Goal: Task Accomplishment & Management: Manage account settings

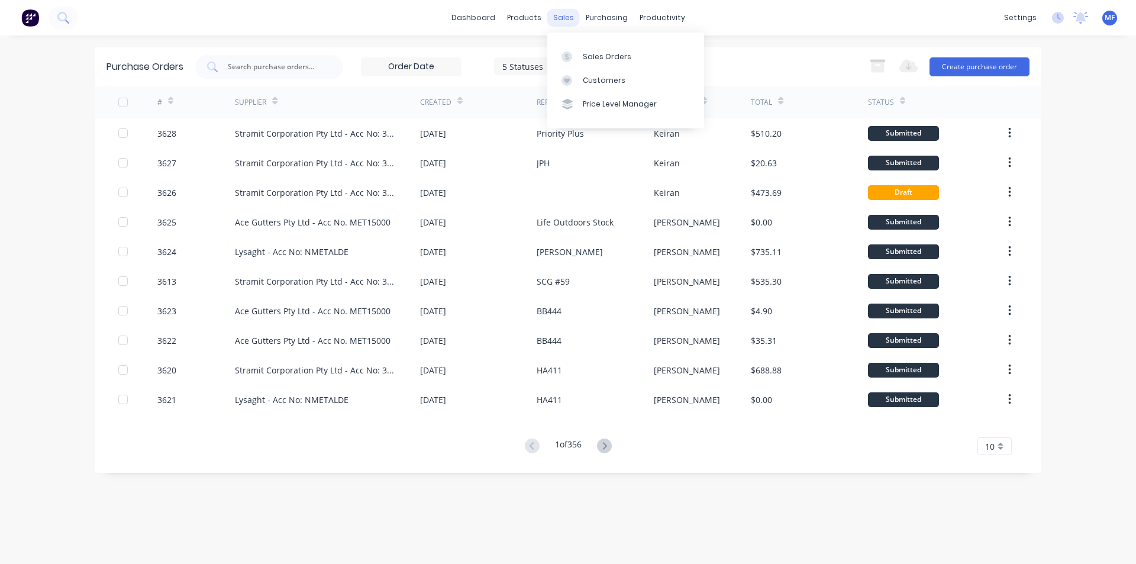
click at [566, 18] on div "sales" at bounding box center [564, 18] width 33 height 18
click at [583, 79] on div "Customers" at bounding box center [604, 80] width 43 height 11
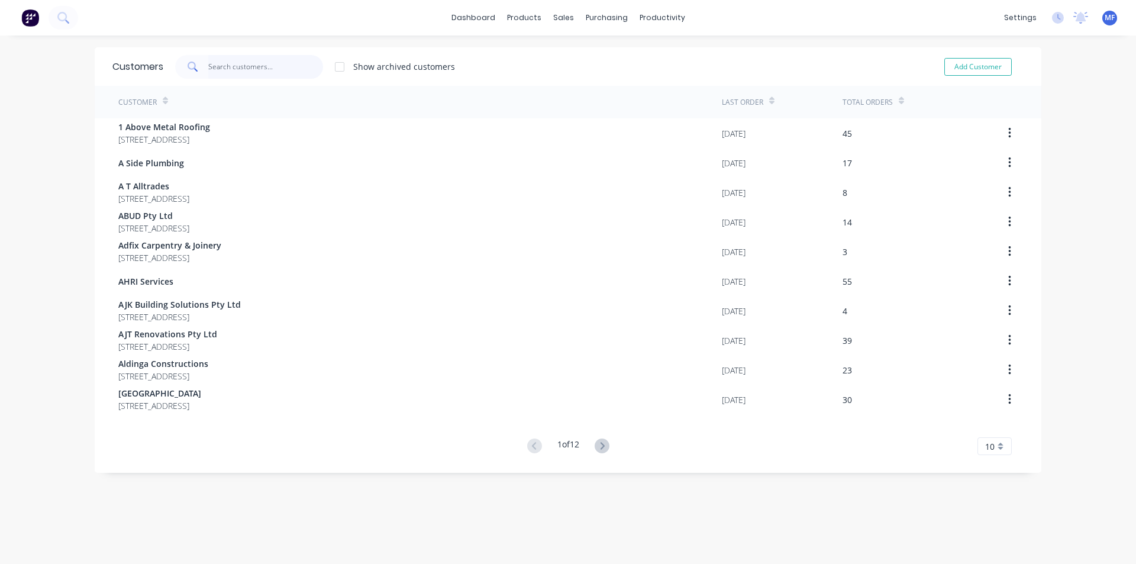
click at [221, 73] on input "text" at bounding box center [265, 67] width 115 height 24
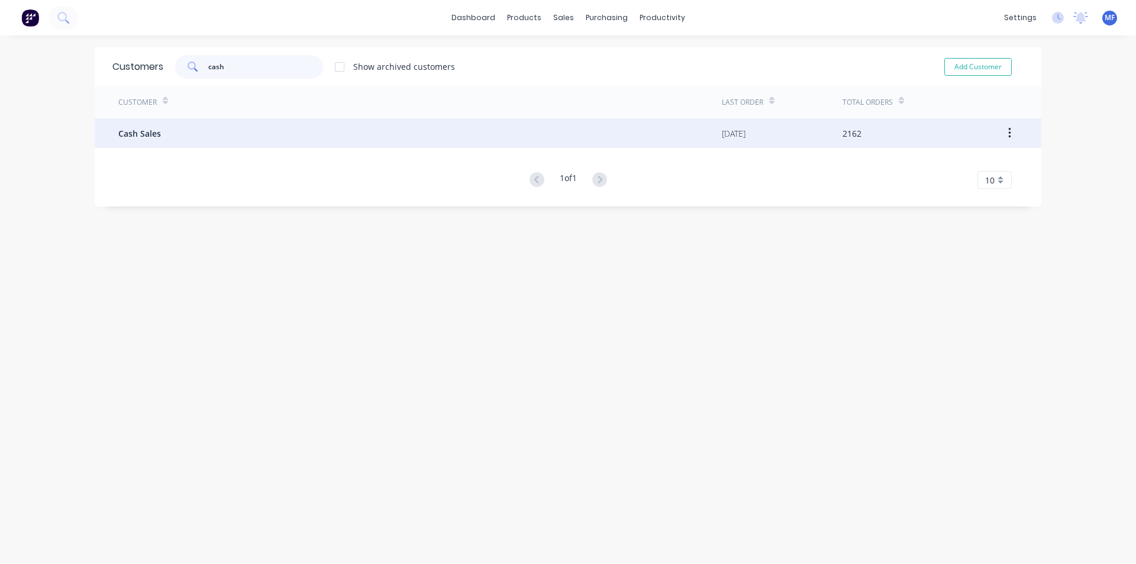
type input "cash"
click at [140, 134] on span "Cash Sales" at bounding box center [139, 133] width 43 height 12
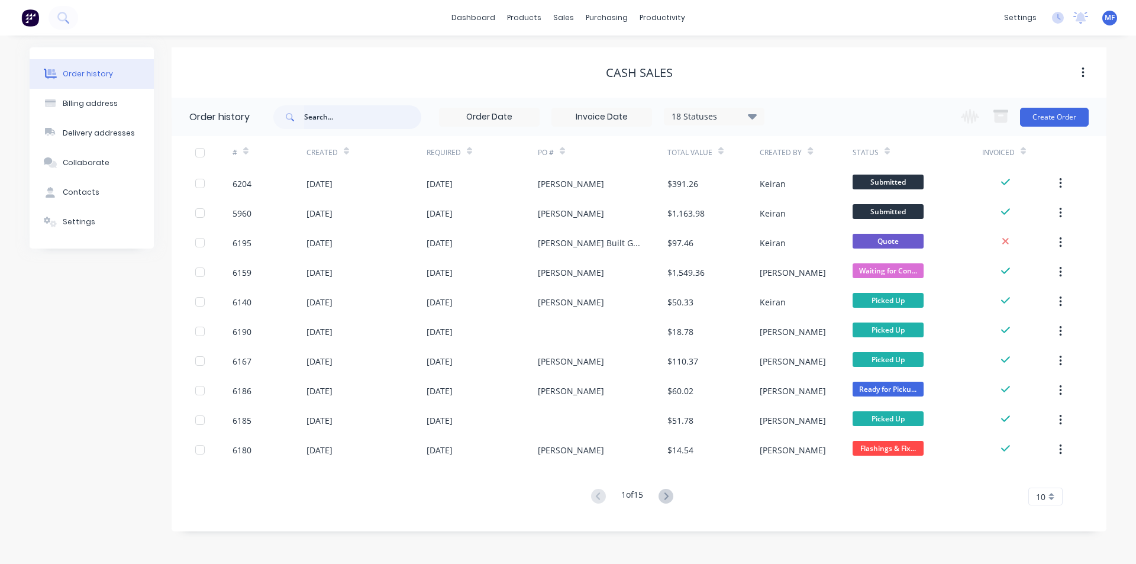
click at [323, 124] on input "text" at bounding box center [362, 117] width 117 height 24
type input "sutherl"
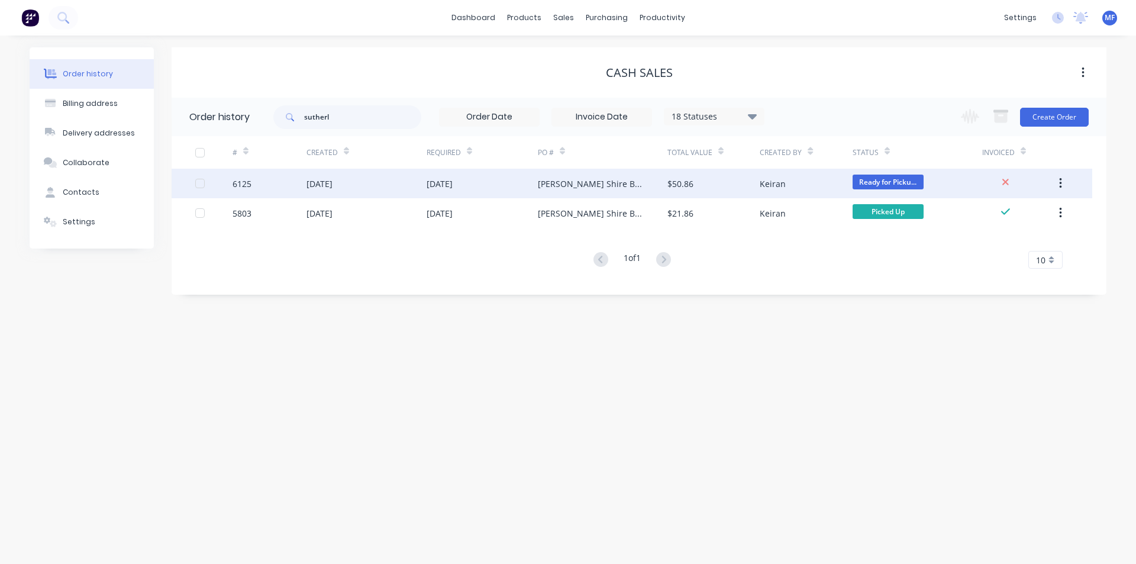
click at [616, 190] on div "[PERSON_NAME] Shire Building Services" at bounding box center [603, 184] width 130 height 30
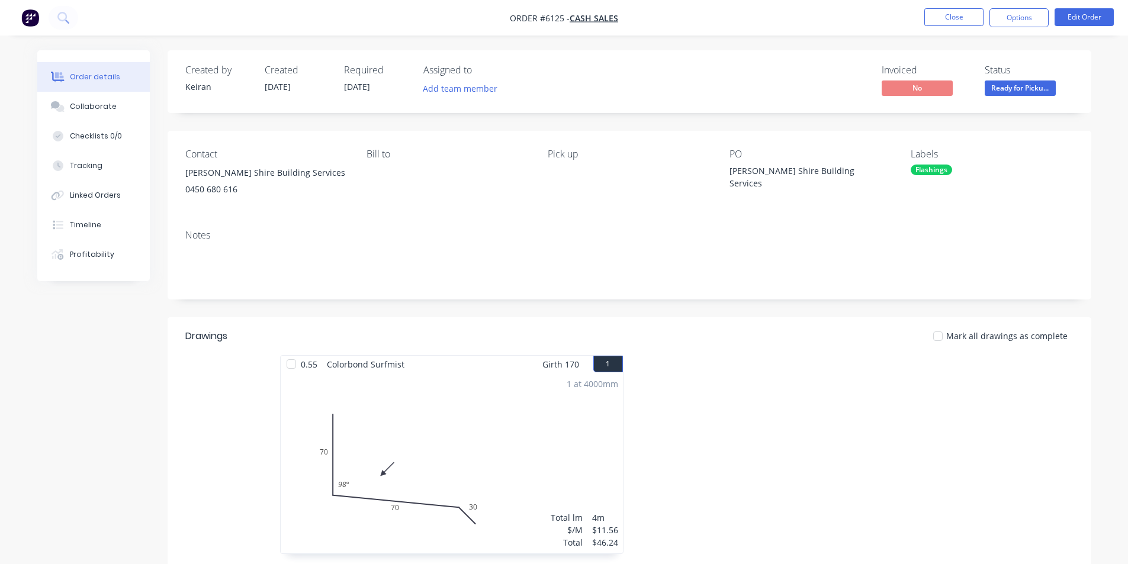
click at [870, 498] on div at bounding box center [806, 460] width 355 height 211
click at [955, 22] on button "Close" at bounding box center [953, 17] width 59 height 18
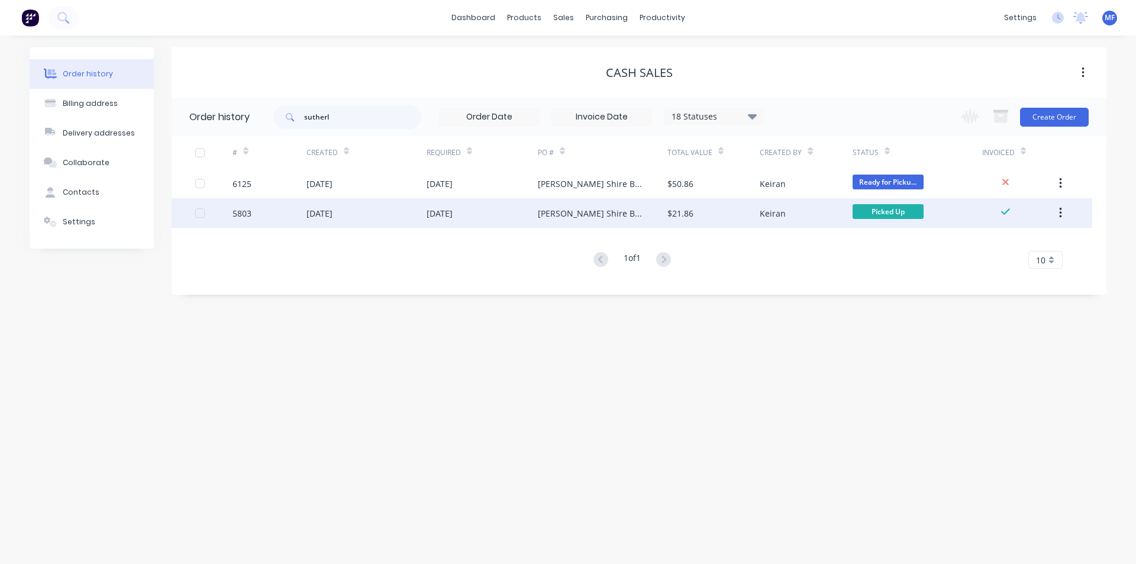
click at [682, 214] on div "$21.86" at bounding box center [681, 213] width 26 height 12
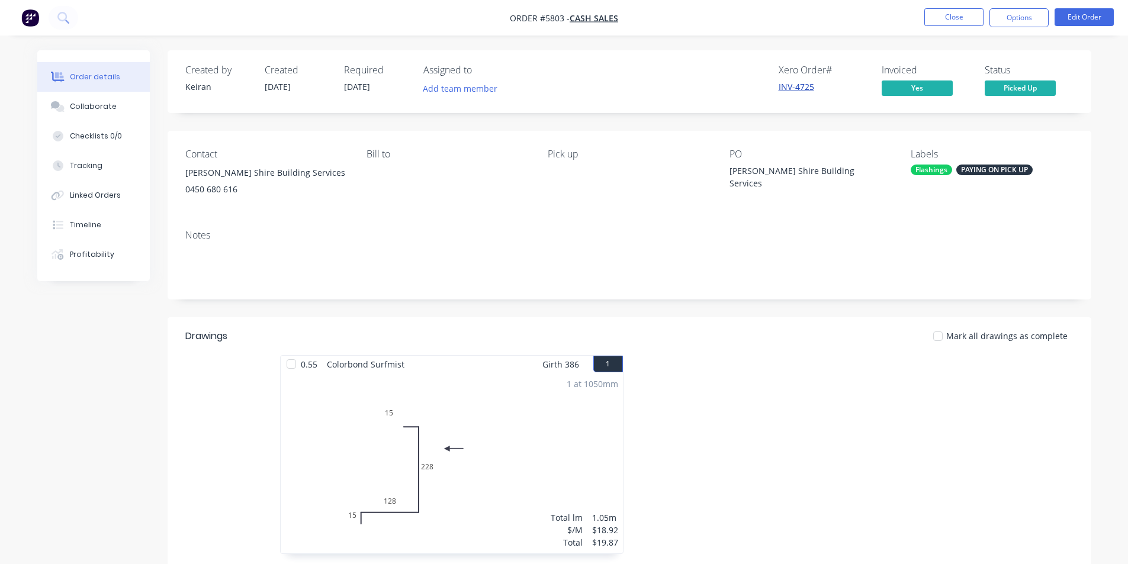
click at [794, 88] on link "INV-4725" at bounding box center [796, 86] width 36 height 11
click at [1025, 25] on button "Options" at bounding box center [1018, 17] width 59 height 19
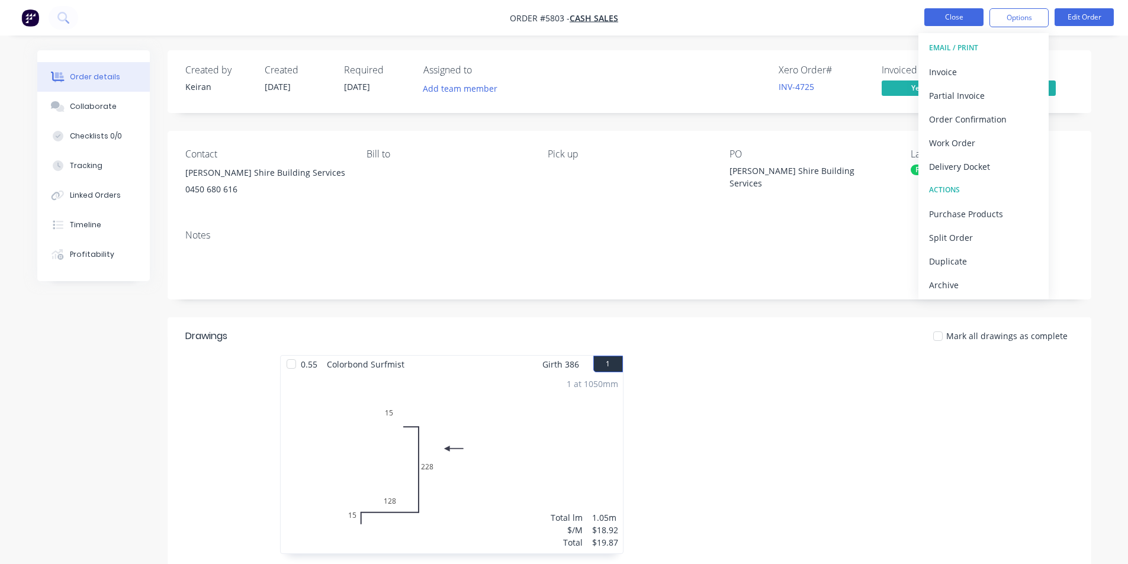
click at [949, 22] on button "Close" at bounding box center [953, 17] width 59 height 18
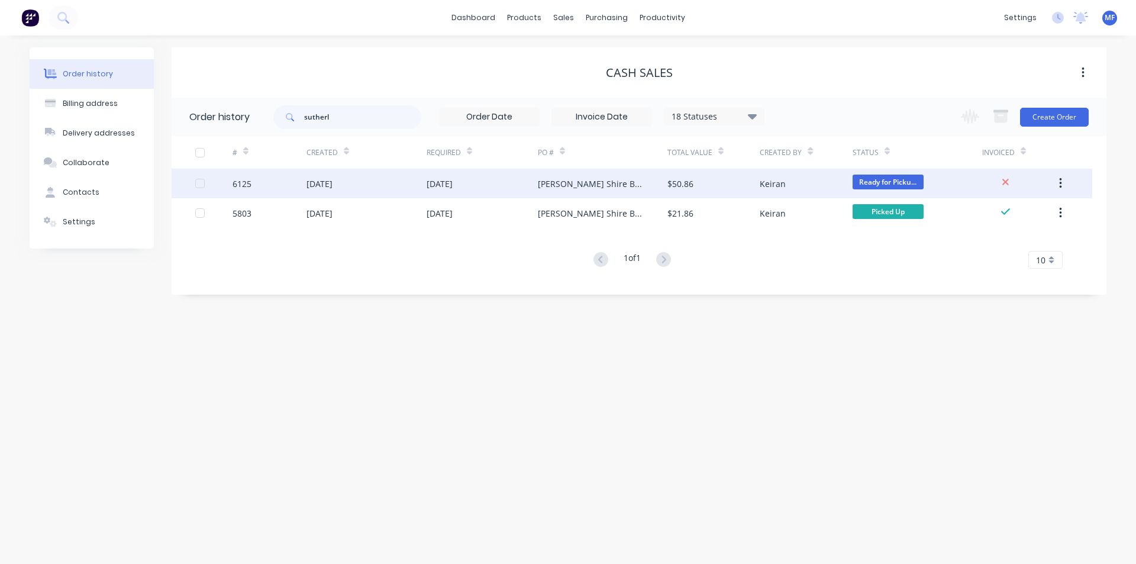
click at [585, 182] on div "[PERSON_NAME] Shire Building Services" at bounding box center [591, 184] width 106 height 12
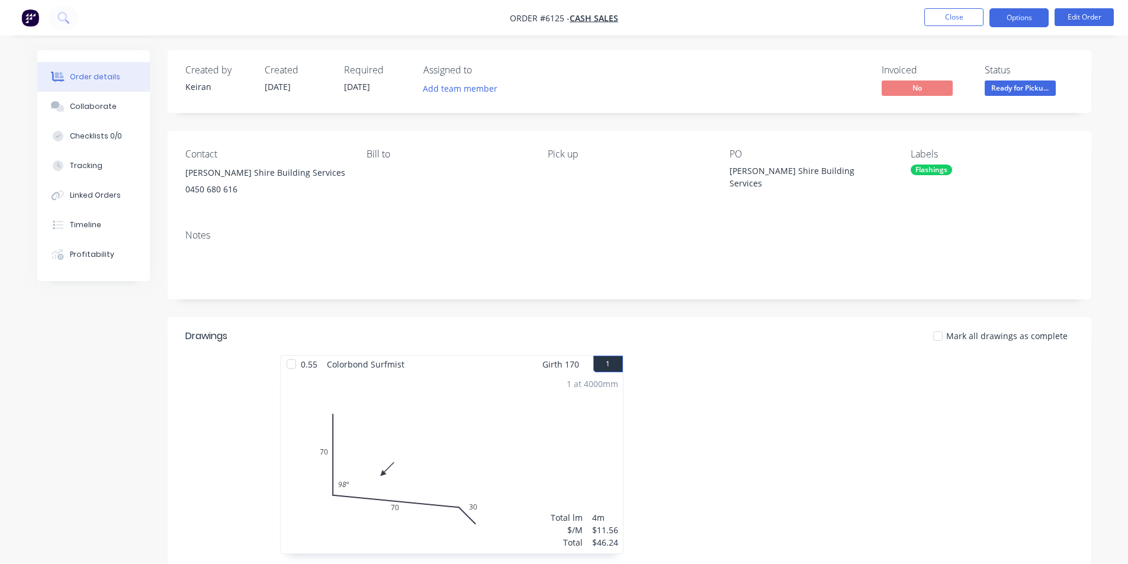
click at [1032, 15] on button "Options" at bounding box center [1018, 17] width 59 height 19
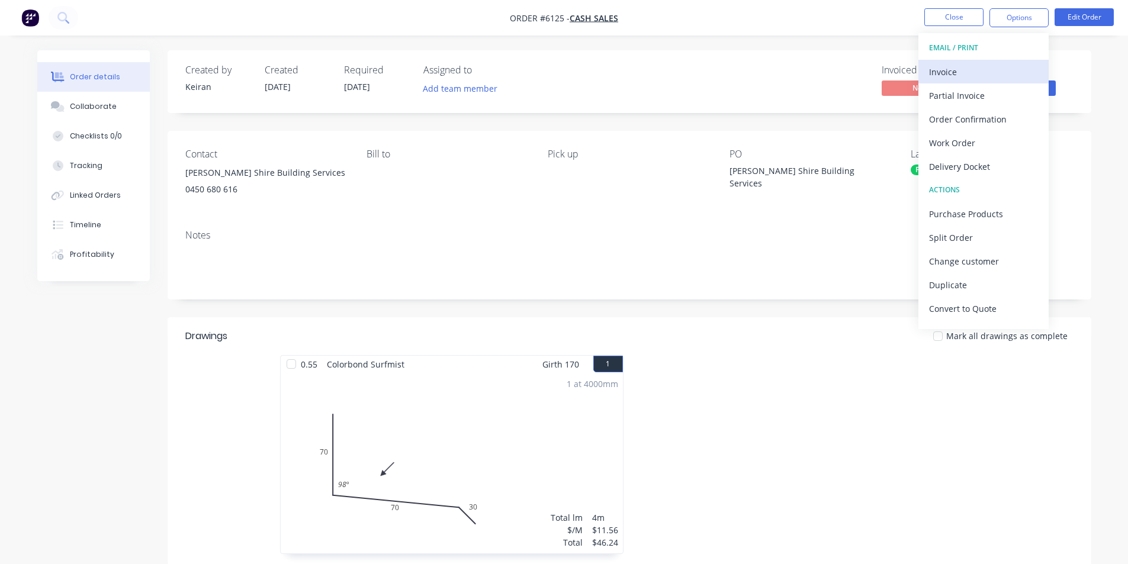
click at [956, 70] on div "Invoice" at bounding box center [983, 71] width 109 height 17
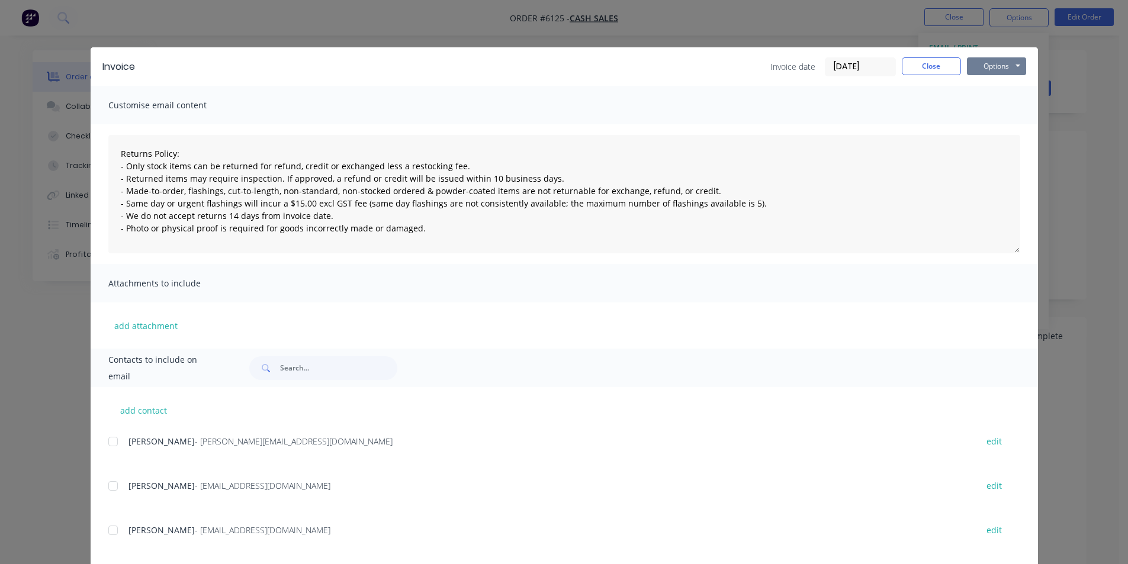
click at [988, 62] on button "Options" at bounding box center [996, 66] width 59 height 18
click at [1022, 101] on button "Print" at bounding box center [1005, 107] width 76 height 20
type textarea "Returns Policy: - Only stock items can be returned for refund, credit or exchan…"
click at [939, 69] on button "Close" at bounding box center [930, 66] width 59 height 18
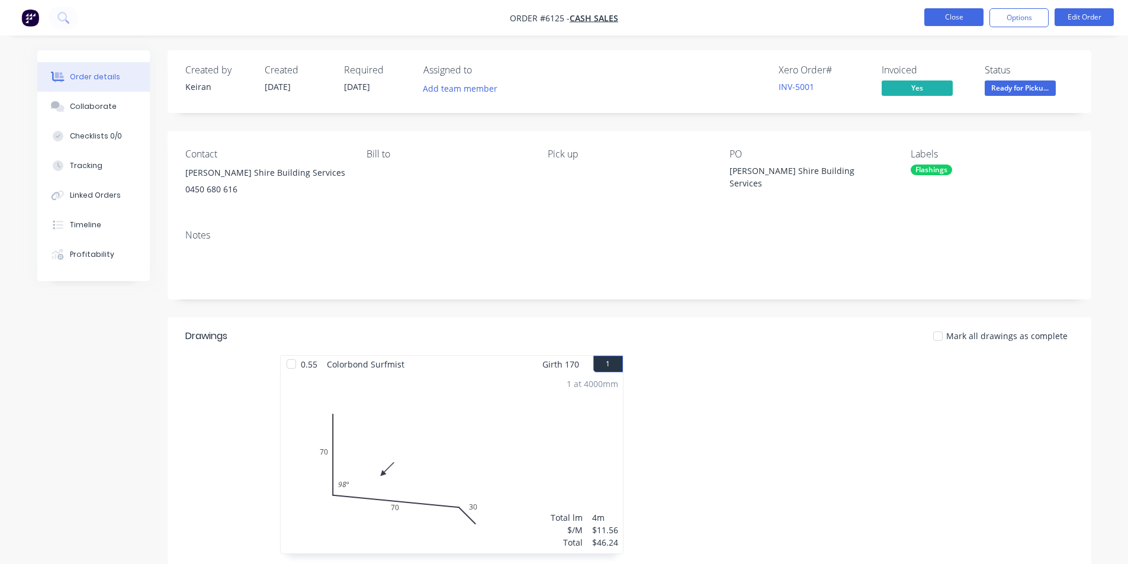
click at [955, 18] on button "Close" at bounding box center [953, 17] width 59 height 18
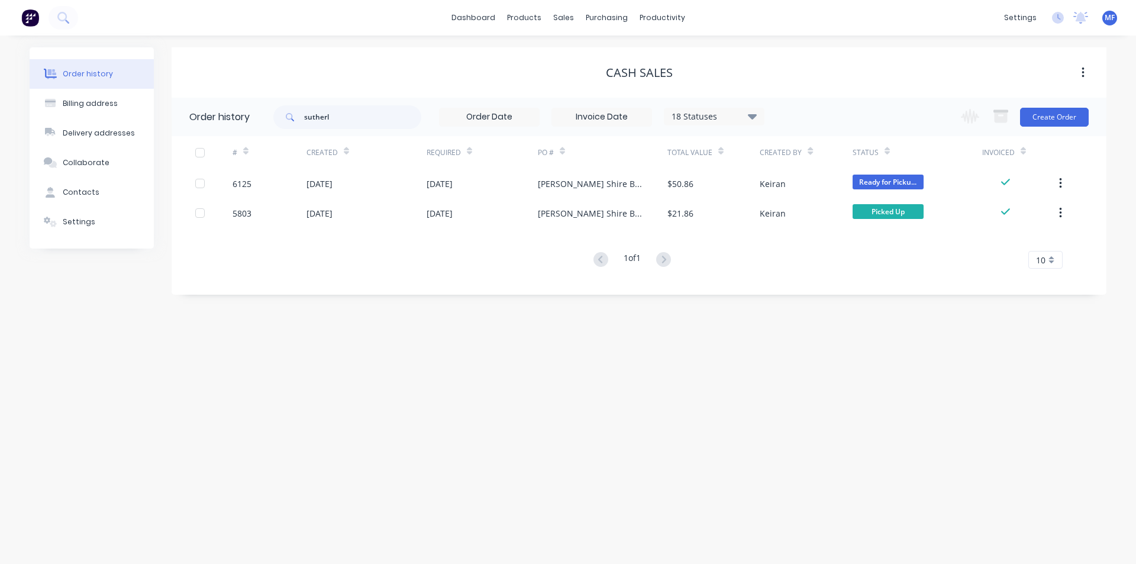
click at [497, 350] on div "Order history Billing address Delivery addresses Collaborate Contacts Settings …" at bounding box center [568, 300] width 1136 height 529
click at [337, 112] on input "sutherl" at bounding box center [362, 117] width 117 height 24
click at [364, 122] on input "sutherl" at bounding box center [362, 117] width 117 height 24
type input "[PERSON_NAME]"
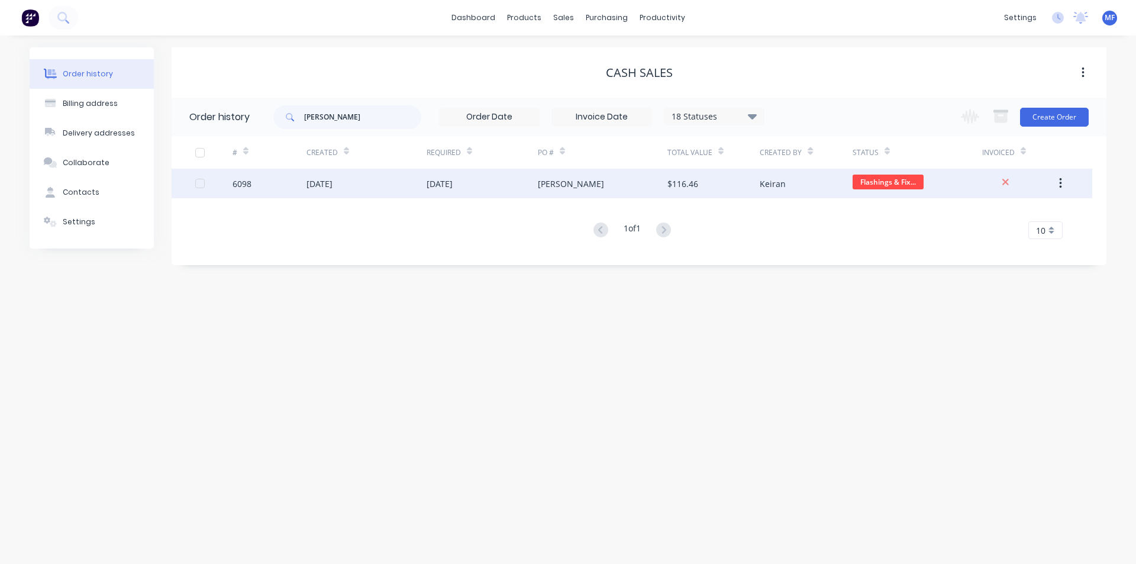
click at [736, 185] on div "$116.46" at bounding box center [714, 184] width 92 height 30
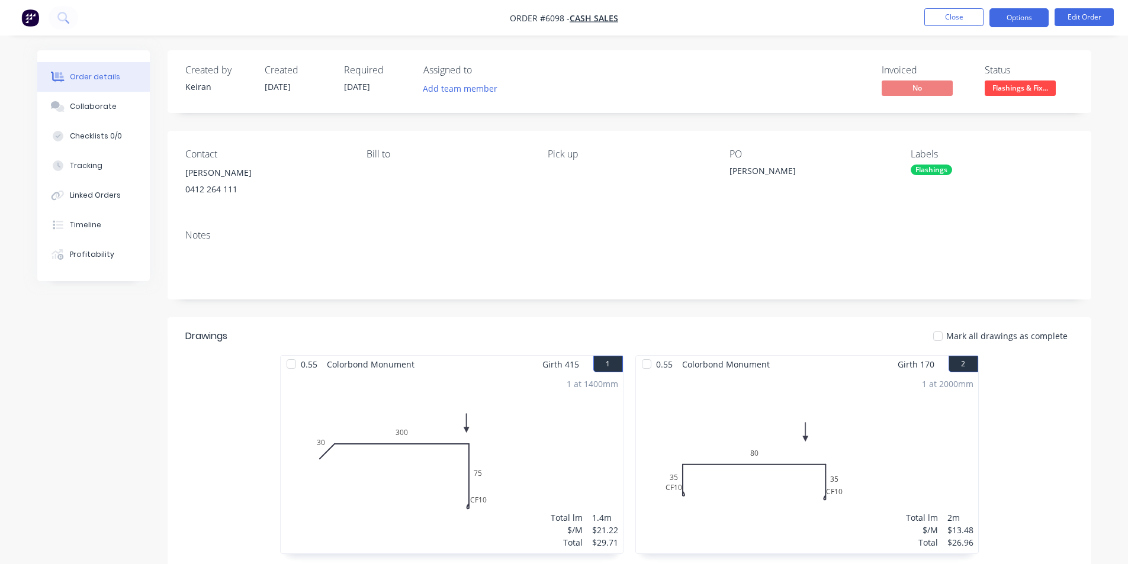
click at [1019, 18] on button "Options" at bounding box center [1018, 17] width 59 height 19
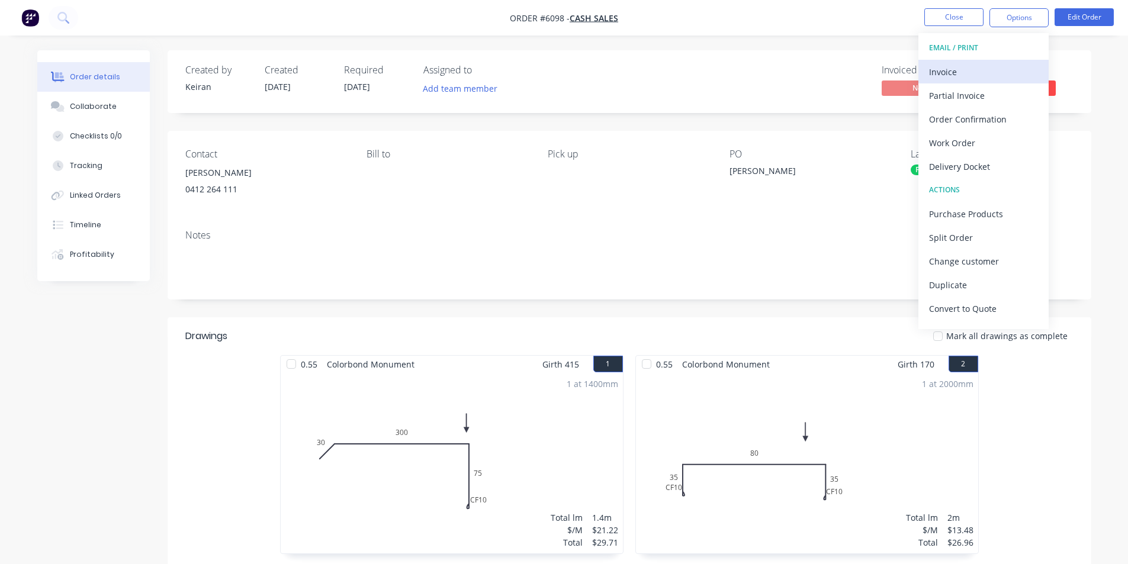
click at [952, 76] on div "Invoice" at bounding box center [983, 71] width 109 height 17
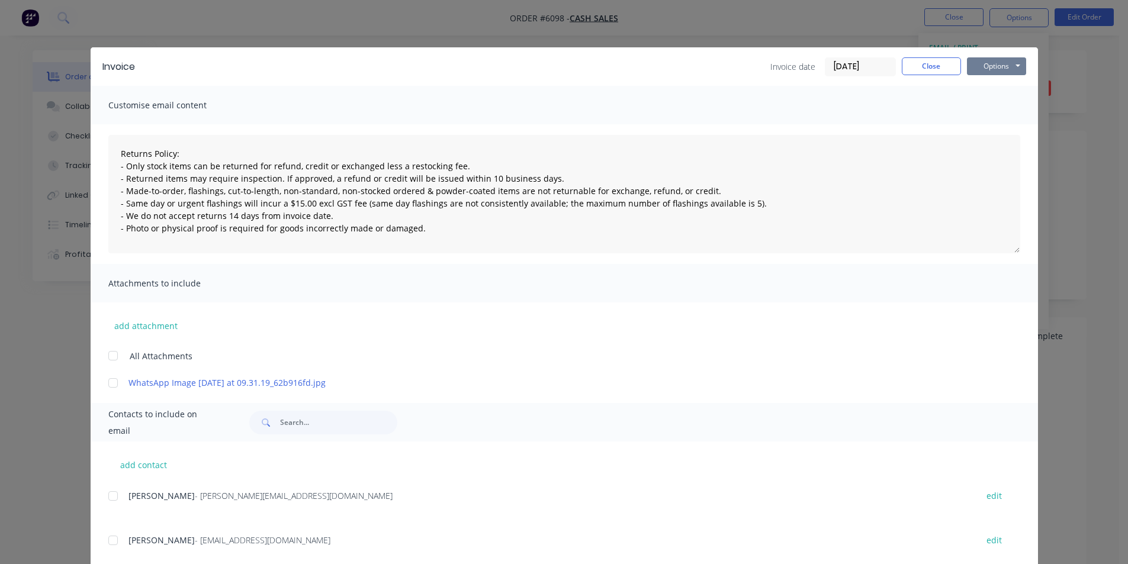
click at [994, 67] on button "Options" at bounding box center [996, 66] width 59 height 18
click at [991, 109] on button "Print" at bounding box center [1005, 107] width 76 height 20
type textarea "Returns Policy: - Only stock items can be returned for refund, credit or exchan…"
click at [920, 63] on button "Close" at bounding box center [930, 66] width 59 height 18
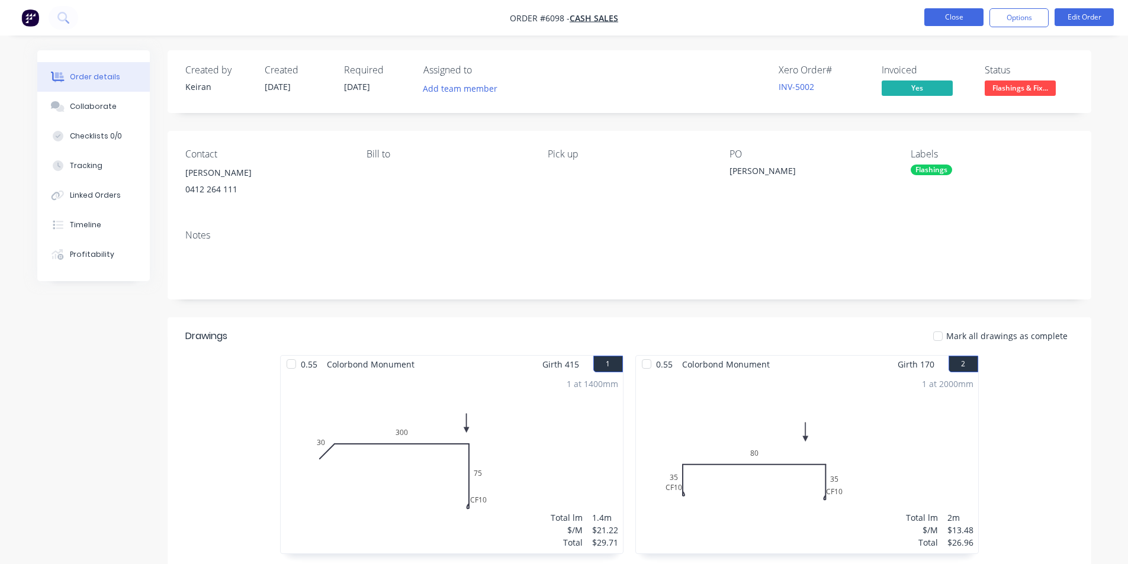
click at [966, 18] on button "Close" at bounding box center [953, 17] width 59 height 18
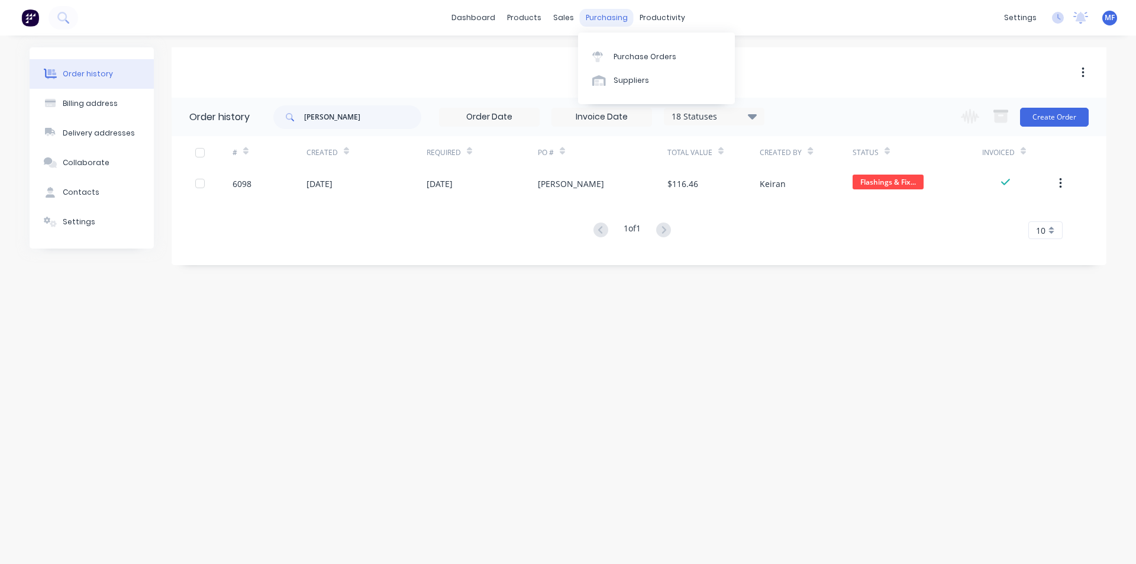
click at [603, 11] on div "purchasing" at bounding box center [607, 18] width 54 height 18
click at [633, 52] on div "Purchase Orders" at bounding box center [645, 56] width 63 height 11
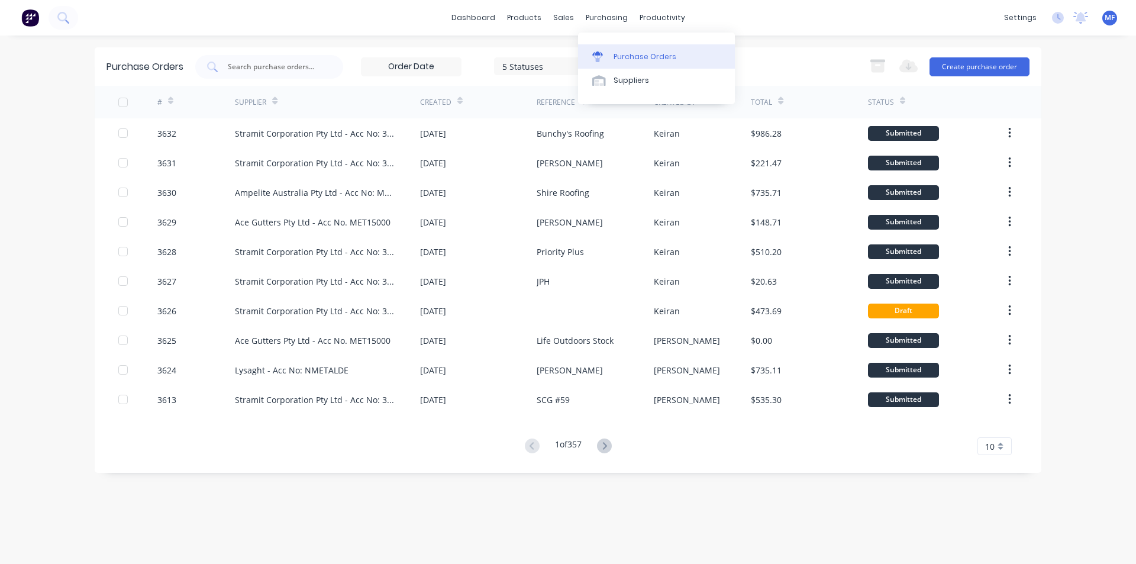
click at [620, 49] on link "Purchase Orders" at bounding box center [656, 56] width 157 height 24
click at [256, 62] on input "text" at bounding box center [276, 67] width 98 height 12
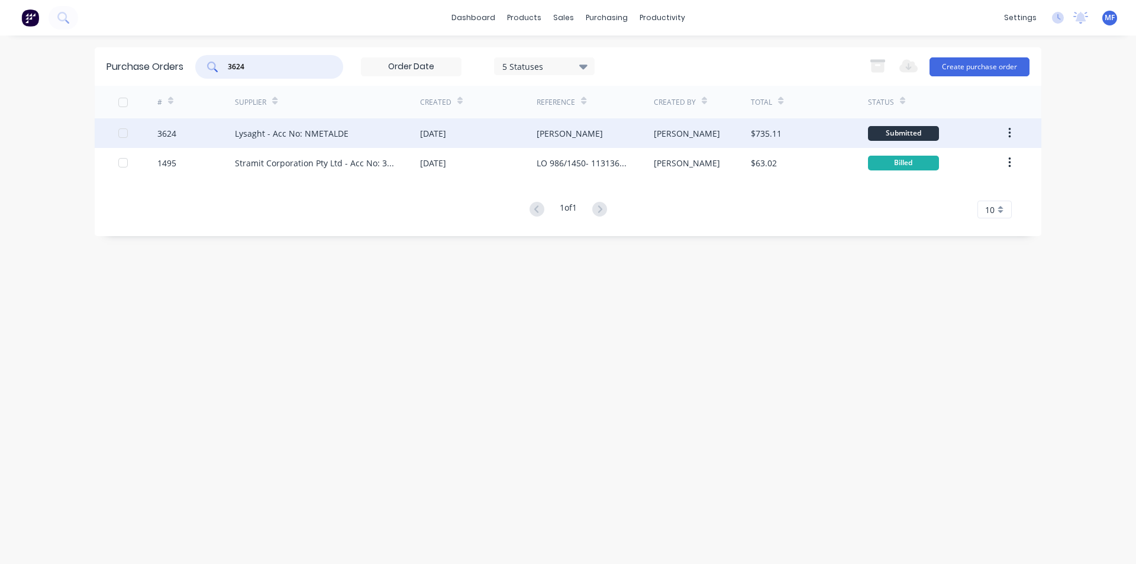
type input "3624"
click at [274, 130] on div "Lysaght - Acc No: NMETALDE" at bounding box center [292, 133] width 114 height 12
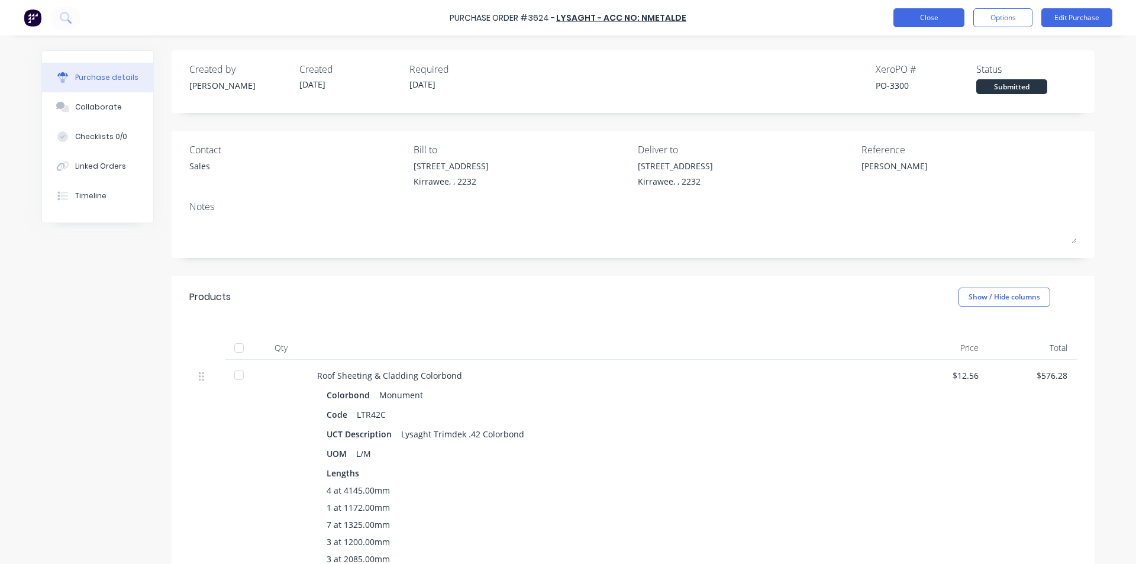
click at [948, 22] on button "Close" at bounding box center [929, 17] width 71 height 19
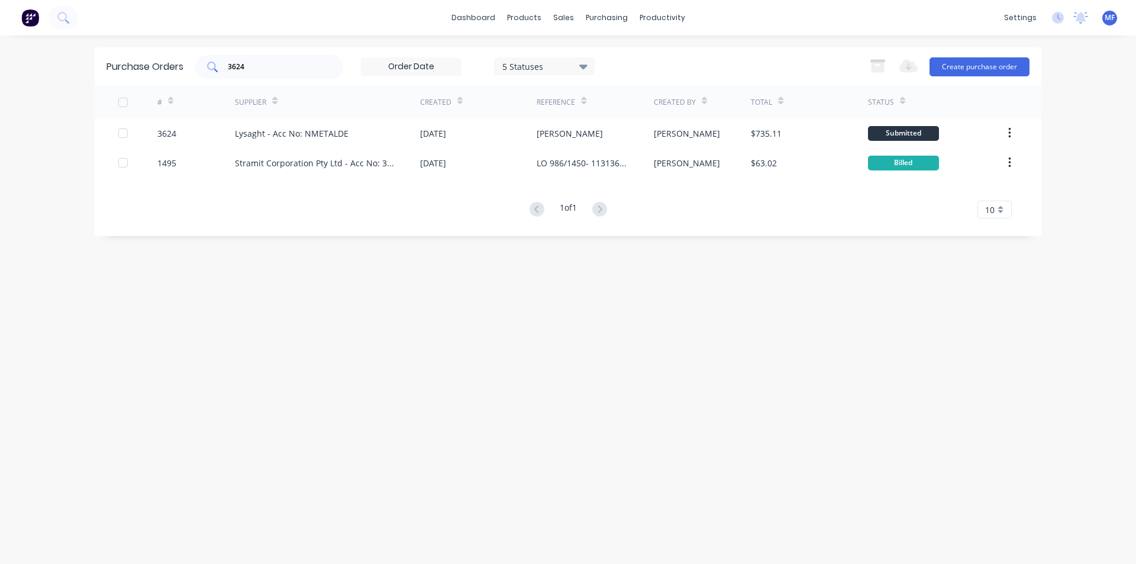
click at [255, 69] on input "3624" at bounding box center [276, 67] width 98 height 12
click at [479, 250] on div "Purchase Orders 3624 5 Statuses 5 Statuses Export to Excel (XLSX) Create purcha…" at bounding box center [568, 299] width 947 height 505
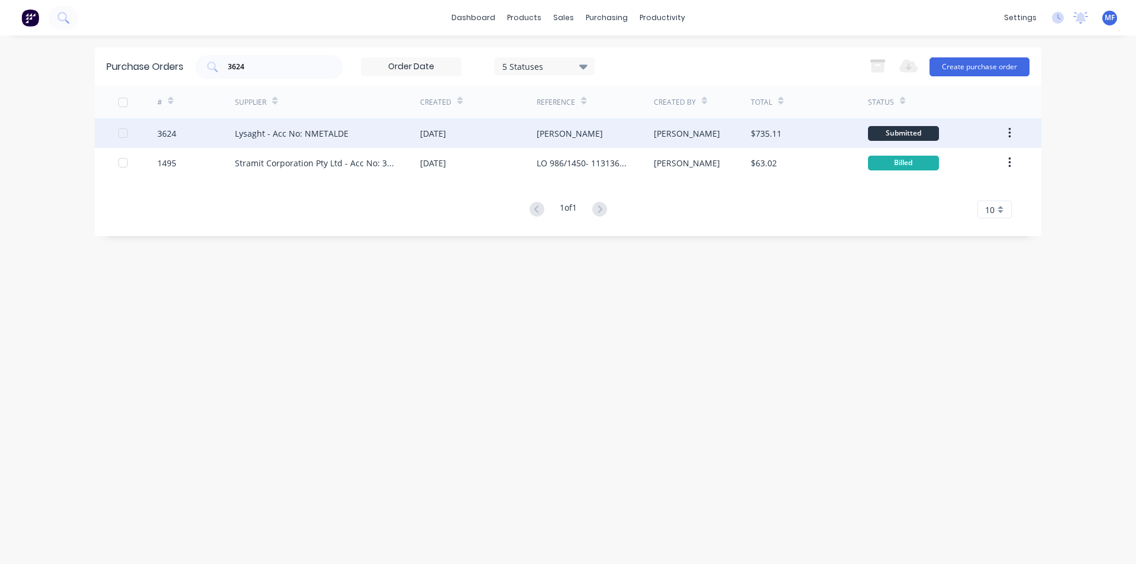
click at [277, 139] on div "Lysaght - Acc No: NMETALDE" at bounding box center [292, 133] width 114 height 12
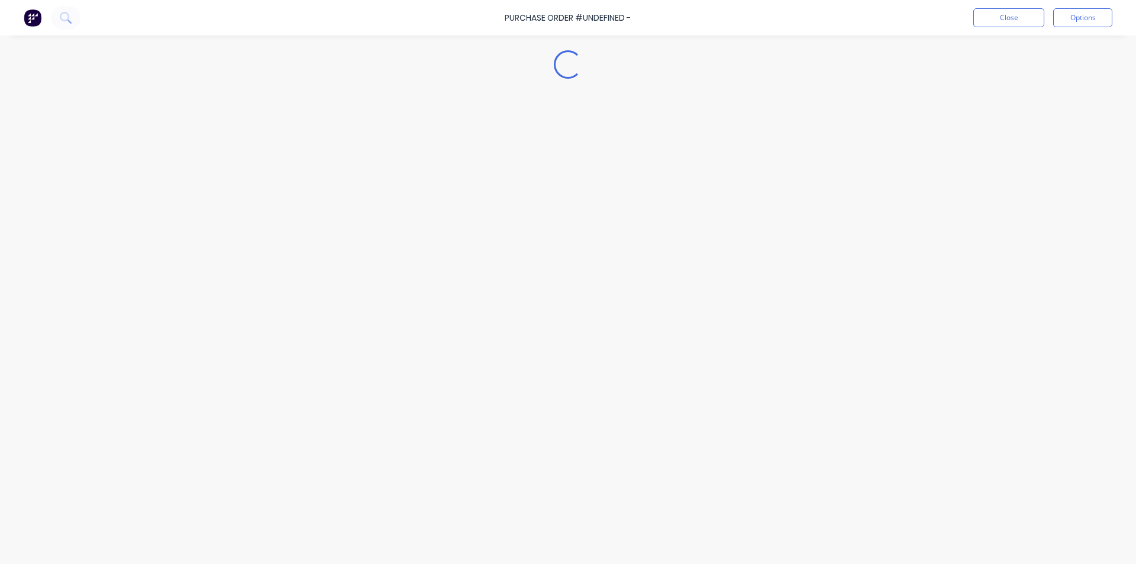
type textarea "x"
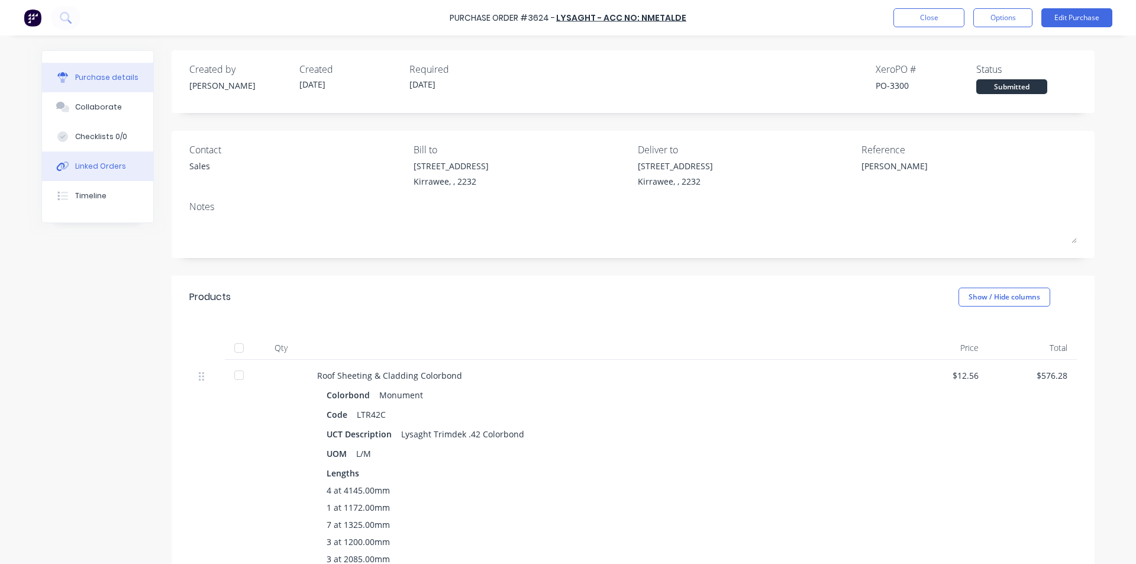
click at [95, 168] on div "Linked Orders" at bounding box center [100, 166] width 51 height 11
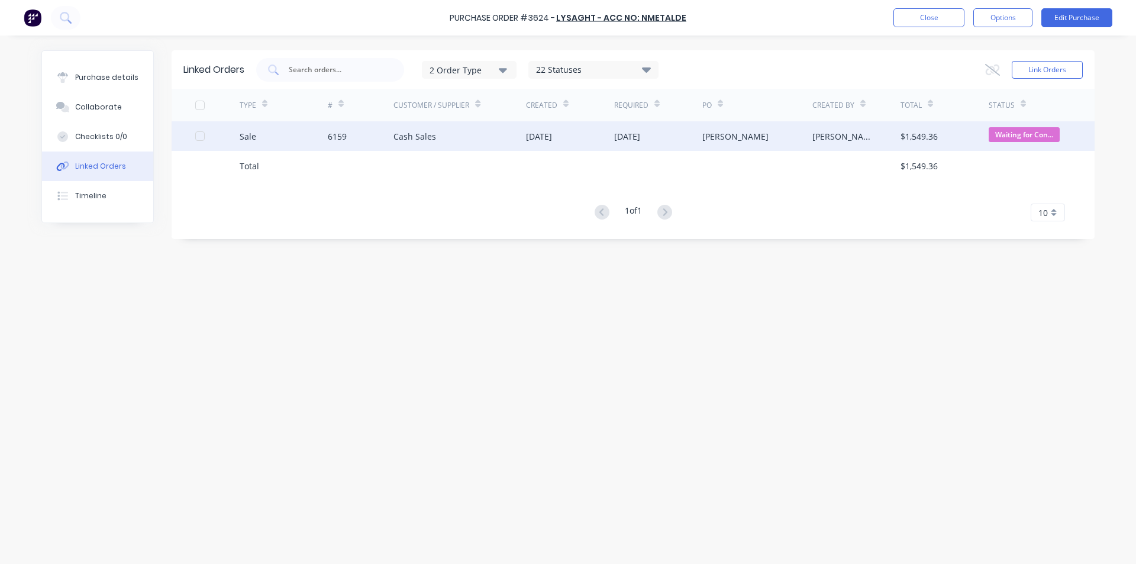
click at [1008, 135] on span "Waiting for Con..." at bounding box center [1024, 134] width 71 height 15
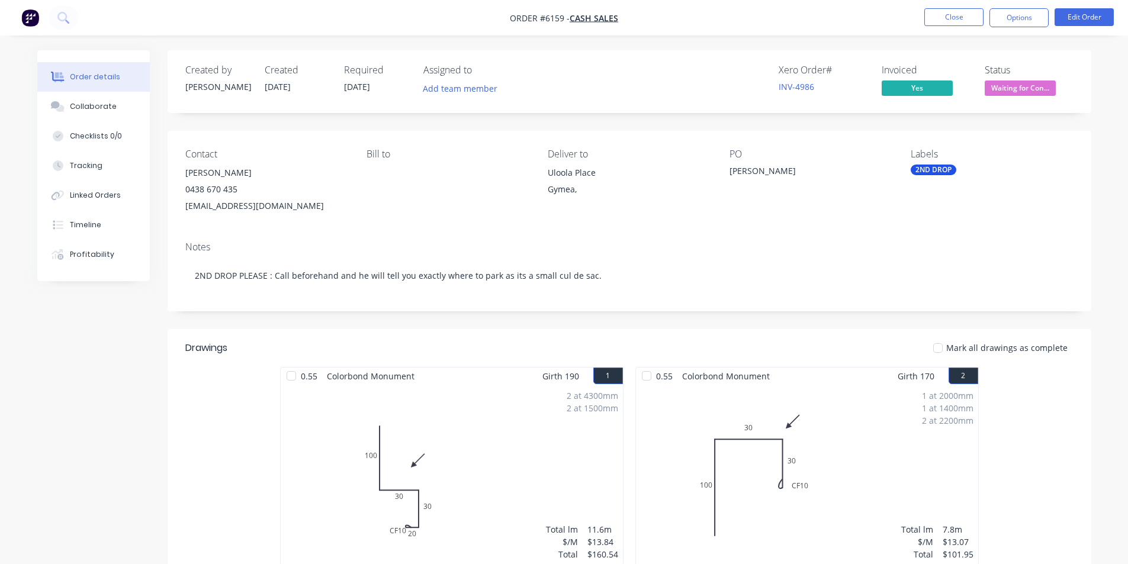
click at [1009, 90] on span "Waiting for Con..." at bounding box center [1019, 87] width 71 height 15
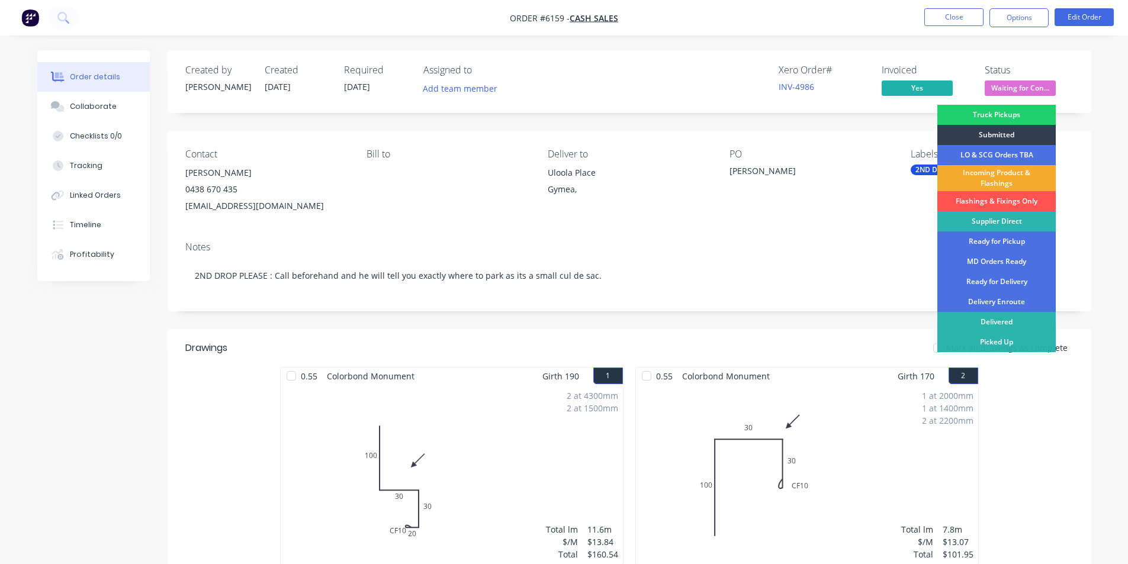
click at [1017, 175] on div "Incoming Product & Flashings" at bounding box center [996, 178] width 118 height 26
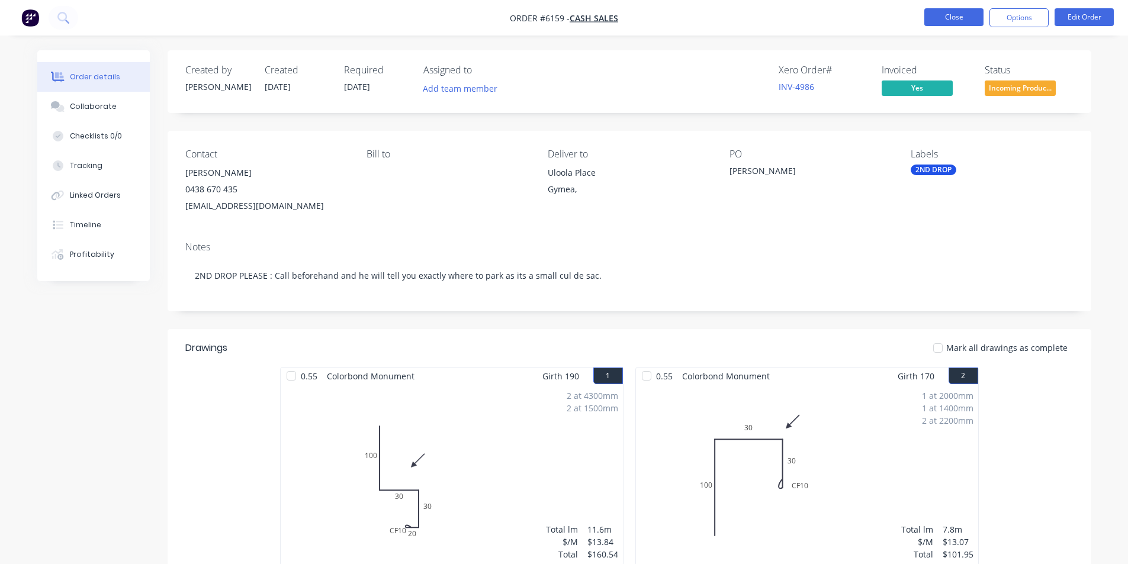
click at [947, 20] on button "Close" at bounding box center [953, 17] width 59 height 18
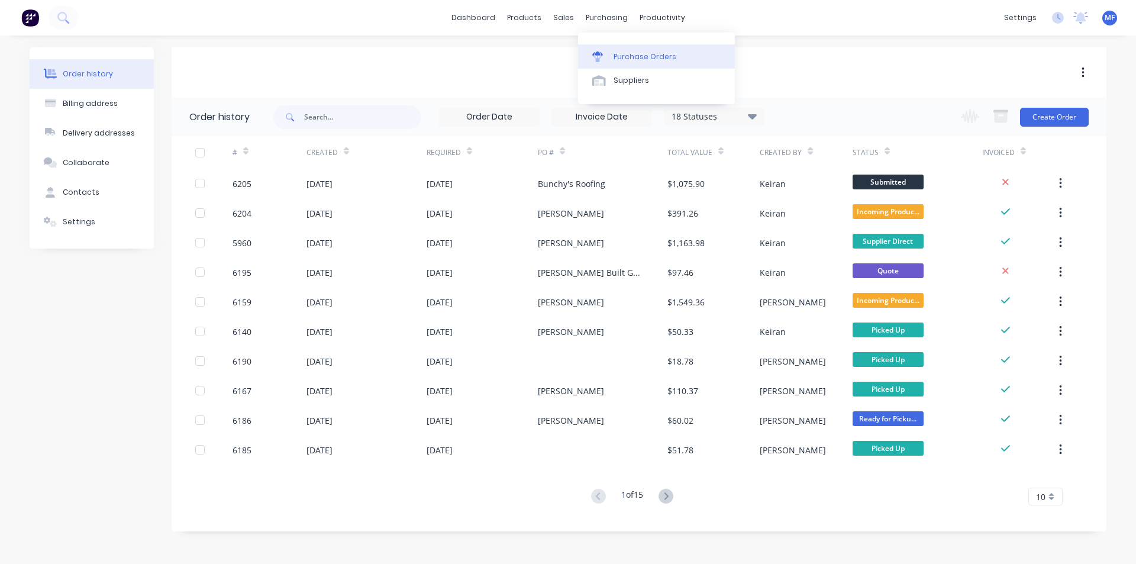
click at [623, 51] on div "Purchase Orders" at bounding box center [645, 56] width 63 height 11
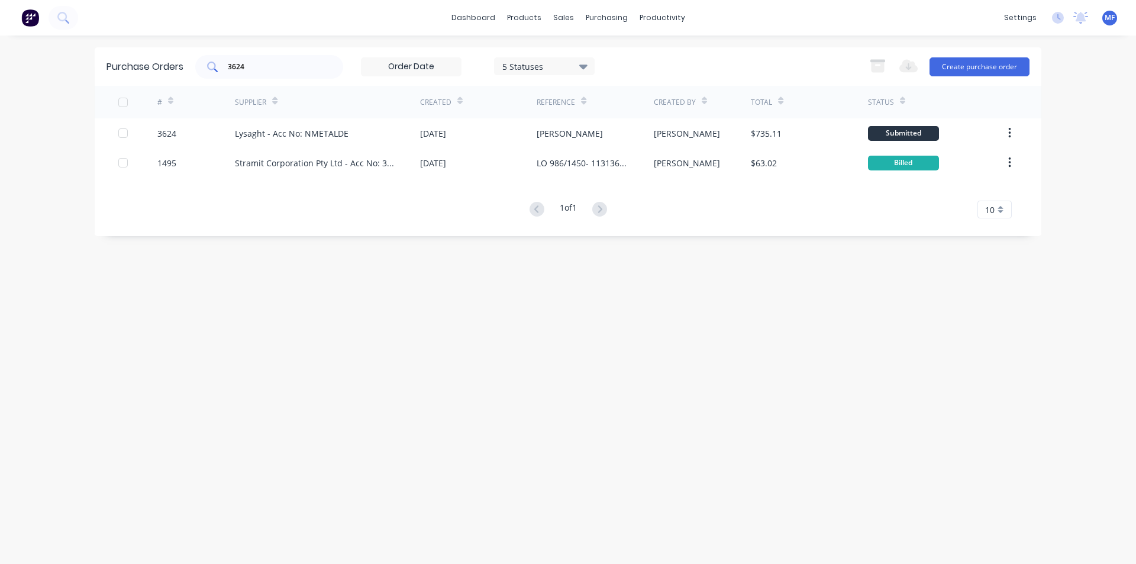
click at [257, 68] on input "3624" at bounding box center [276, 67] width 98 height 12
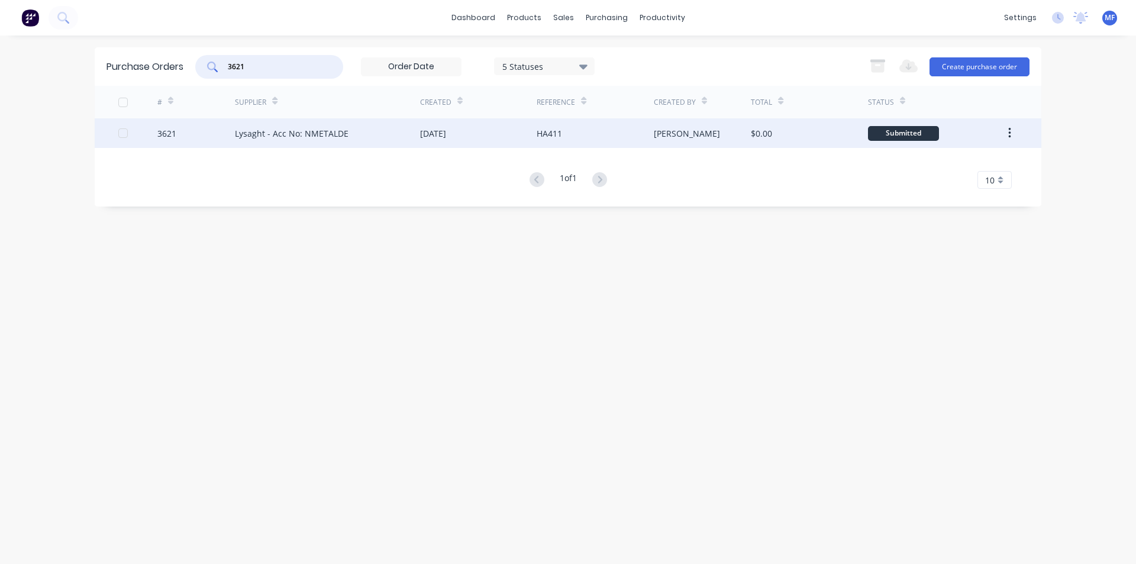
type input "3621"
click at [324, 137] on div "Lysaght - Acc No: NMETALDE" at bounding box center [292, 133] width 114 height 12
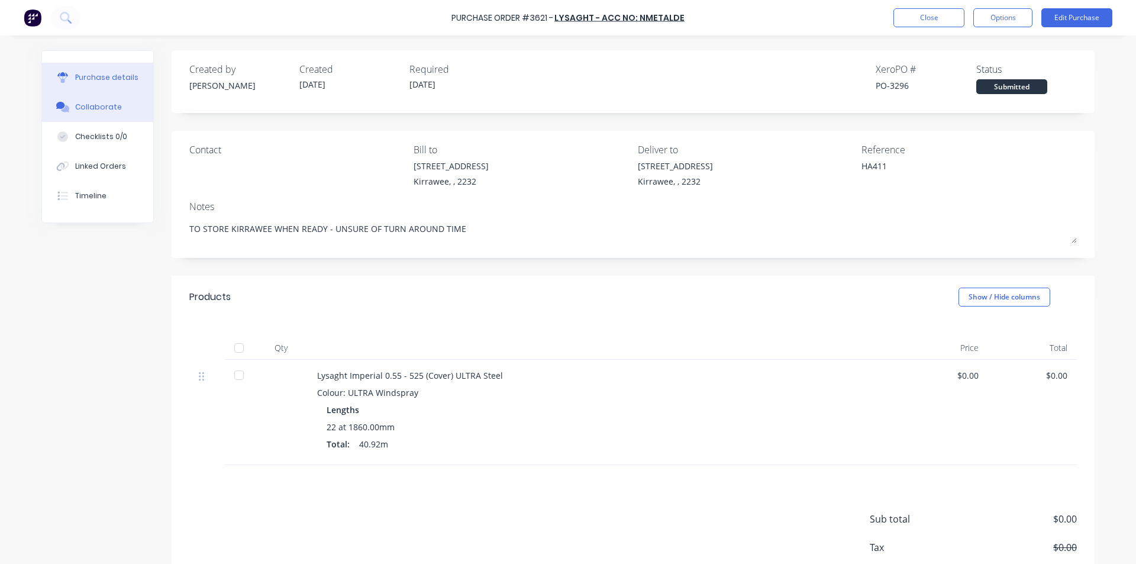
click at [91, 110] on div "Collaborate" at bounding box center [98, 107] width 47 height 11
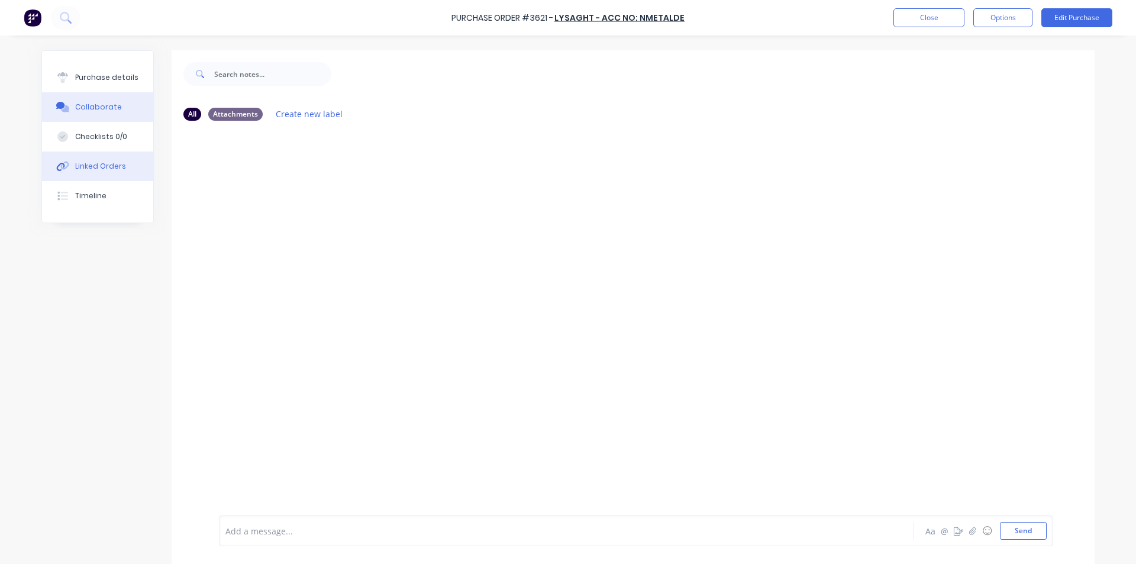
click at [100, 169] on div "Linked Orders" at bounding box center [100, 166] width 51 height 11
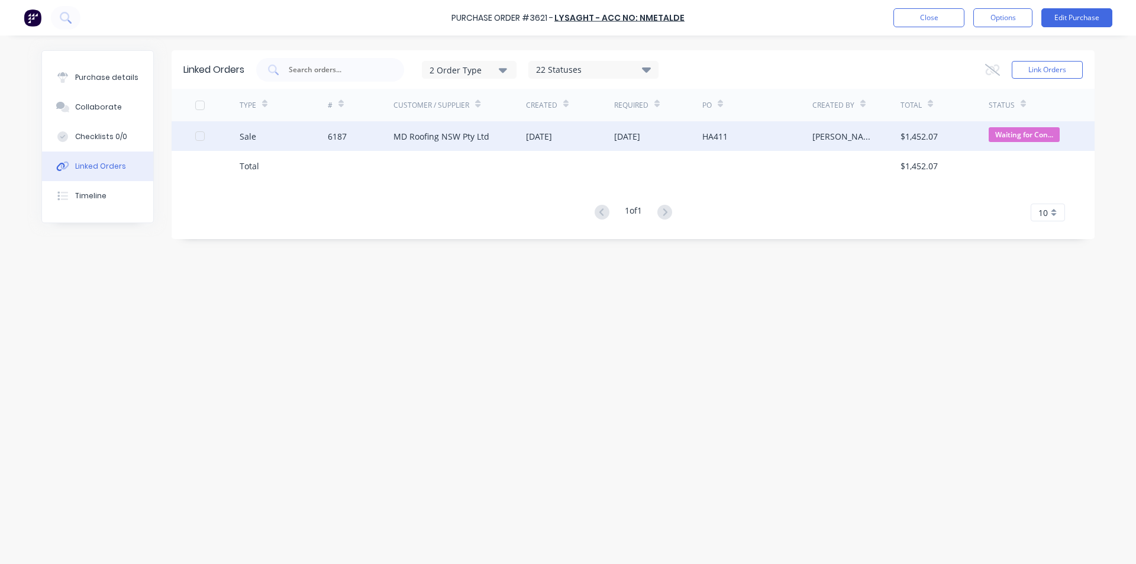
click at [579, 138] on div "[DATE]" at bounding box center [570, 136] width 88 height 30
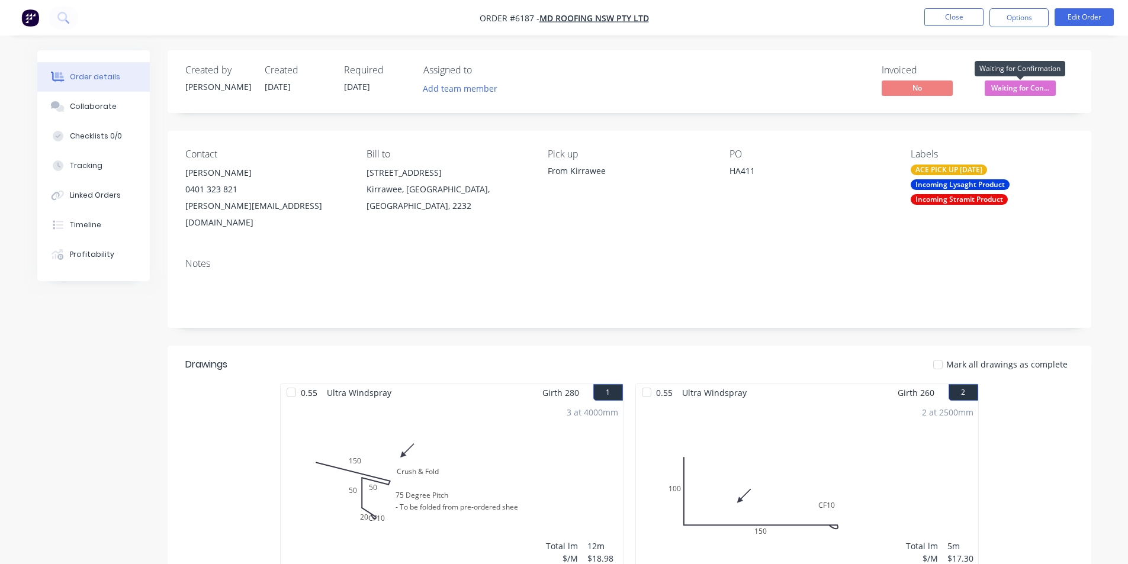
click at [1019, 89] on span "Waiting for Con..." at bounding box center [1019, 87] width 71 height 15
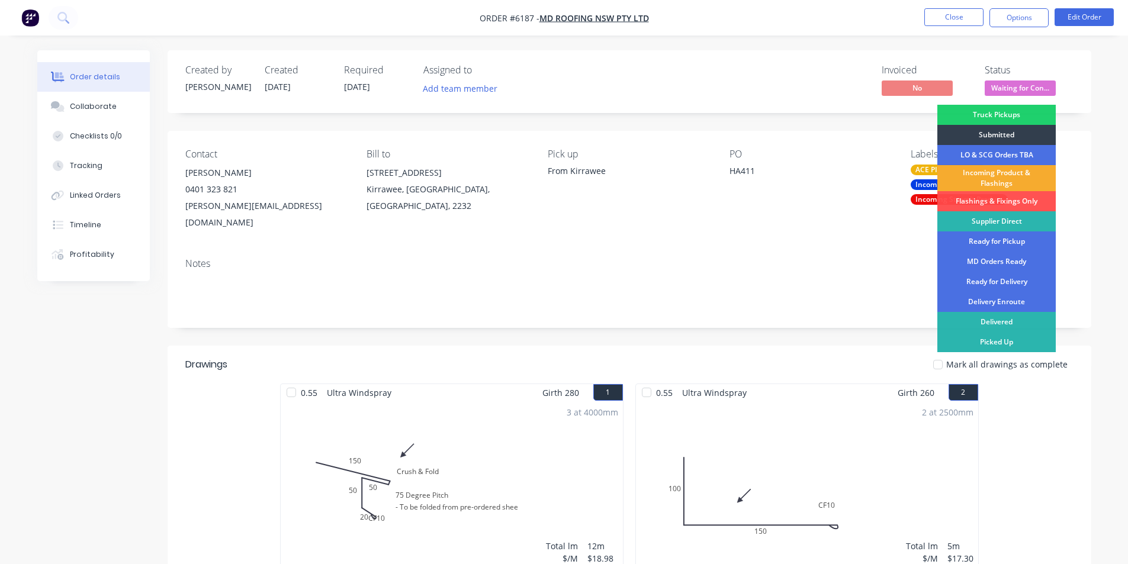
click at [1013, 171] on div "Incoming Product & Flashings" at bounding box center [996, 178] width 118 height 26
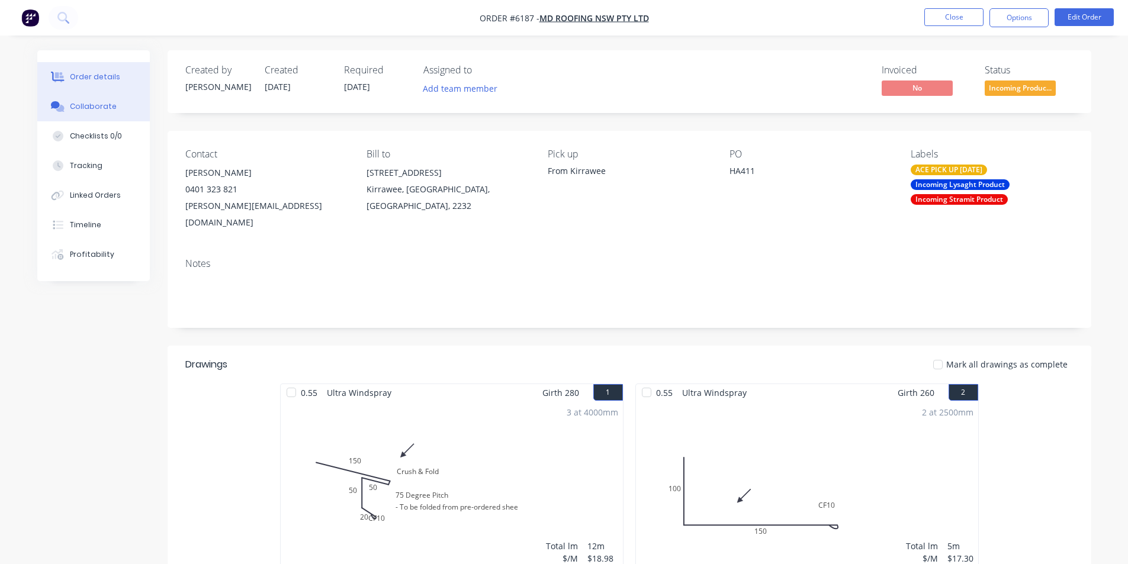
click at [88, 103] on div "Collaborate" at bounding box center [93, 106] width 47 height 11
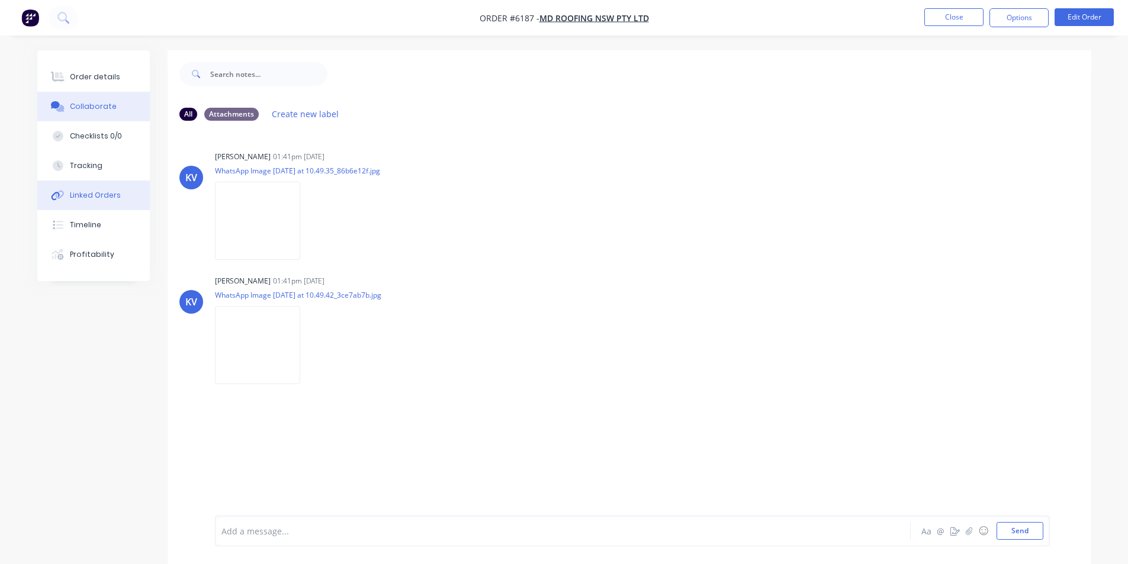
click at [99, 189] on button "Linked Orders" at bounding box center [93, 196] width 112 height 30
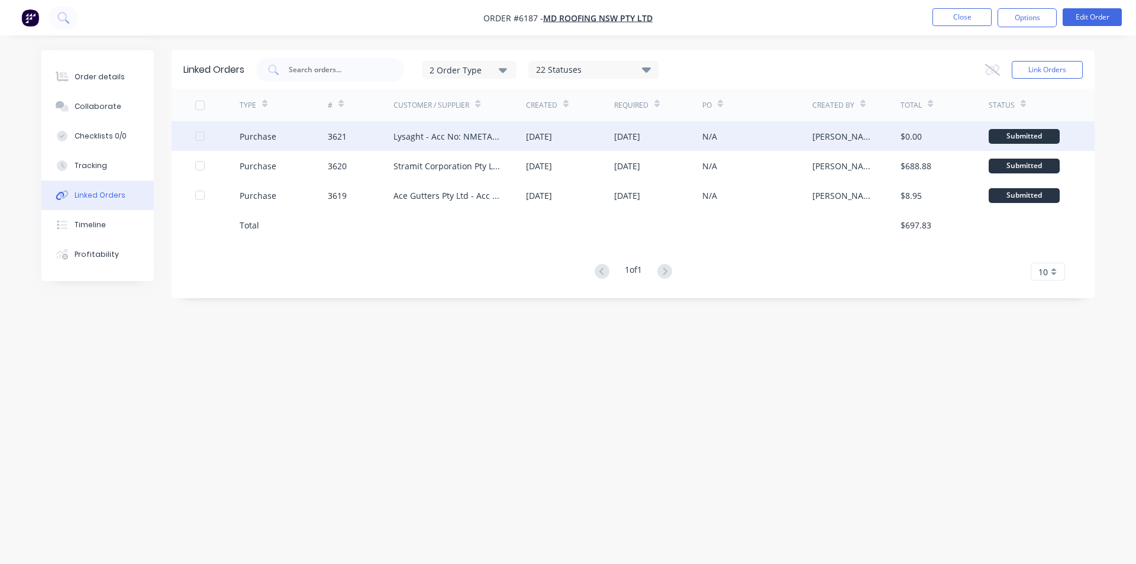
click at [354, 132] on div "3621" at bounding box center [361, 136] width 66 height 30
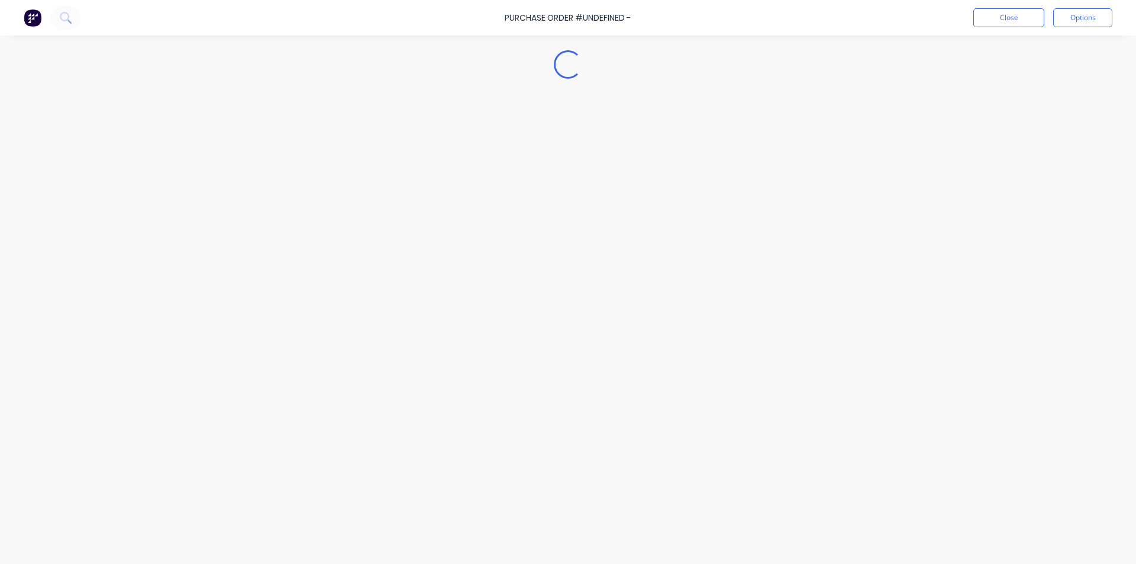
type textarea "x"
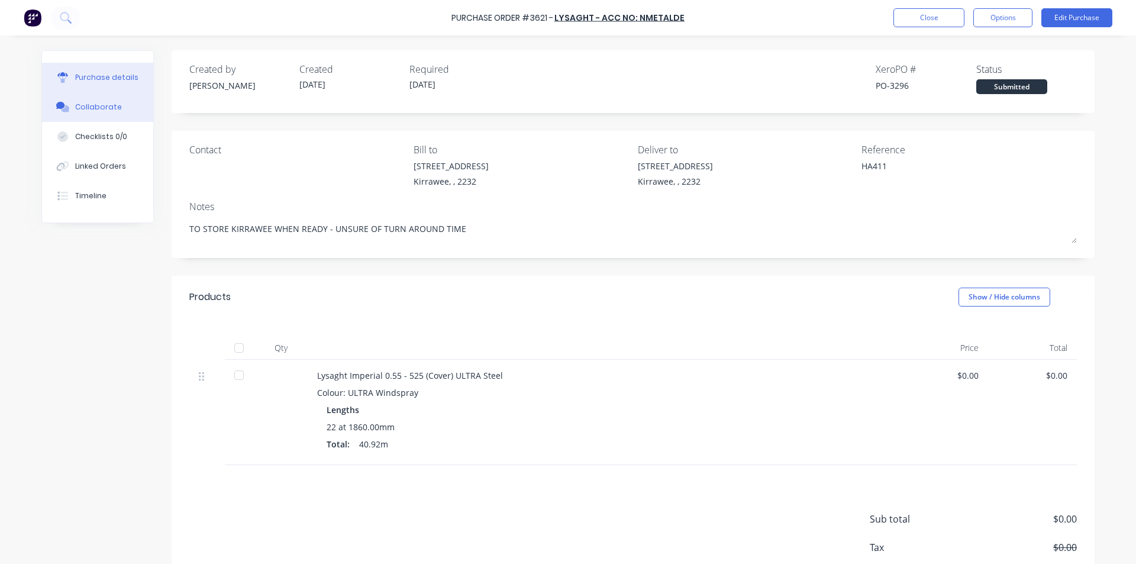
click at [102, 103] on div "Collaborate" at bounding box center [98, 107] width 47 height 11
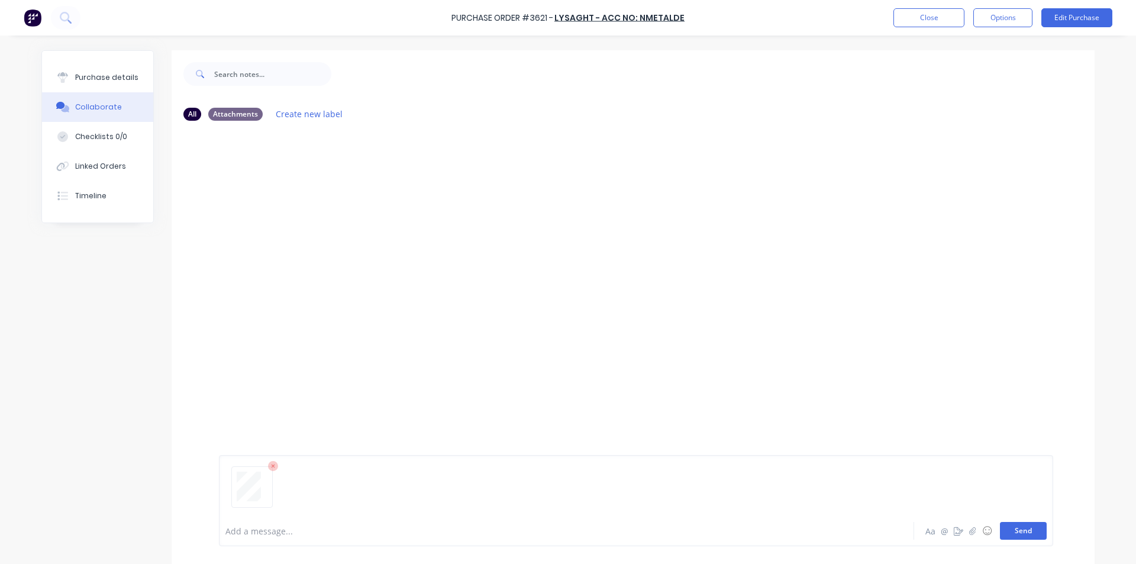
click at [1020, 527] on button "Send" at bounding box center [1023, 531] width 47 height 18
click at [688, 259] on div "MF You 02:48pm [DATE] EMU083976.pdf Labels Download Delete" at bounding box center [633, 322] width 923 height 385
click at [919, 15] on button "Close" at bounding box center [929, 17] width 71 height 19
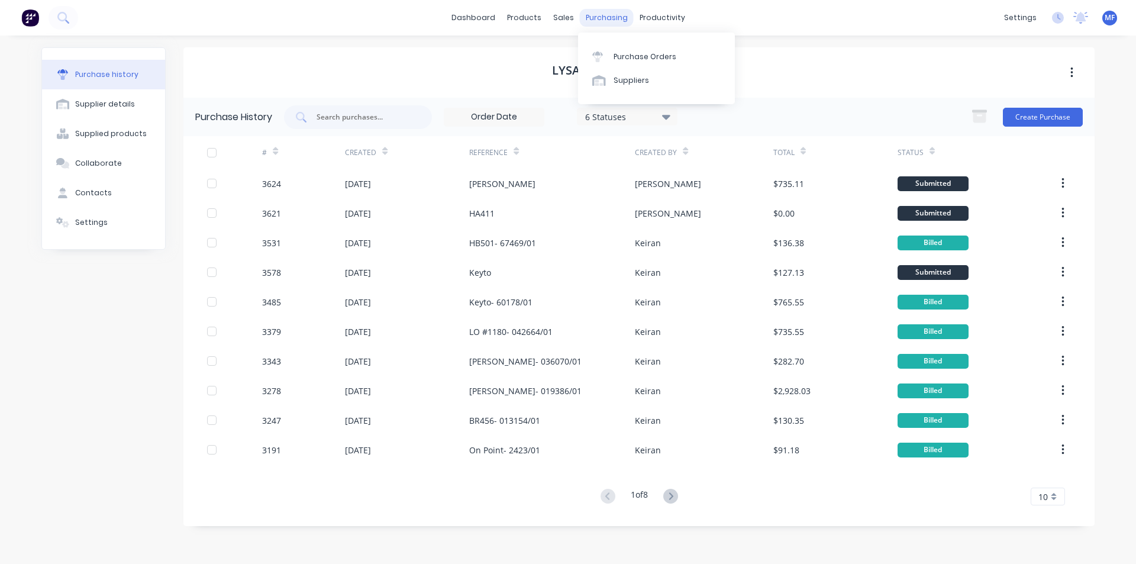
drag, startPoint x: 593, startPoint y: 14, endPoint x: 641, endPoint y: 41, distance: 55.1
click at [594, 14] on div "purchasing" at bounding box center [607, 18] width 54 height 18
click at [647, 49] on link "Purchase Orders" at bounding box center [656, 56] width 157 height 24
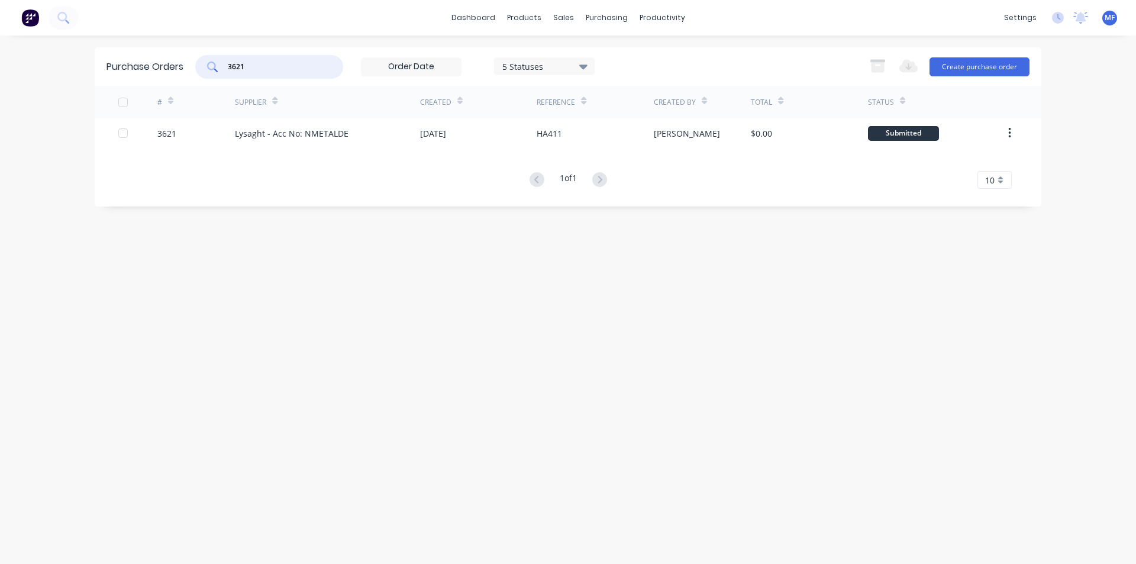
click at [274, 69] on input "3621" at bounding box center [276, 67] width 98 height 12
click at [274, 68] on input "3621" at bounding box center [276, 67] width 98 height 12
type input "4"
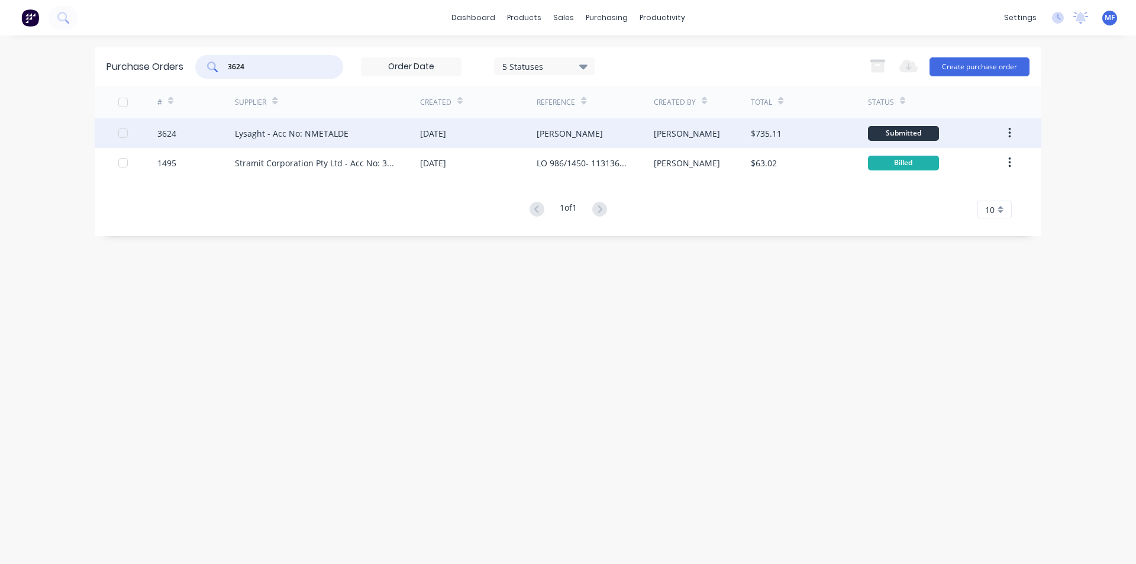
type input "3624"
click at [284, 135] on div "Lysaght - Acc No: NMETALDE" at bounding box center [292, 133] width 114 height 12
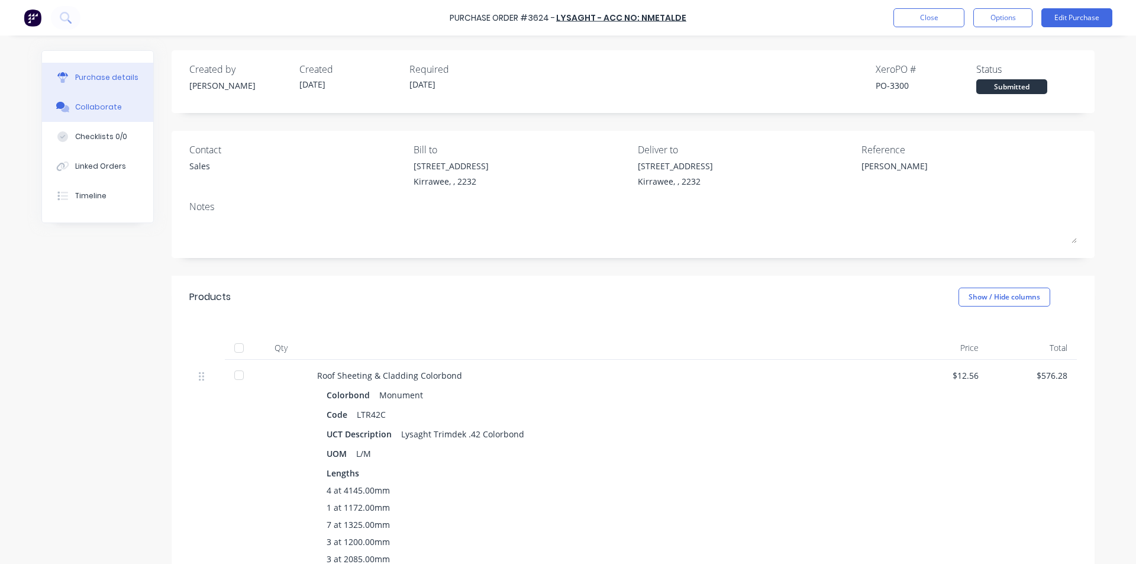
click at [117, 107] on button "Collaborate" at bounding box center [97, 107] width 111 height 30
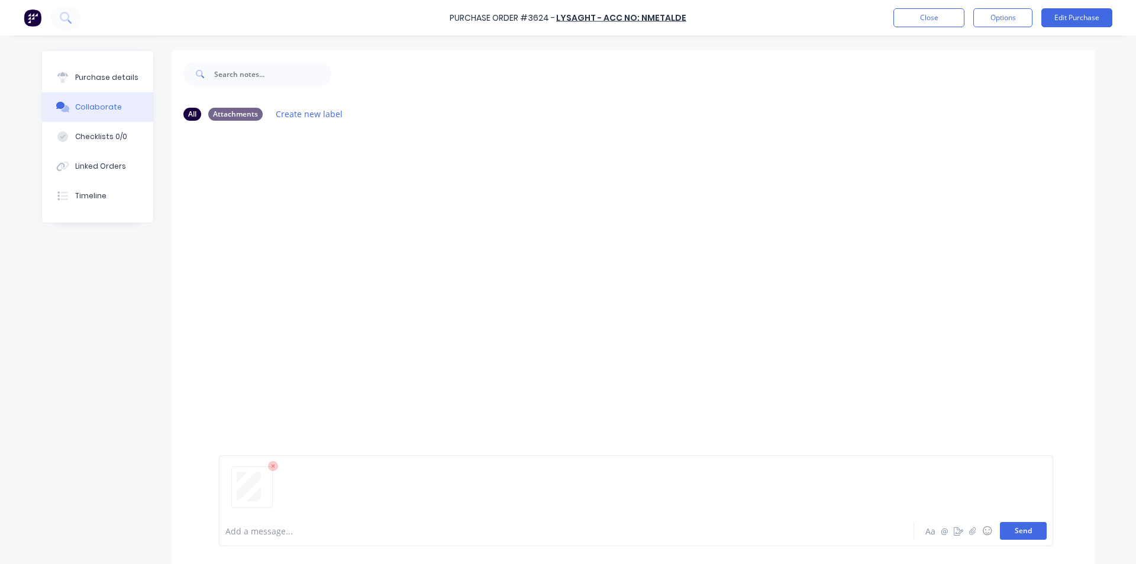
click at [1023, 530] on button "Send" at bounding box center [1023, 531] width 47 height 18
drag, startPoint x: 530, startPoint y: 232, endPoint x: 513, endPoint y: 233, distance: 16.6
click at [529, 231] on div "You 02:48pm [DATE] EMU083898.pdf Labels Download Delete" at bounding box center [404, 201] width 370 height 107
click at [123, 69] on button "Purchase details" at bounding box center [97, 78] width 111 height 30
type textarea "x"
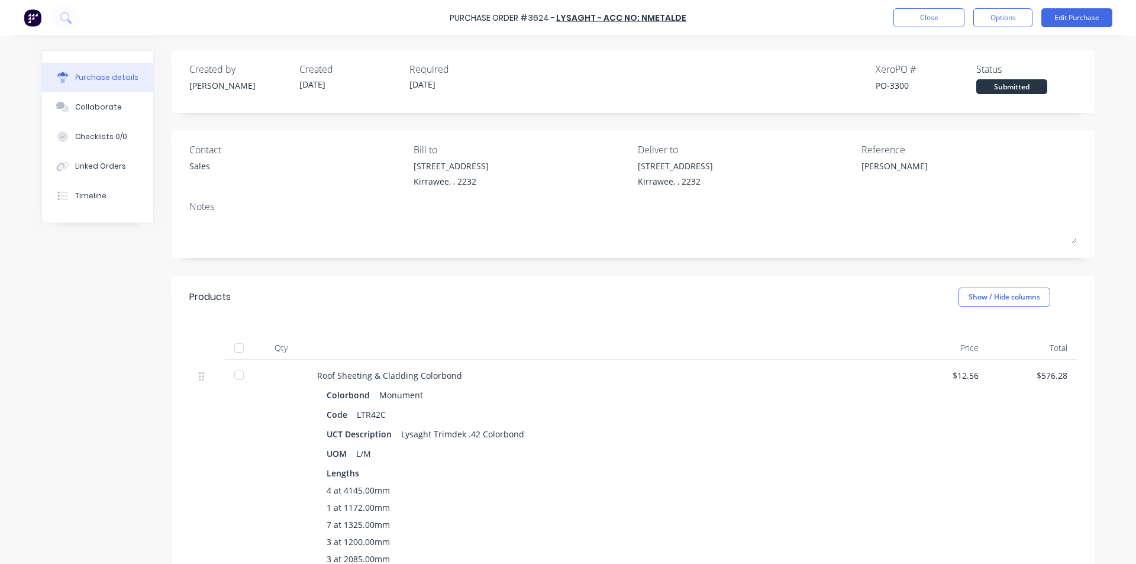
click at [927, 27] on div "Purchase Order #3624 - Lysaght - Acc No: NMETALDE Close Options Edit Purchase" at bounding box center [568, 18] width 1136 height 36
click at [928, 19] on button "Close" at bounding box center [929, 17] width 71 height 19
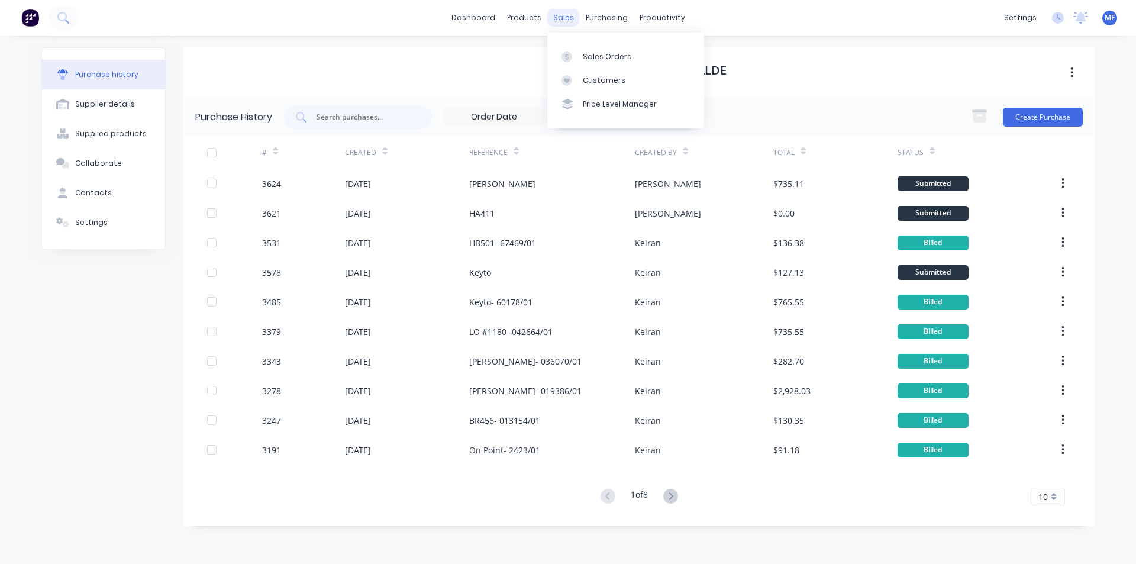
click at [570, 14] on div "sales" at bounding box center [564, 18] width 33 height 18
click at [599, 75] on div "Customers" at bounding box center [604, 80] width 43 height 11
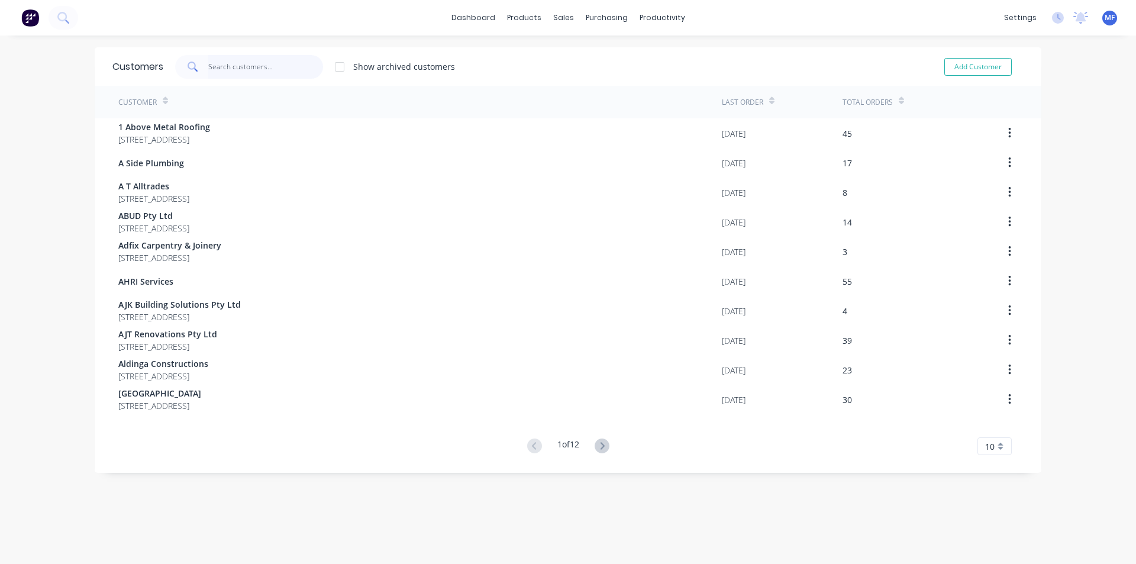
click at [252, 63] on input "text" at bounding box center [265, 67] width 115 height 24
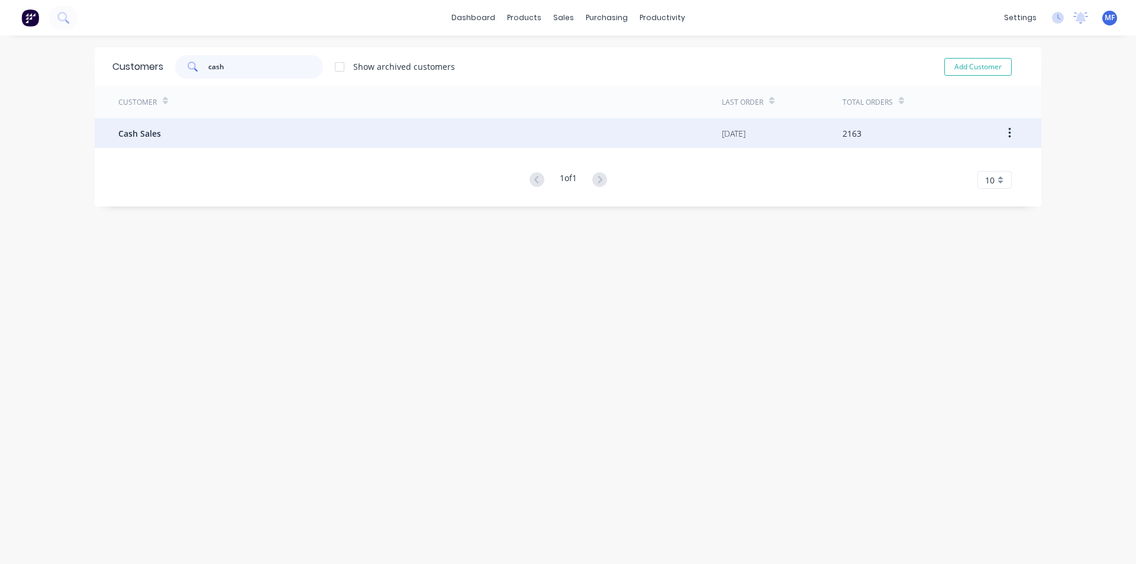
type input "cash"
click at [163, 123] on div "Cash Sales" at bounding box center [420, 133] width 604 height 30
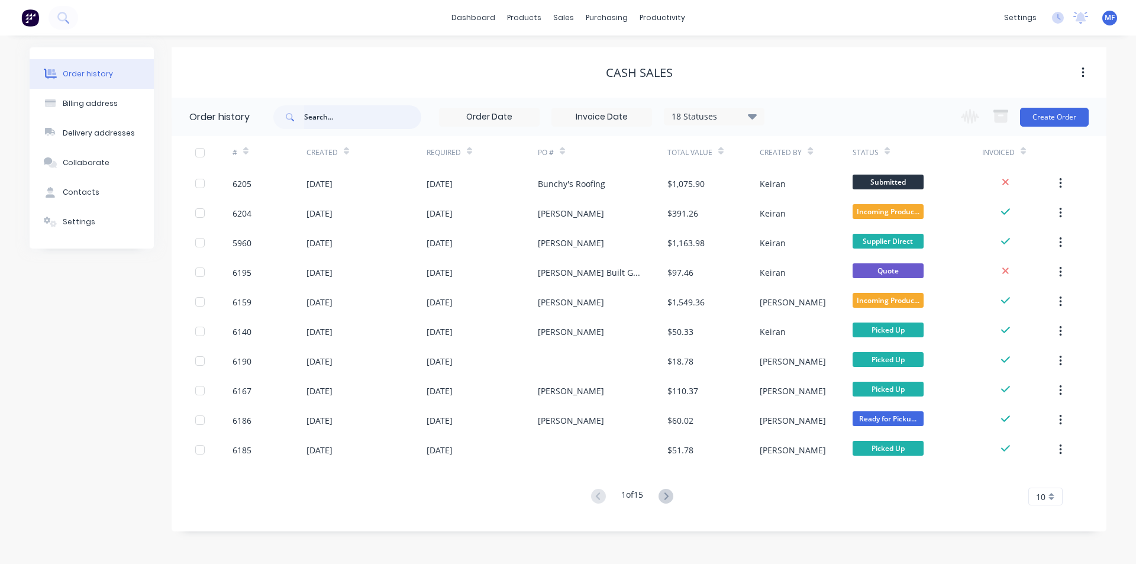
click at [365, 120] on input "text" at bounding box center [362, 117] width 117 height 24
type input "[PERSON_NAME]"
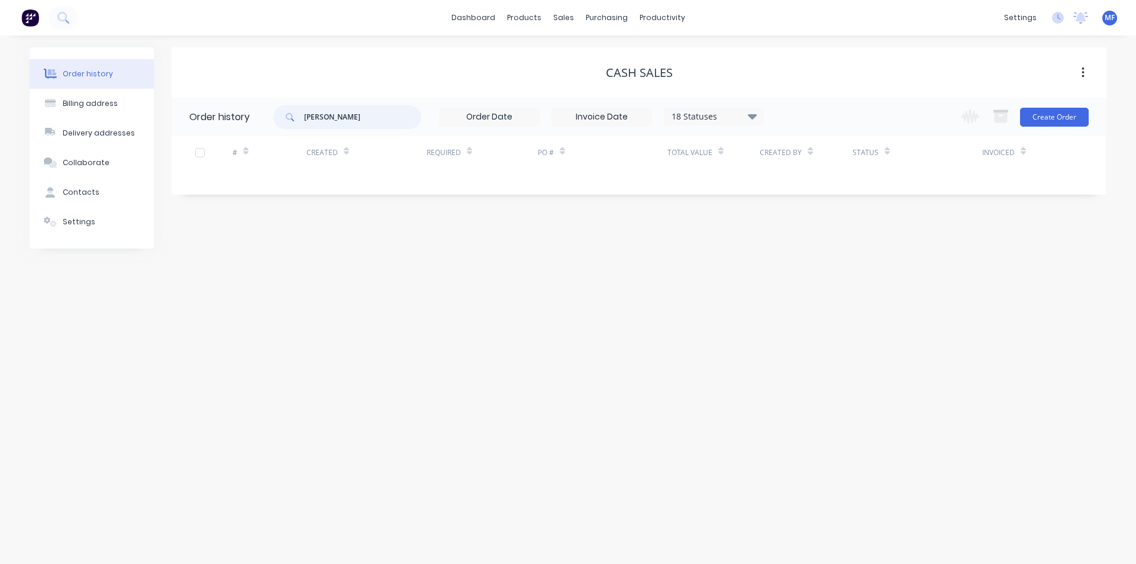
click at [363, 119] on input "[PERSON_NAME]" at bounding box center [362, 117] width 117 height 24
type input "[PERSON_NAME]"
click at [359, 111] on input "[PERSON_NAME]" at bounding box center [362, 117] width 117 height 24
click at [369, 119] on input "[PERSON_NAME]" at bounding box center [362, 117] width 117 height 24
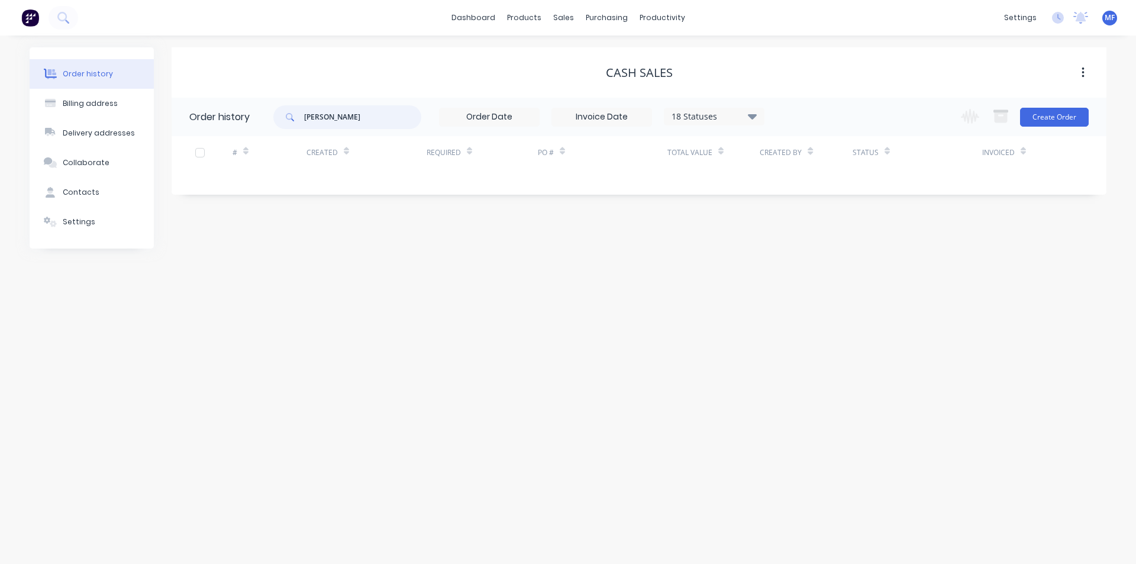
click at [369, 119] on input "[PERSON_NAME]" at bounding box center [362, 117] width 117 height 24
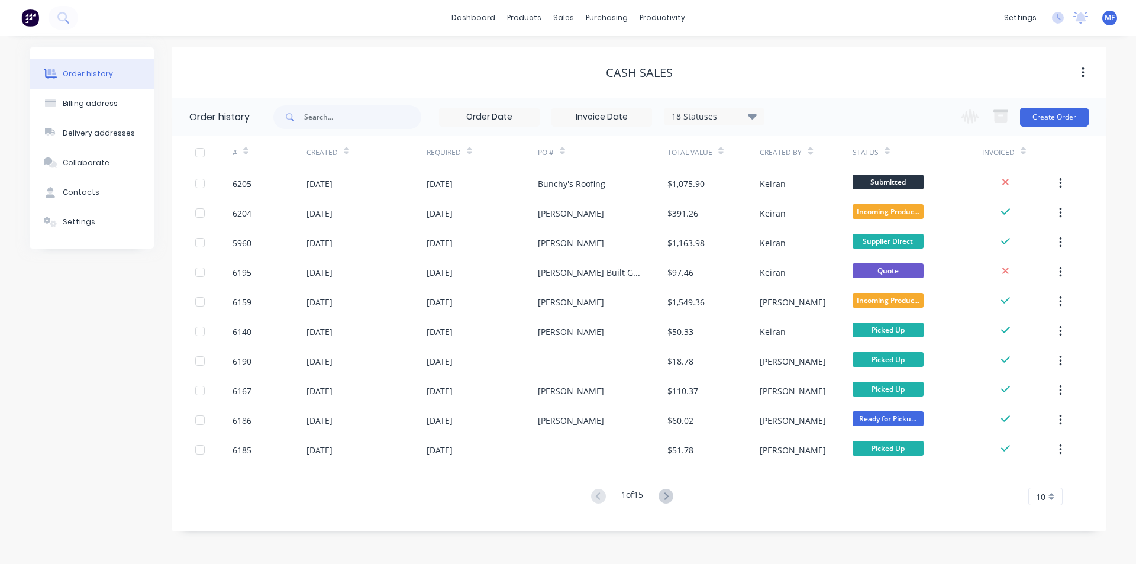
click at [723, 153] on div "Total Value" at bounding box center [714, 152] width 92 height 33
click at [719, 154] on icon at bounding box center [721, 151] width 5 height 9
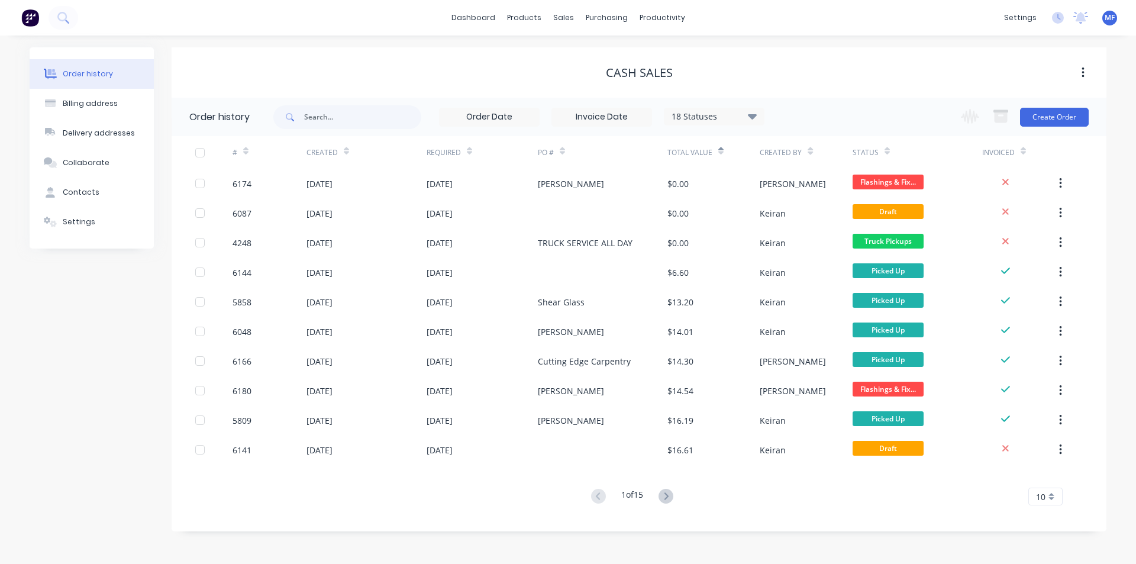
click at [722, 155] on icon at bounding box center [721, 151] width 5 height 9
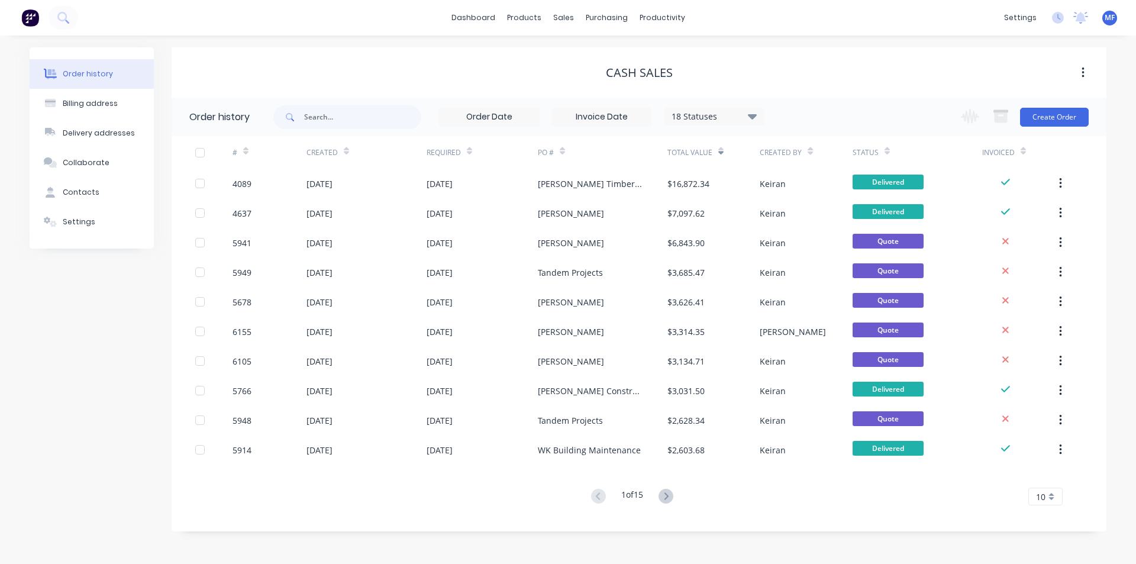
click at [722, 155] on icon at bounding box center [721, 151] width 5 height 9
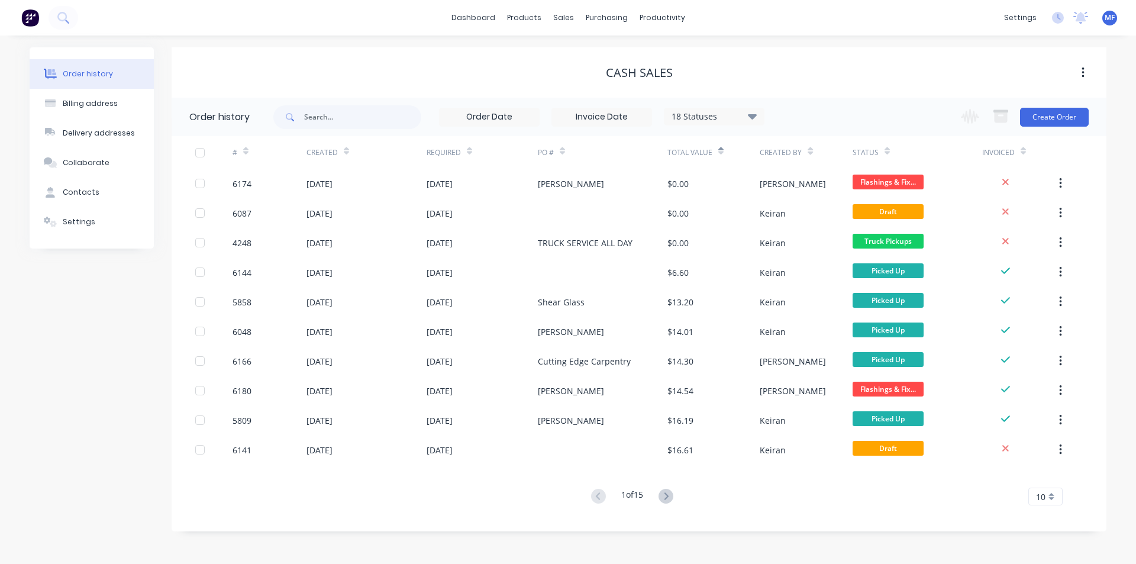
click at [1046, 497] on div "10" at bounding box center [1046, 497] width 34 height 18
click at [1054, 481] on div "35" at bounding box center [1045, 476] width 33 height 21
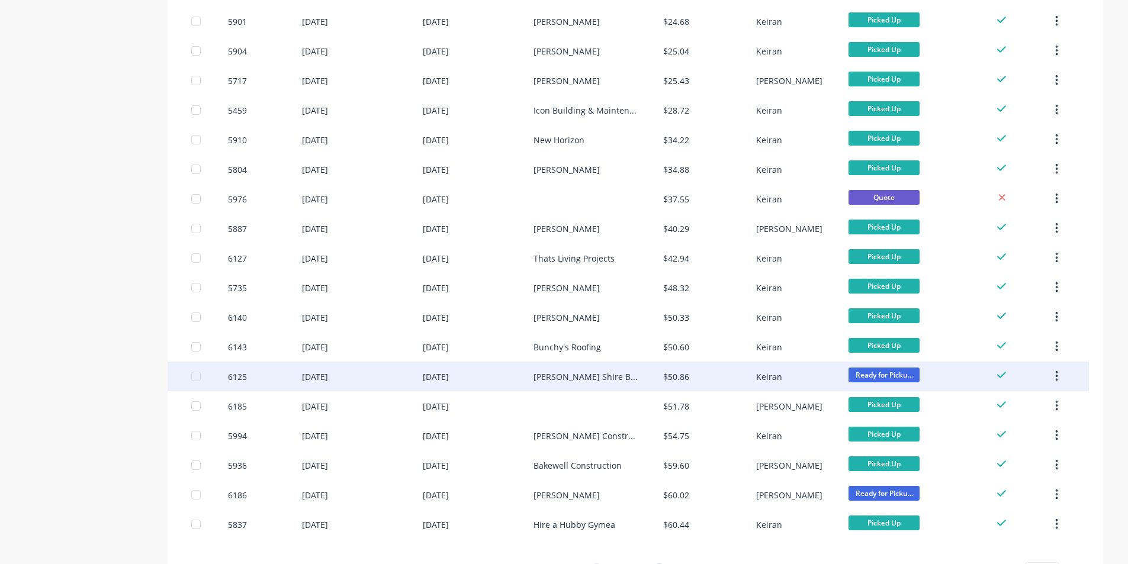
scroll to position [719, 0]
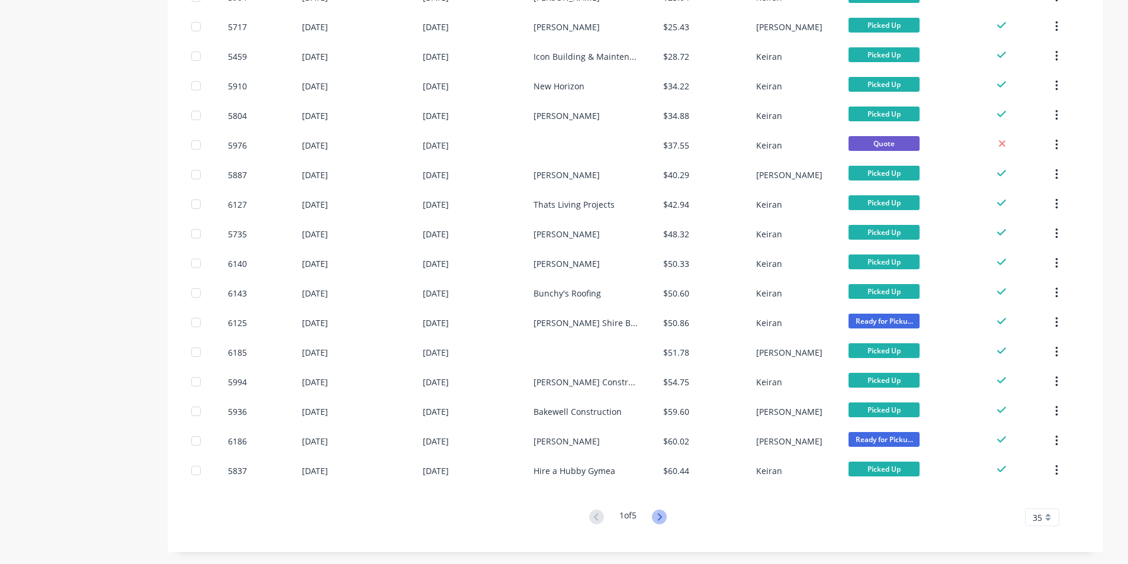
click at [661, 521] on icon at bounding box center [659, 517] width 15 height 15
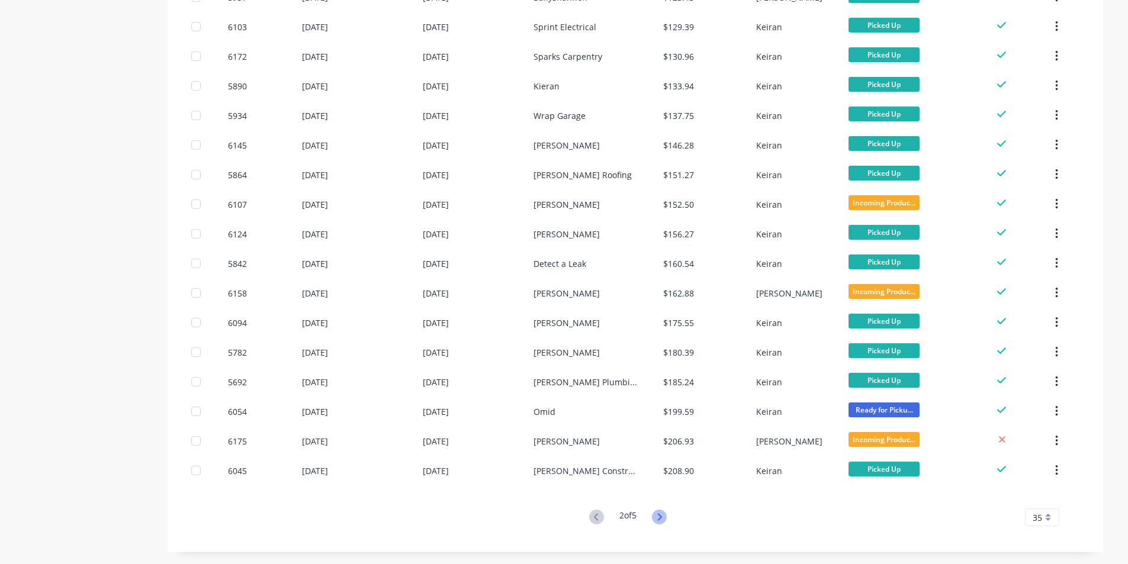
click at [660, 516] on icon at bounding box center [659, 517] width 15 height 15
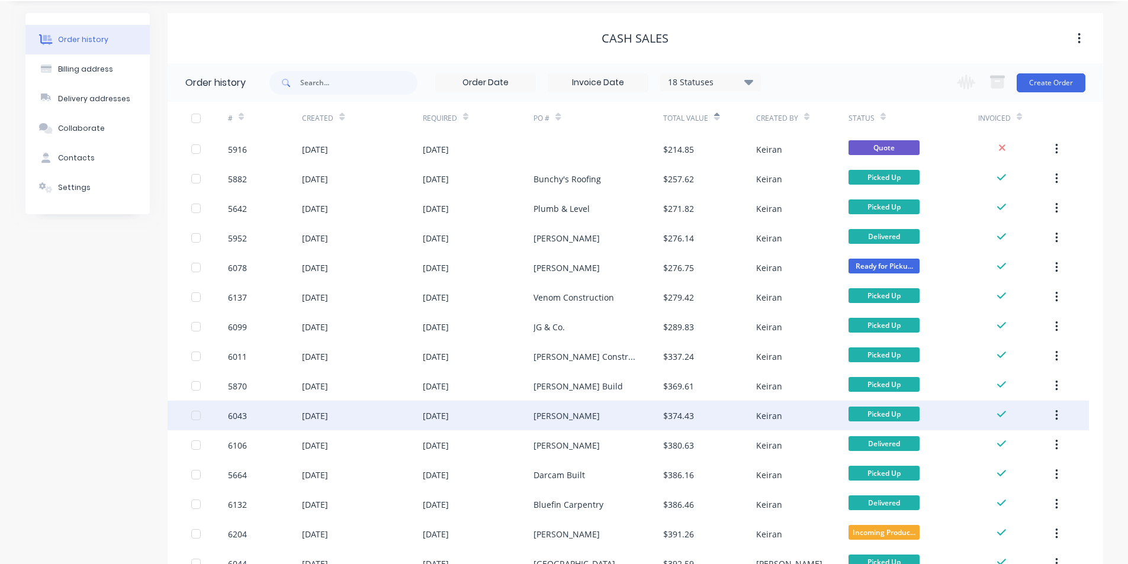
scroll to position [0, 0]
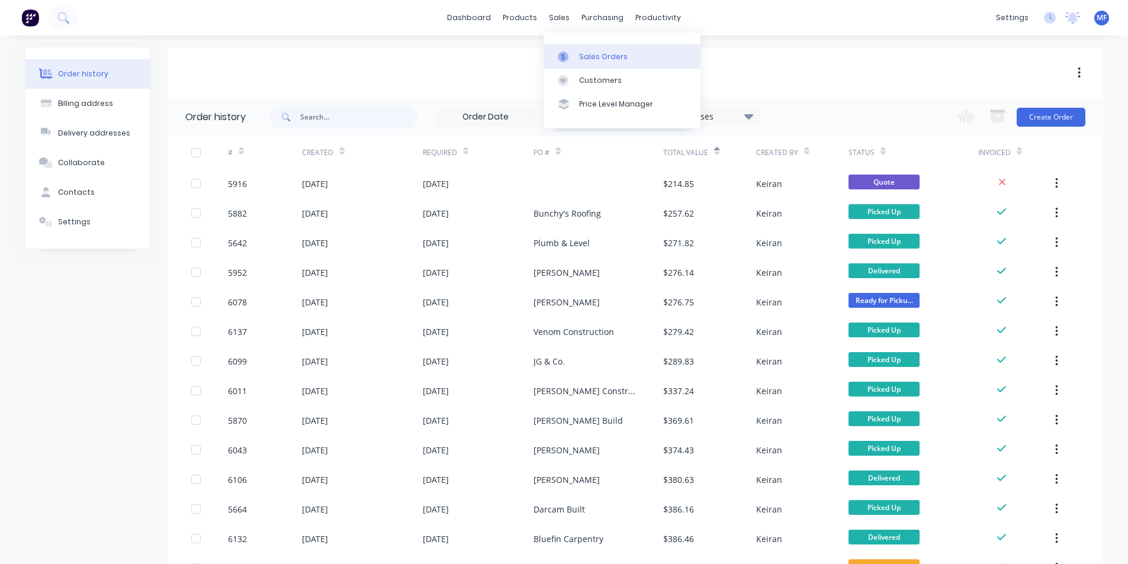
click at [584, 52] on div "Sales Orders" at bounding box center [603, 56] width 49 height 11
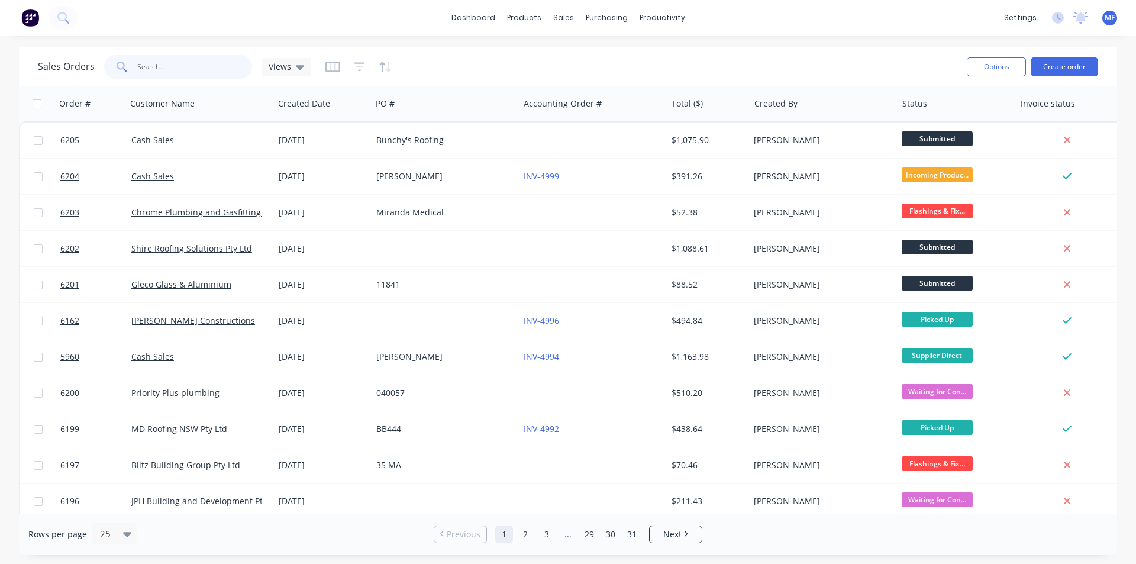
click at [189, 69] on input "text" at bounding box center [194, 67] width 115 height 24
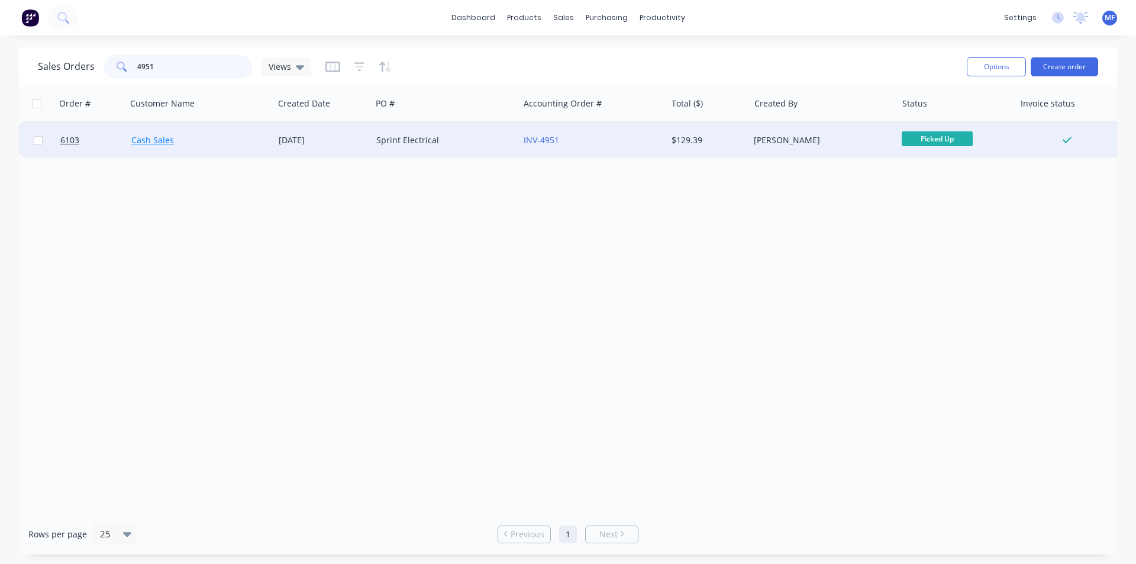
type input "4951"
click at [145, 141] on link "Cash Sales" at bounding box center [152, 139] width 43 height 11
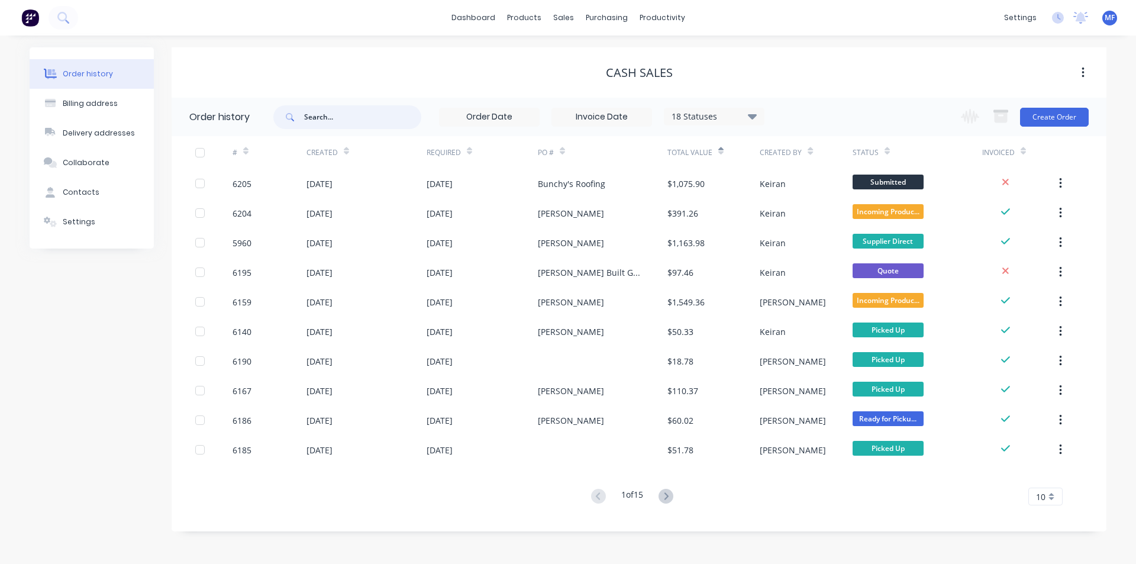
click at [344, 113] on input "text" at bounding box center [362, 117] width 117 height 24
type input "4951"
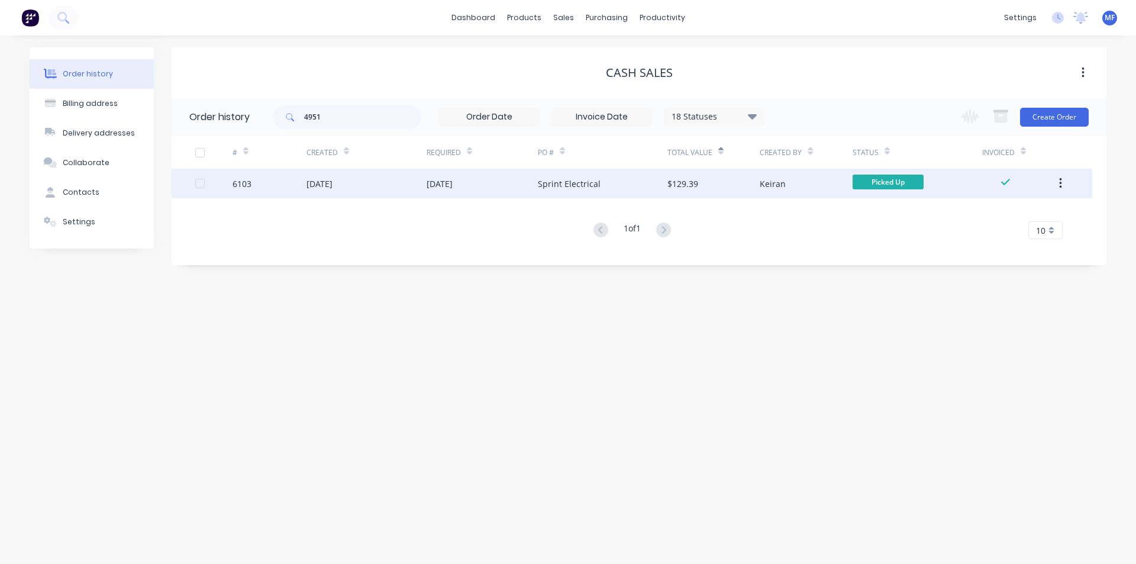
click at [453, 185] on div "[DATE]" at bounding box center [440, 184] width 26 height 12
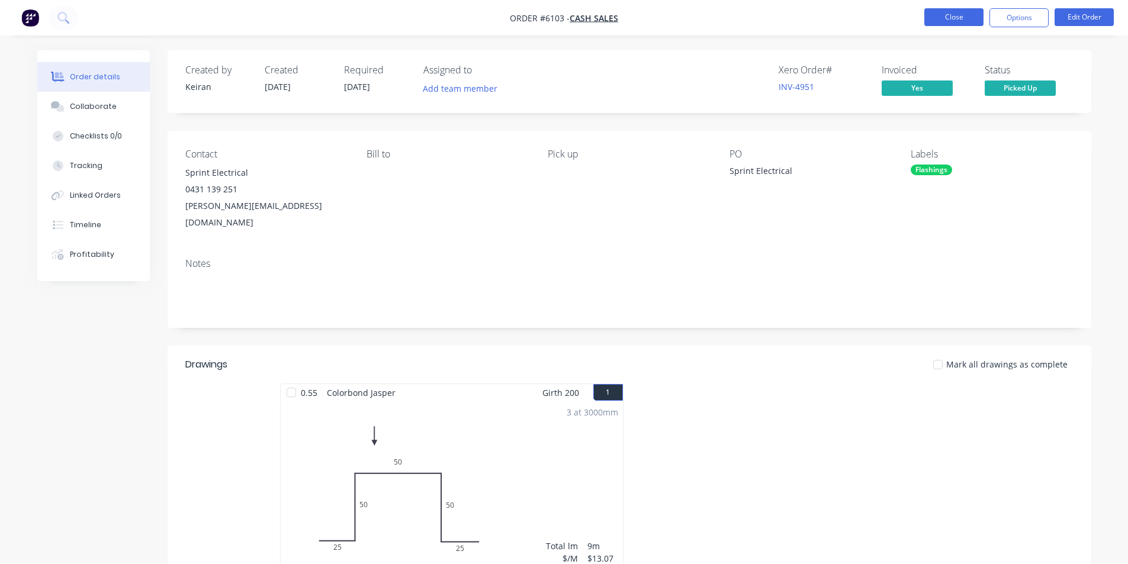
click at [953, 24] on button "Close" at bounding box center [953, 17] width 59 height 18
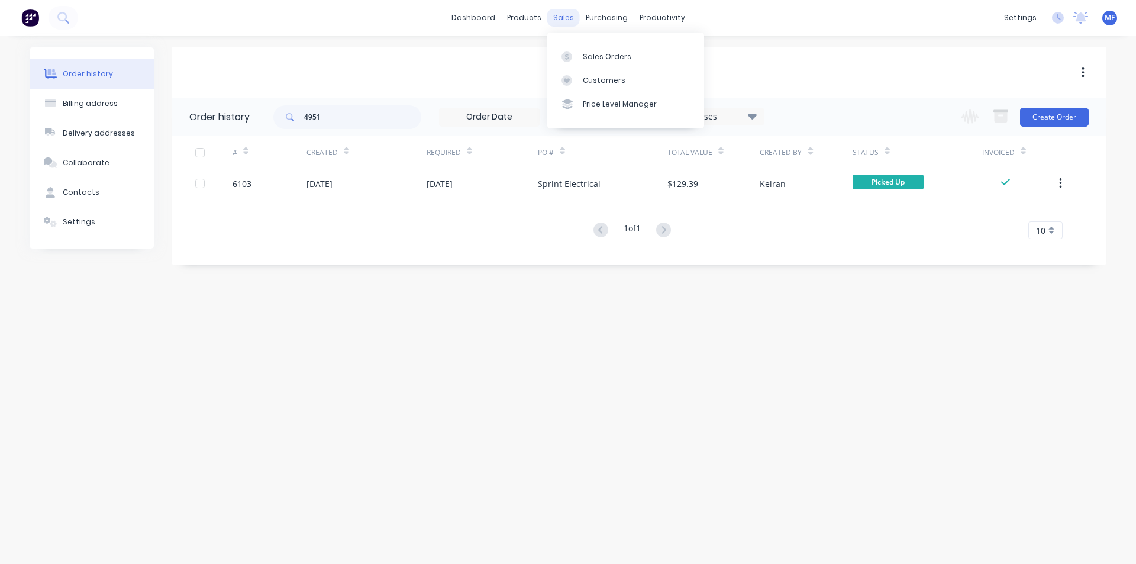
click at [563, 9] on div "sales" at bounding box center [564, 18] width 33 height 18
click at [577, 83] on div at bounding box center [571, 80] width 18 height 11
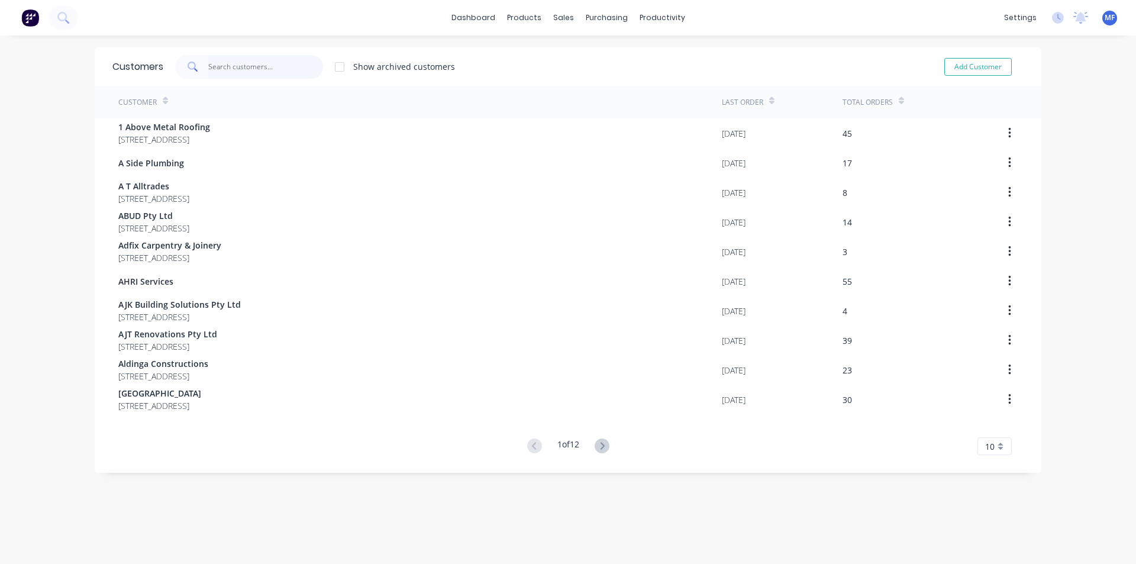
click at [263, 62] on input "text" at bounding box center [265, 67] width 115 height 24
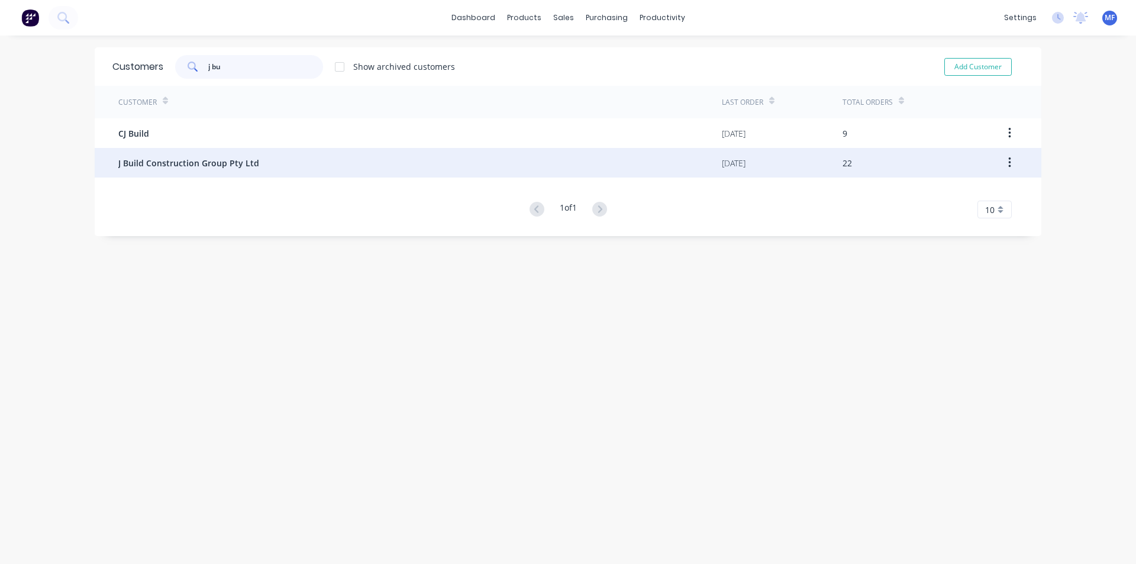
type input "j bu"
click at [197, 162] on span "J Build Construction Group Pty Ltd" at bounding box center [188, 163] width 141 height 12
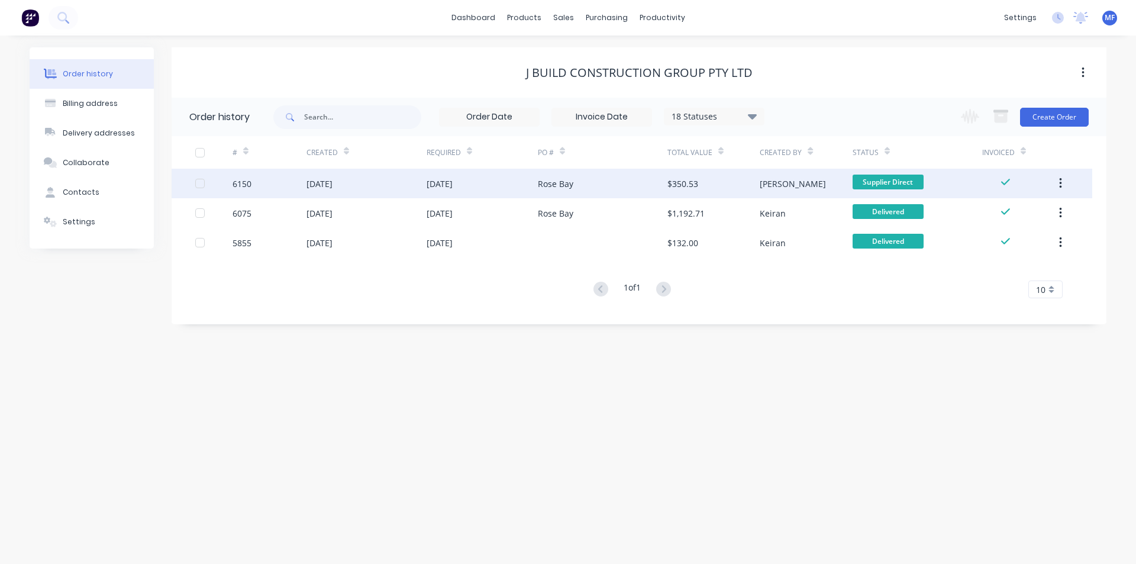
click at [380, 179] on div "[DATE]" at bounding box center [367, 184] width 120 height 30
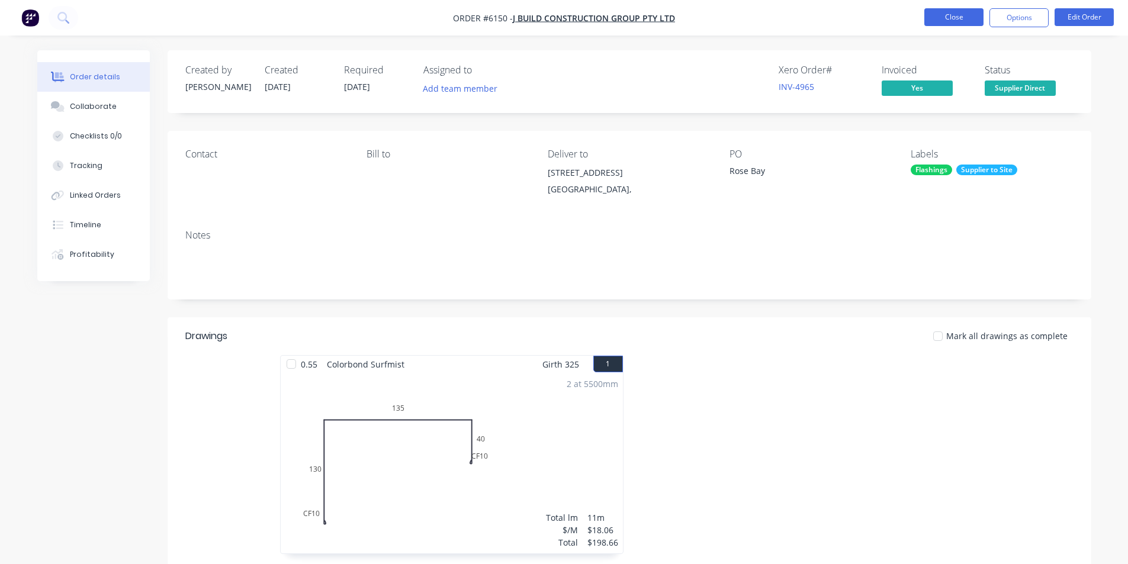
click at [952, 18] on button "Close" at bounding box center [953, 17] width 59 height 18
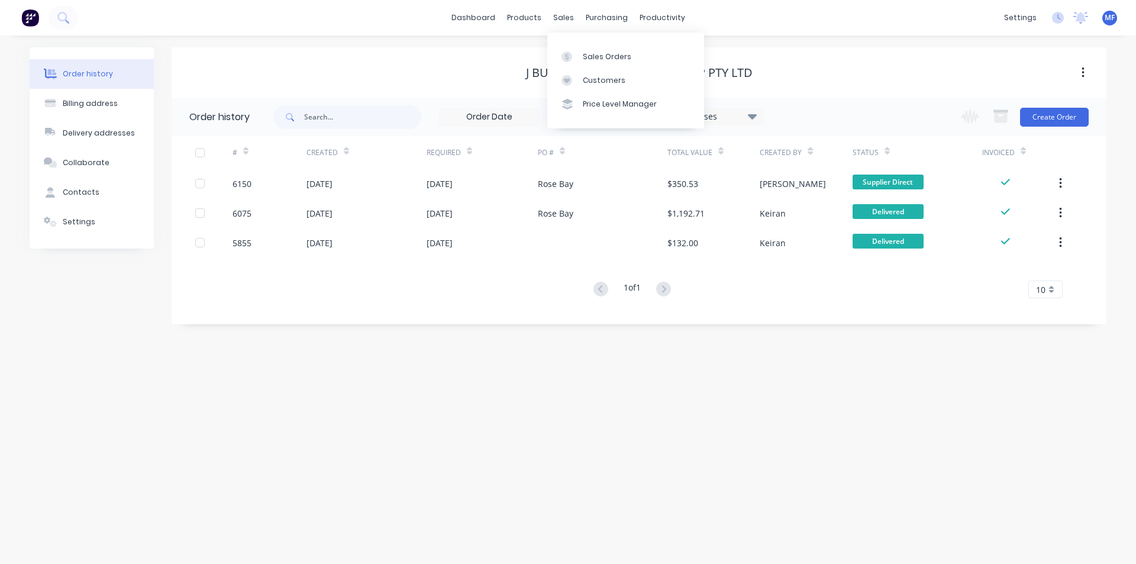
drag, startPoint x: 573, startPoint y: 19, endPoint x: 559, endPoint y: 35, distance: 21.0
click at [573, 19] on div "sales" at bounding box center [564, 18] width 33 height 18
click at [578, 76] on div at bounding box center [571, 80] width 18 height 11
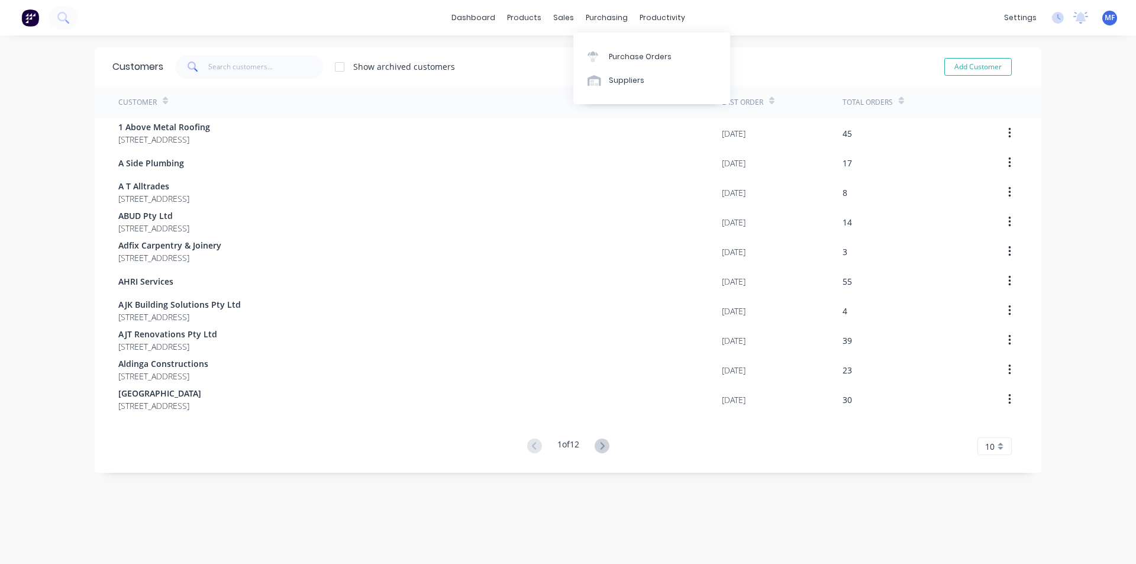
drag, startPoint x: 582, startPoint y: 15, endPoint x: 598, endPoint y: 38, distance: 27.6
click at [582, 15] on div "purchasing" at bounding box center [607, 18] width 54 height 18
click at [616, 54] on div "Purchase Orders" at bounding box center [640, 56] width 63 height 11
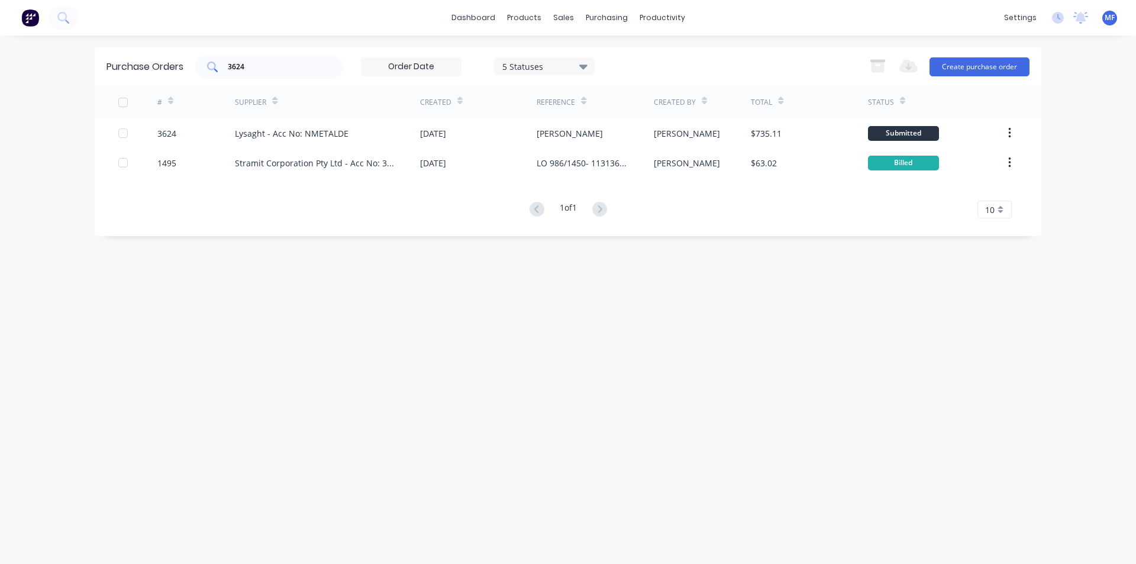
click at [265, 65] on input "3624" at bounding box center [276, 67] width 98 height 12
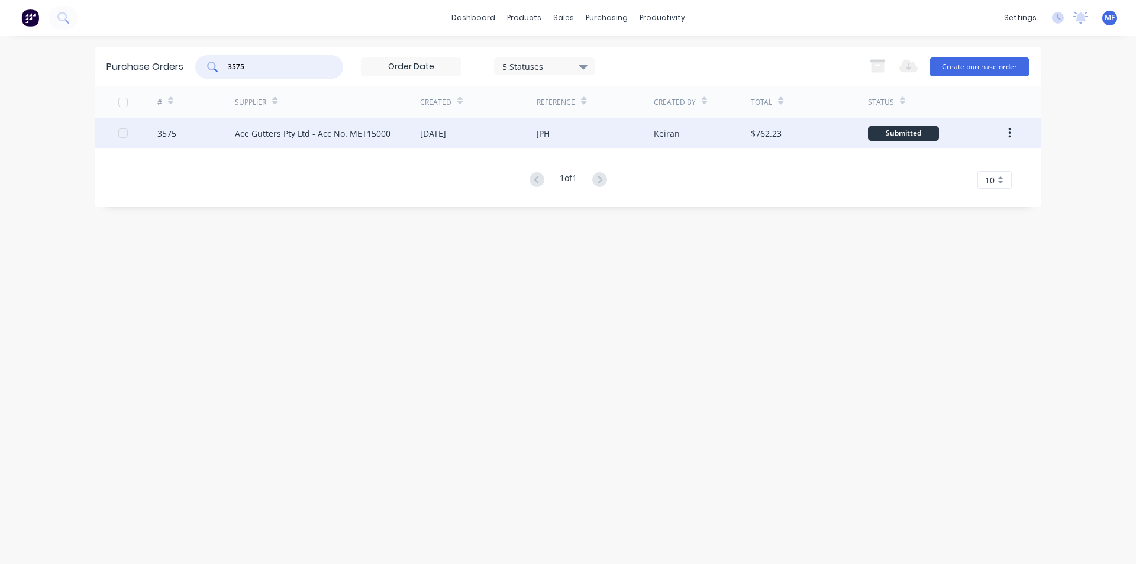
type input "3575"
click at [234, 124] on div "3575" at bounding box center [196, 133] width 78 height 30
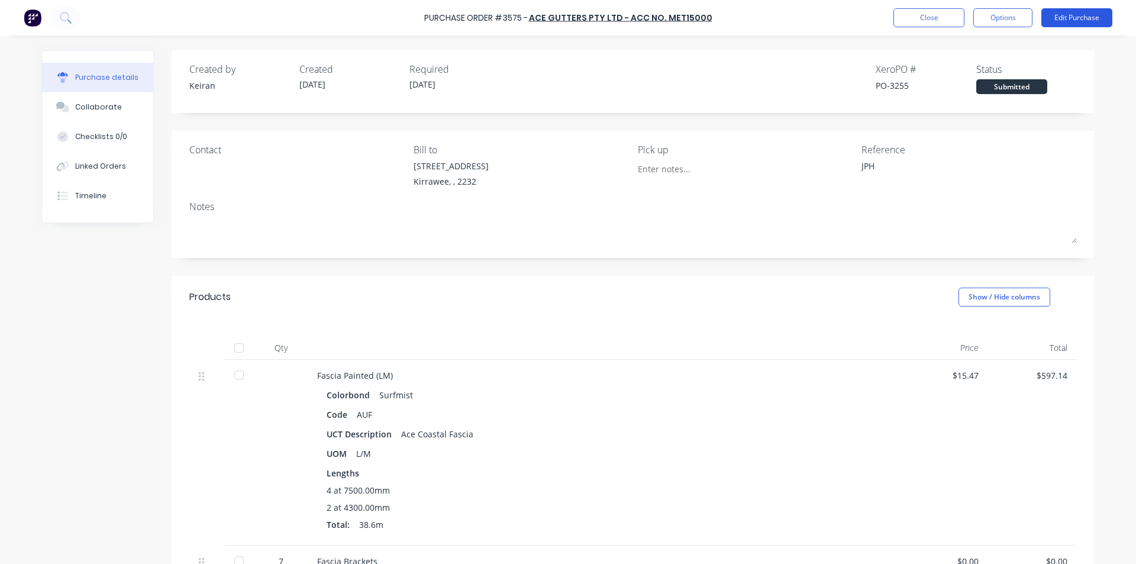
click at [1098, 10] on button "Edit Purchase" at bounding box center [1077, 17] width 71 height 19
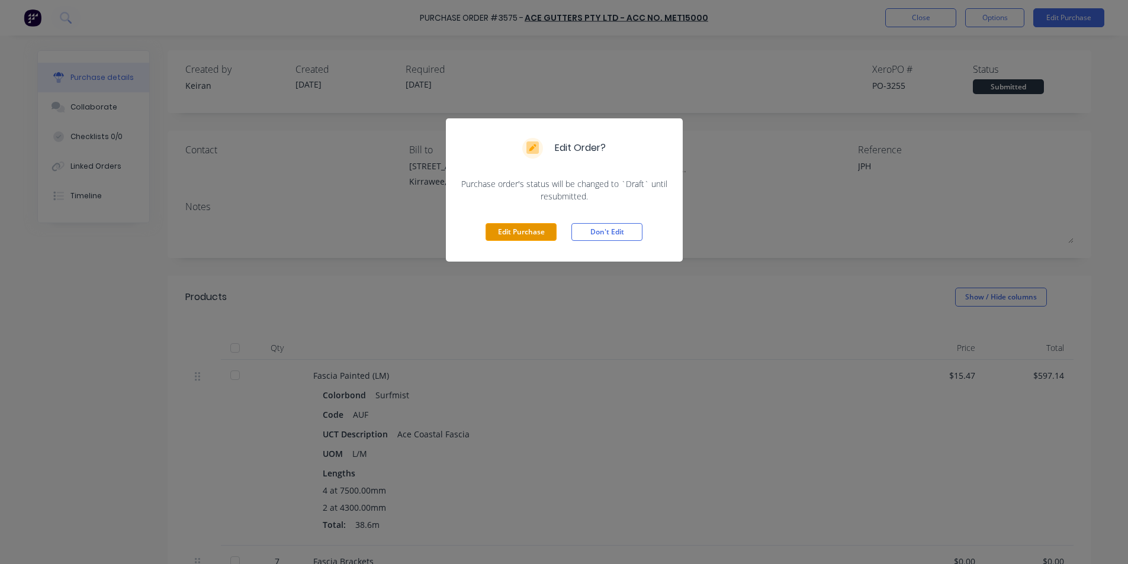
click at [525, 235] on button "Edit Purchase" at bounding box center [520, 232] width 71 height 18
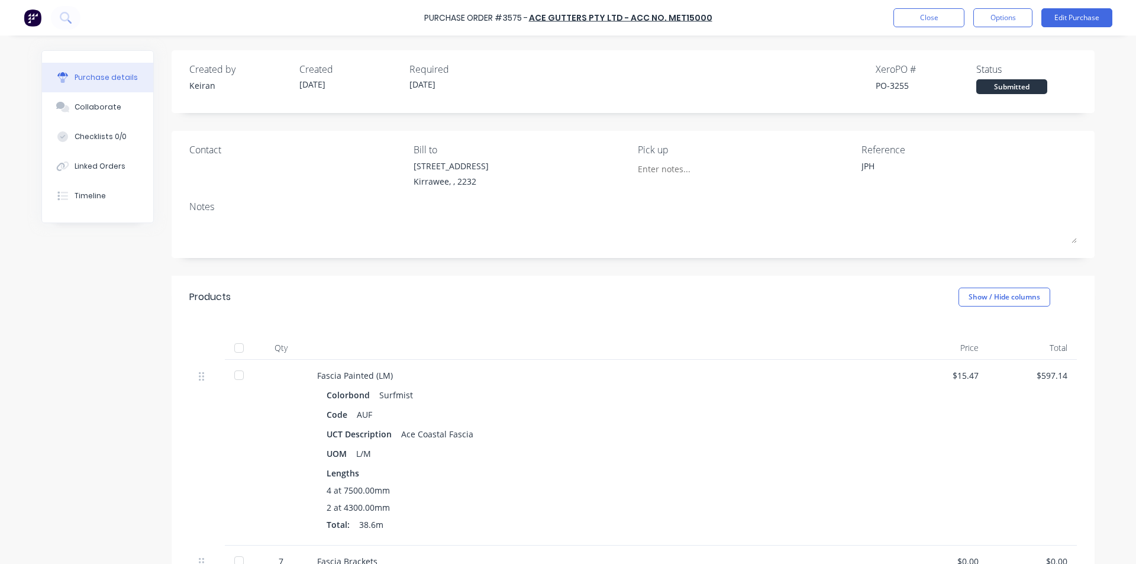
type textarea "x"
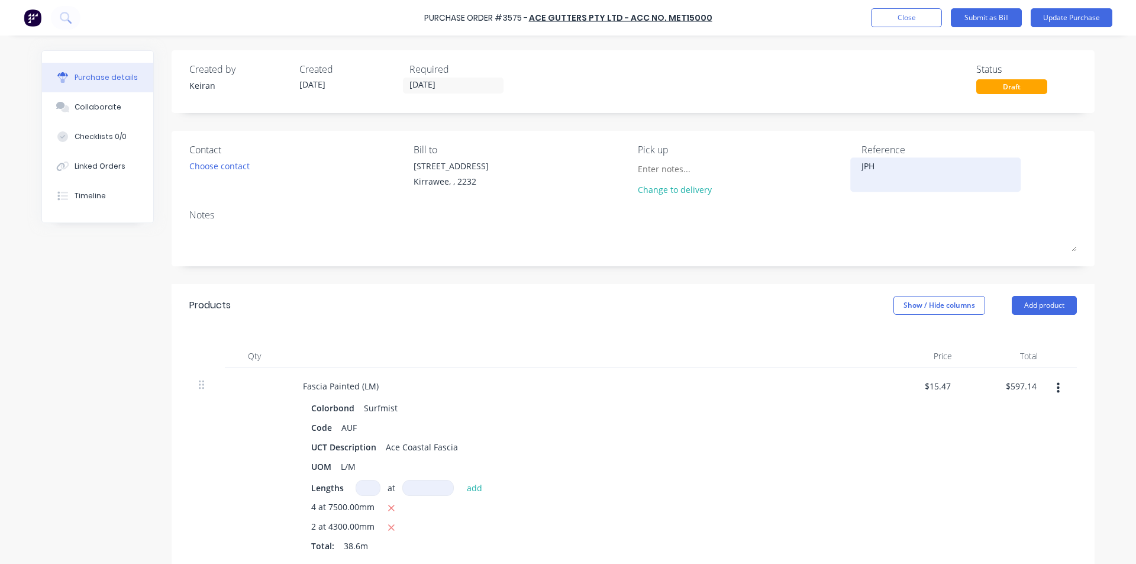
click at [926, 169] on textarea "JPH" at bounding box center [936, 173] width 148 height 27
type textarea "JPH- 1568"
type textarea "x"
type textarea "JPH- 15682"
type textarea "x"
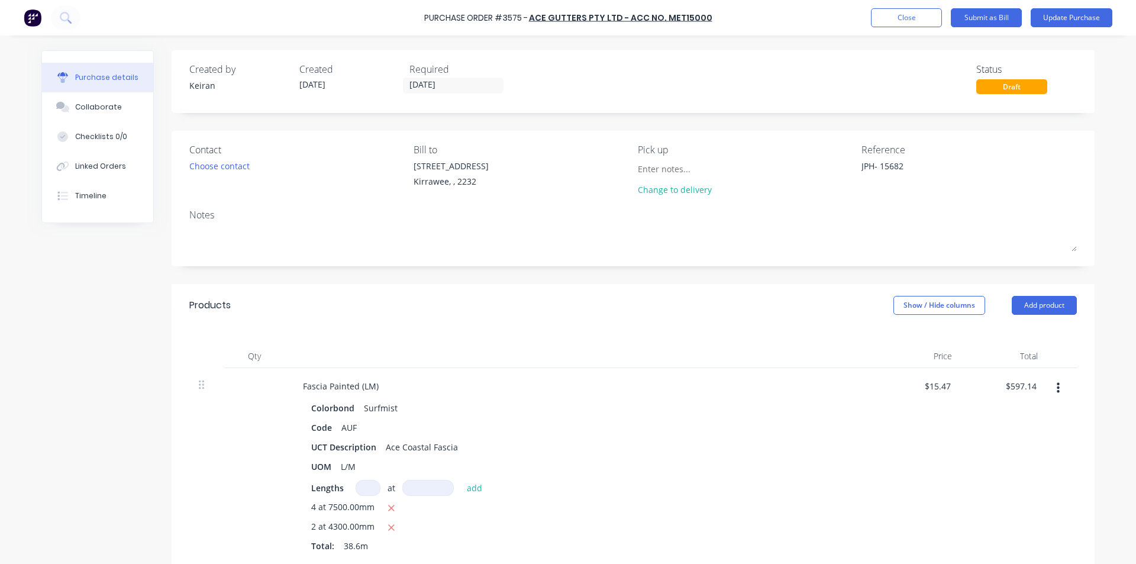
type textarea "JPH- 156823"
type textarea "x"
type textarea "JPH- 1568238"
type textarea "x"
type textarea "JPH- 1568238"
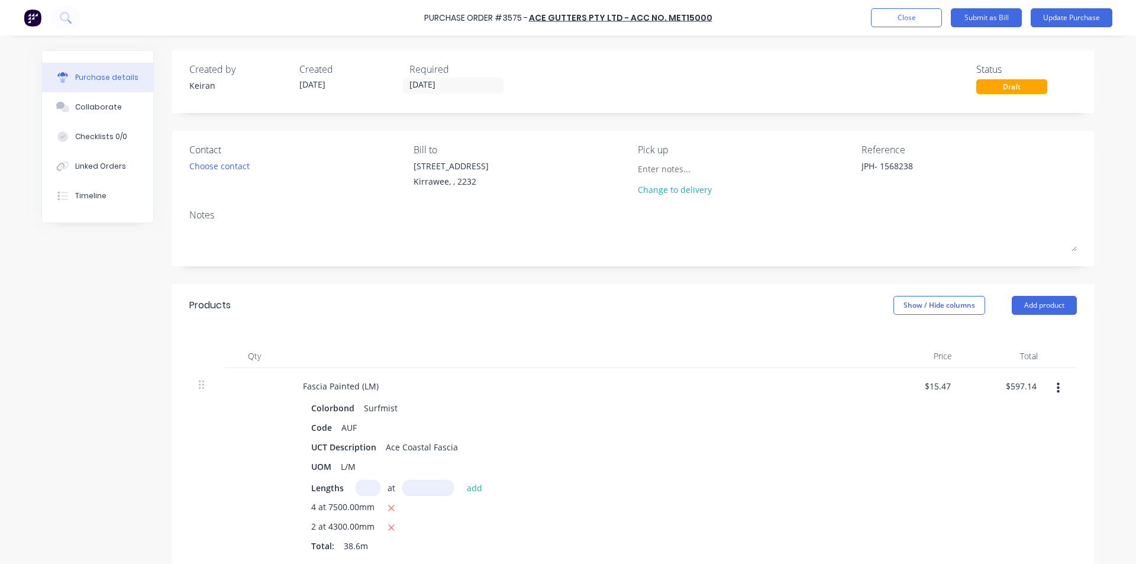
click at [812, 262] on div "Contact Choose contact [PERSON_NAME] to [STREET_ADDRESS] Pick up Change to deli…" at bounding box center [633, 199] width 923 height 136
click at [953, 166] on textarea "JPH- 1568238" at bounding box center [936, 173] width 148 height 27
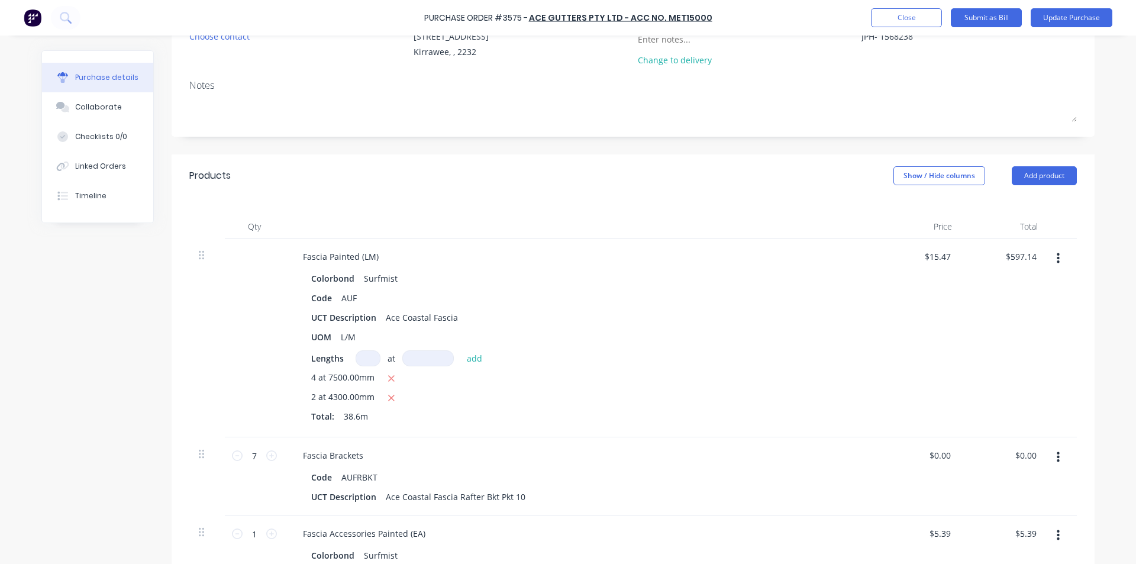
scroll to position [178, 0]
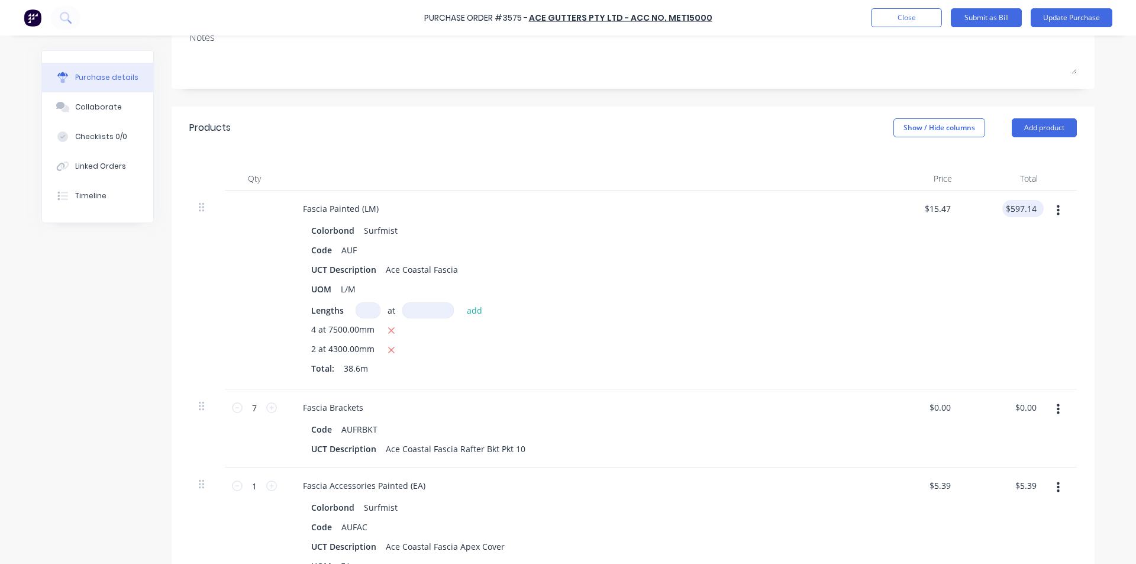
type textarea "x"
type input "597.14"
click at [1015, 209] on input "597.14" at bounding box center [1023, 208] width 32 height 17
click at [1016, 209] on input "597.14" at bounding box center [1023, 208] width 32 height 17
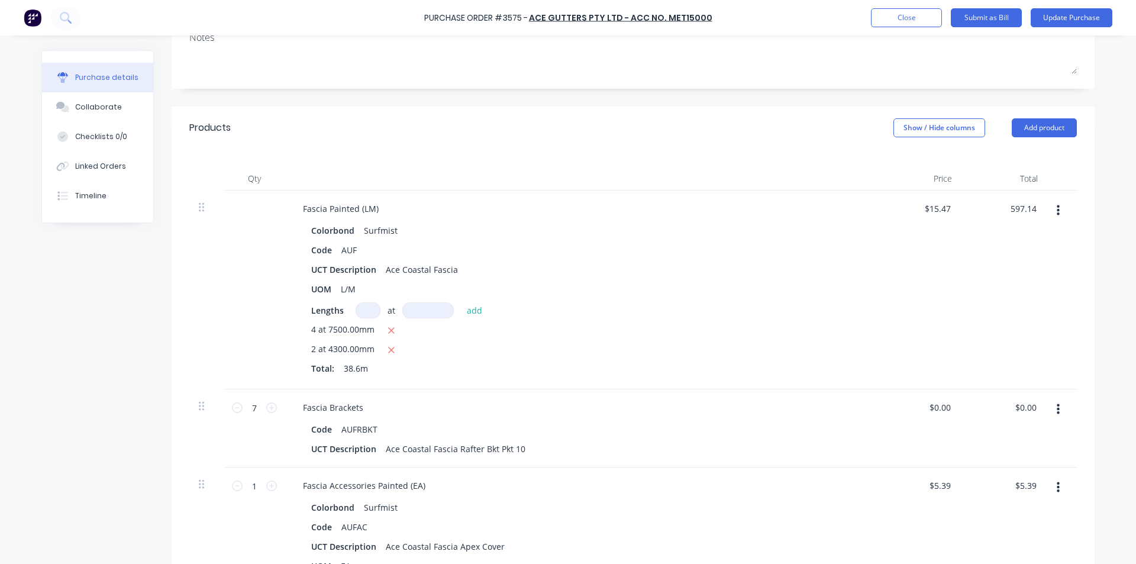
type textarea "x"
type input "$15.4699"
type input "$597.14"
click at [477, 214] on div "Fascia Painted (LM)" at bounding box center [580, 208] width 573 height 17
type textarea "x"
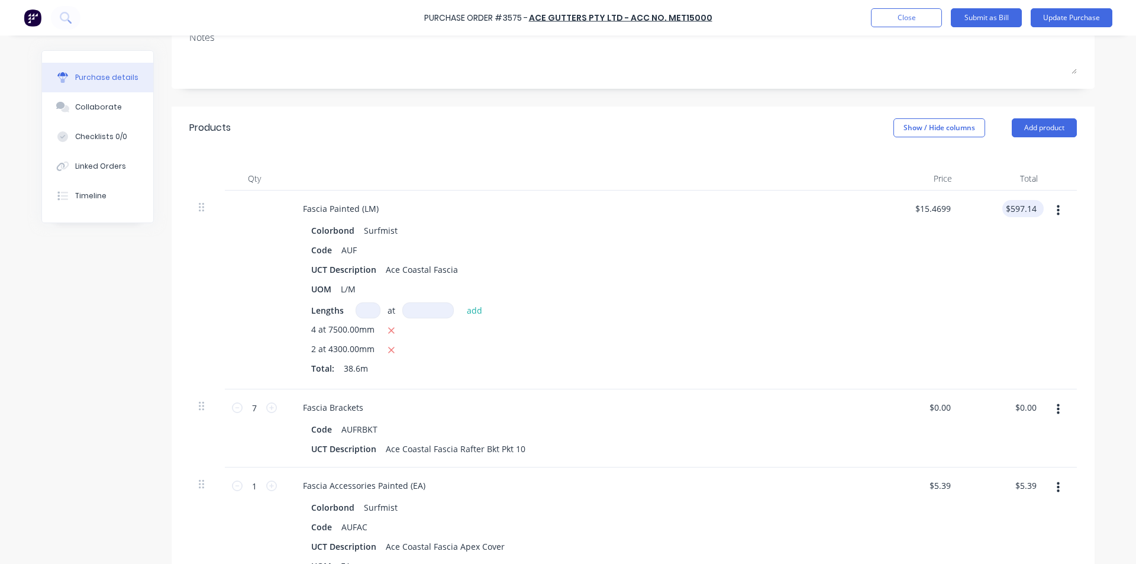
type input "597.14"
click at [1018, 213] on input "597.14" at bounding box center [1021, 208] width 37 height 17
click at [1020, 212] on input "597.14" at bounding box center [1023, 208] width 32 height 17
type textarea "x"
click at [1020, 212] on input "597.14" at bounding box center [1023, 208] width 32 height 17
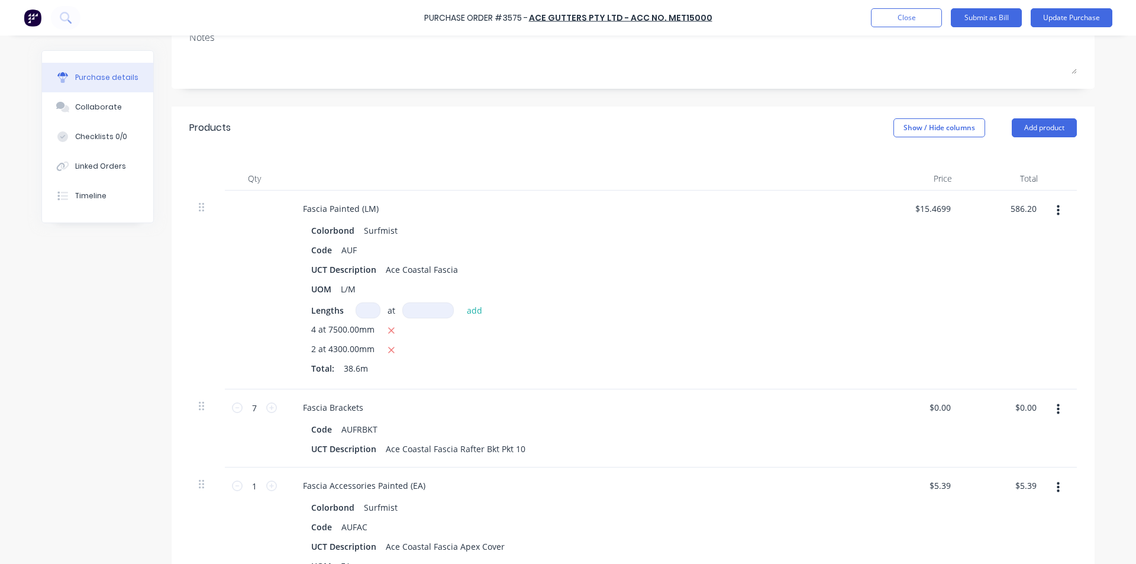
type input "586.20"
type textarea "x"
type input "$15.1865"
type input "$586.20"
click at [941, 309] on div "$15.1865 $15.4699" at bounding box center [919, 290] width 86 height 199
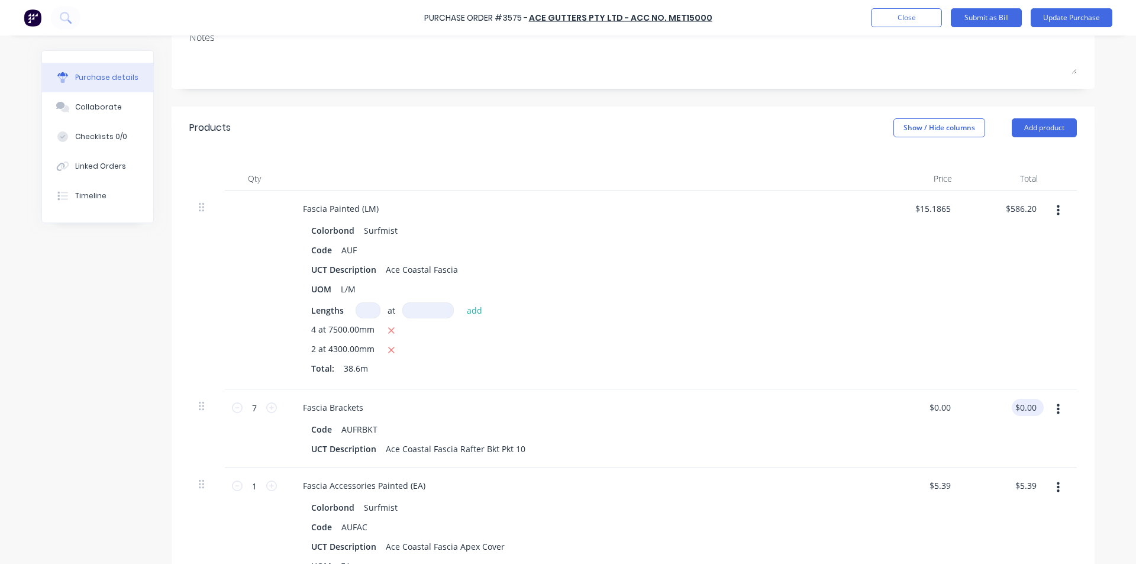
type textarea "x"
type input "0.00"
click at [1020, 408] on input "0.00" at bounding box center [1028, 407] width 22 height 17
click at [1034, 408] on input "0.00" at bounding box center [1028, 407] width 22 height 17
type textarea "x"
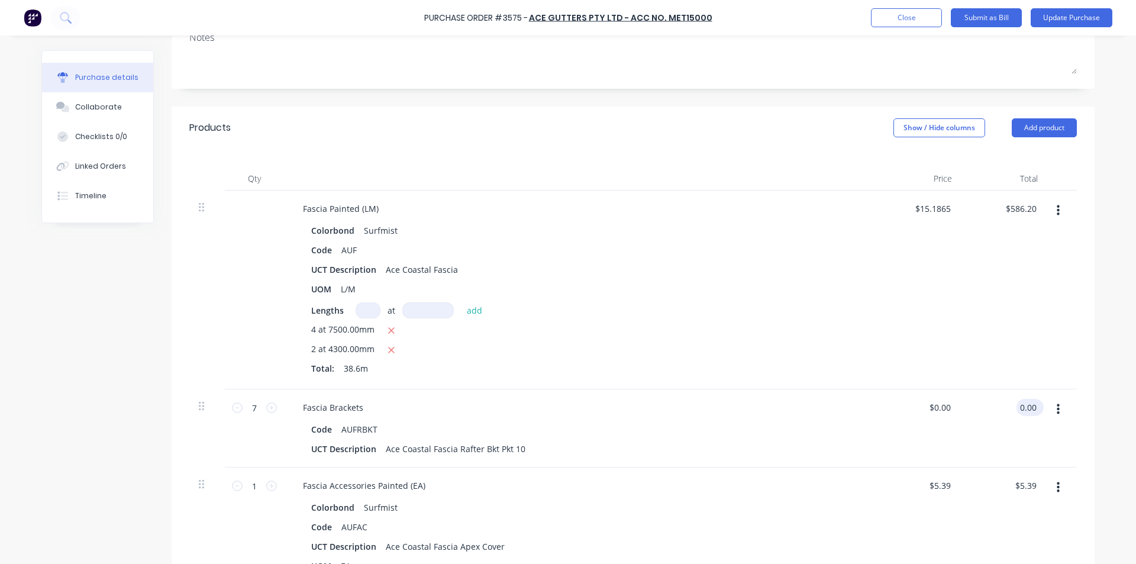
click at [1034, 408] on input "0.00" at bounding box center [1028, 407] width 22 height 17
type input "223.47"
type textarea "x"
type input "$31.9243"
type input "$223.47"
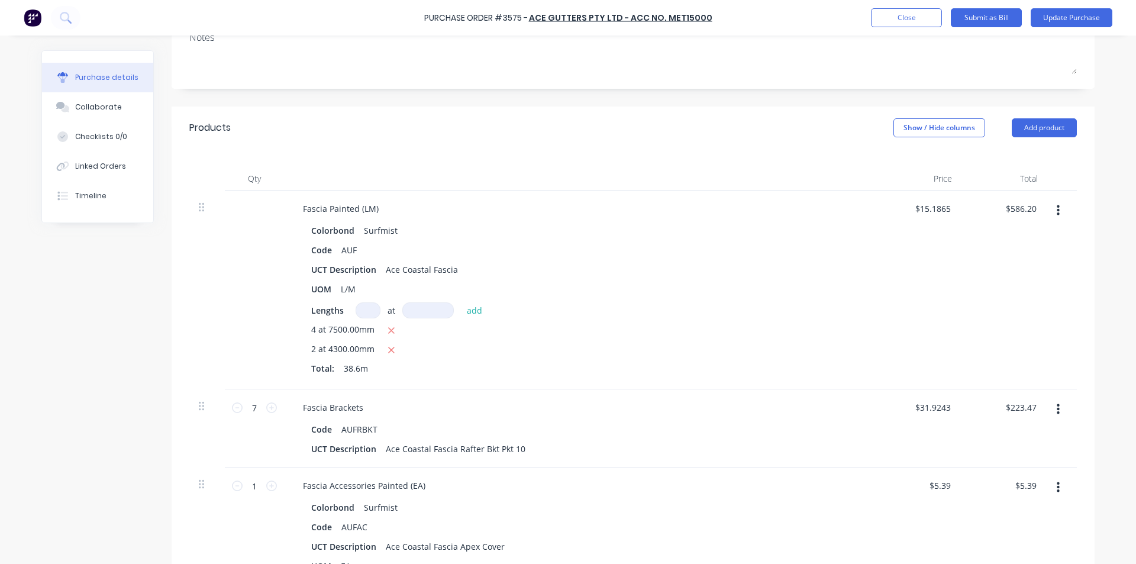
click at [915, 319] on div "$15.1865 $15.1865" at bounding box center [919, 290] width 86 height 199
type textarea "x"
type input "5.39"
click at [1021, 490] on input "5.39" at bounding box center [1025, 485] width 27 height 17
type textarea "x"
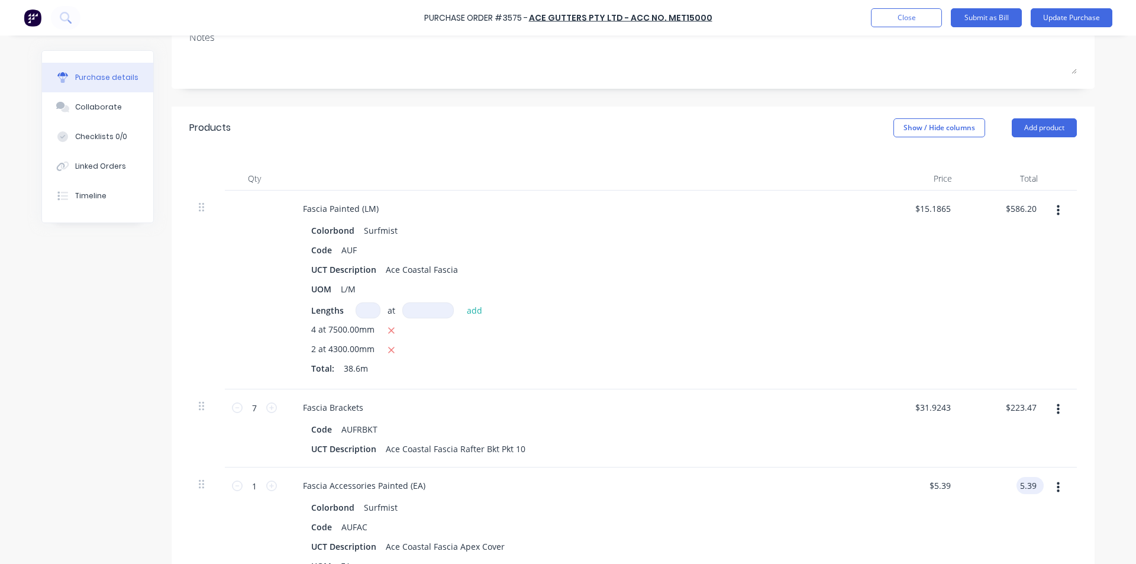
click at [1021, 490] on input "5.39" at bounding box center [1028, 485] width 22 height 17
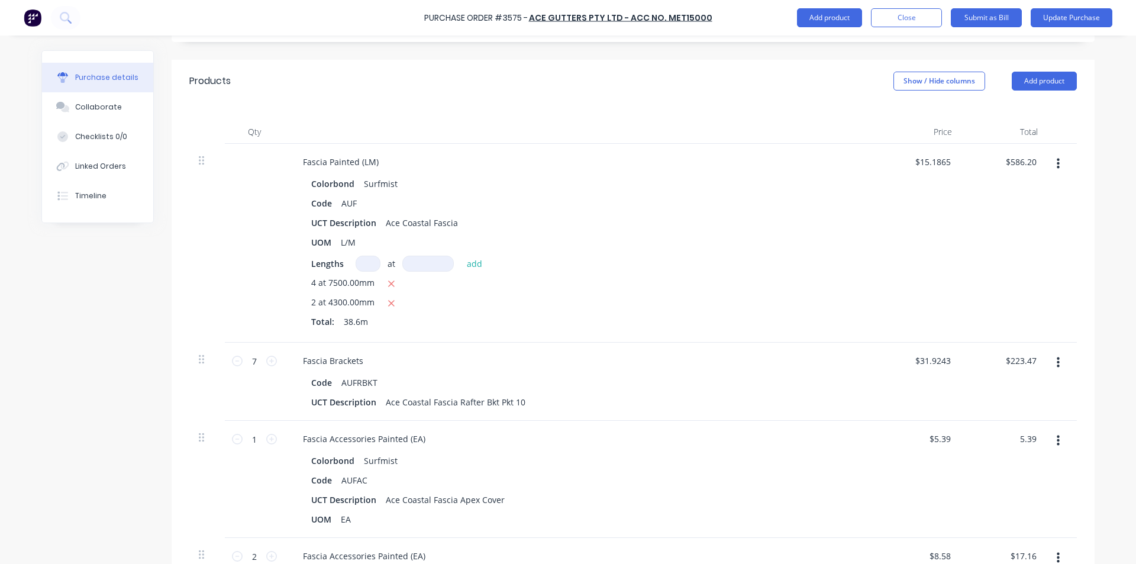
scroll to position [296, 0]
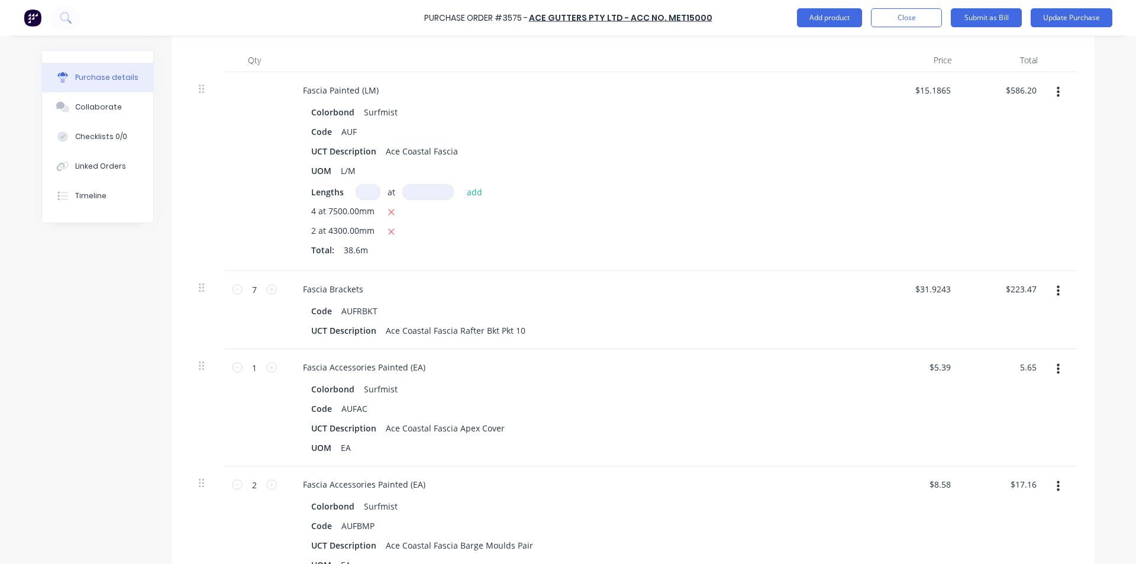
type input "5.65"
type textarea "x"
type input "$5.65"
click at [835, 425] on div "UCT Description Ace Coastal Fascia Apex Cover" at bounding box center [578, 428] width 542 height 17
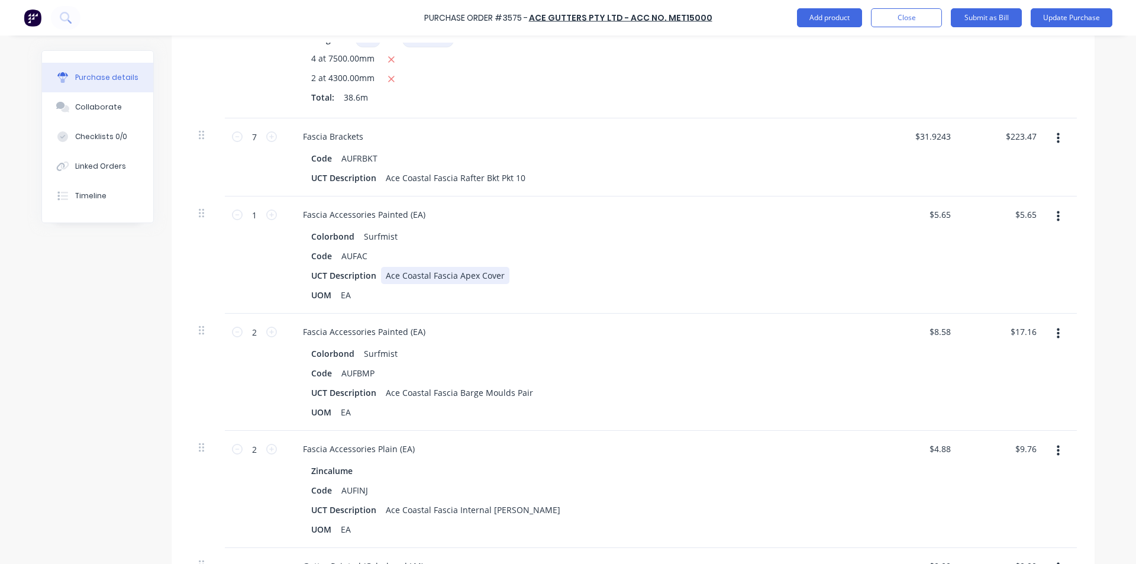
scroll to position [474, 0]
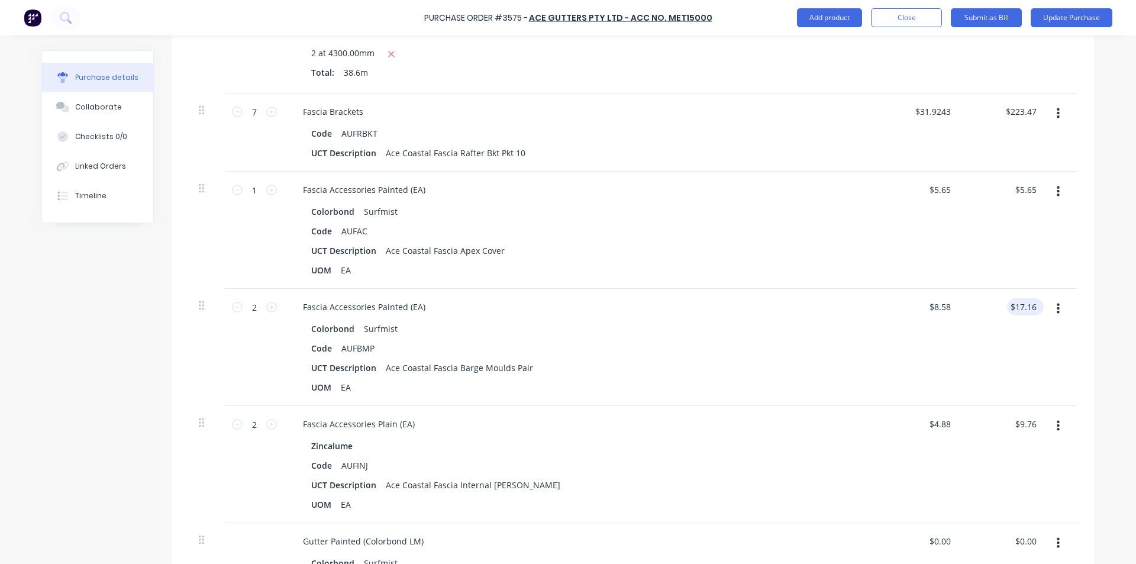
type textarea "x"
type input "17.16"
click at [1033, 308] on input "17.16" at bounding box center [1023, 306] width 32 height 17
type textarea "x"
click at [1033, 308] on input "17.16" at bounding box center [1025, 306] width 27 height 17
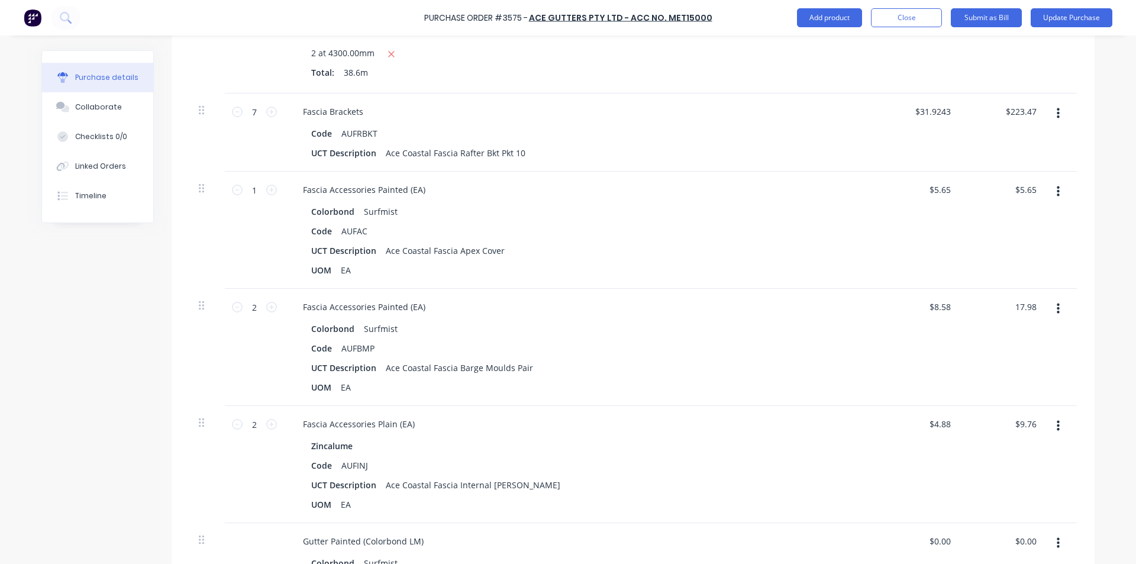
type input "17.98"
type textarea "x"
type input "$8.99"
type input "$17.98"
click at [600, 328] on div "Colorbond Surfmist" at bounding box center [579, 328] width 537 height 17
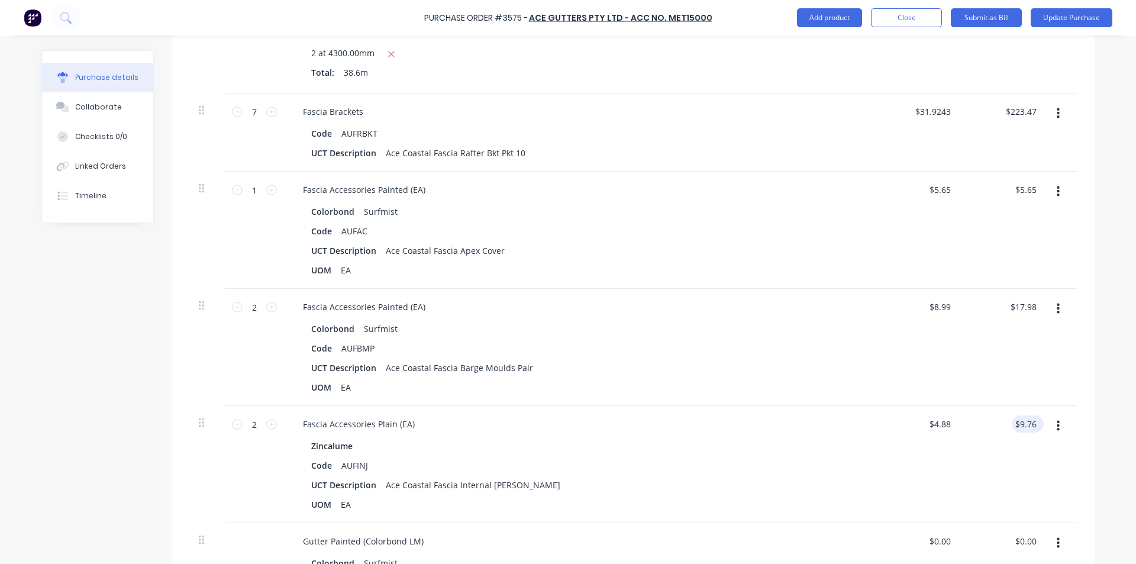
type textarea "x"
type input "9.76"
click at [1027, 427] on input "9.76" at bounding box center [1025, 424] width 27 height 17
click at [1022, 421] on input "9.76" at bounding box center [1028, 424] width 22 height 17
type textarea "x"
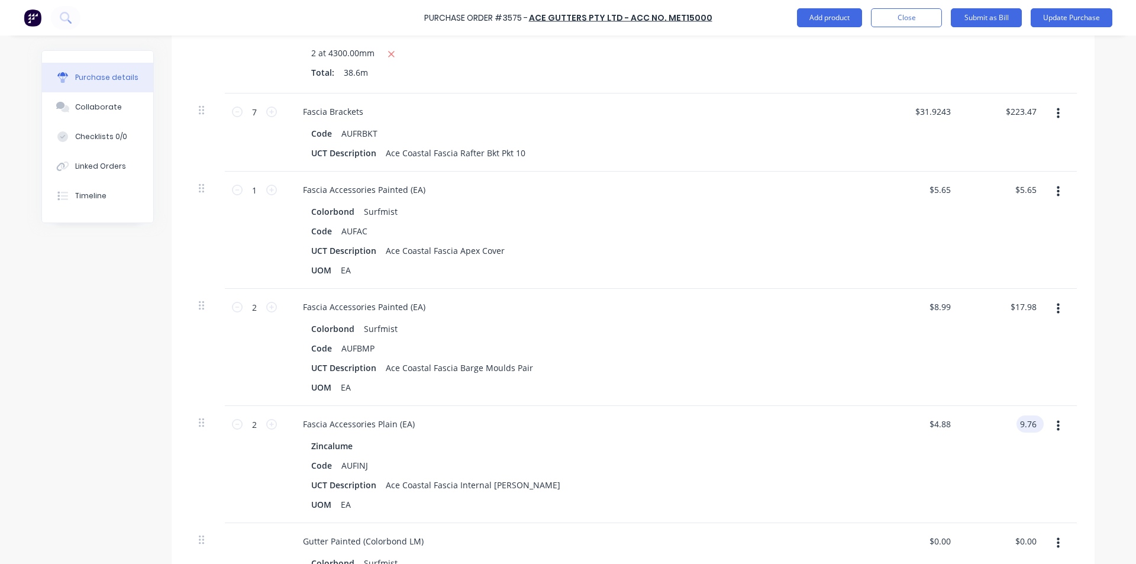
click at [1022, 421] on input "9.76" at bounding box center [1028, 424] width 22 height 17
type input "10.24"
type textarea "x"
type input "$5.12"
type input "$10.24"
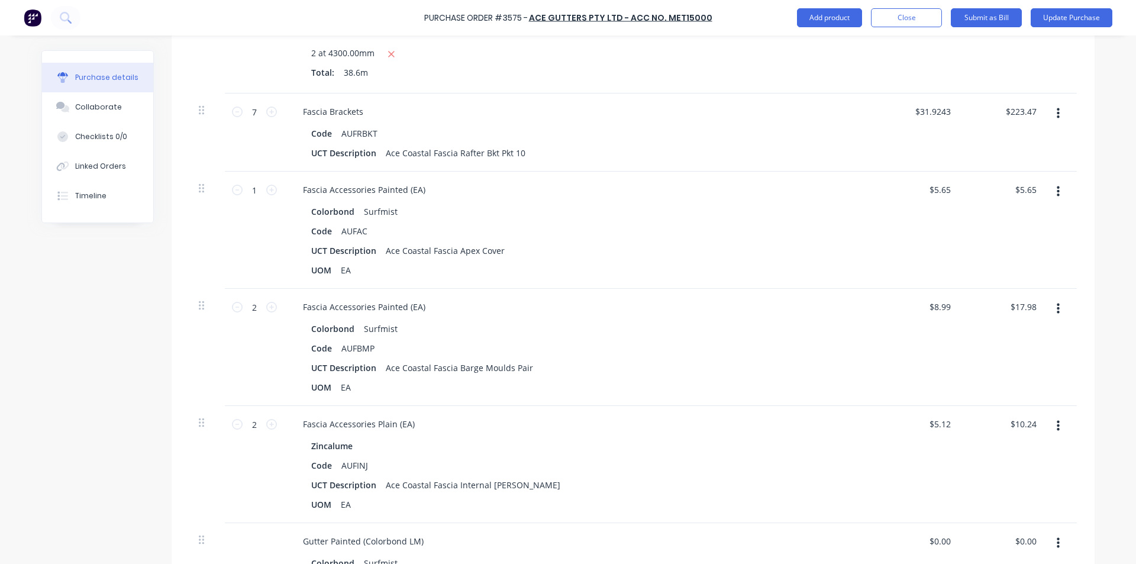
click at [996, 462] on div "$10.24 $10.24" at bounding box center [1005, 464] width 86 height 117
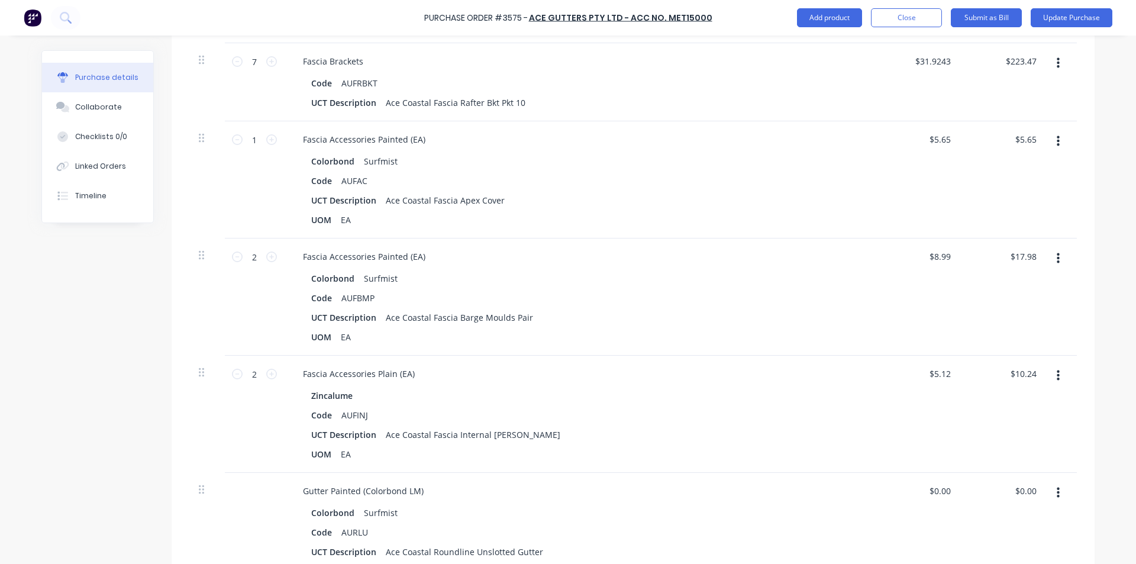
scroll to position [592, 0]
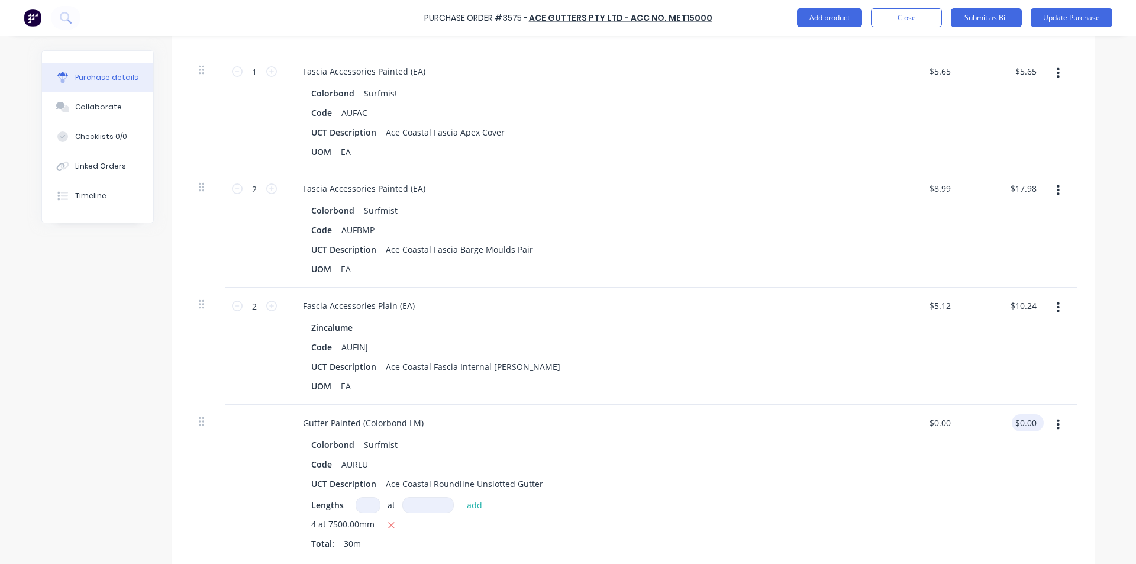
type textarea "x"
type input "0.00"
click at [1017, 429] on input "0.00" at bounding box center [1028, 422] width 22 height 17
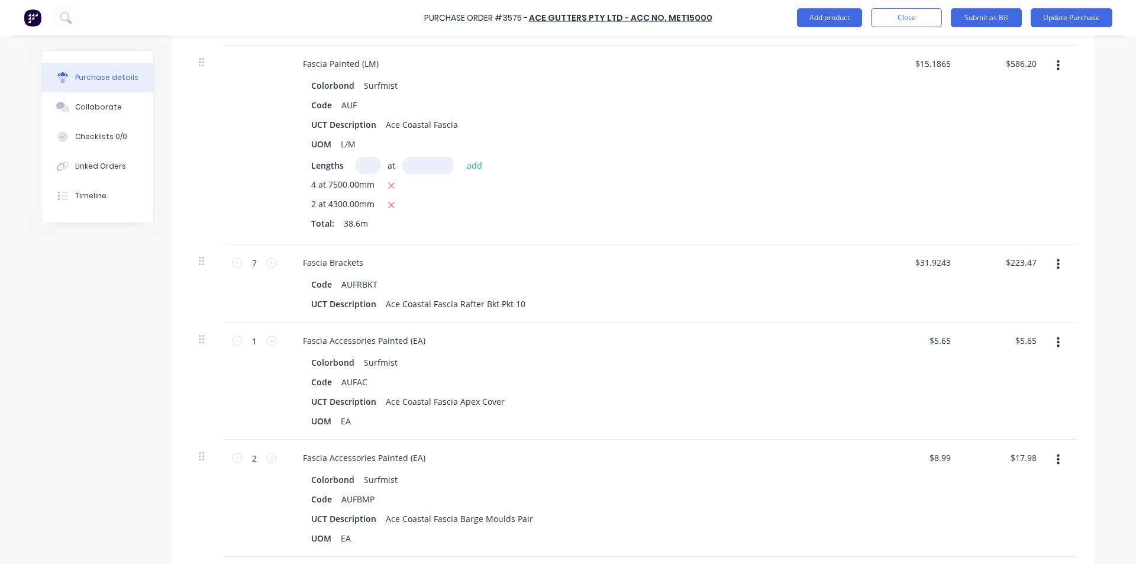
scroll to position [296, 0]
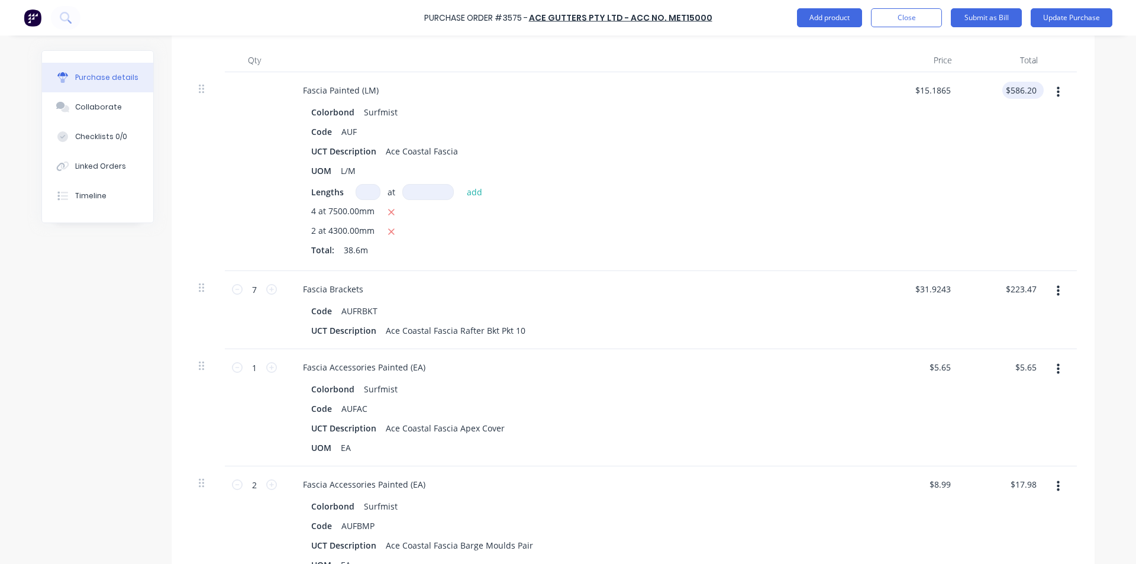
type textarea "x"
type input "586.20"
type input "$0.00"
click at [1007, 88] on input "586.20" at bounding box center [1021, 90] width 37 height 17
type textarea "x"
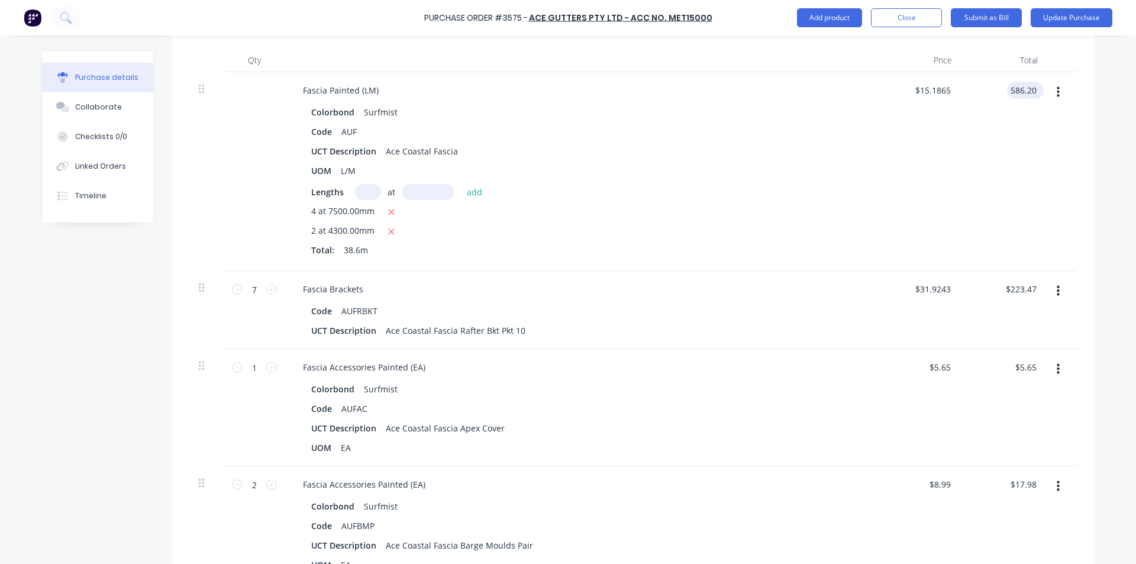
click at [1007, 88] on input "586.20" at bounding box center [1023, 90] width 32 height 17
type input "625.99"
type textarea "x"
type input "$16.2174"
type input "$625.99"
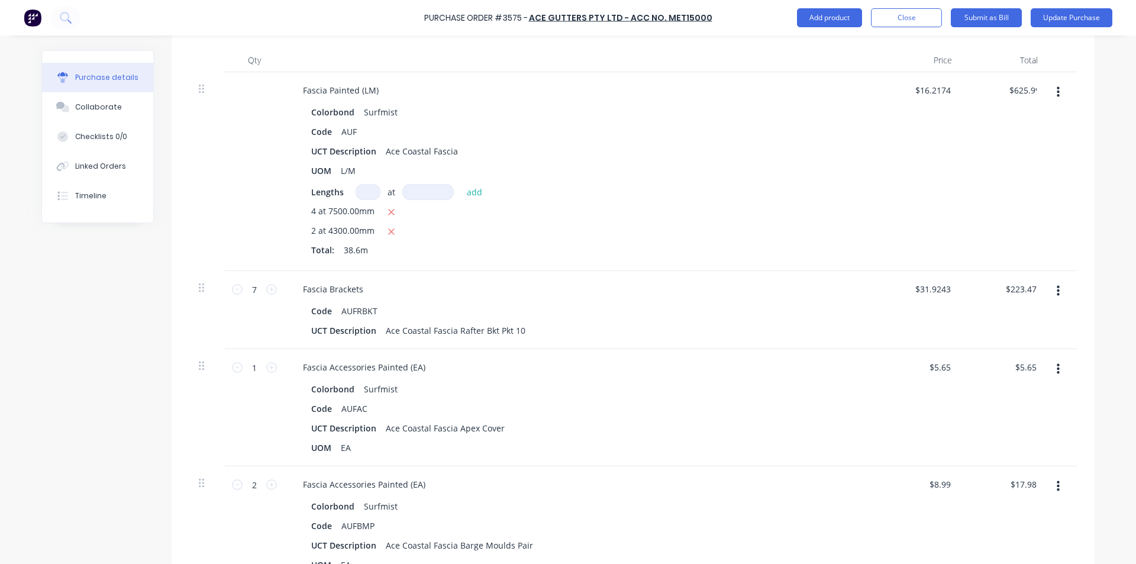
click at [879, 218] on div "$16.2174 $15.1865" at bounding box center [919, 171] width 86 height 199
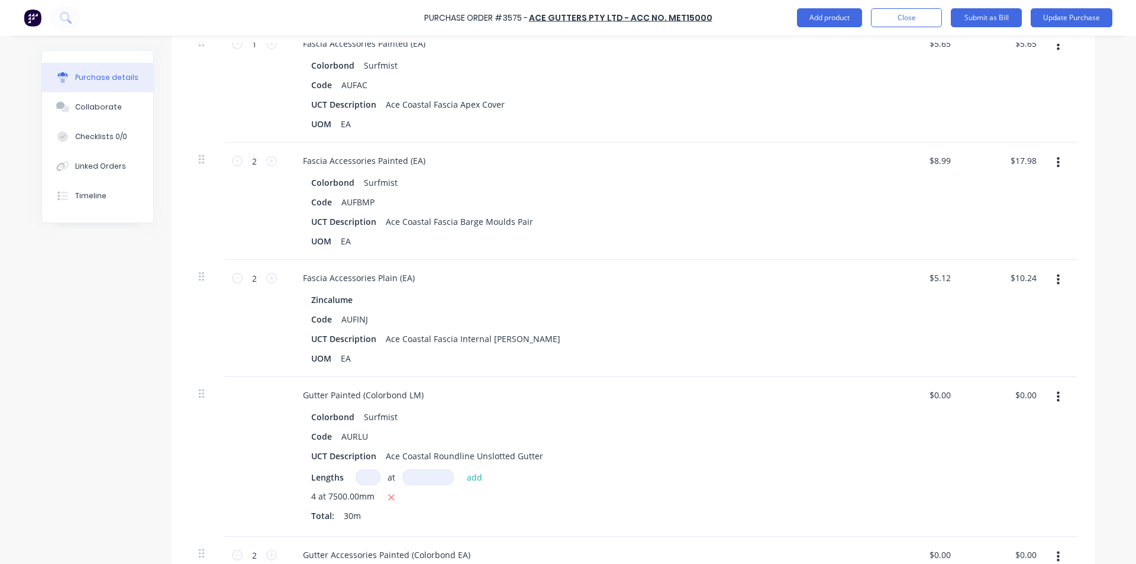
scroll to position [651, 0]
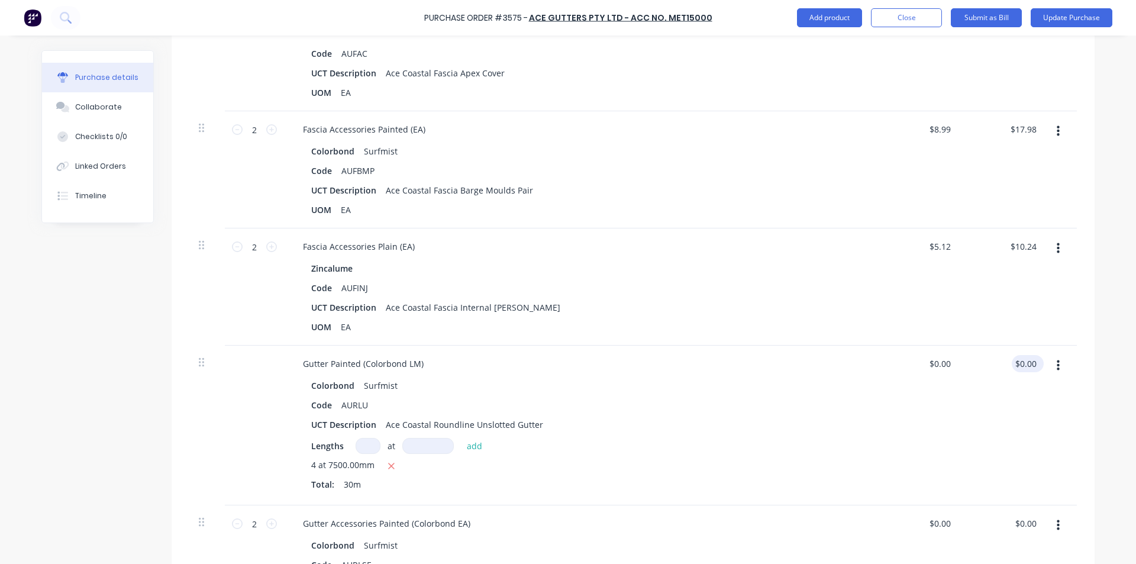
type textarea "x"
type input "0.00"
click at [1026, 363] on input "0.00" at bounding box center [1025, 363] width 27 height 17
click at [1026, 363] on input "0.00" at bounding box center [1028, 363] width 22 height 17
type textarea "x"
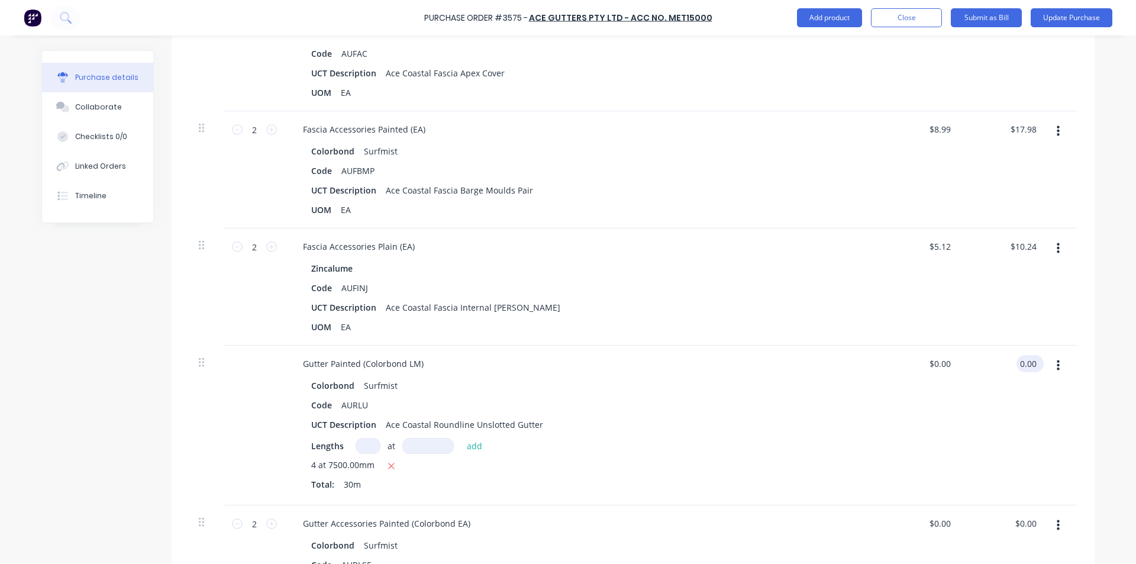
click at [1026, 363] on input "0.00" at bounding box center [1028, 363] width 22 height 17
type input "586.20"
type textarea "x"
type input "$19.54"
type input "$586.20"
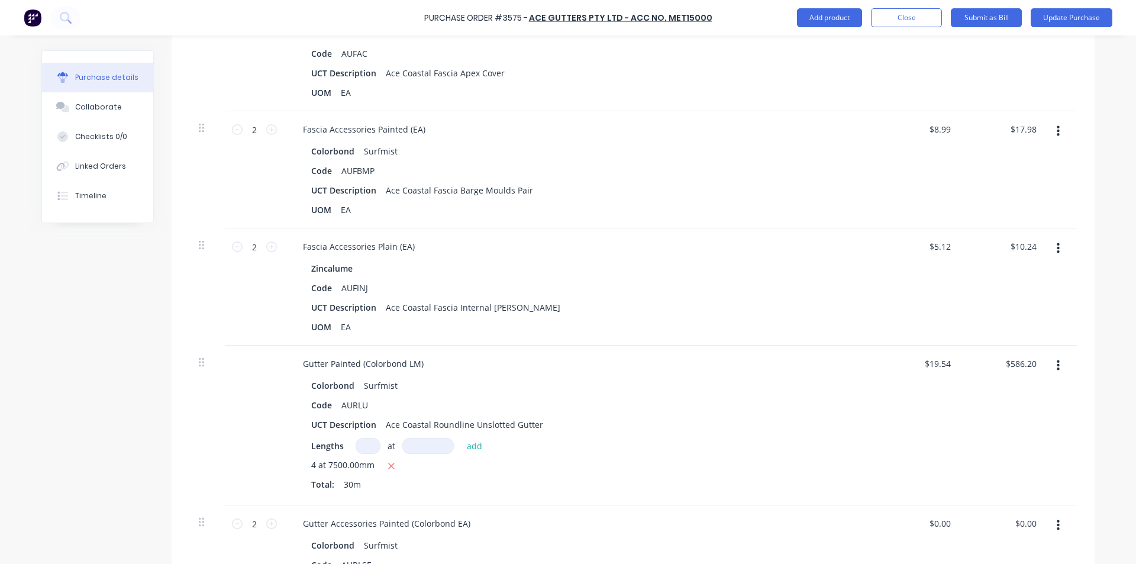
click at [1033, 440] on div "$586.20 $586.20" at bounding box center [1005, 426] width 86 height 160
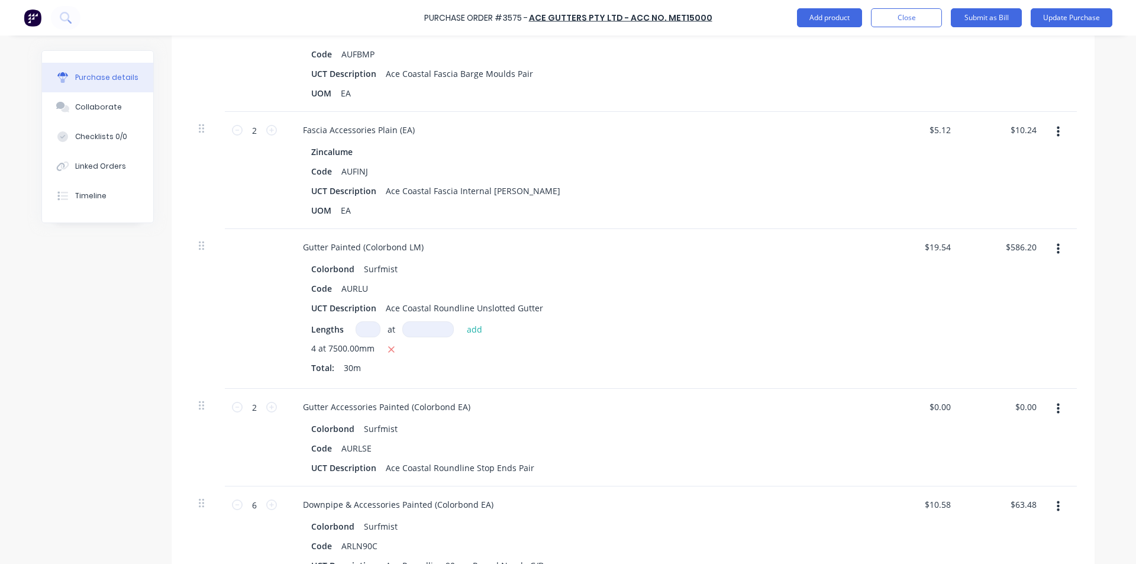
scroll to position [769, 0]
type textarea "x"
type input "0.00"
click at [1031, 404] on input "0.00" at bounding box center [1025, 405] width 27 height 17
type textarea "x"
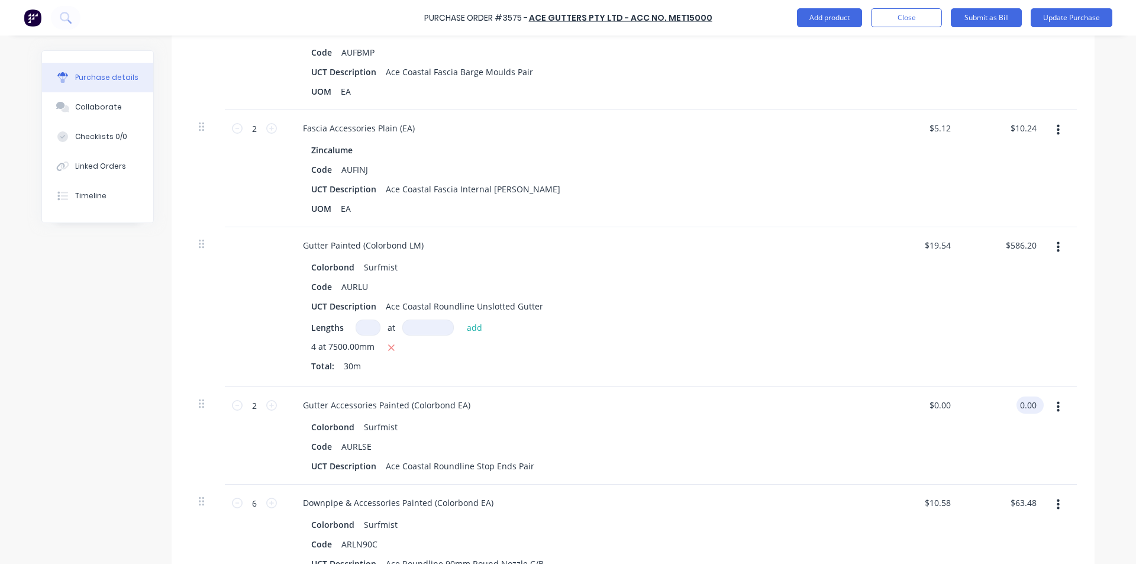
click at [1031, 404] on input "0.00" at bounding box center [1028, 405] width 22 height 17
type input "35.89"
type textarea "x"
type input "$17.945"
type input "$35.89"
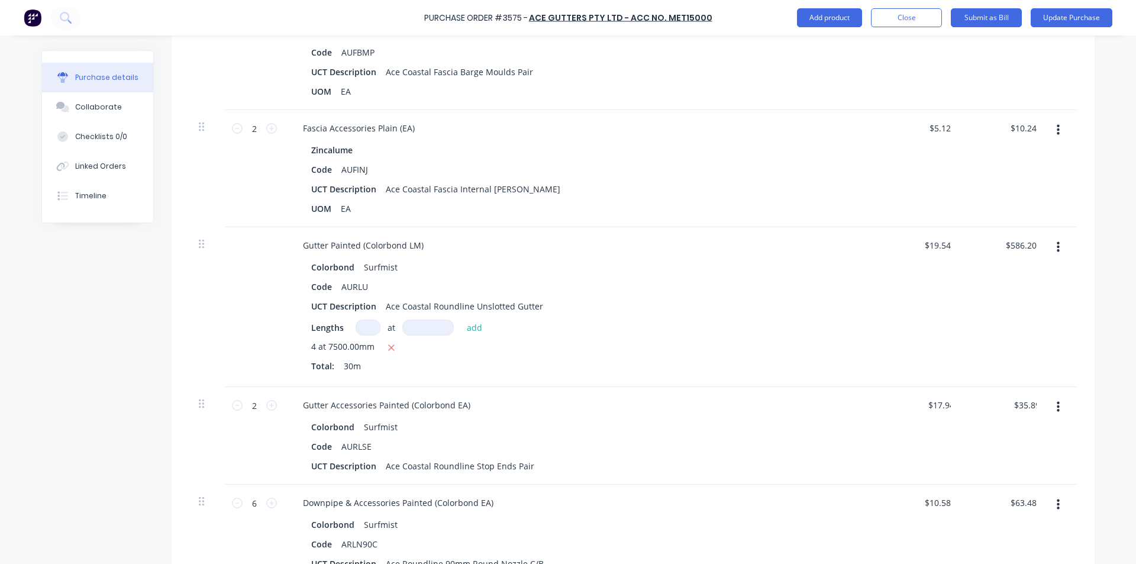
click at [514, 365] on div "Total: 30m" at bounding box center [579, 366] width 537 height 12
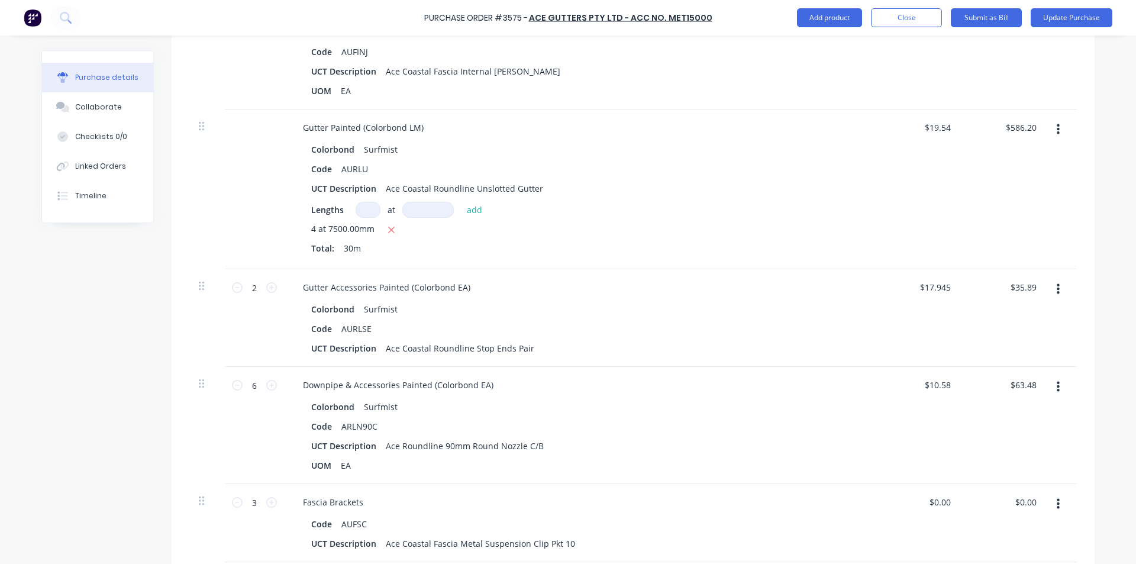
scroll to position [888, 0]
type textarea "x"
type input "63.48"
click at [1028, 379] on input "63.48" at bounding box center [1025, 384] width 27 height 17
type textarea "x"
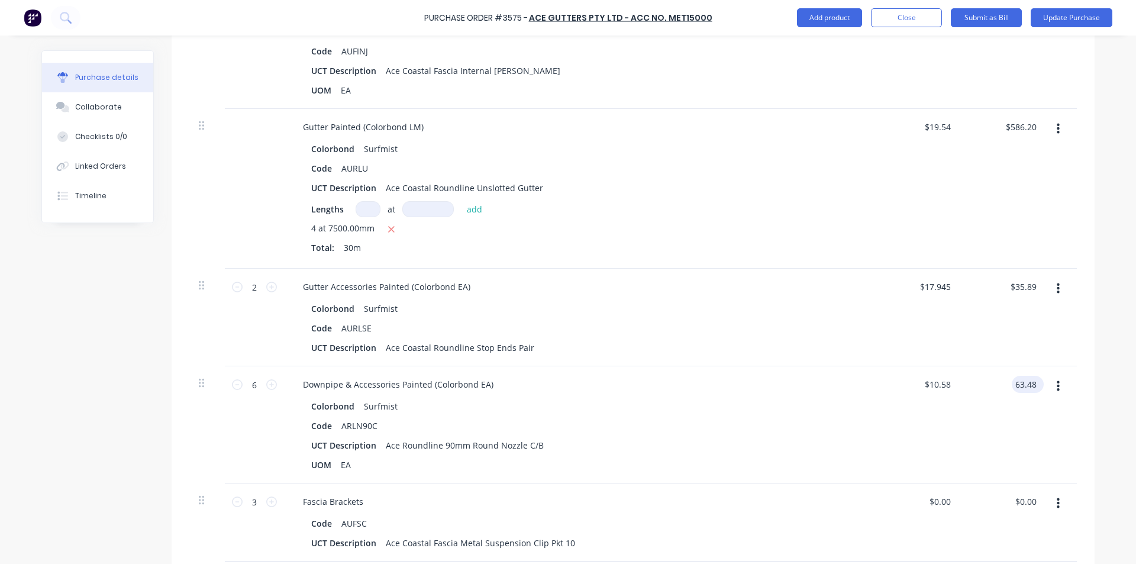
click at [1028, 379] on input "63.48" at bounding box center [1025, 384] width 27 height 17
type input "51.16"
type textarea "x"
type input "$8.5267"
type input "$51.16"
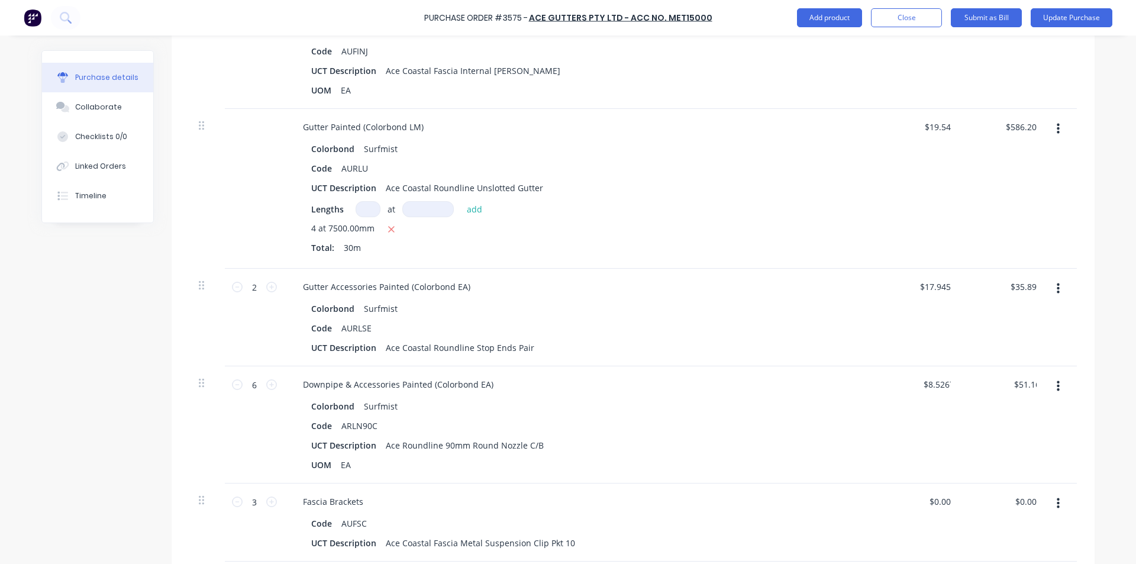
click at [1015, 436] on div "$51.16 51.16" at bounding box center [1005, 424] width 86 height 117
type textarea "x"
type input "0.00"
click at [1019, 495] on input "0.00" at bounding box center [1025, 501] width 27 height 17
click at [1019, 495] on input "0.00" at bounding box center [1028, 501] width 22 height 17
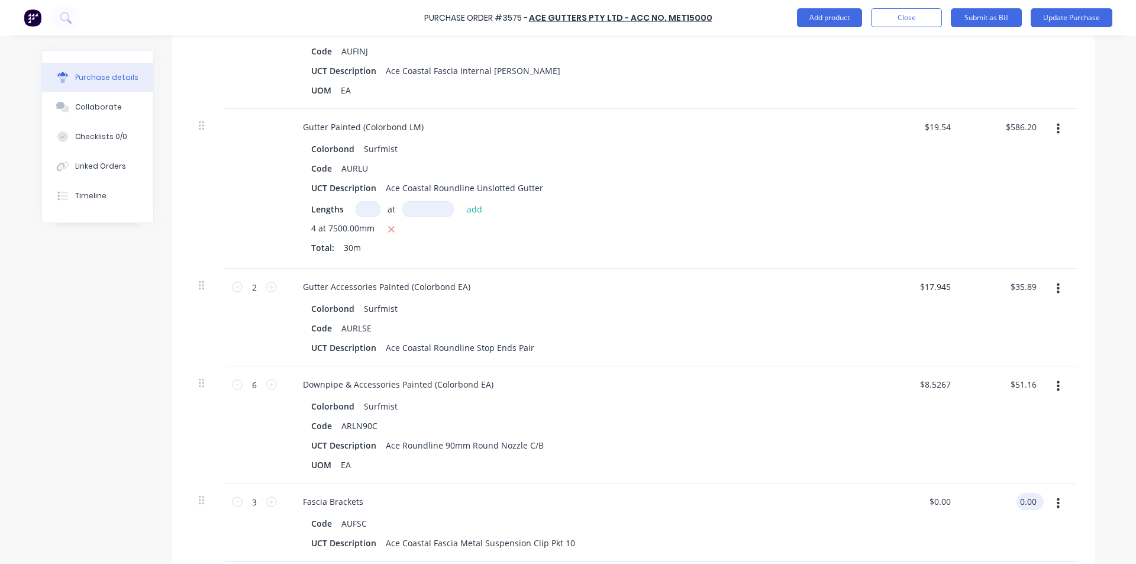
type textarea "x"
click at [1019, 495] on input "0.00" at bounding box center [1028, 501] width 22 height 17
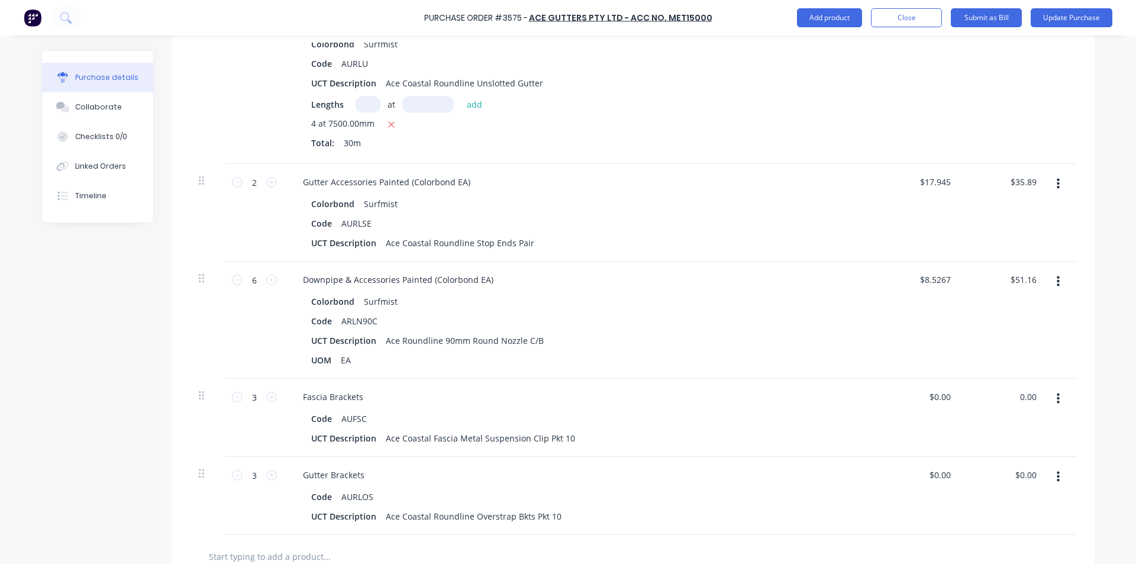
scroll to position [1006, 0]
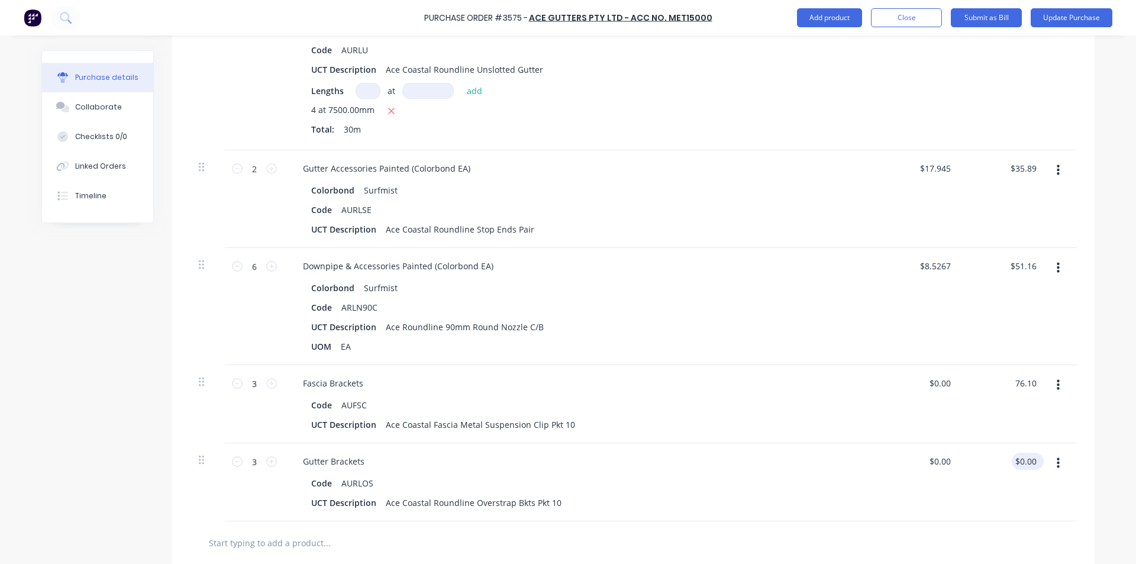
type input "76.10"
type textarea "x"
type input "$25.3667"
type input "$76.10"
type input "0.00"
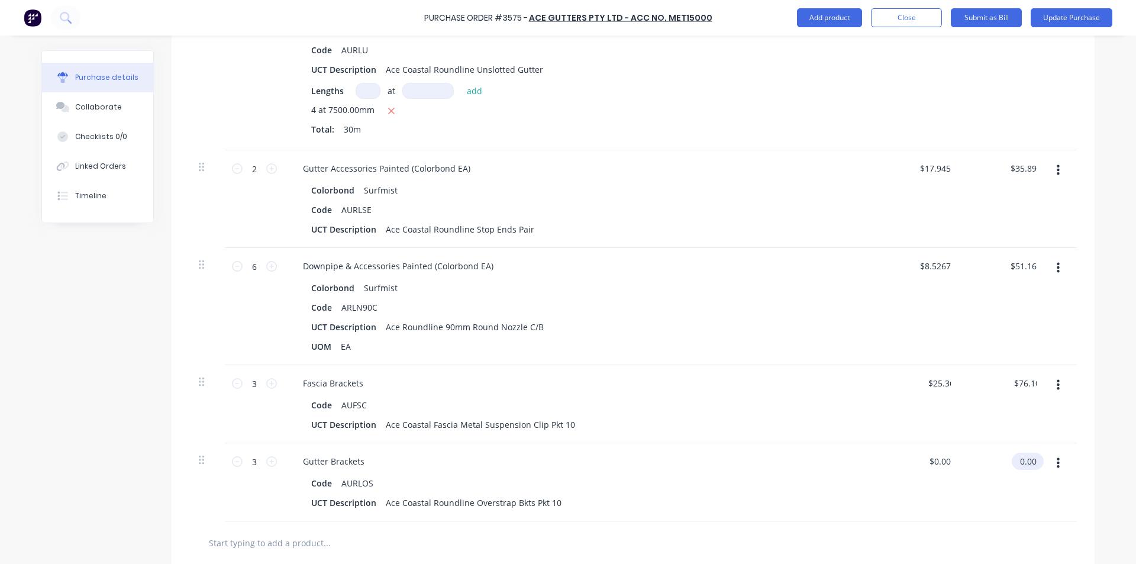
click at [1028, 461] on input "0.00" at bounding box center [1025, 461] width 27 height 17
type textarea "x"
click at [1027, 461] on input "0.00" at bounding box center [1028, 461] width 22 height 17
type input "81.89"
type textarea "x"
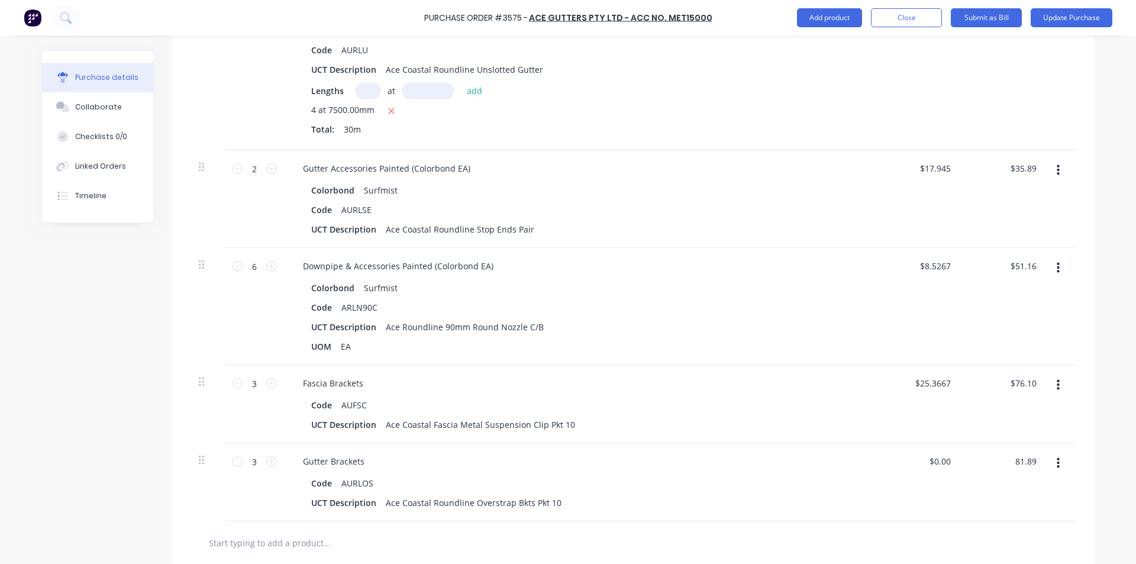
type input "$27.2967"
type input "$81.89"
click at [634, 292] on div "Colorbond Surfmist" at bounding box center [579, 287] width 537 height 17
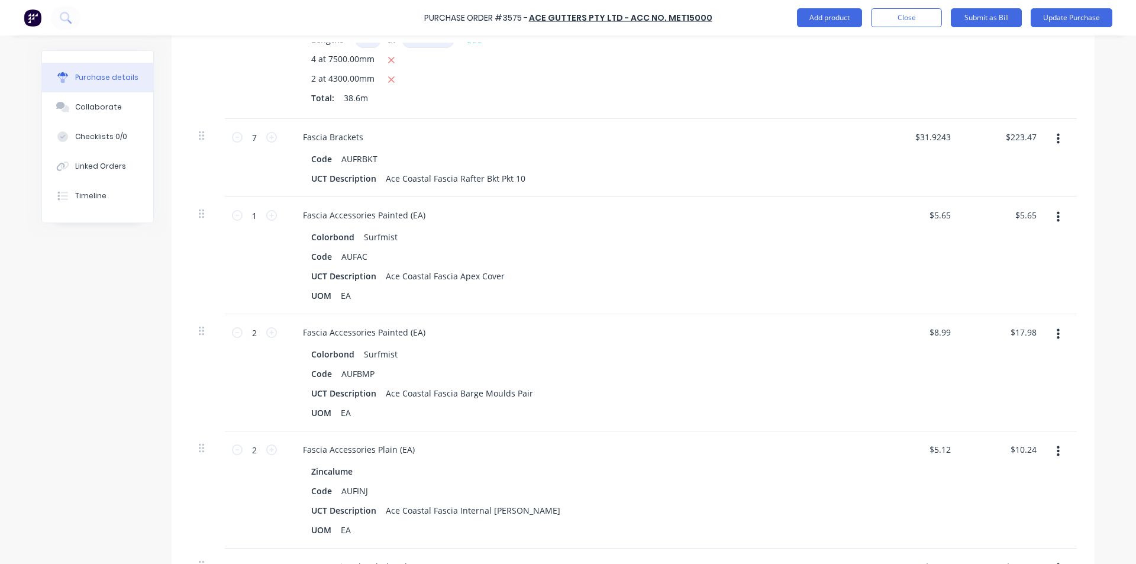
scroll to position [326, 0]
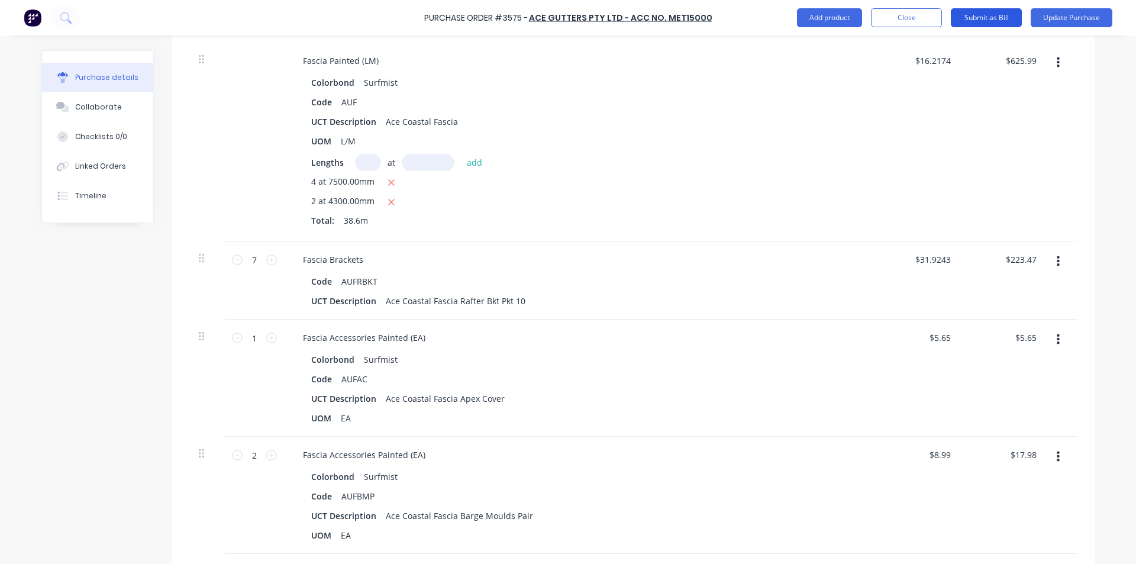
click at [996, 21] on button "Submit as Bill" at bounding box center [986, 17] width 71 height 19
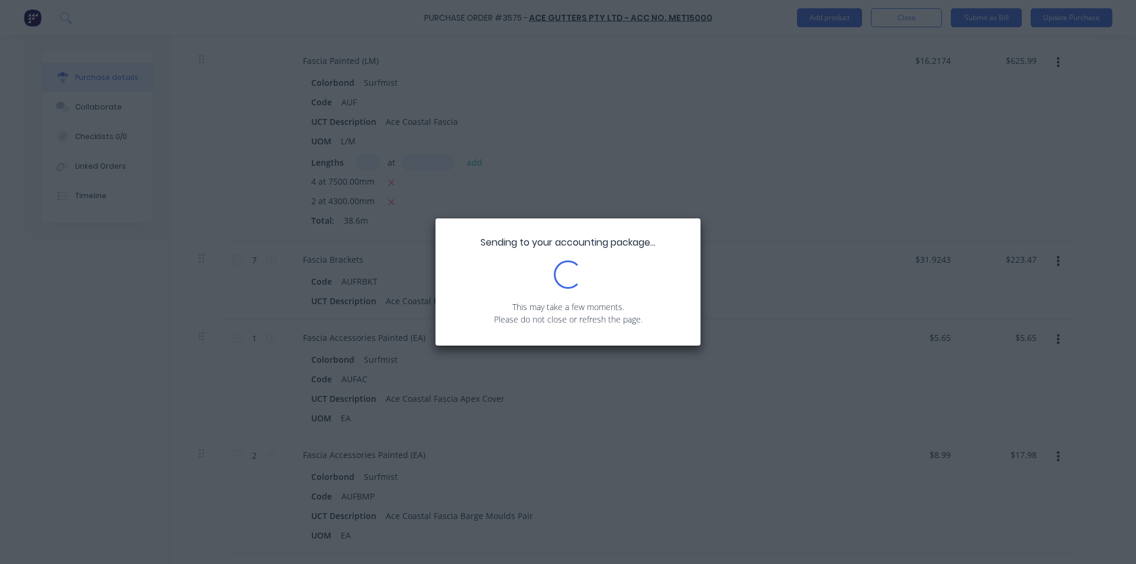
scroll to position [0, 0]
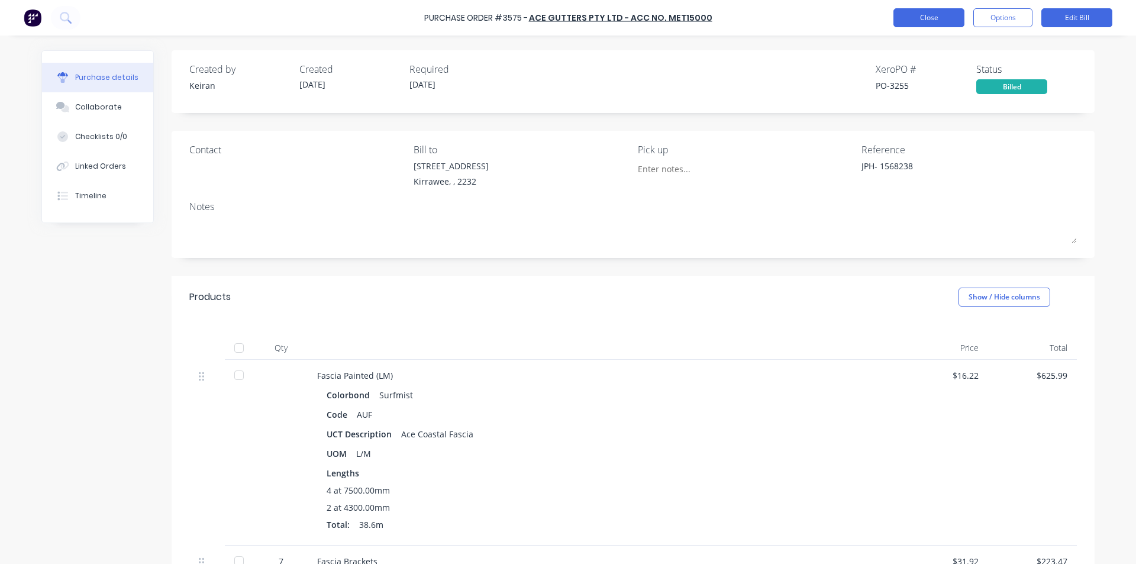
click at [909, 9] on button "Close" at bounding box center [929, 17] width 71 height 19
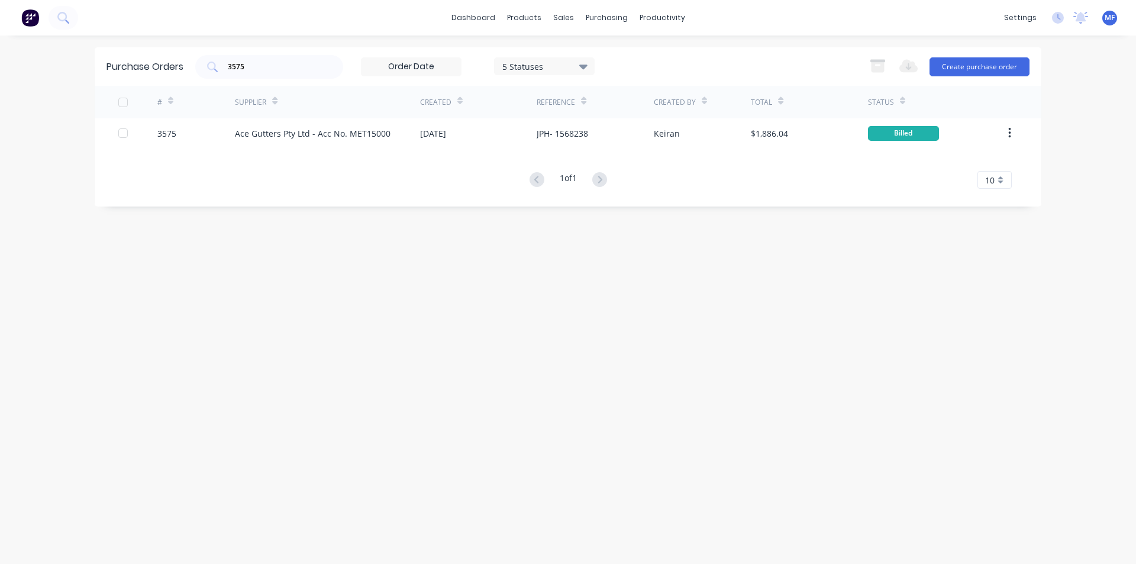
click at [458, 345] on div "Purchase Orders 3575 5 Statuses 5 Statuses Export to Excel (XLSX) Create purcha…" at bounding box center [568, 299] width 947 height 505
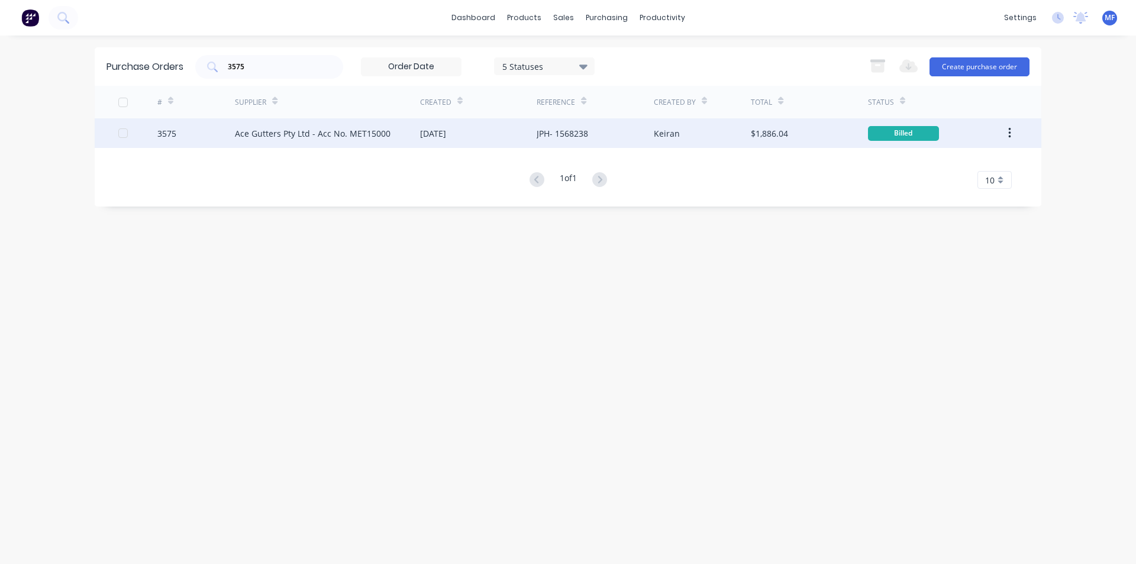
click at [330, 124] on div "Ace Gutters Pty Ltd - Acc No. MET15000" at bounding box center [327, 133] width 185 height 30
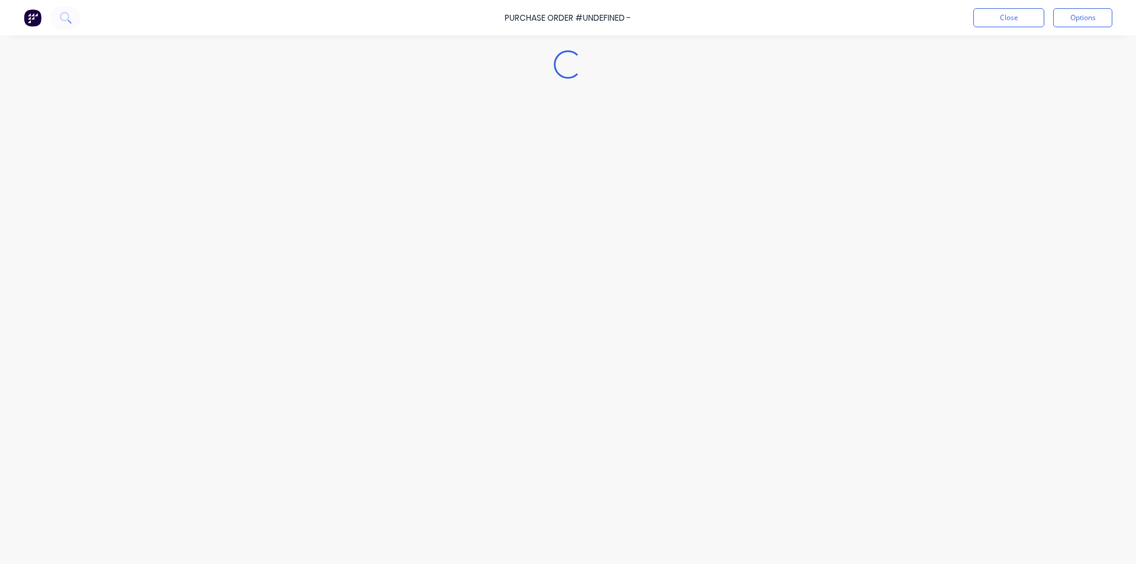
type textarea "x"
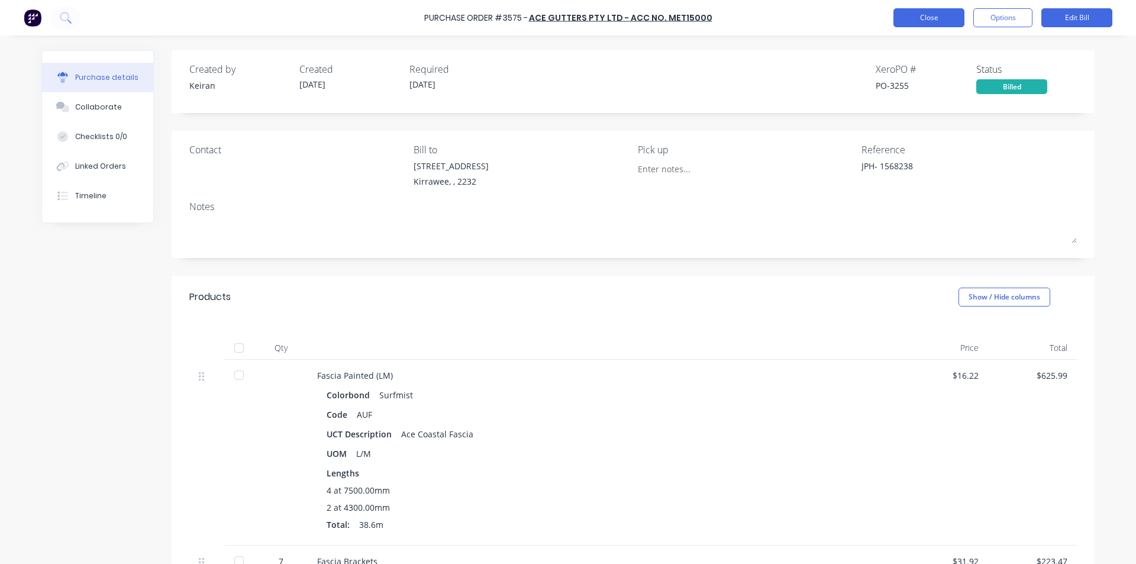
click at [923, 20] on button "Close" at bounding box center [929, 17] width 71 height 19
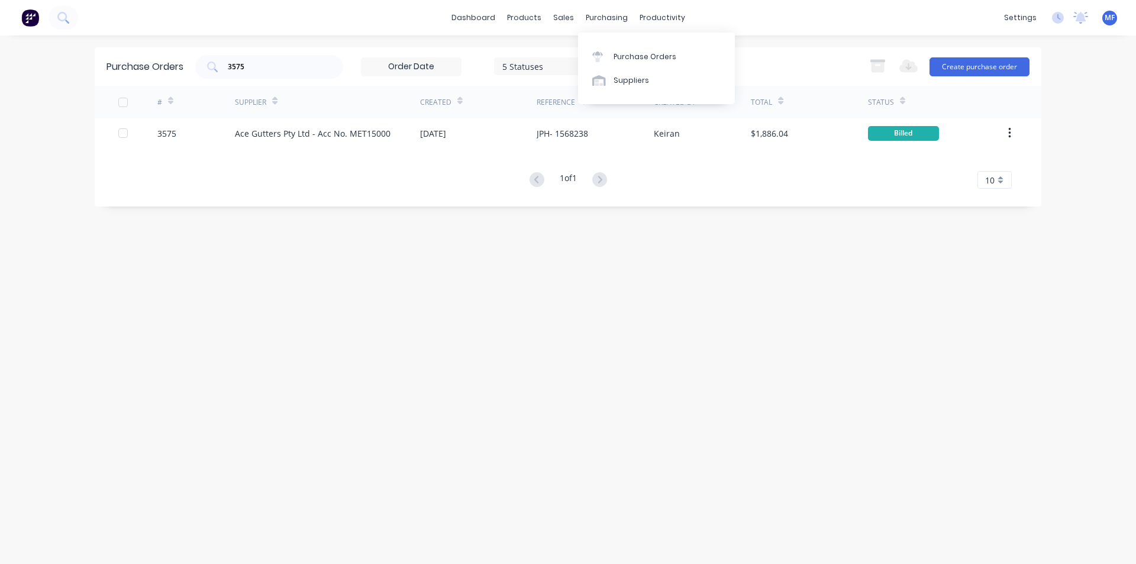
drag, startPoint x: 590, startPoint y: 16, endPoint x: 604, endPoint y: 33, distance: 21.9
click at [591, 16] on div "purchasing" at bounding box center [607, 18] width 54 height 18
click at [630, 48] on link "Purchase Orders" at bounding box center [656, 56] width 157 height 24
click at [289, 67] on input "3575" at bounding box center [276, 67] width 98 height 12
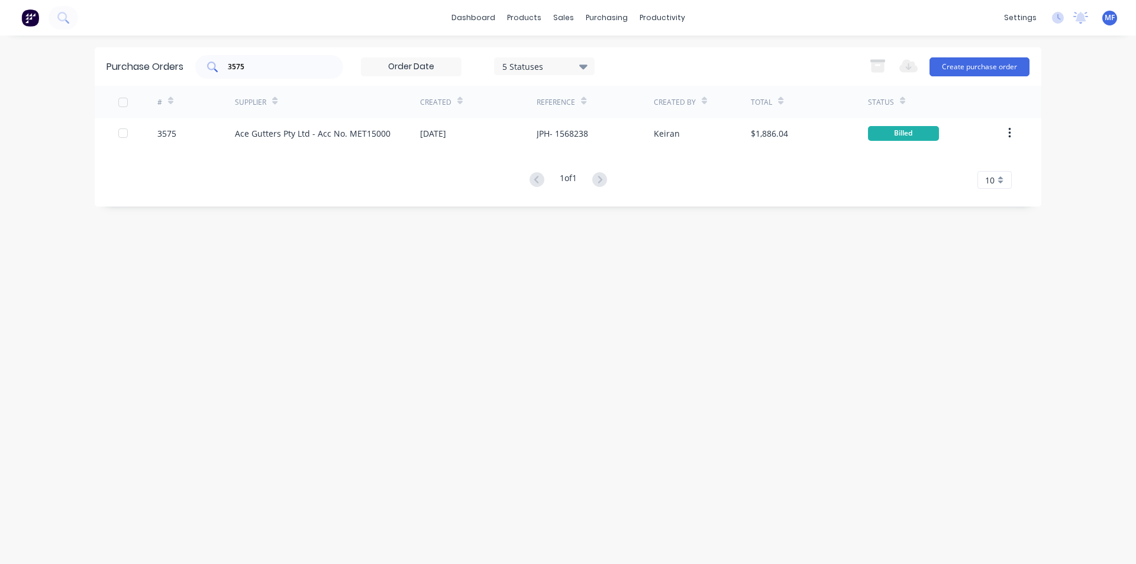
click at [275, 75] on div "3575" at bounding box center [269, 67] width 148 height 24
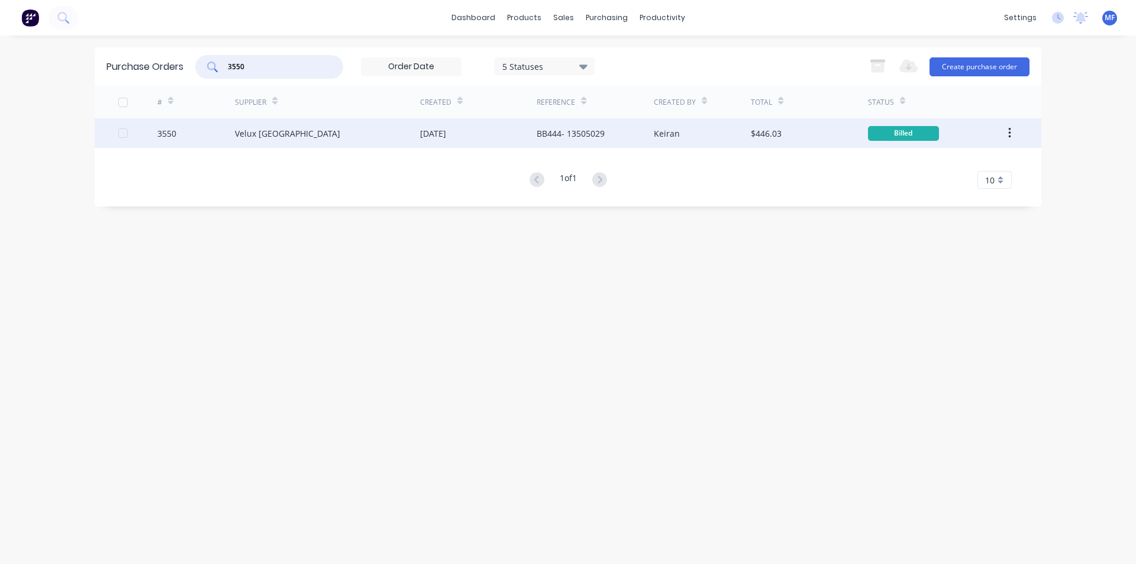
type input "3550"
click at [266, 132] on div "Velux [GEOGRAPHIC_DATA]" at bounding box center [287, 133] width 105 height 12
type textarea "x"
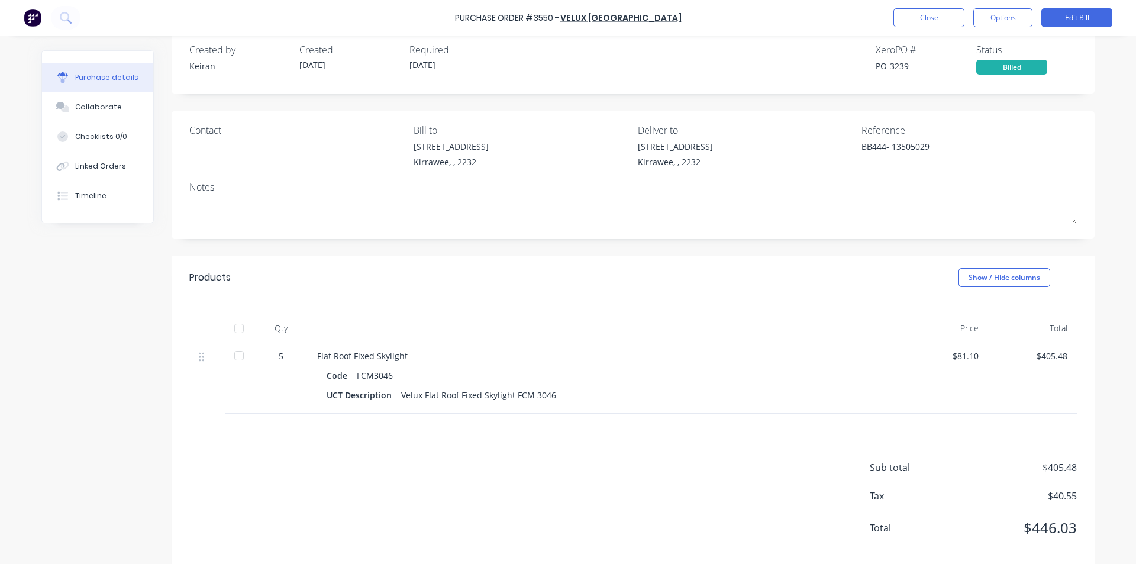
scroll to position [38, 0]
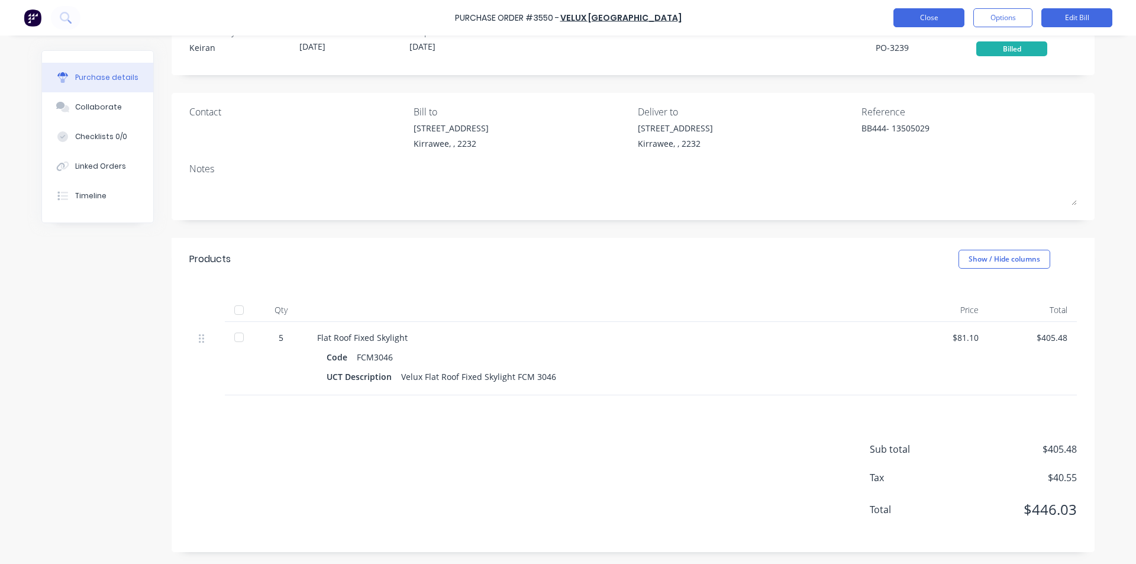
click at [914, 26] on button "Close" at bounding box center [929, 17] width 71 height 19
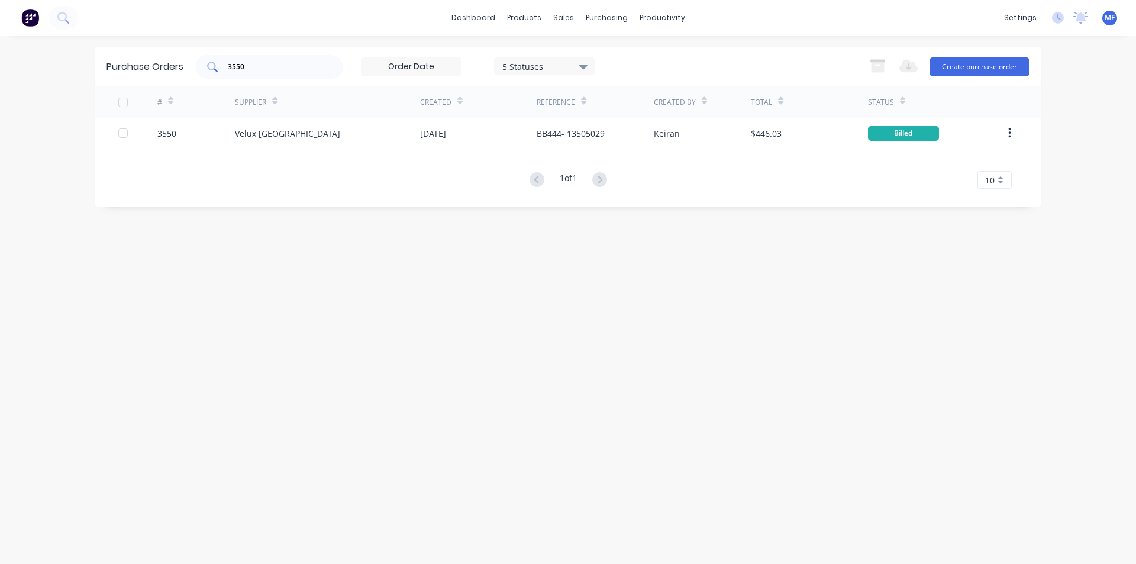
click at [303, 74] on div "3550" at bounding box center [269, 67] width 148 height 24
type input "3"
type input "VELUX"
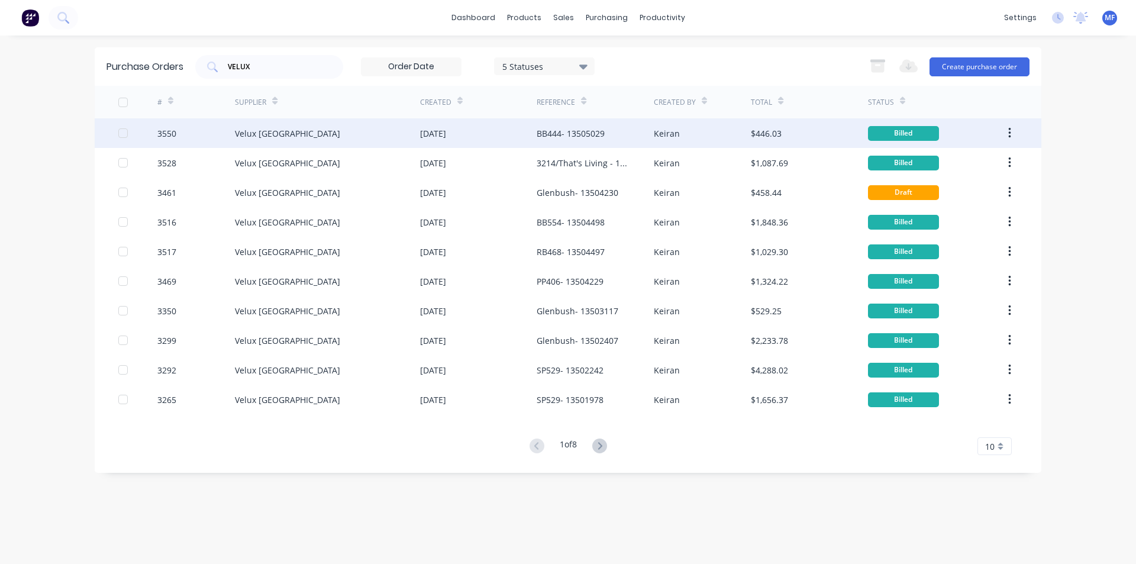
click at [319, 135] on div "Velux [GEOGRAPHIC_DATA]" at bounding box center [327, 133] width 185 height 30
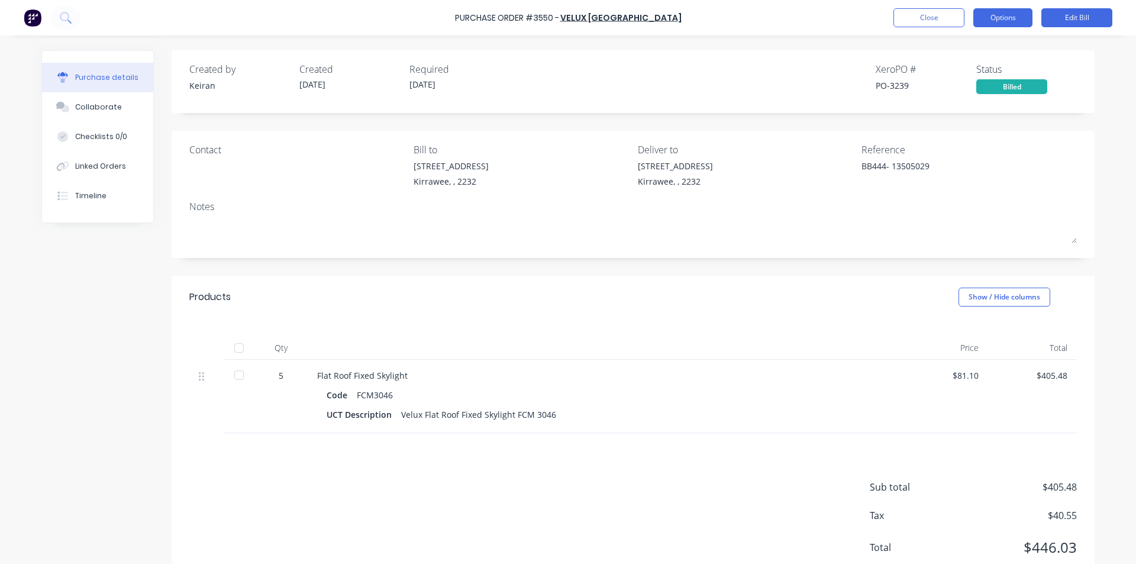
click at [1017, 21] on button "Options" at bounding box center [1003, 17] width 59 height 19
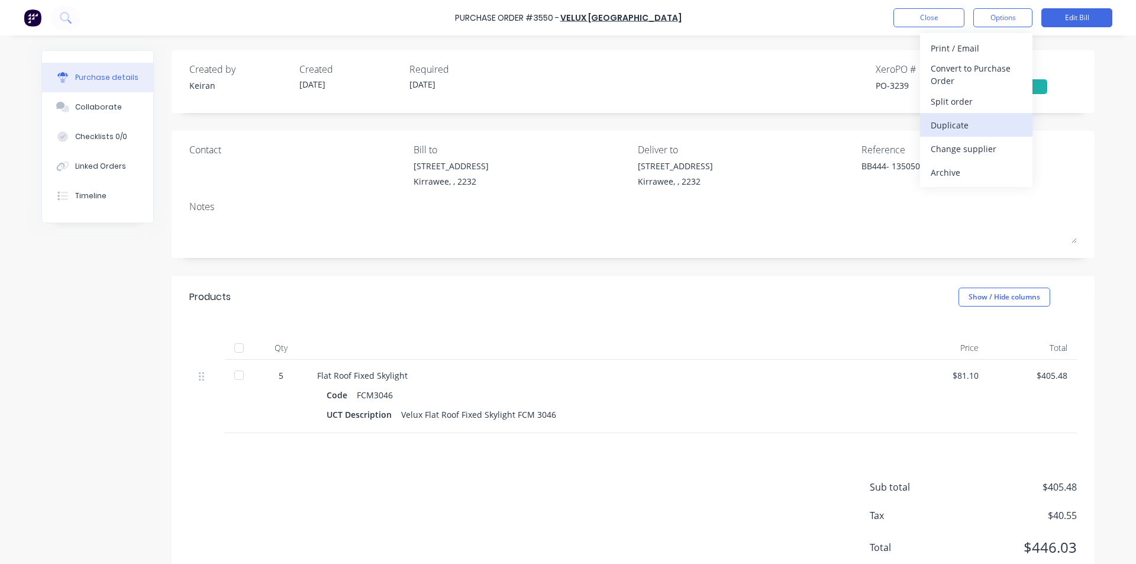
click at [964, 127] on div "Duplicate" at bounding box center [976, 125] width 91 height 17
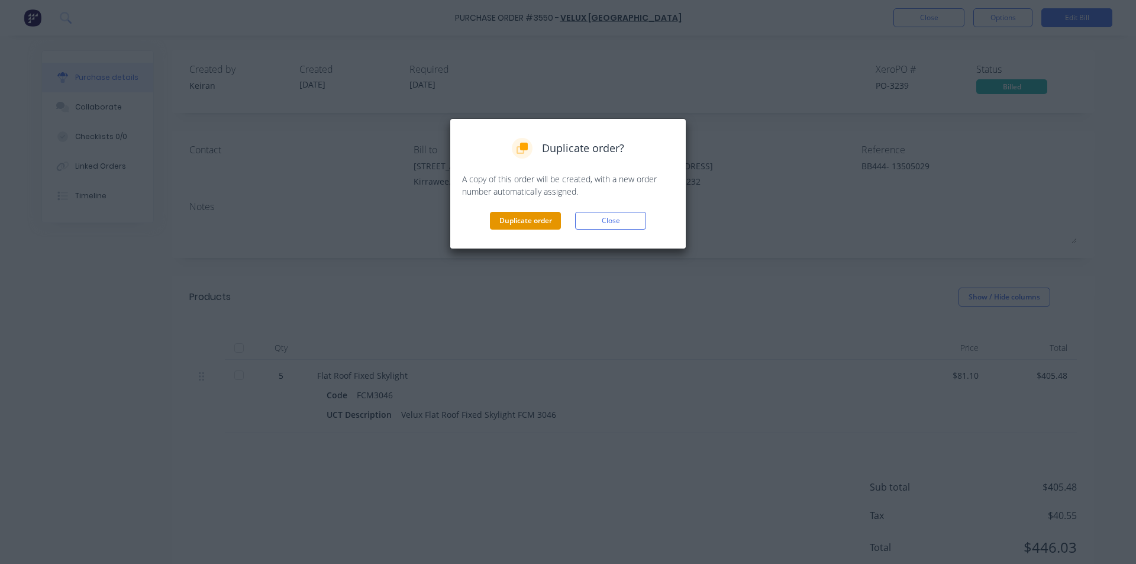
click at [535, 223] on button "Duplicate order" at bounding box center [525, 221] width 71 height 18
type textarea "x"
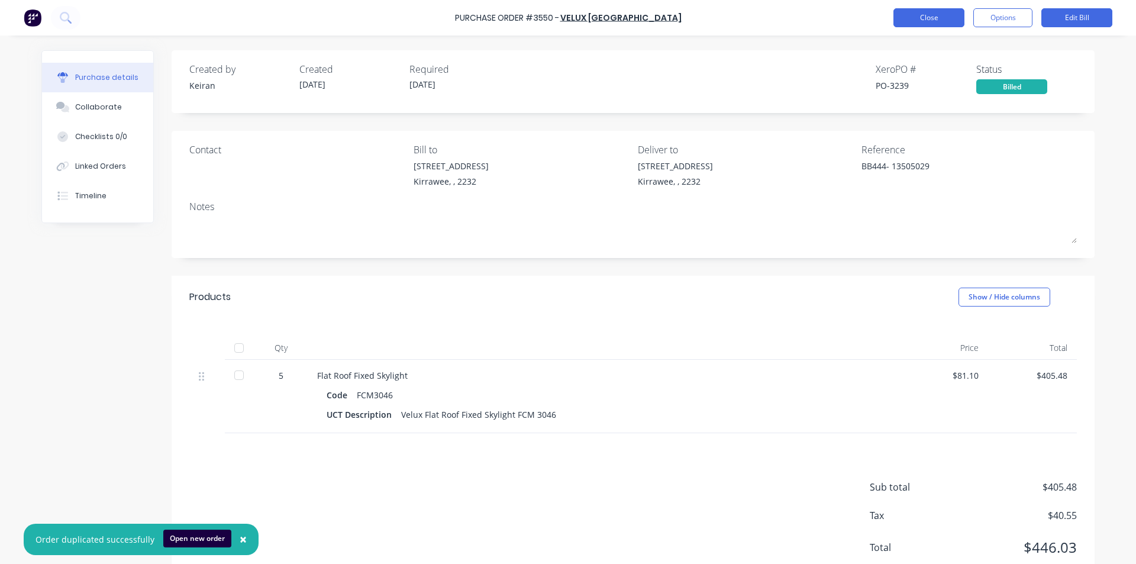
click at [909, 22] on button "Close" at bounding box center [929, 17] width 71 height 19
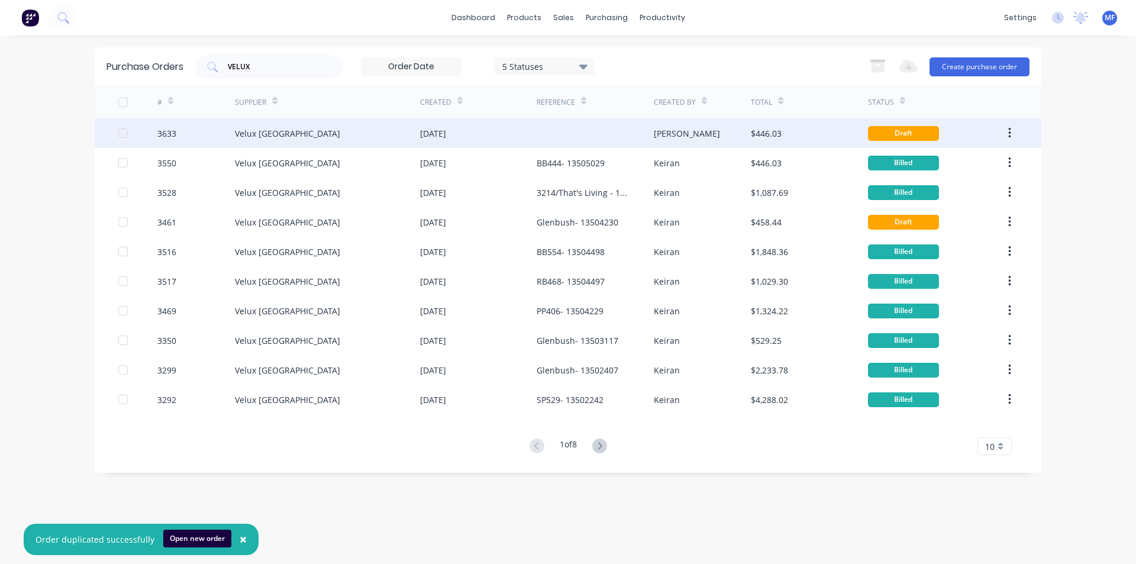
click at [294, 131] on div "Velux [GEOGRAPHIC_DATA]" at bounding box center [327, 133] width 185 height 30
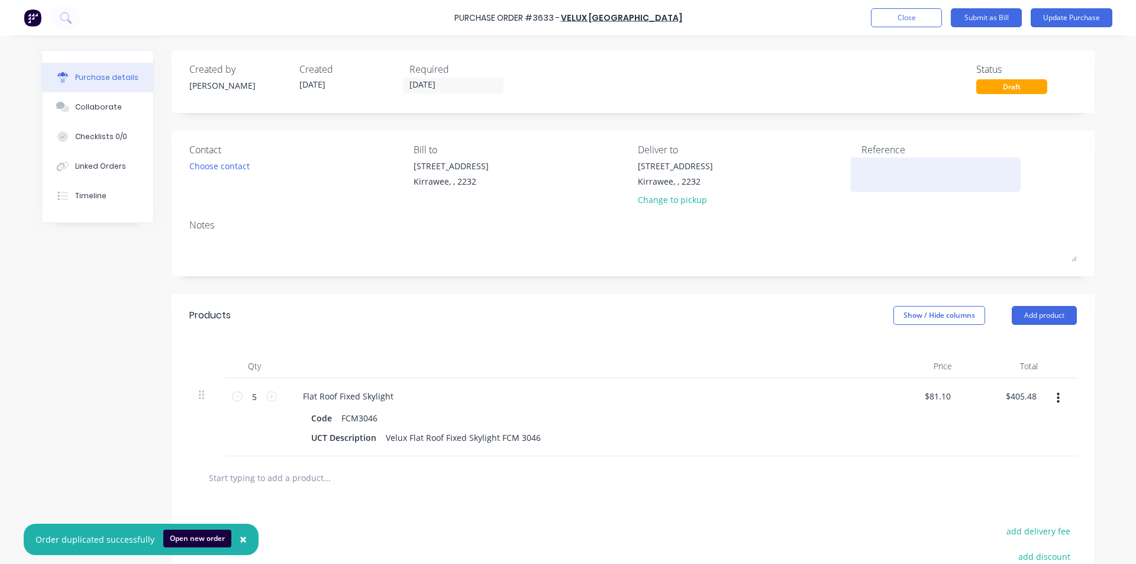
click at [928, 176] on textarea at bounding box center [936, 173] width 148 height 27
type textarea "3550- 13505288"
type textarea "x"
type textarea "3550- 13505288"
click at [234, 398] on icon at bounding box center [237, 396] width 11 height 11
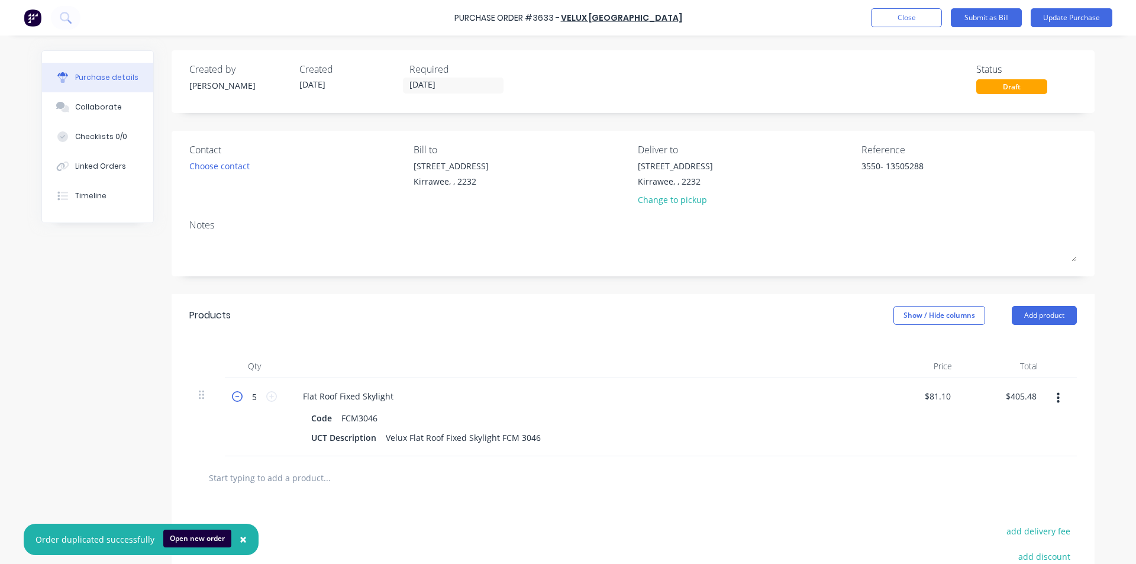
type textarea "x"
type input "4"
type input "$324.38"
type textarea "x"
type input "81.10"
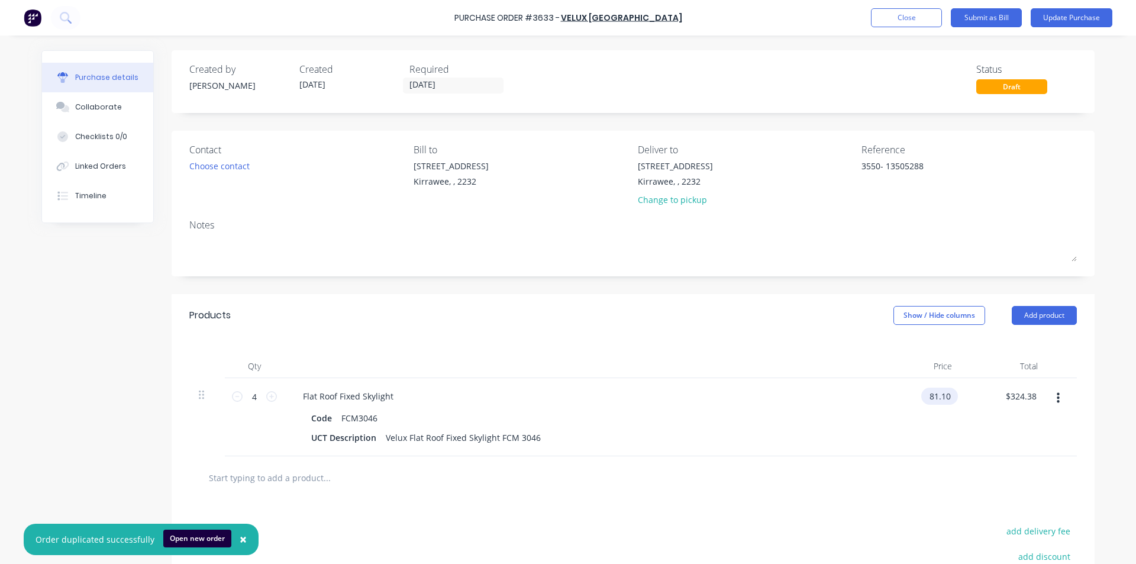
click at [936, 399] on input "81.10" at bounding box center [938, 396] width 32 height 17
click at [936, 399] on input "81.10" at bounding box center [939, 396] width 27 height 17
type textarea "x"
click at [936, 399] on input "81.10" at bounding box center [939, 396] width 27 height 17
type input "405.48"
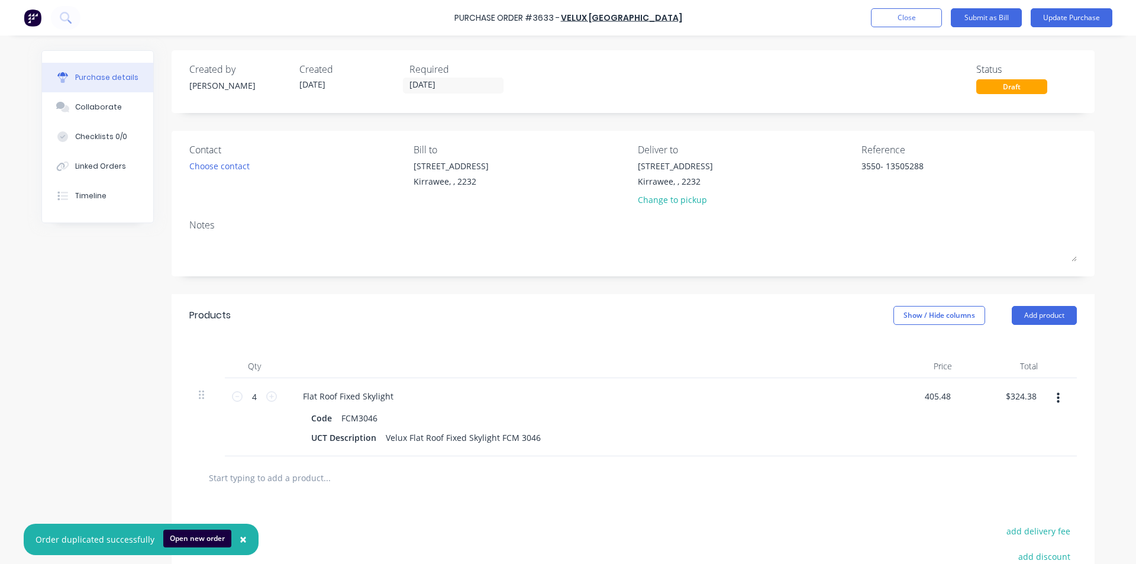
type textarea "x"
type input "$405.48"
type input "$1,621.92"
click at [913, 431] on div "$405.48 405.48" at bounding box center [919, 417] width 86 height 78
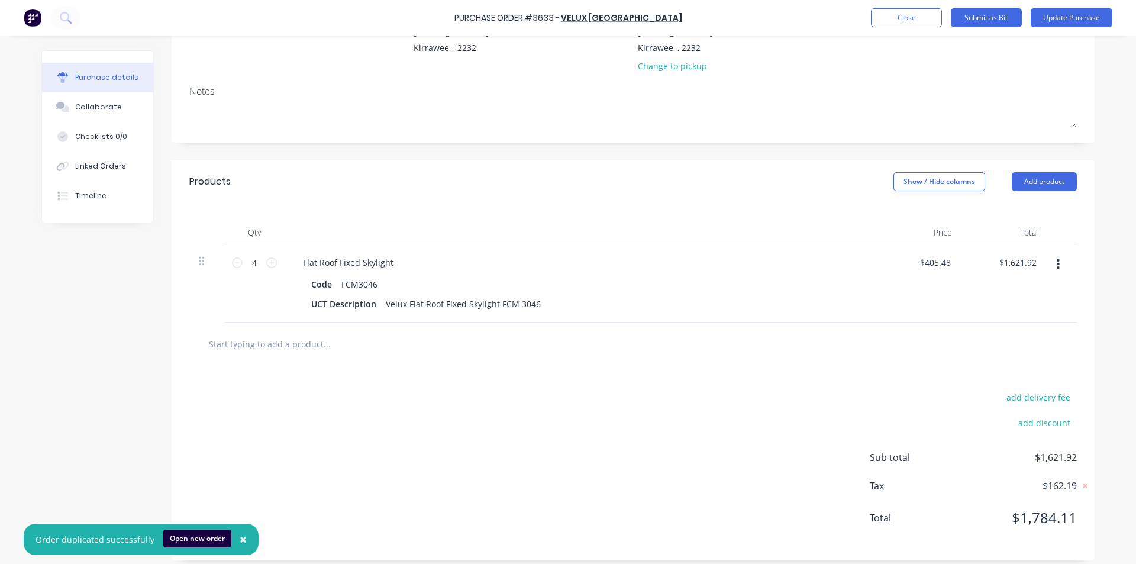
scroll to position [142, 0]
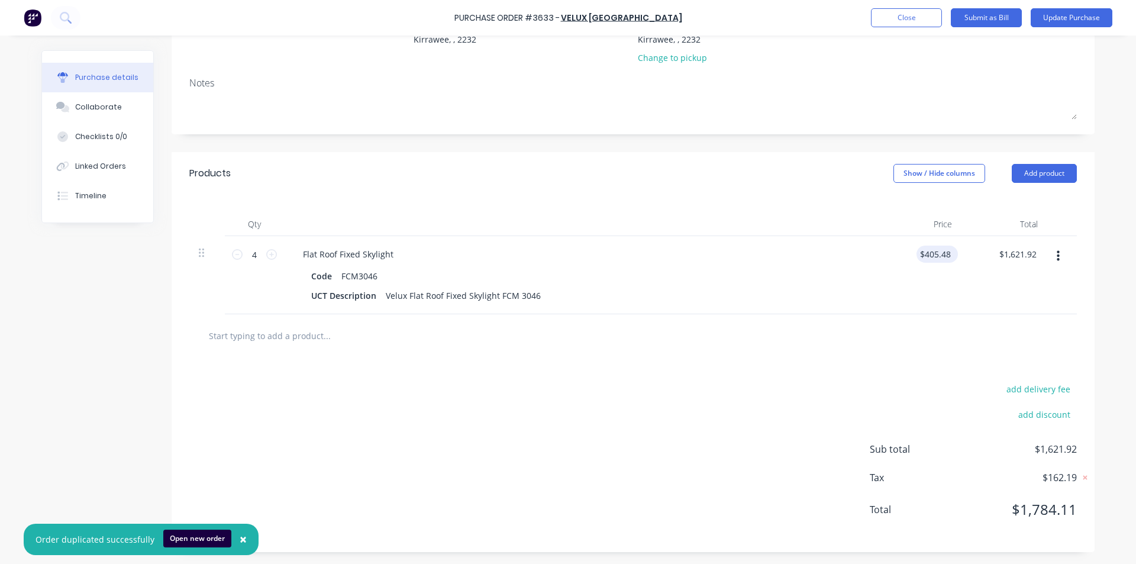
type textarea "x"
type input "405.48"
click at [943, 248] on input "405.48" at bounding box center [935, 254] width 37 height 17
type textarea "x"
type input "$405.48"
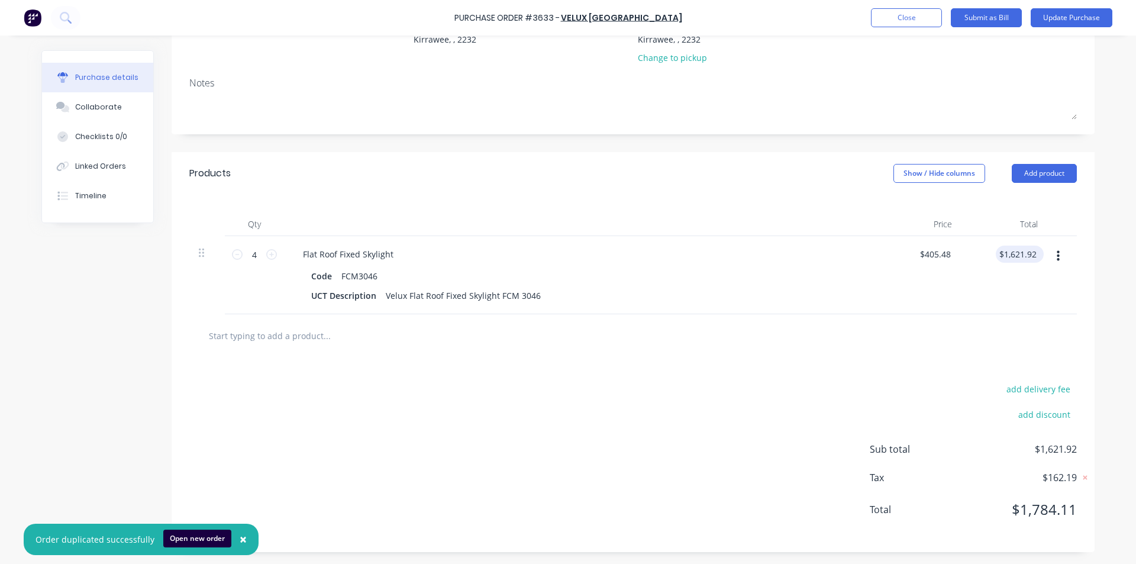
click at [1036, 252] on div "$1,621.92 $1,621.92" at bounding box center [1020, 254] width 48 height 17
type textarea "x"
click at [1033, 255] on input "1621.92" at bounding box center [1017, 254] width 43 height 17
type input "1621.91"
type textarea "x"
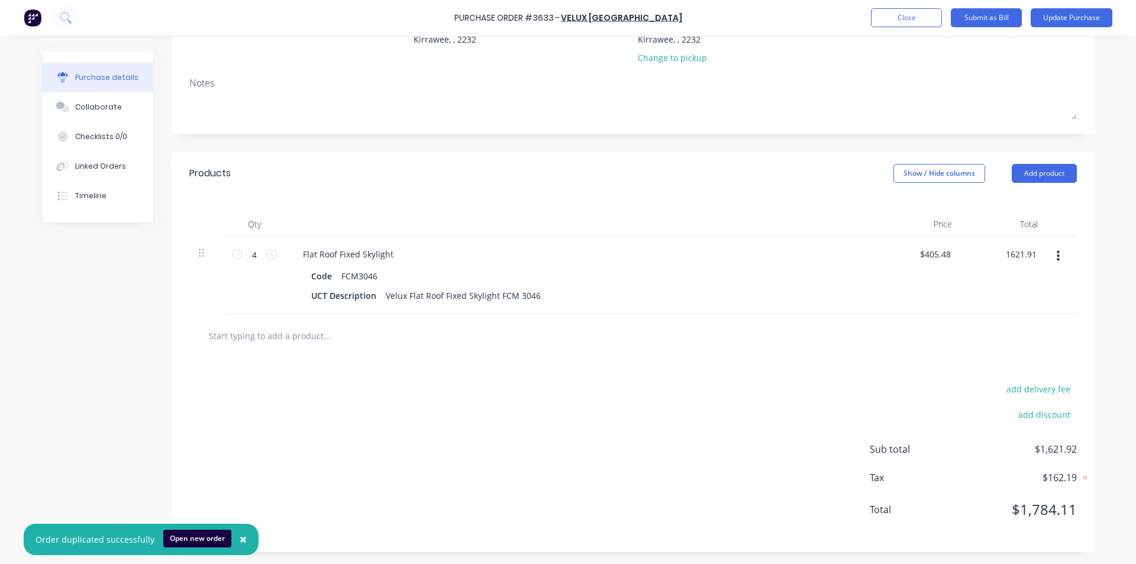
type input "$405.4775"
type input "$1,621.91"
click at [931, 382] on div "add delivery fee" at bounding box center [973, 388] width 207 height 15
click at [990, 21] on button "Submit as Bill" at bounding box center [986, 17] width 71 height 19
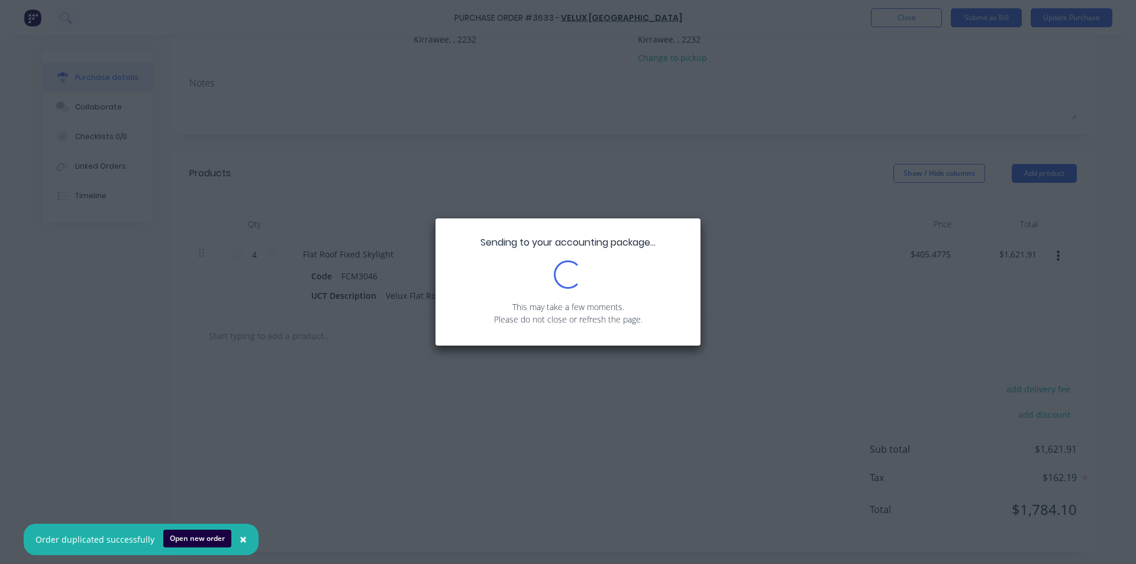
type textarea "x"
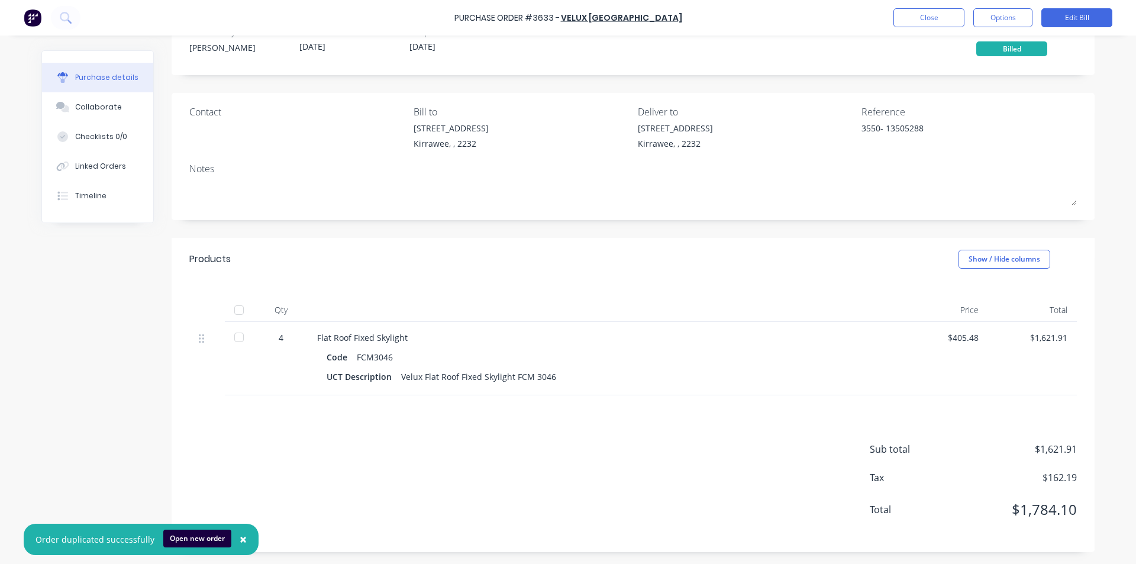
scroll to position [0, 0]
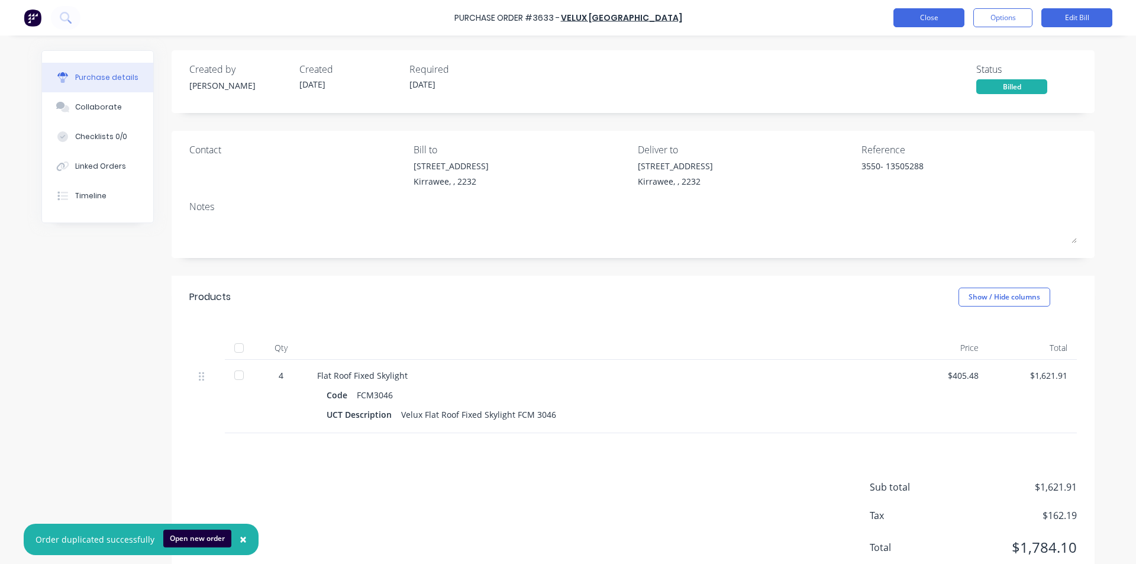
click at [933, 22] on button "Close" at bounding box center [929, 17] width 71 height 19
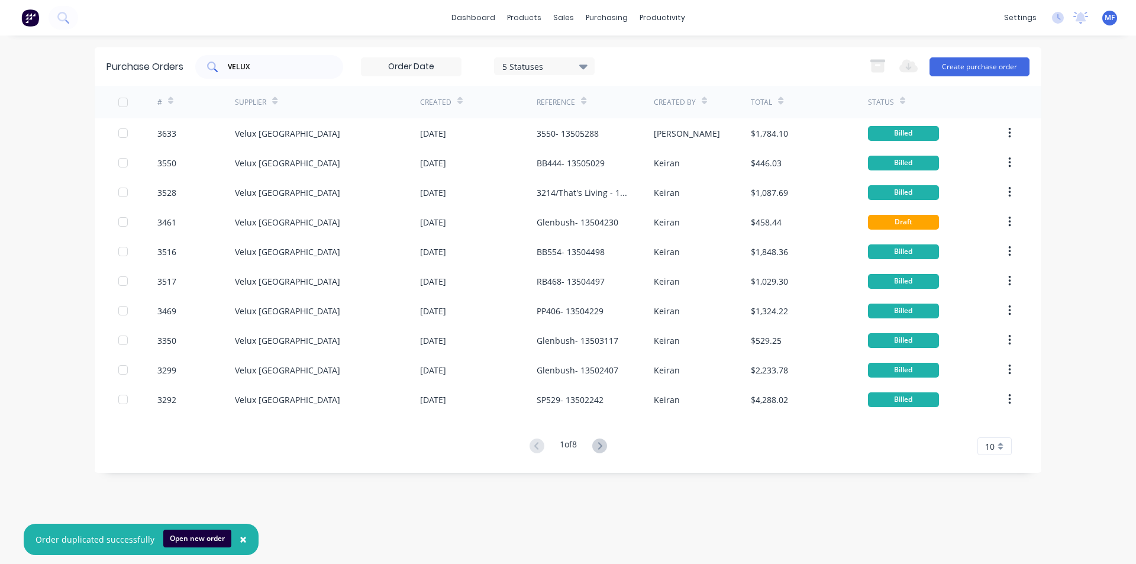
click at [267, 65] on input "VELUX" at bounding box center [276, 67] width 98 height 12
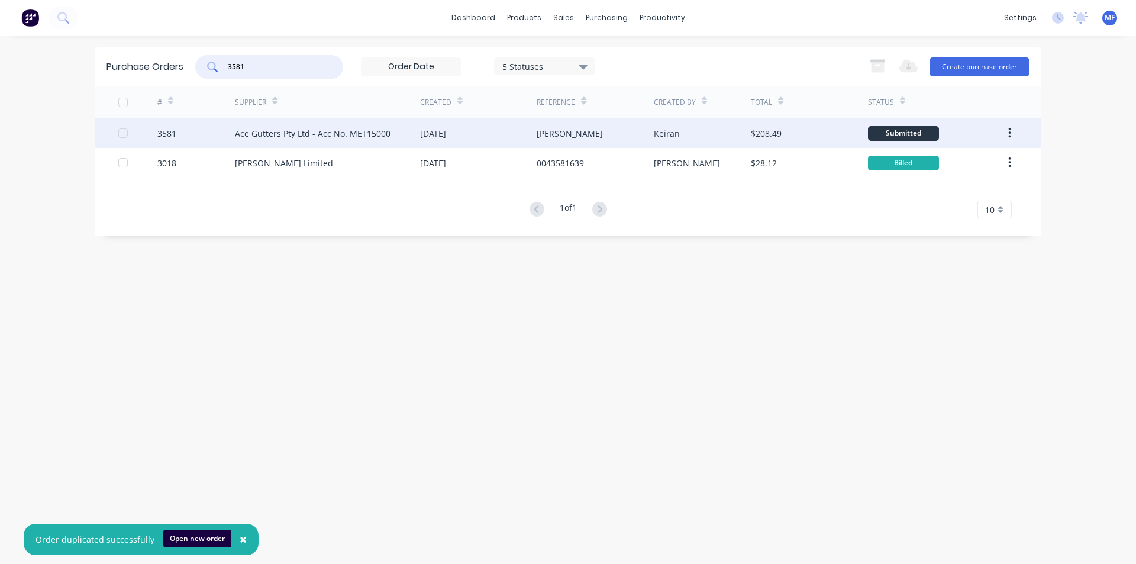
type input "3581"
click at [350, 139] on div "Ace Gutters Pty Ltd - Acc No. MET15000" at bounding box center [313, 133] width 156 height 12
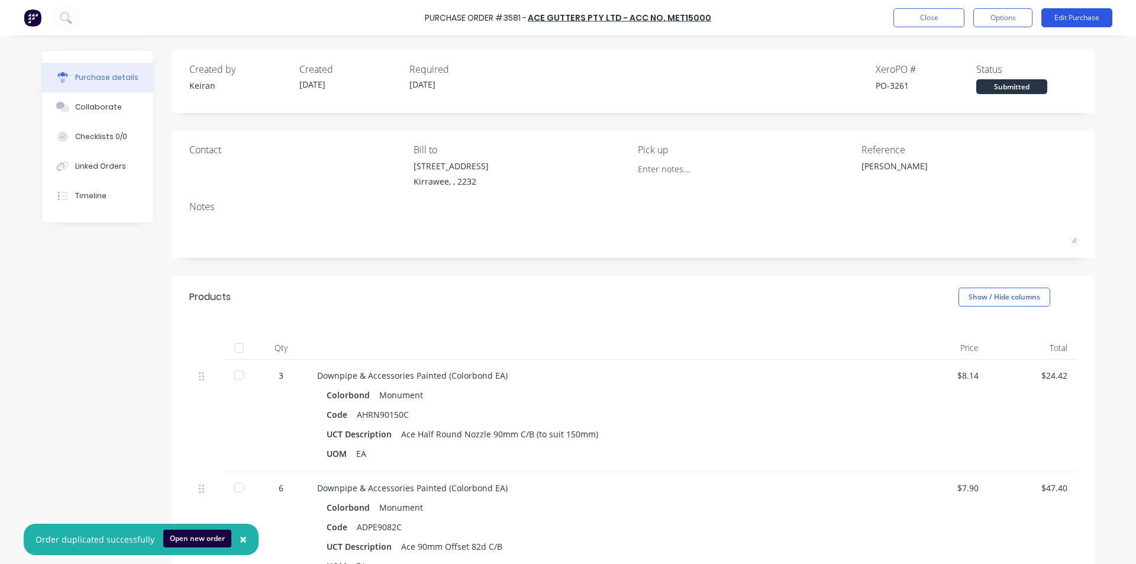
click at [1091, 22] on button "Edit Purchase" at bounding box center [1077, 17] width 71 height 19
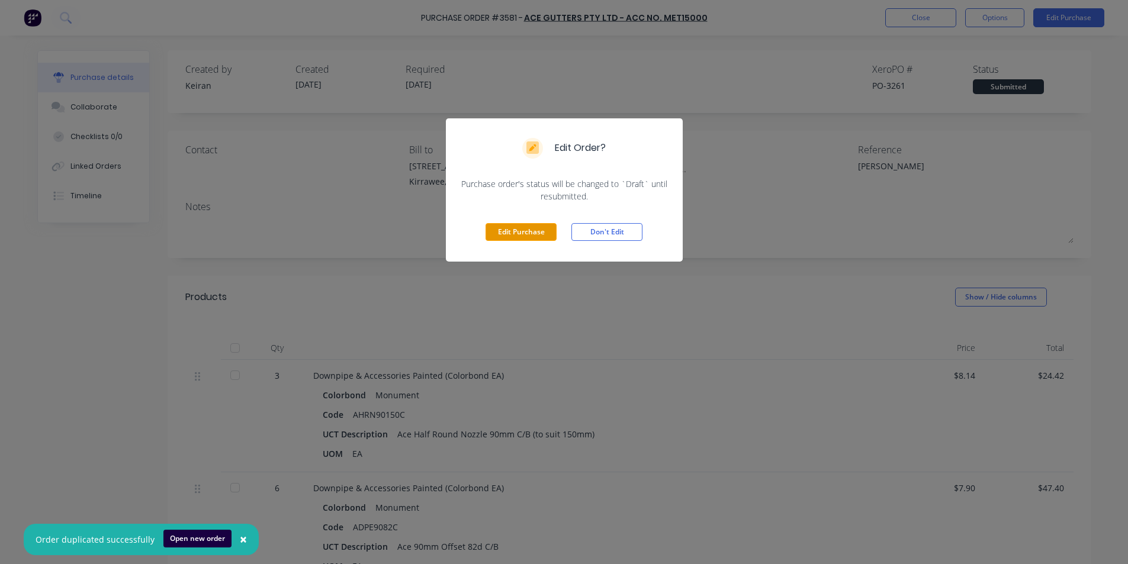
click at [524, 230] on button "Edit Purchase" at bounding box center [520, 232] width 71 height 18
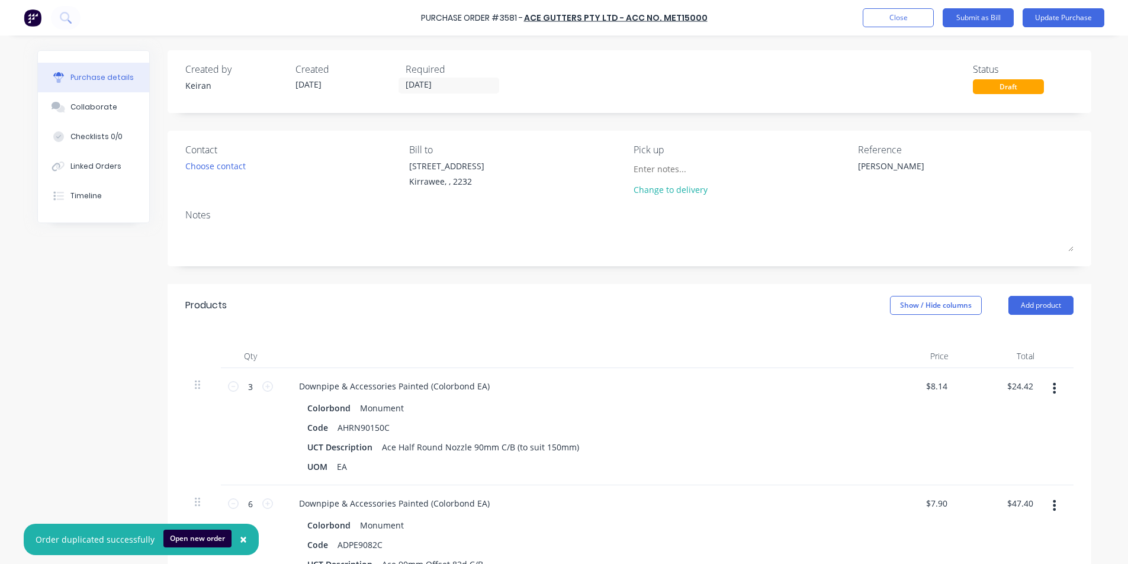
type textarea "x"
click at [911, 182] on textarea "[PERSON_NAME]" at bounding box center [936, 173] width 148 height 27
type textarea "[PERSON_NAME]- 1568609"
type textarea "x"
type textarea "[PERSON_NAME]- 1568609"
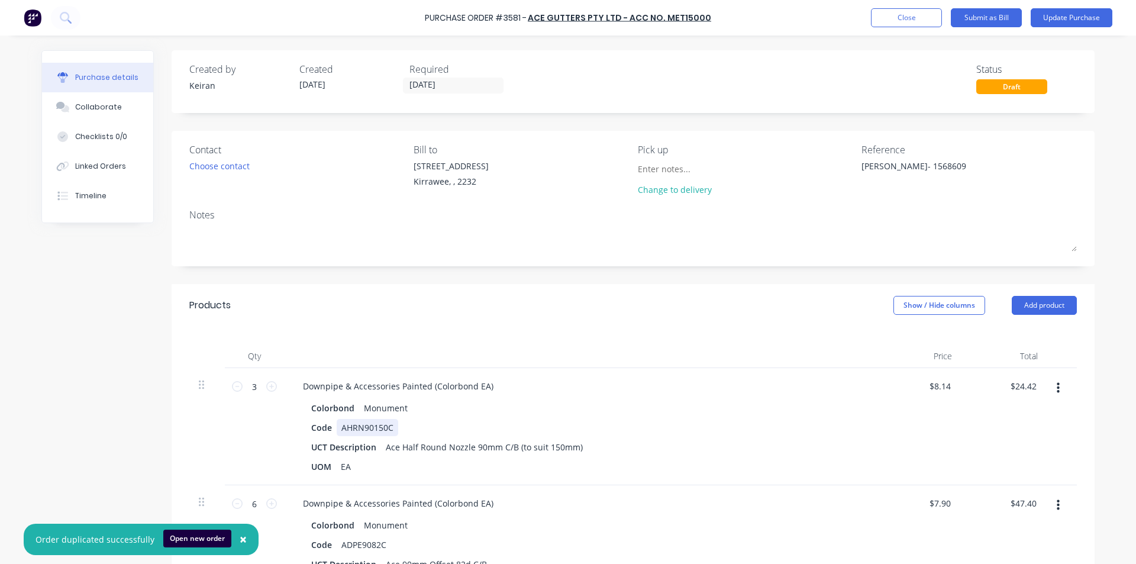
click at [659, 430] on div "Code AHRN90150C" at bounding box center [578, 427] width 542 height 17
type textarea "x"
type input "24.42"
click at [1016, 388] on input "24.42" at bounding box center [1023, 386] width 32 height 17
type textarea "x"
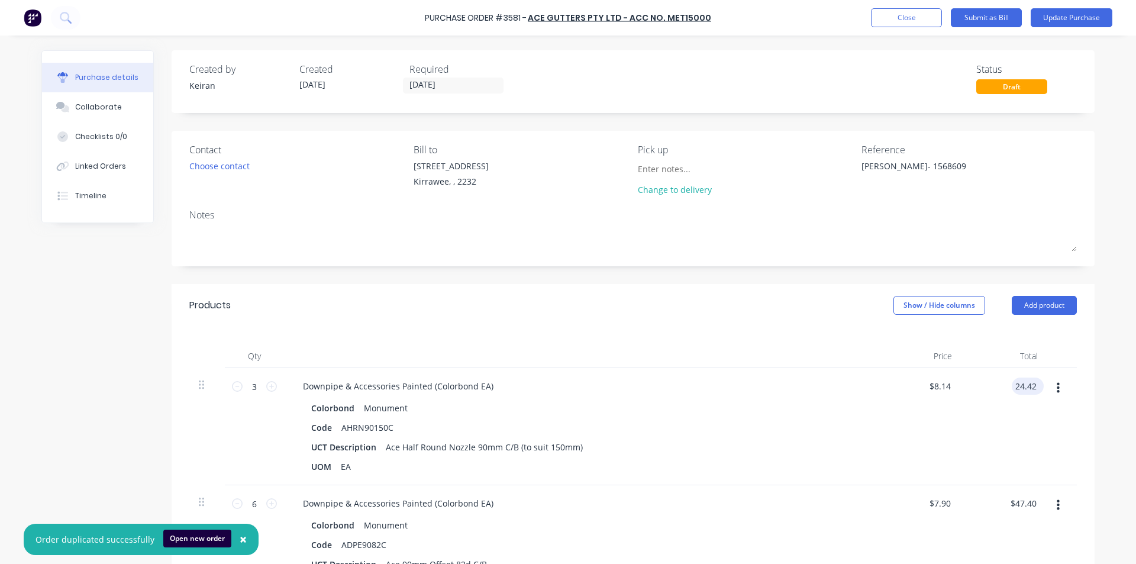
click at [1016, 388] on input "24.42" at bounding box center [1025, 386] width 27 height 17
type input "25.58"
type textarea "x"
type input "$8.5267"
type input "$25.58"
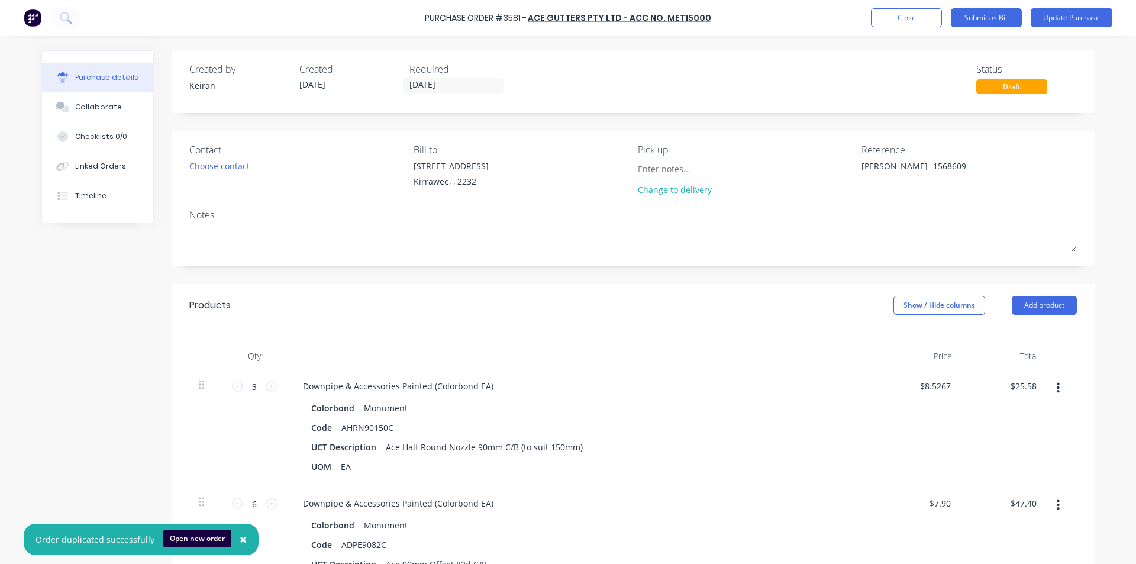
click at [967, 438] on div "$25.58 $25.58" at bounding box center [1005, 426] width 86 height 117
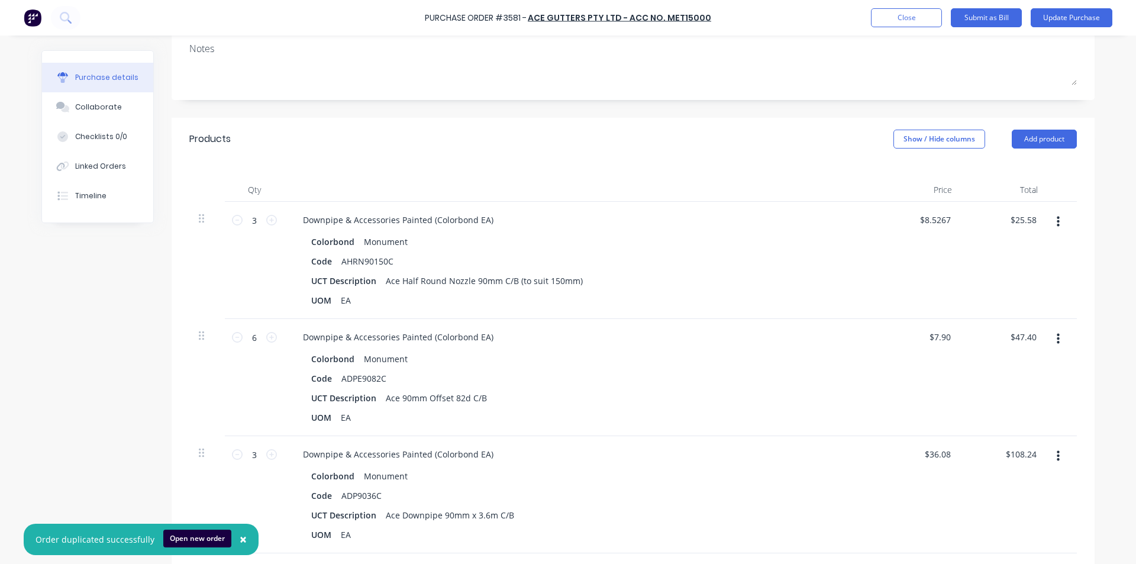
scroll to position [178, 0]
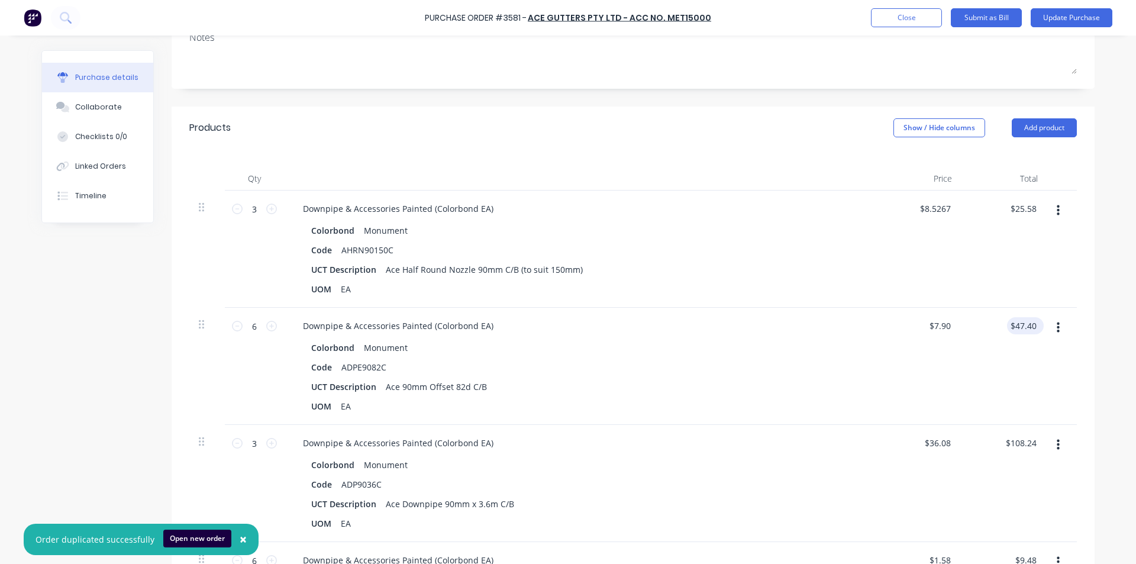
type textarea "x"
type input "47.40"
click at [1029, 331] on input "47.40" at bounding box center [1023, 325] width 32 height 17
click at [1029, 330] on input "47.40" at bounding box center [1025, 325] width 27 height 17
type textarea "x"
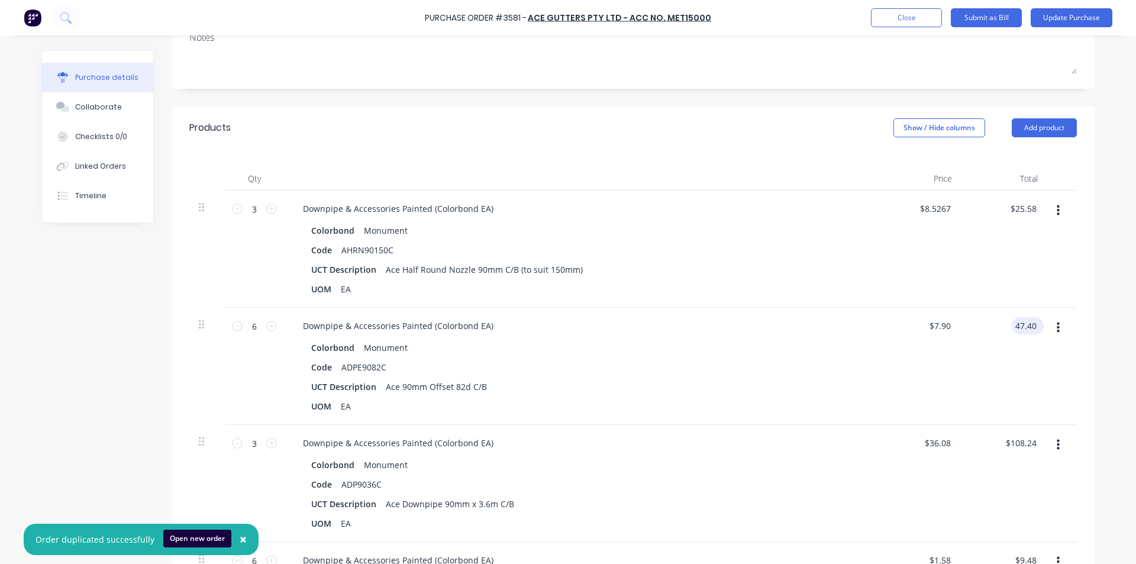
click at [1029, 328] on input "47.40" at bounding box center [1025, 325] width 27 height 17
type input "49.66"
type textarea "x"
type input "$8.2767"
type input "$49.66"
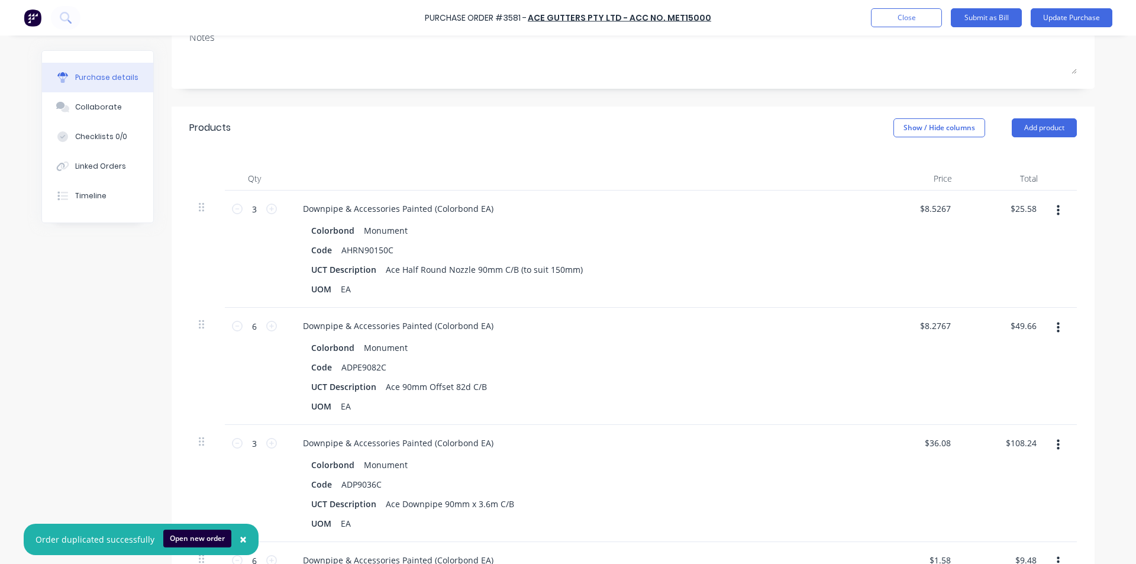
click at [1014, 456] on div "$108.24 $108.24" at bounding box center [1005, 483] width 86 height 117
type textarea "x"
type input "108.24"
click at [1019, 450] on input "108.24" at bounding box center [1023, 442] width 32 height 17
type textarea "x"
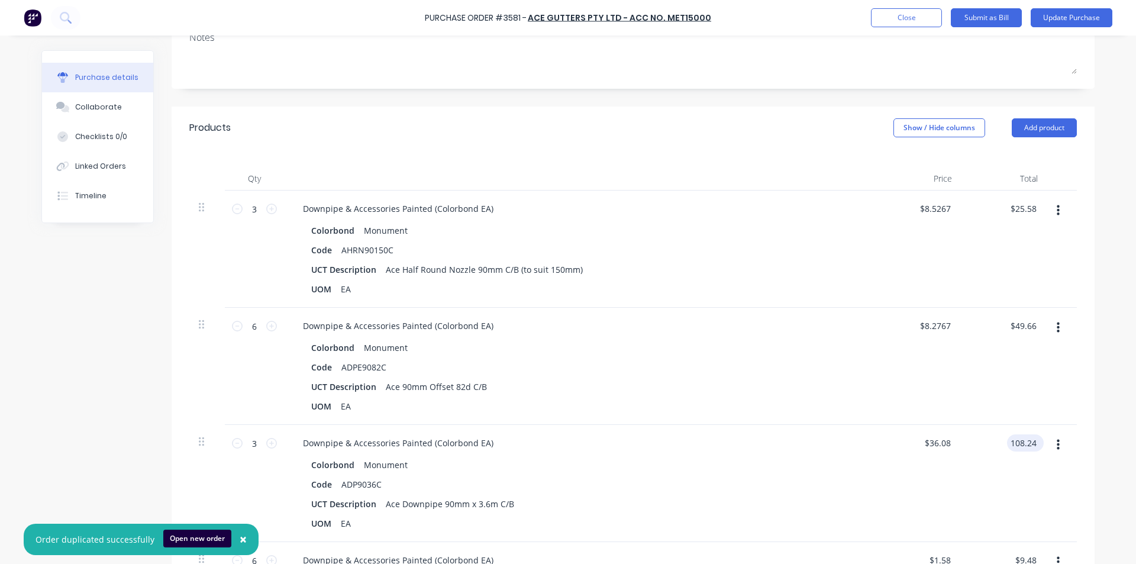
click at [1019, 450] on input "108.24" at bounding box center [1023, 442] width 32 height 17
type input "113.45"
type textarea "x"
type input "$37.8167"
type input "$113.45"
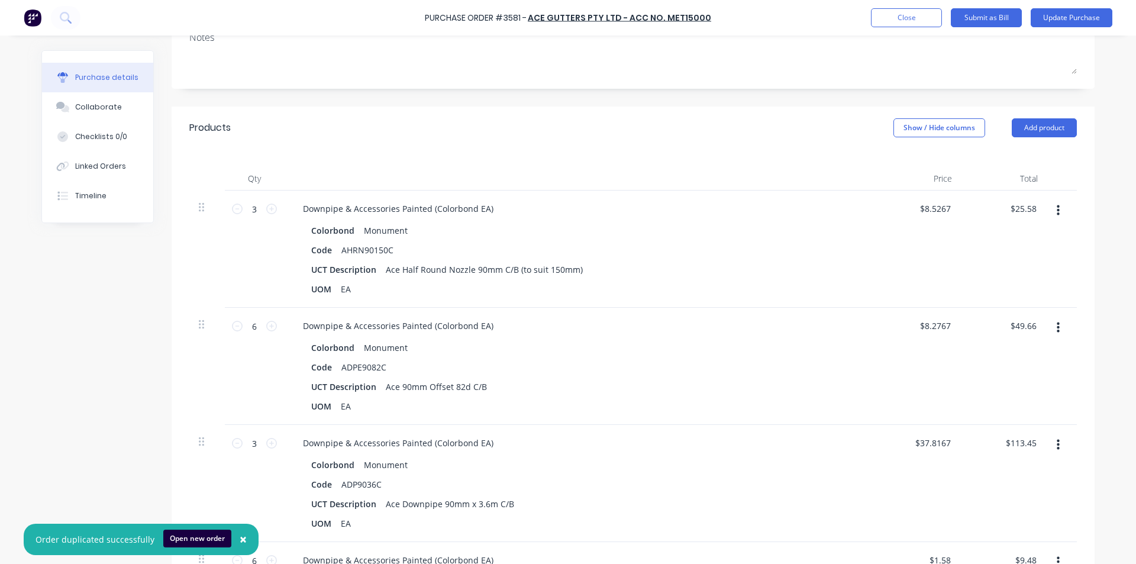
drag, startPoint x: 724, startPoint y: 206, endPoint x: 738, endPoint y: 176, distance: 33.4
click at [738, 176] on div "Qty Price Total 3 3 Downpipe & Accessories Painted (Colorbond EA) Colorbond Mon…" at bounding box center [633, 404] width 923 height 510
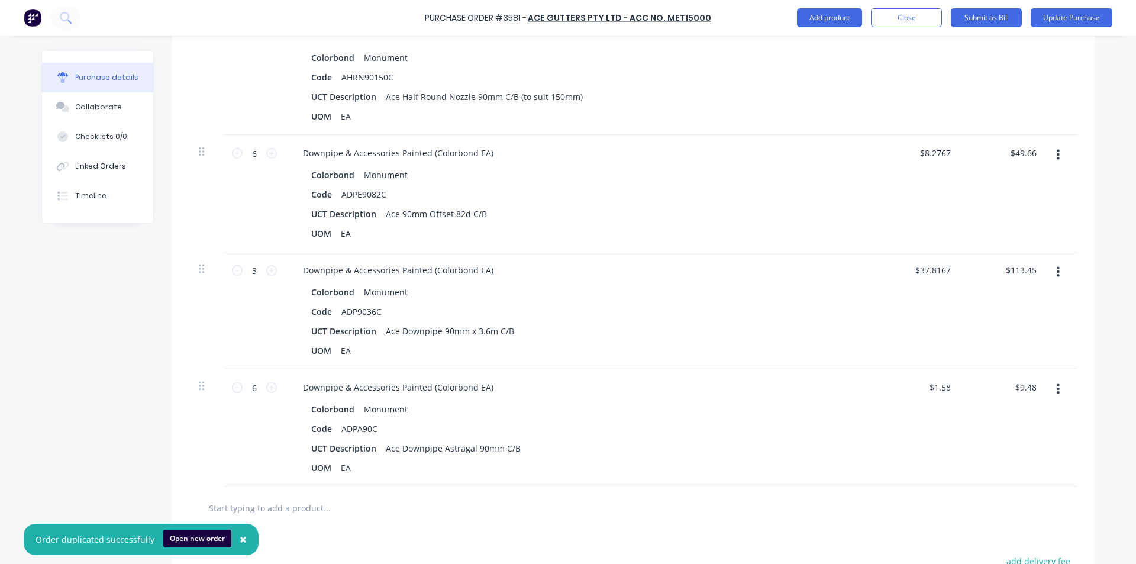
scroll to position [355, 0]
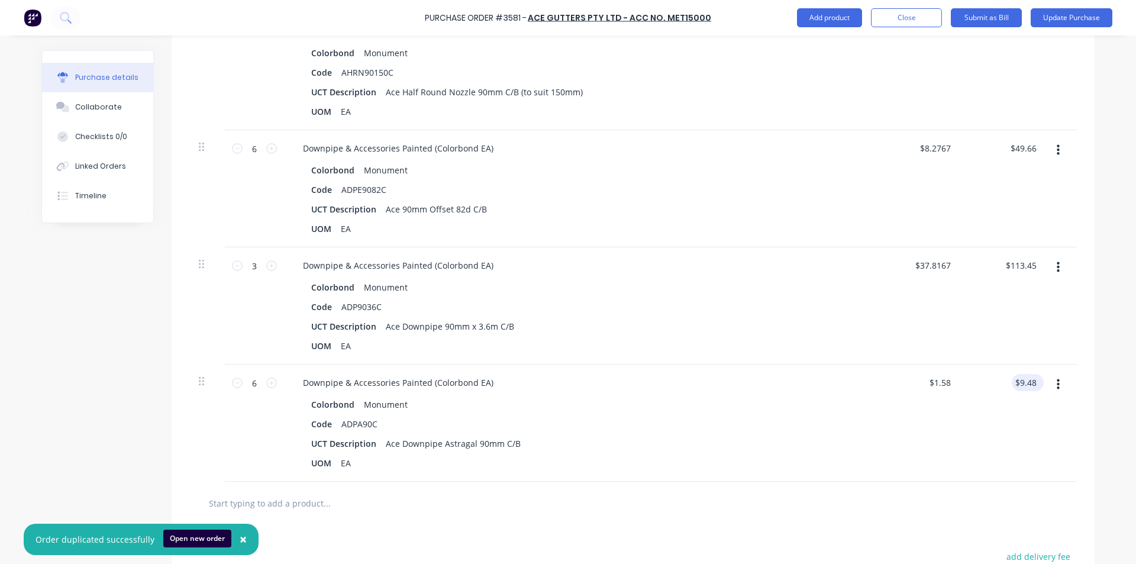
type textarea "x"
type input "9.48"
click at [1030, 380] on input "9.48" at bounding box center [1025, 382] width 27 height 17
click at [1030, 381] on input "9.48" at bounding box center [1028, 382] width 22 height 17
click at [1026, 390] on input "9.48" at bounding box center [1028, 382] width 22 height 17
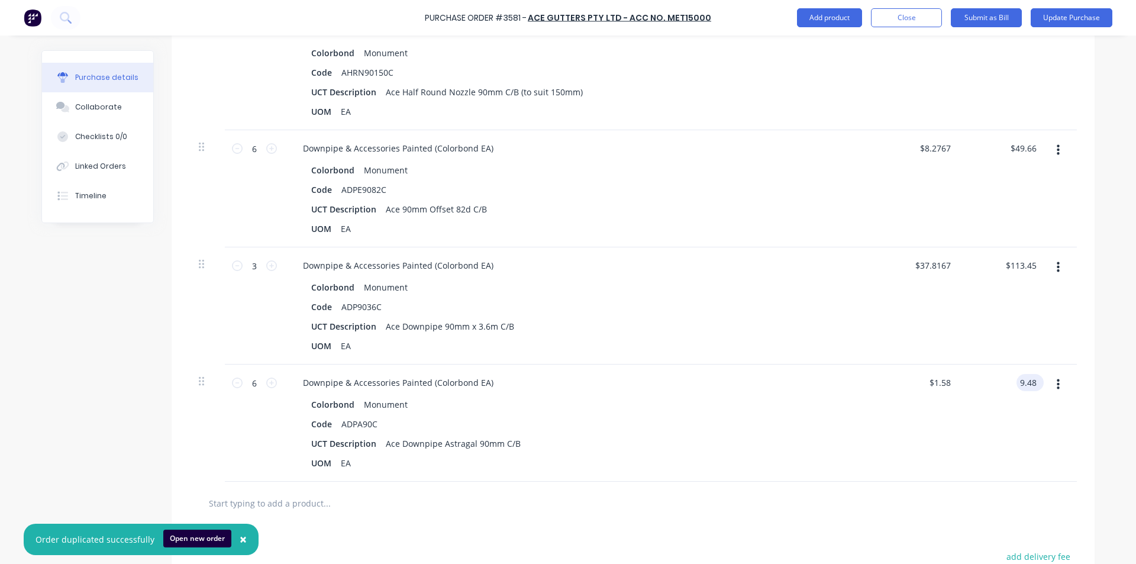
type textarea "x"
click at [1026, 391] on input "9.48" at bounding box center [1028, 382] width 22 height 17
type input "9.96"
type textarea "x"
type input "$1.66"
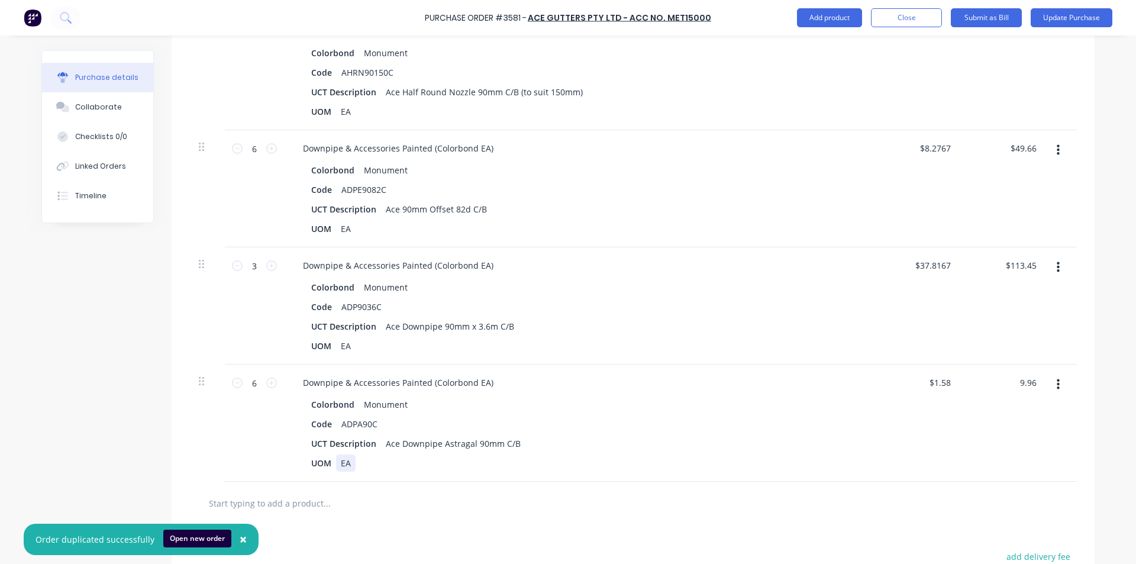
type input "$9.96"
drag, startPoint x: 862, startPoint y: 453, endPoint x: 856, endPoint y: 442, distance: 12.7
click at [859, 440] on div "Colorbond Monument Code ADPA90C UCT Description Ace Downpipe Astragal 90mm C/B …" at bounding box center [580, 434] width 573 height 76
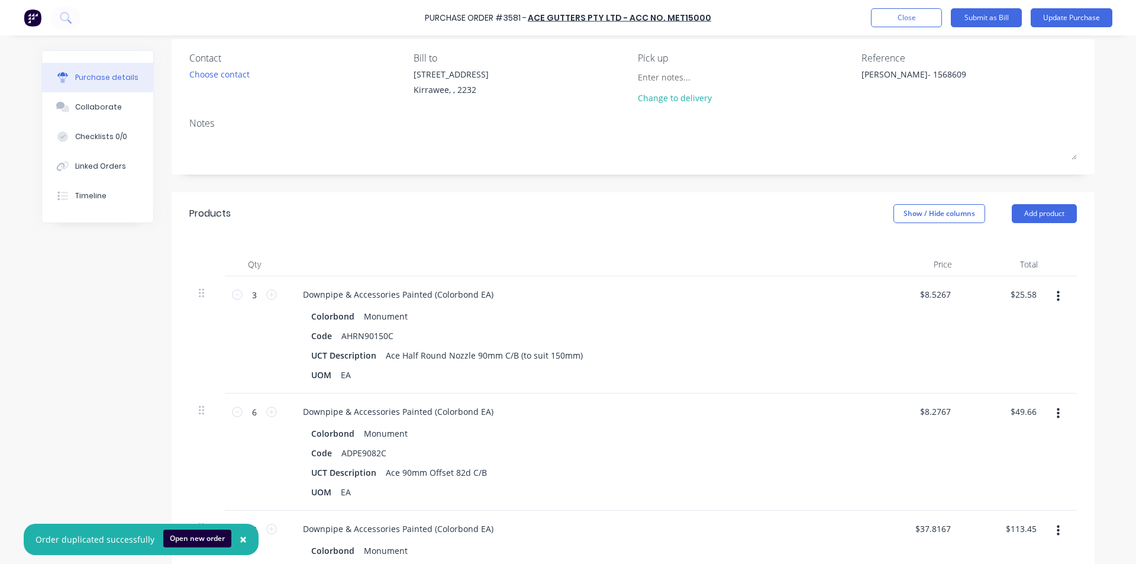
scroll to position [0, 0]
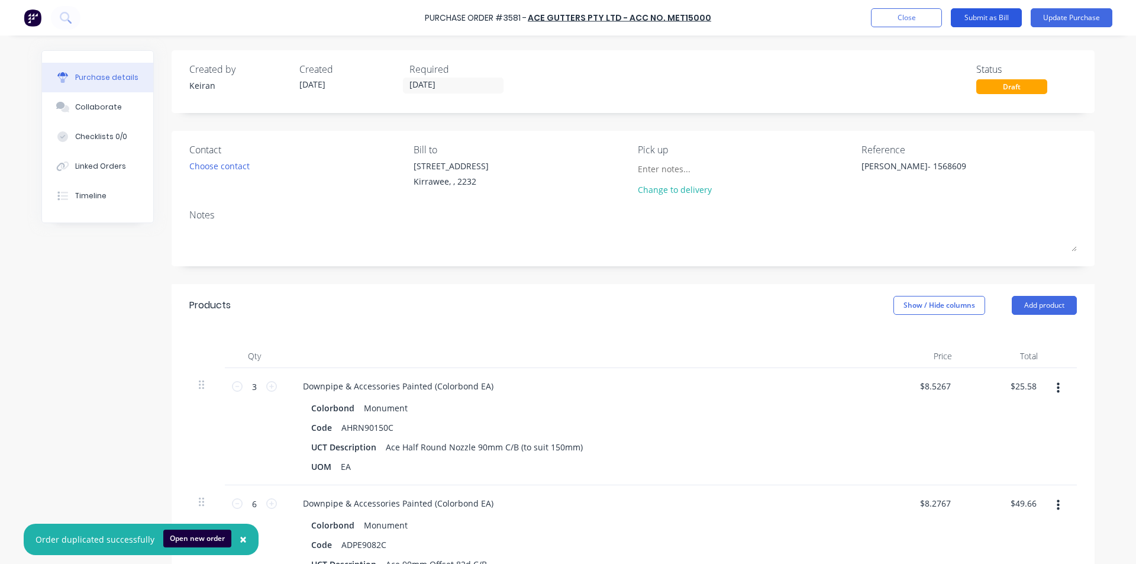
click at [974, 21] on button "Submit as Bill" at bounding box center [986, 17] width 71 height 19
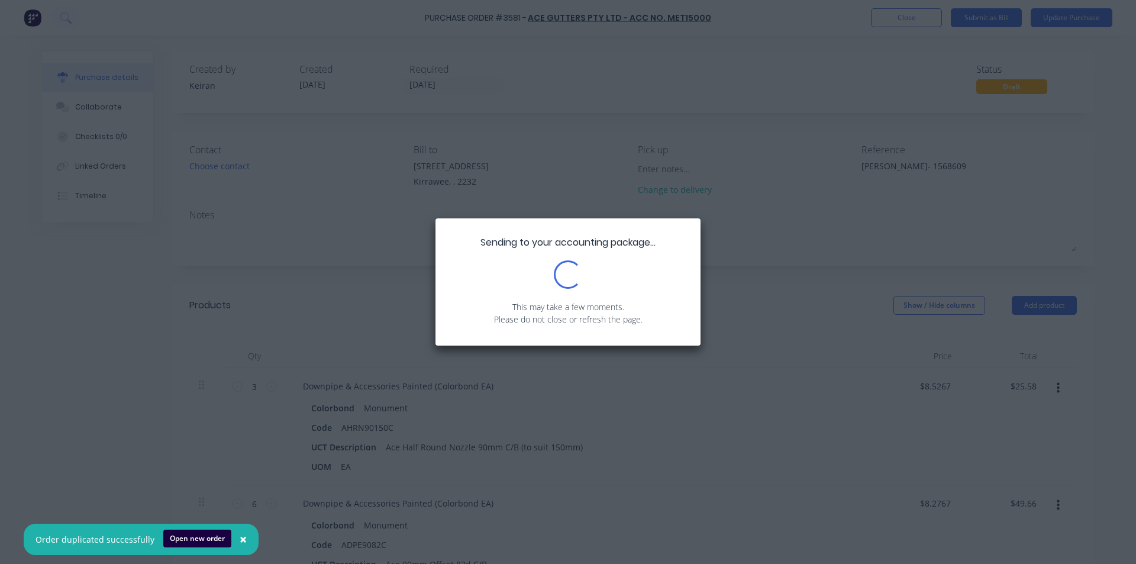
type textarea "x"
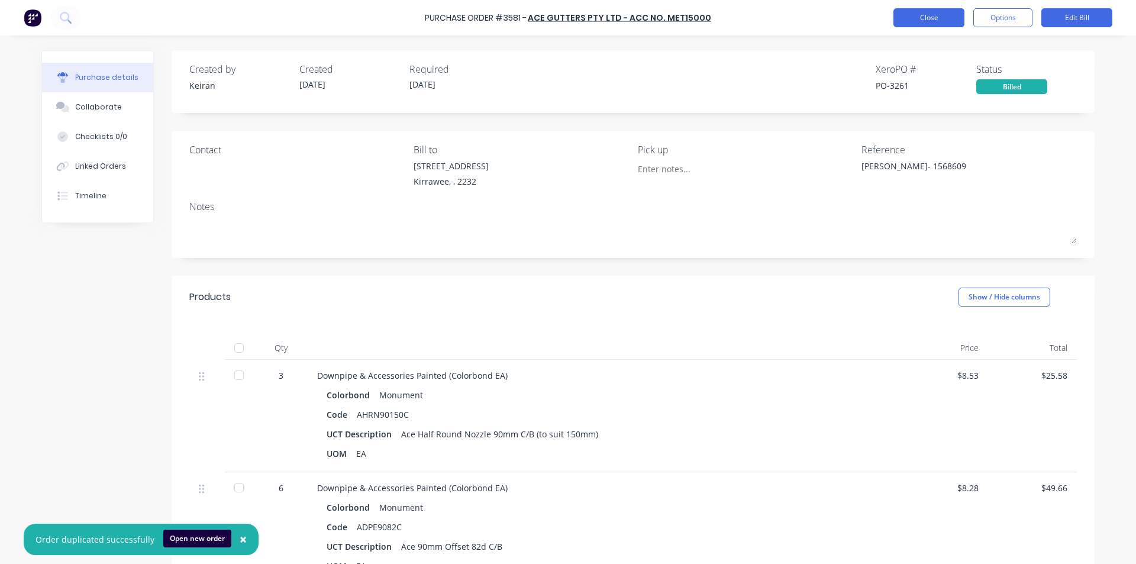
click at [921, 22] on button "Close" at bounding box center [929, 17] width 71 height 19
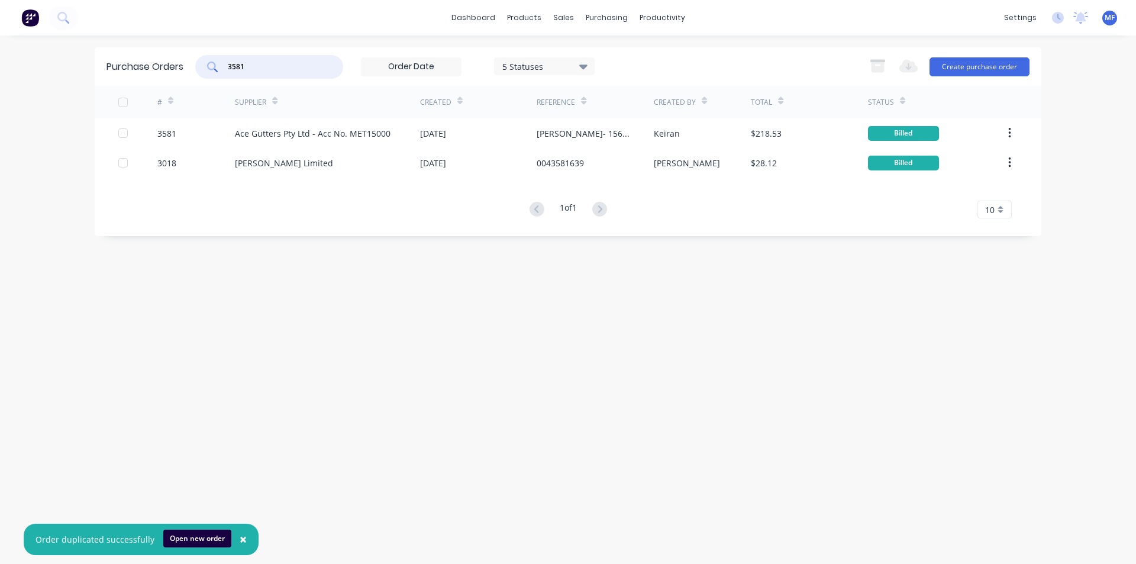
click at [251, 61] on input "3581" at bounding box center [276, 67] width 98 height 12
click at [251, 63] on input "3581" at bounding box center [276, 67] width 98 height 12
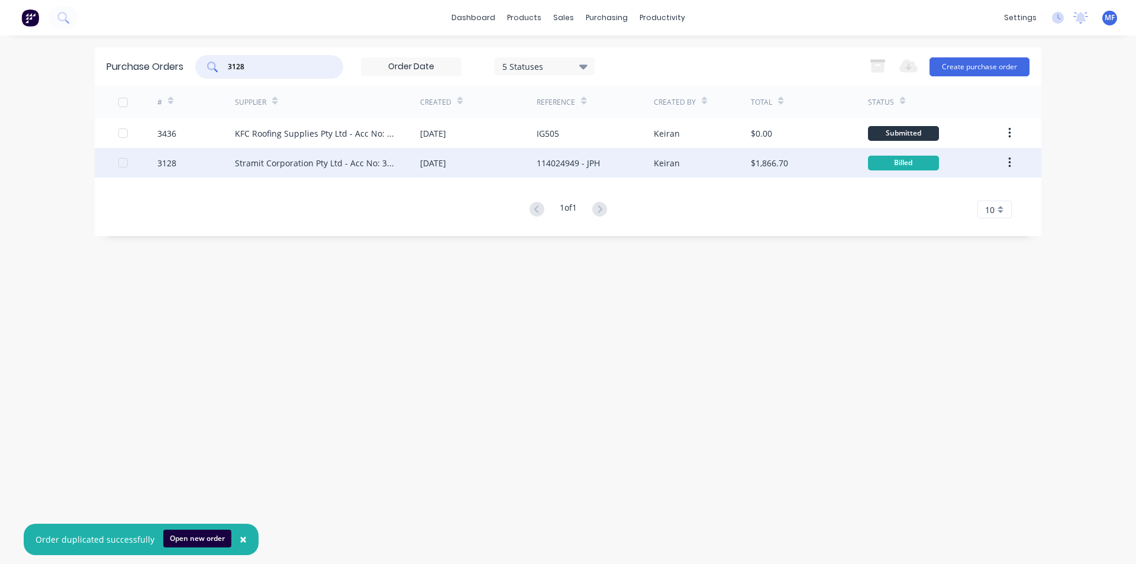
type input "3128"
click at [314, 166] on div "Stramit Corporation Pty Ltd - Acc No: 32915" at bounding box center [316, 163] width 162 height 12
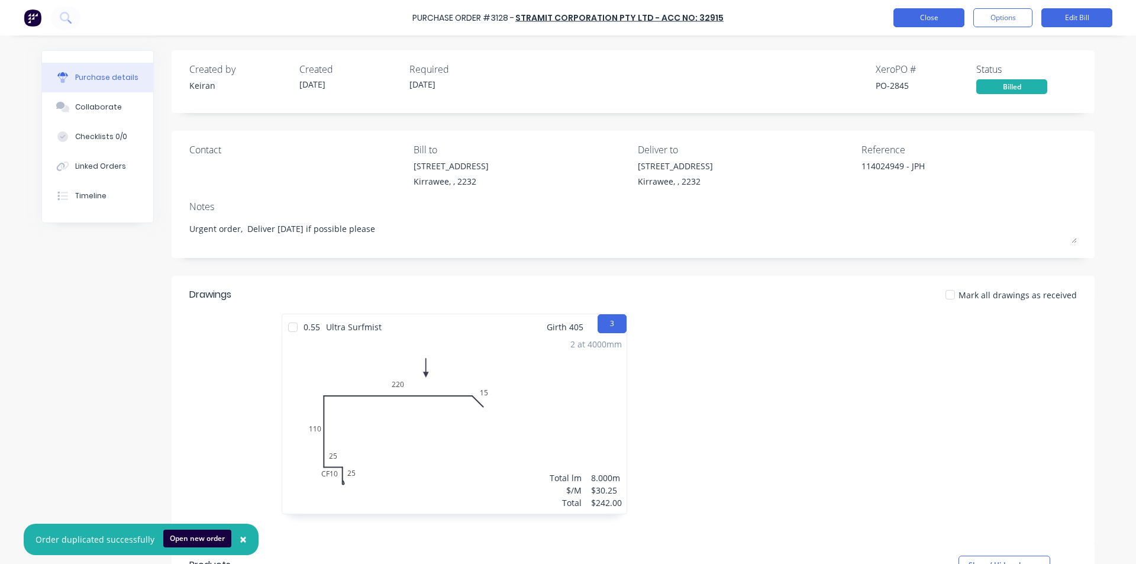
click at [913, 22] on button "Close" at bounding box center [929, 17] width 71 height 19
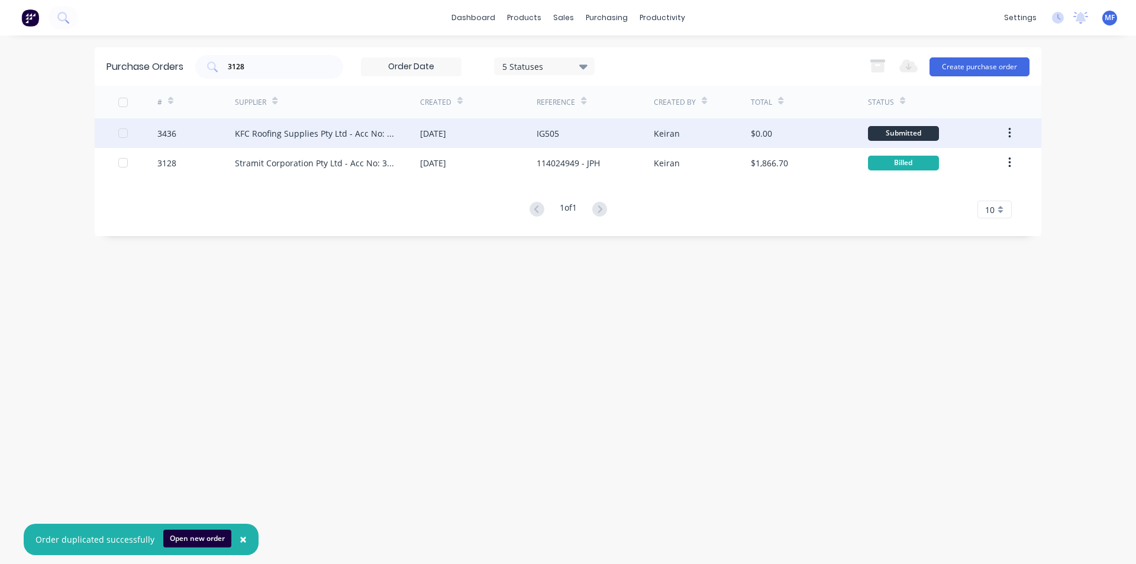
click at [304, 133] on div "KFC Roofing Supplies Pty Ltd - Acc No: C2627" at bounding box center [316, 133] width 162 height 12
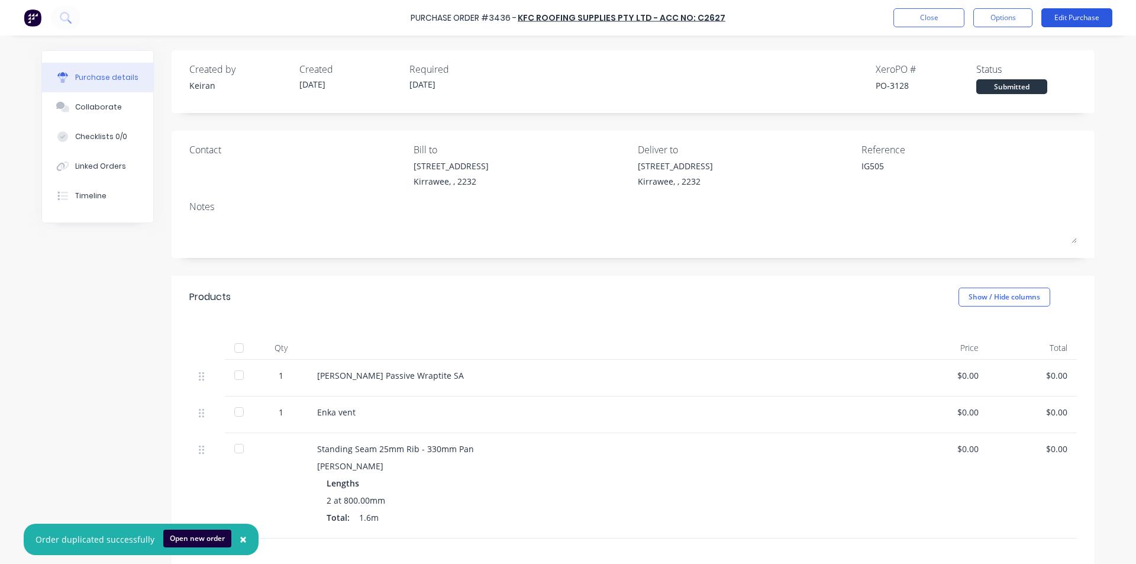
click at [1078, 9] on button "Edit Purchase" at bounding box center [1077, 17] width 71 height 19
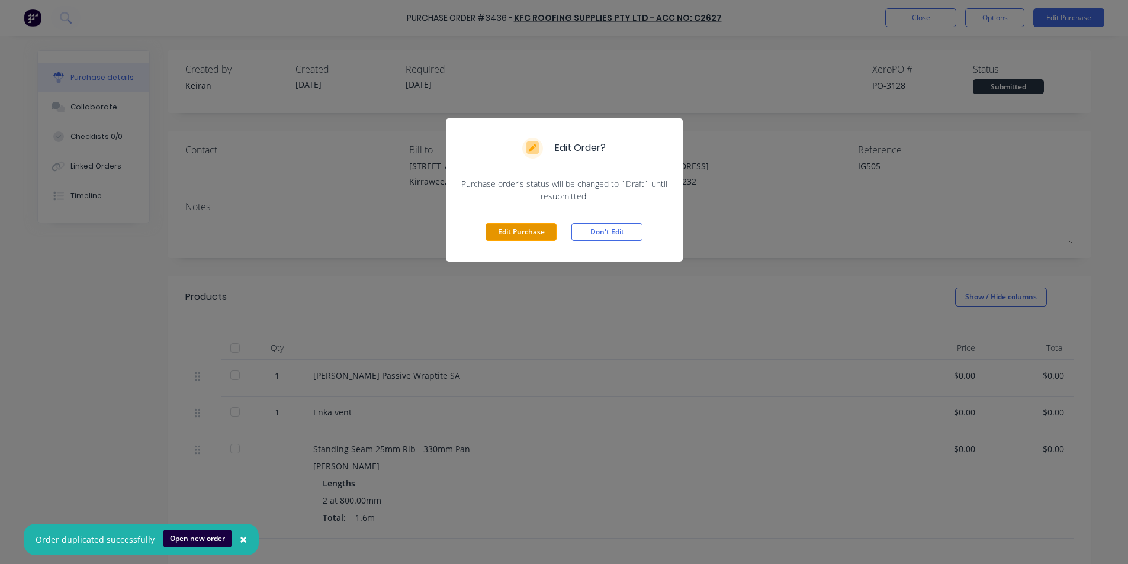
click at [512, 233] on button "Edit Purchase" at bounding box center [520, 232] width 71 height 18
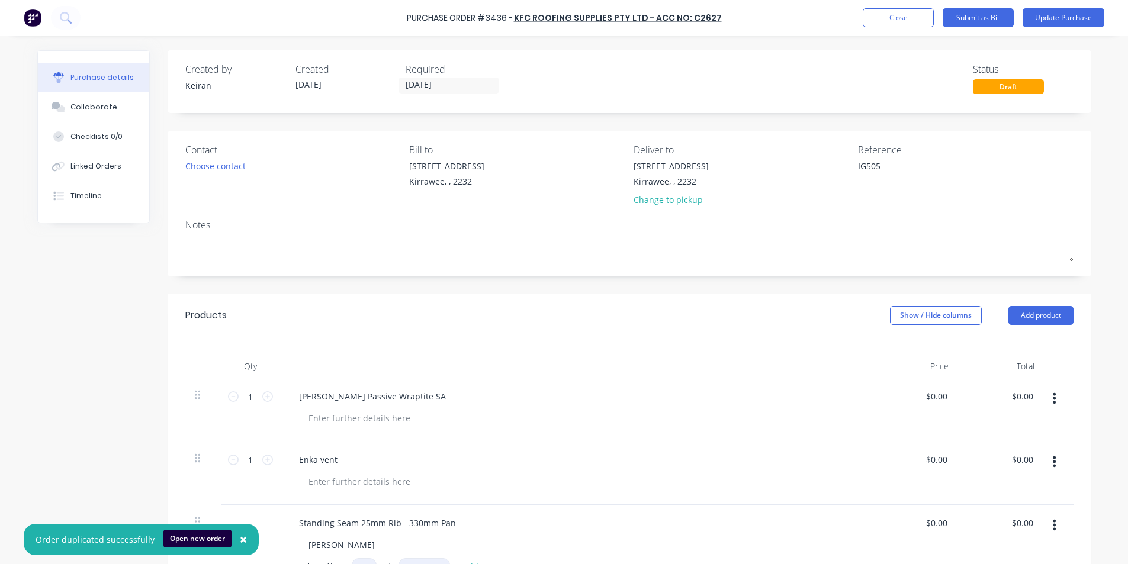
type textarea "x"
click at [896, 168] on textarea "IG505" at bounding box center [936, 173] width 148 height 27
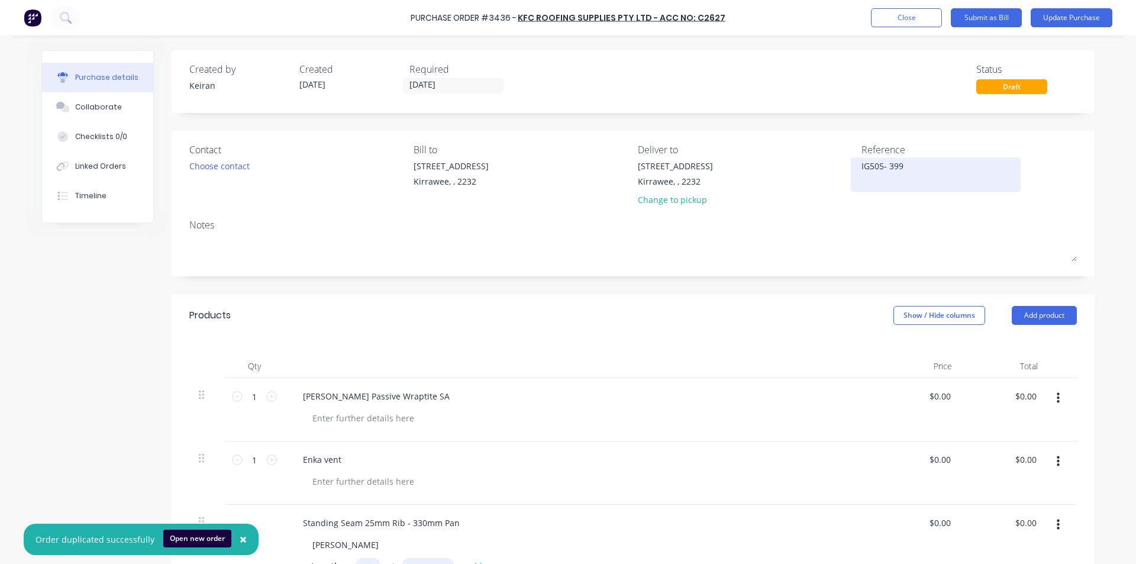
type textarea "IG505- 3997"
type textarea "x"
type textarea "IG505- 39976"
type textarea "x"
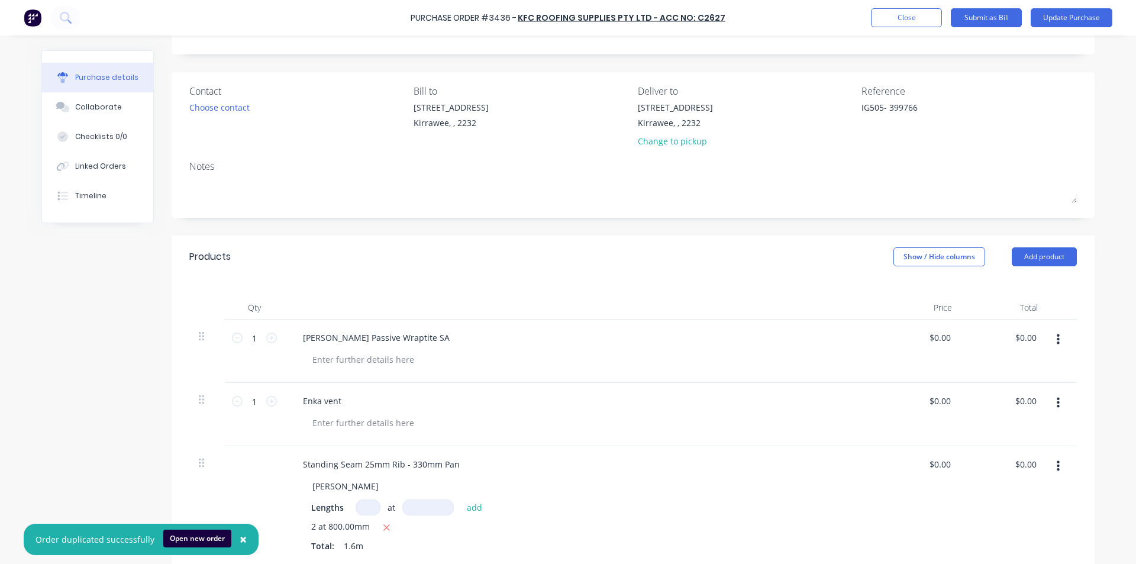
scroll to position [59, 0]
type textarea "IG505- 399766"
type textarea "x"
type textarea "IG505- 399766"
type input "0.00"
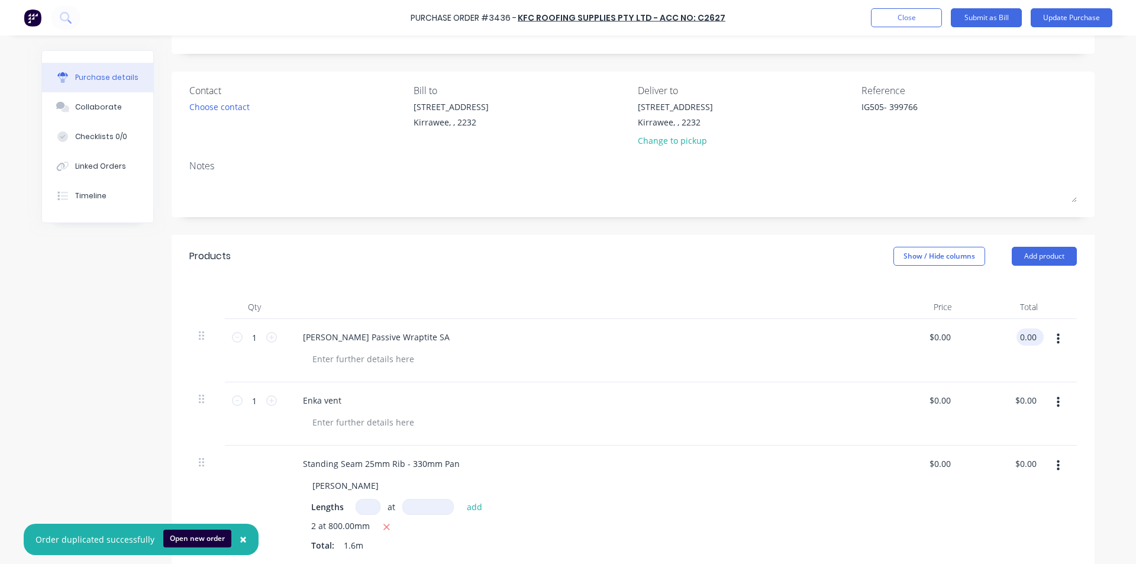
click at [1017, 333] on input "0.00" at bounding box center [1028, 337] width 22 height 17
click at [1026, 340] on input "0.00" at bounding box center [1028, 337] width 22 height 17
type textarea "x"
click at [1027, 340] on input "0.00" at bounding box center [1028, 337] width 22 height 17
type input "1068.75"
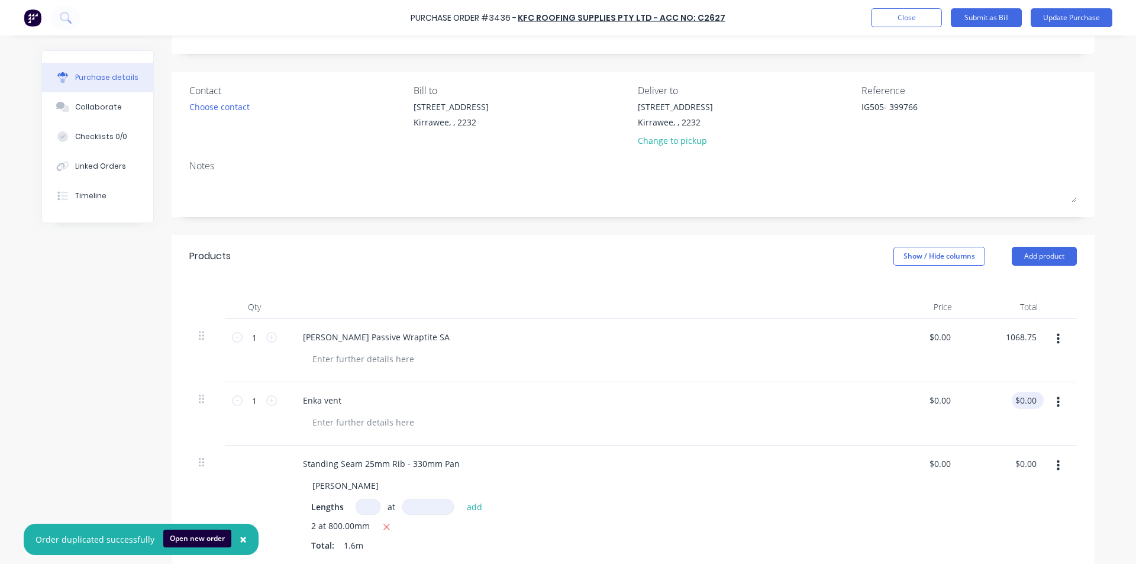
type textarea "x"
type input "$1,068.75"
type input "0.00"
click at [1031, 402] on input "0.00" at bounding box center [1025, 400] width 27 height 17
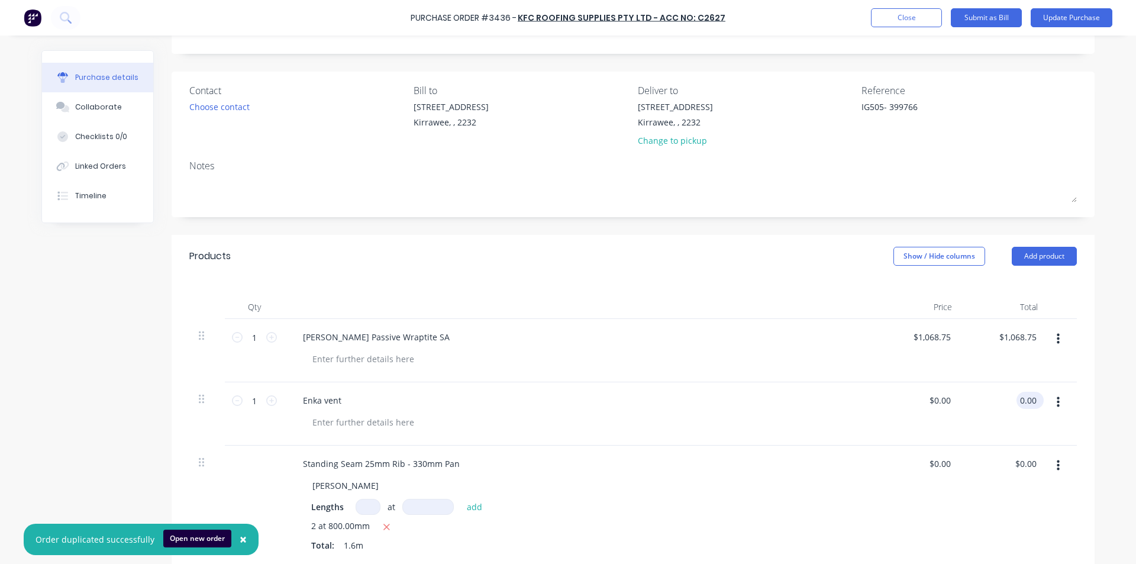
click at [1025, 402] on input "0.00" at bounding box center [1028, 400] width 22 height 17
type textarea "x"
click at [1025, 402] on input "0.00" at bounding box center [1028, 400] width 22 height 17
type input "920.57"
type textarea "x"
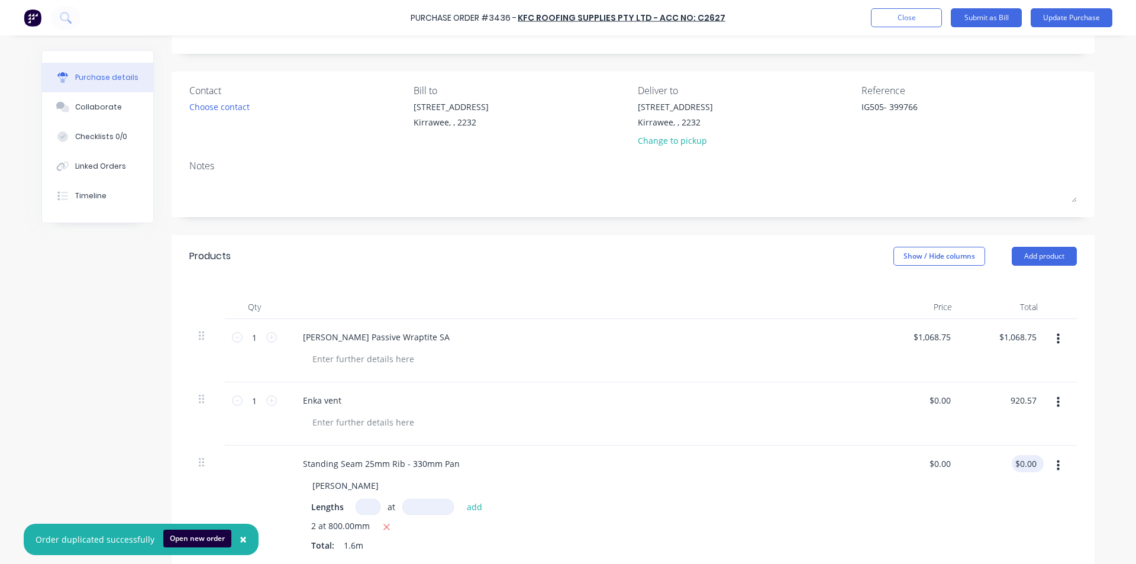
type input "$920.57"
type input "0.00"
click at [1034, 465] on input "0.00" at bounding box center [1025, 463] width 27 height 17
type textarea "x"
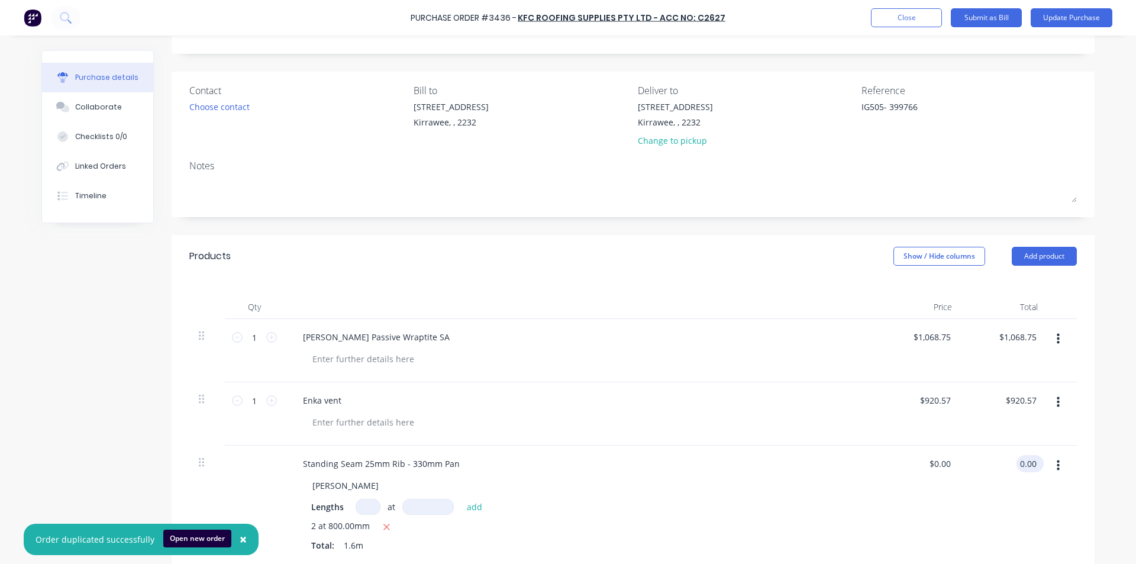
click at [1034, 465] on input "0.00" at bounding box center [1028, 463] width 22 height 17
click at [941, 468] on input "32.17" at bounding box center [939, 463] width 27 height 17
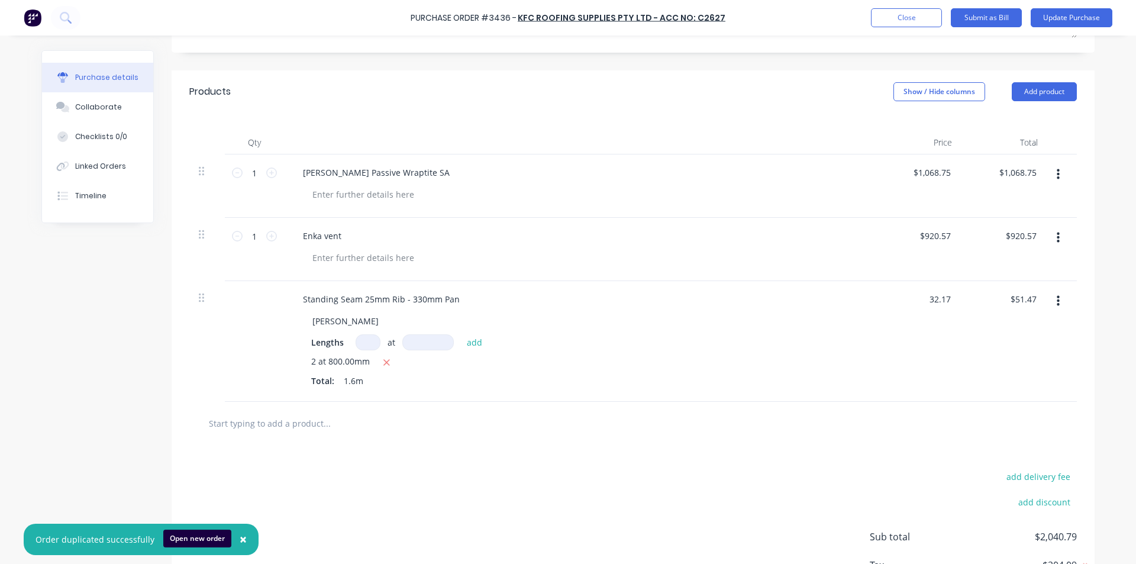
scroll to position [296, 0]
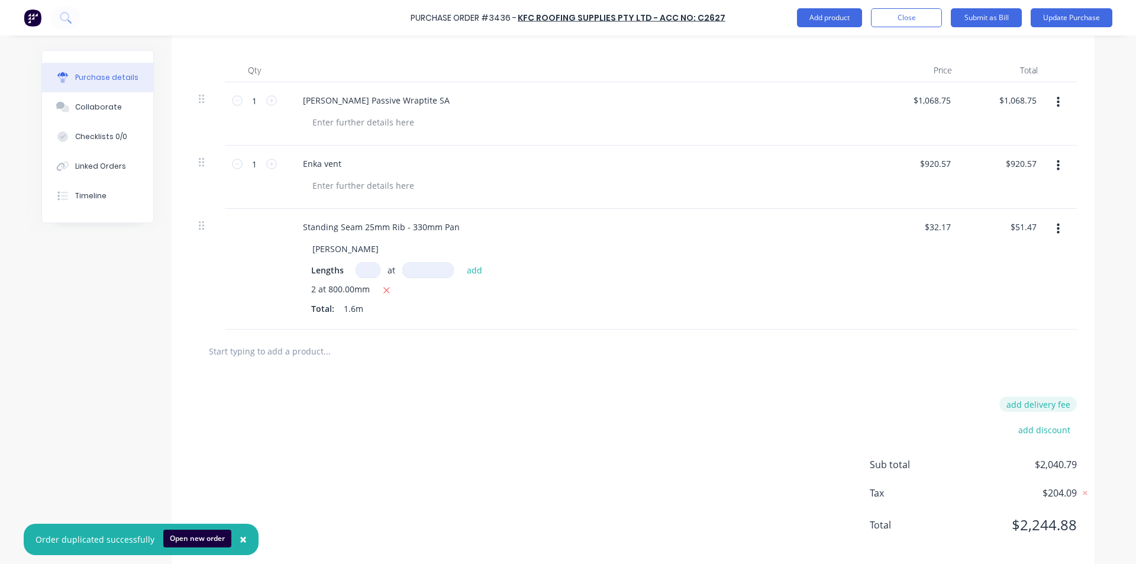
click at [1060, 401] on button "add delivery fee" at bounding box center [1039, 404] width 78 height 15
click at [914, 397] on div "Delivery fee $85.00" at bounding box center [973, 406] width 207 height 18
click at [1020, 228] on input "51.47" at bounding box center [1023, 226] width 32 height 17
click at [1020, 228] on input "51.47" at bounding box center [1025, 226] width 27 height 17
click at [976, 274] on div "$51.46 51.46" at bounding box center [1005, 269] width 86 height 121
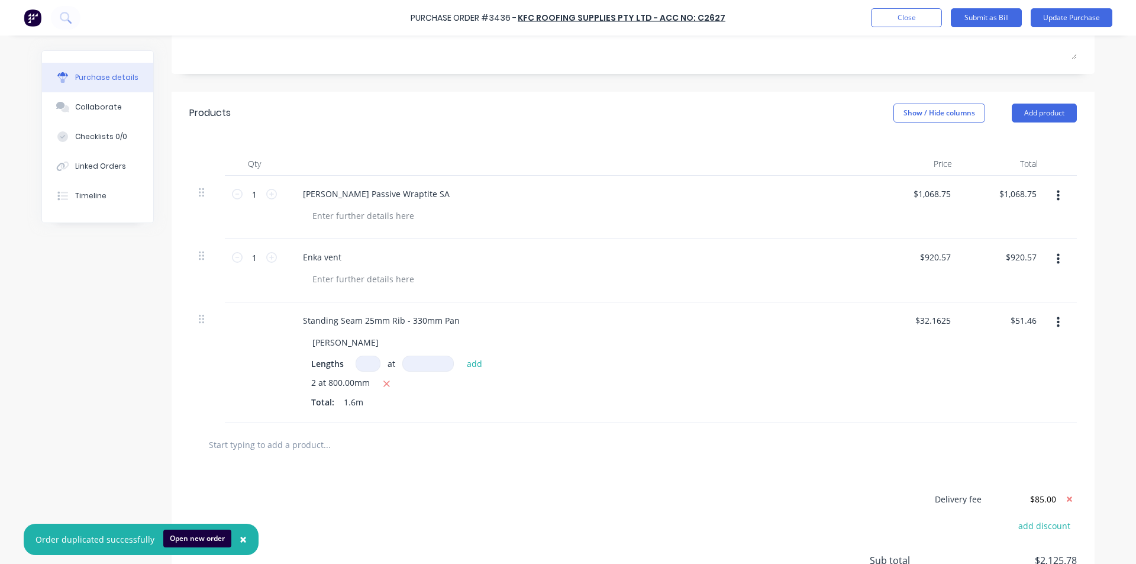
scroll to position [0, 0]
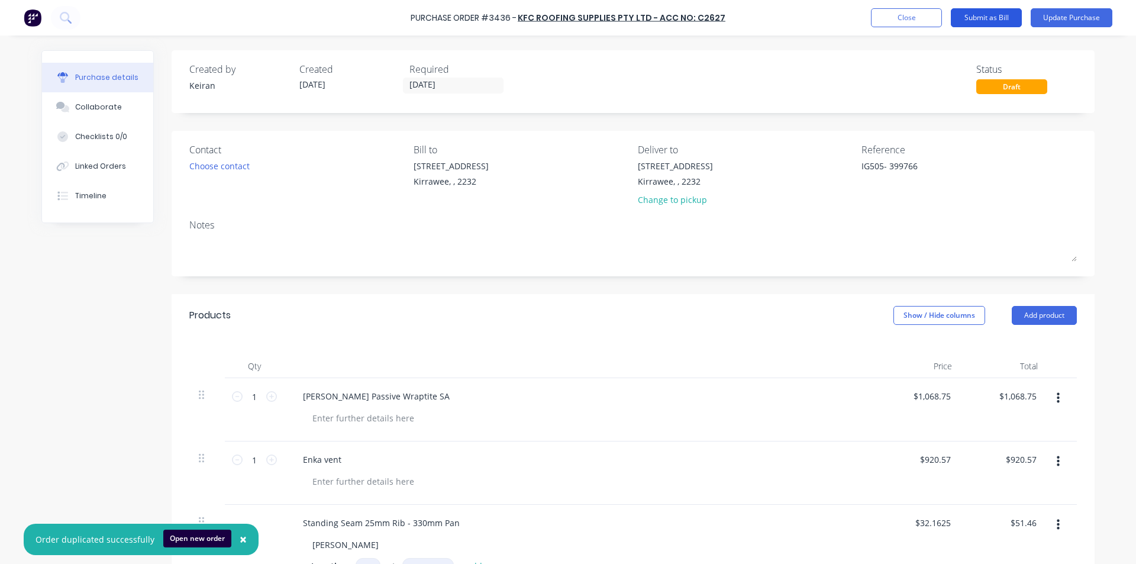
click at [983, 14] on button "Submit as Bill" at bounding box center [986, 17] width 71 height 19
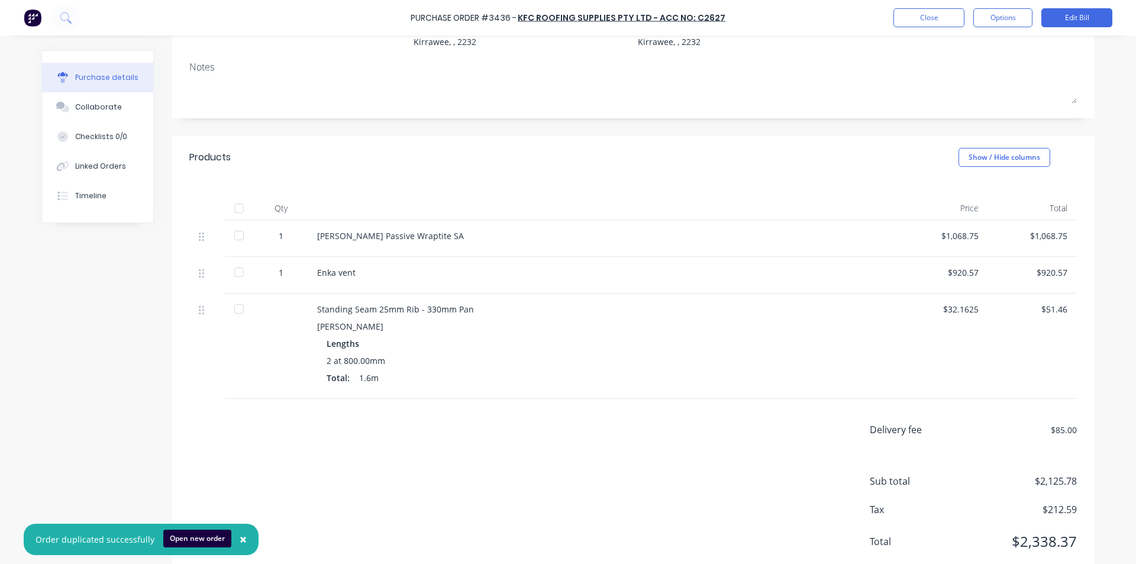
scroll to position [112, 0]
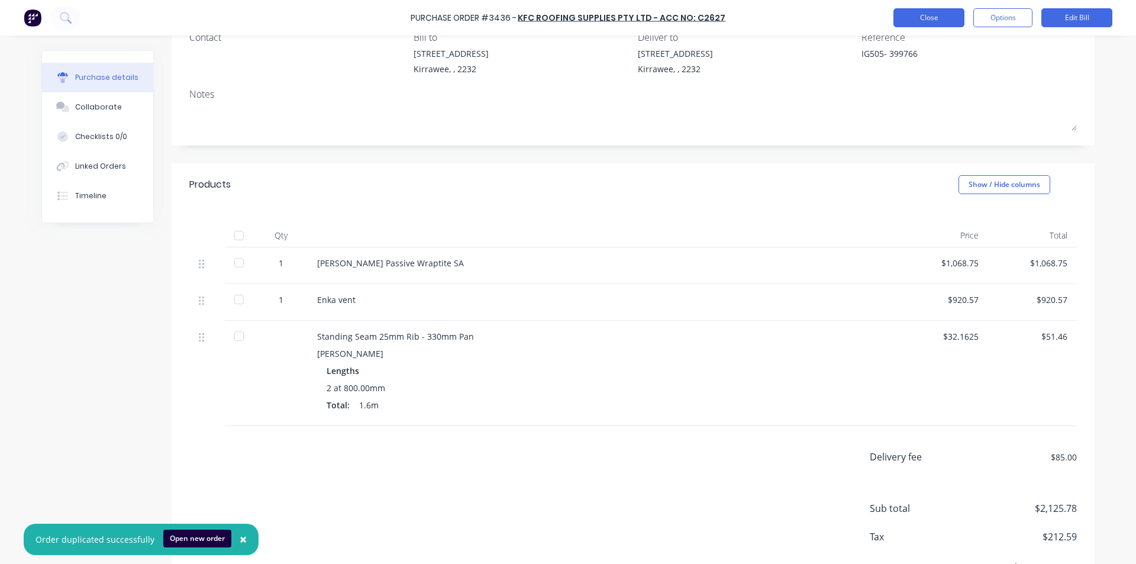
click at [929, 13] on button "Close" at bounding box center [929, 17] width 71 height 19
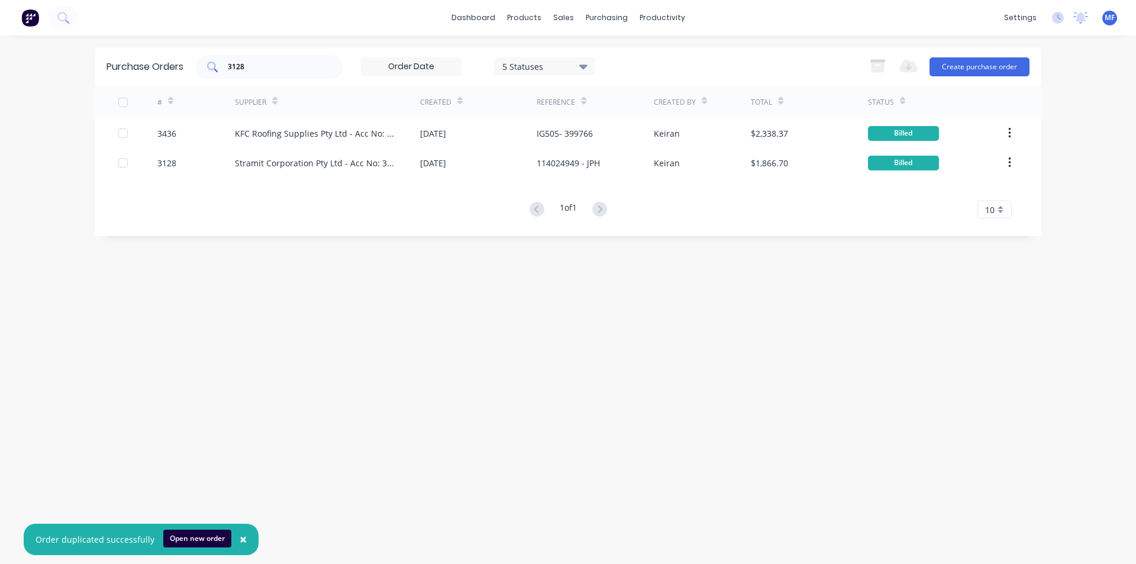
click at [296, 65] on input "3128" at bounding box center [276, 67] width 98 height 12
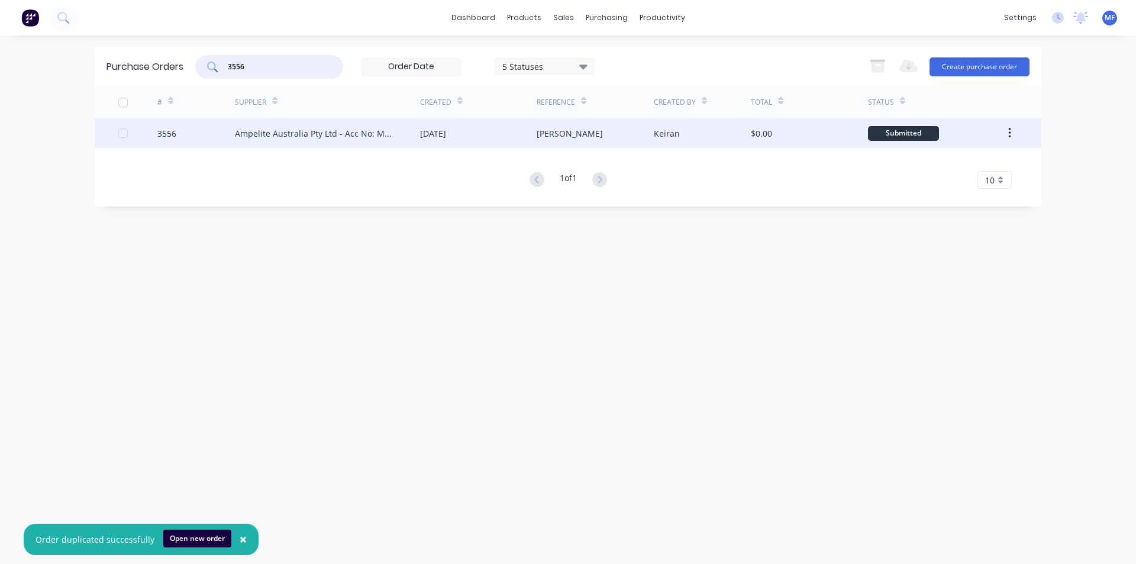
click at [318, 134] on div "Ampelite Australia Pty Ltd - Acc No: METSUP" at bounding box center [316, 133] width 162 height 12
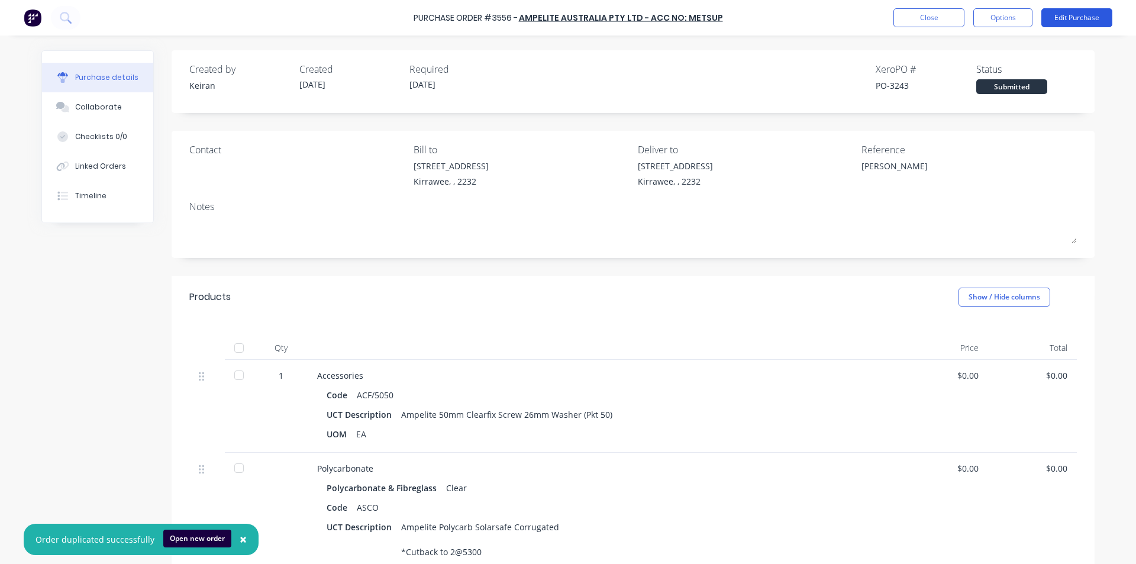
click at [1055, 15] on button "Edit Purchase" at bounding box center [1077, 17] width 71 height 19
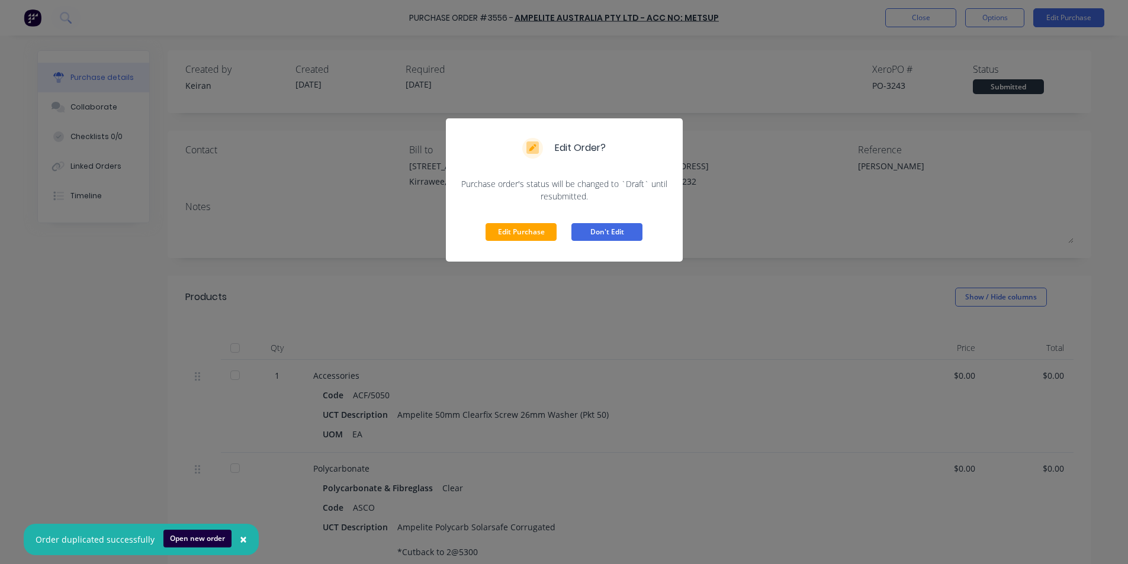
click at [616, 231] on button "Don't Edit" at bounding box center [606, 232] width 71 height 18
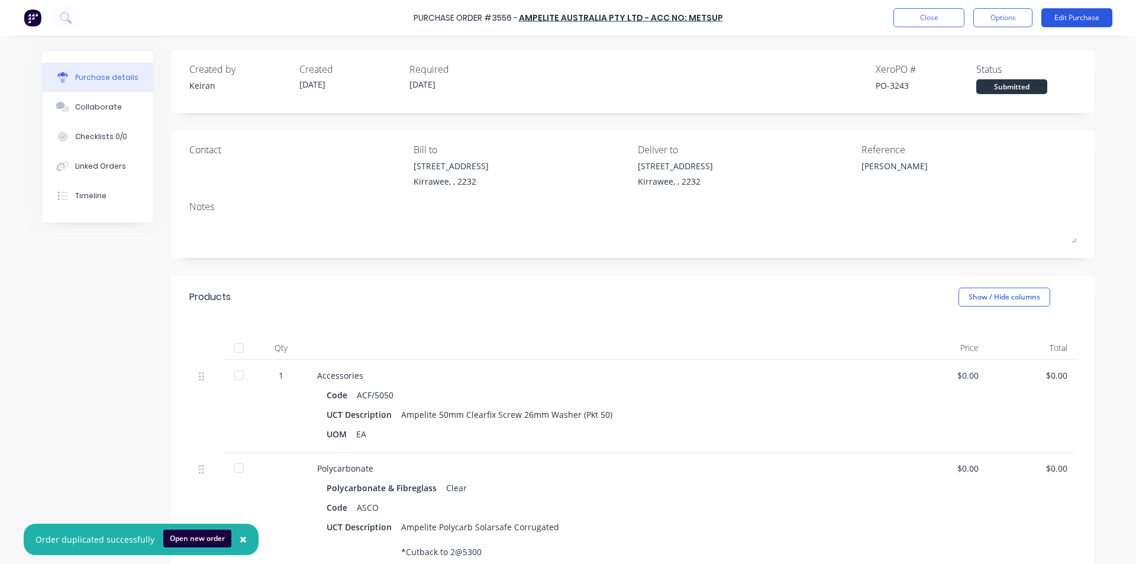
click at [1067, 17] on button "Edit Purchase" at bounding box center [1077, 17] width 71 height 19
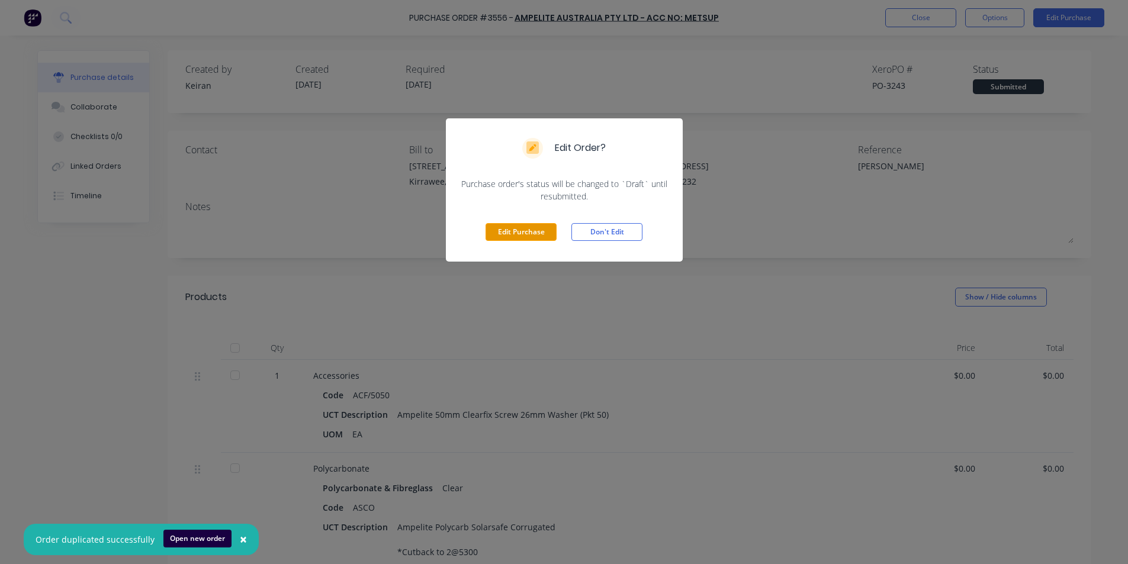
click at [533, 233] on button "Edit Purchase" at bounding box center [520, 232] width 71 height 18
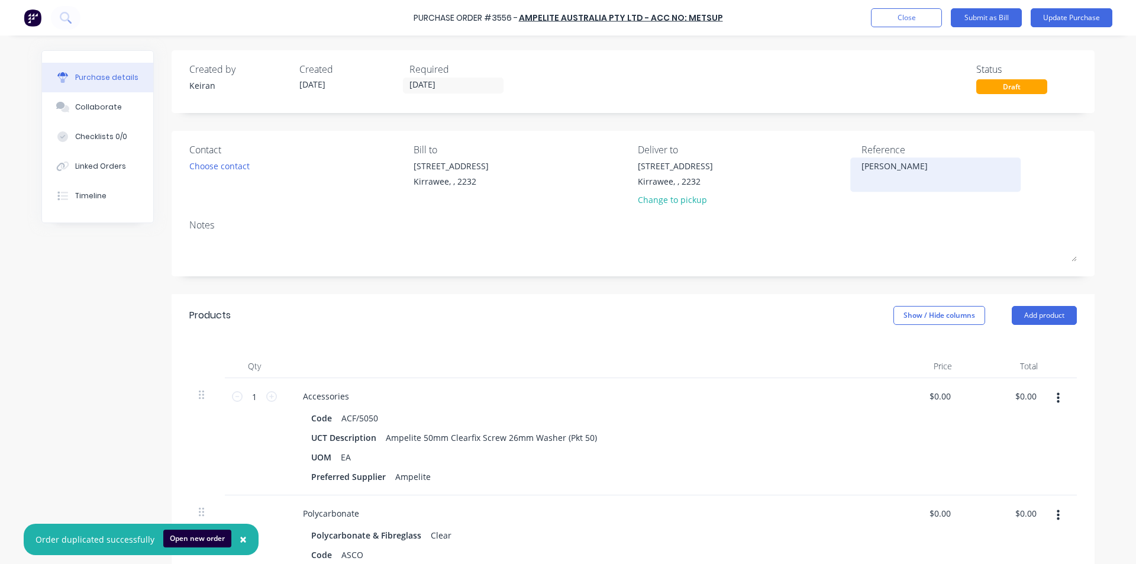
click at [939, 168] on textarea "[PERSON_NAME]" at bounding box center [936, 173] width 148 height 27
click at [938, 208] on div "Reference [PERSON_NAME]- 585180" at bounding box center [969, 177] width 215 height 69
click at [1017, 401] on input "0.00" at bounding box center [1028, 396] width 22 height 17
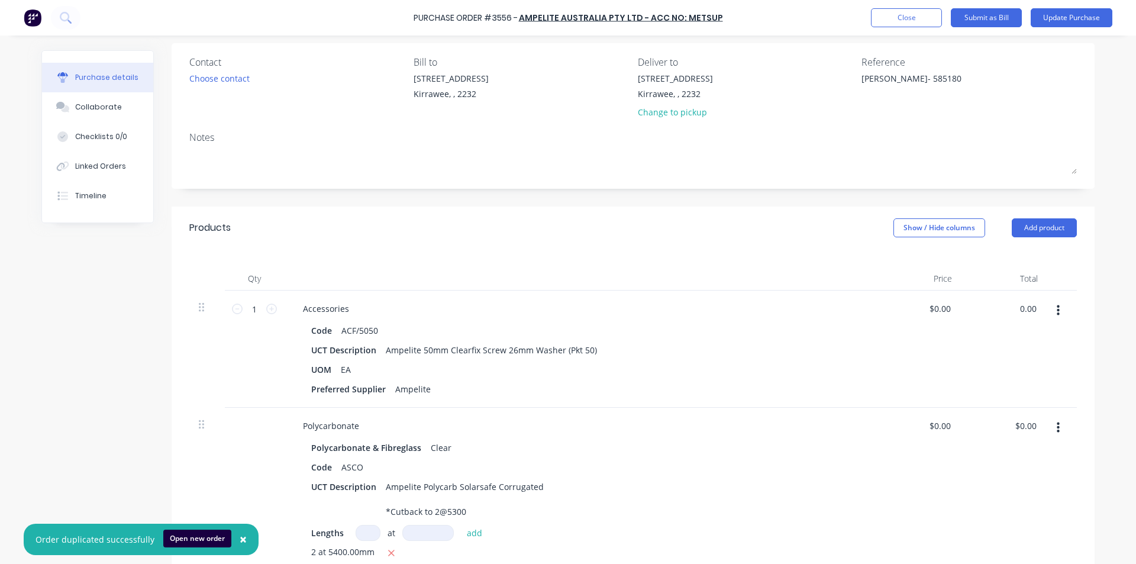
scroll to position [118, 0]
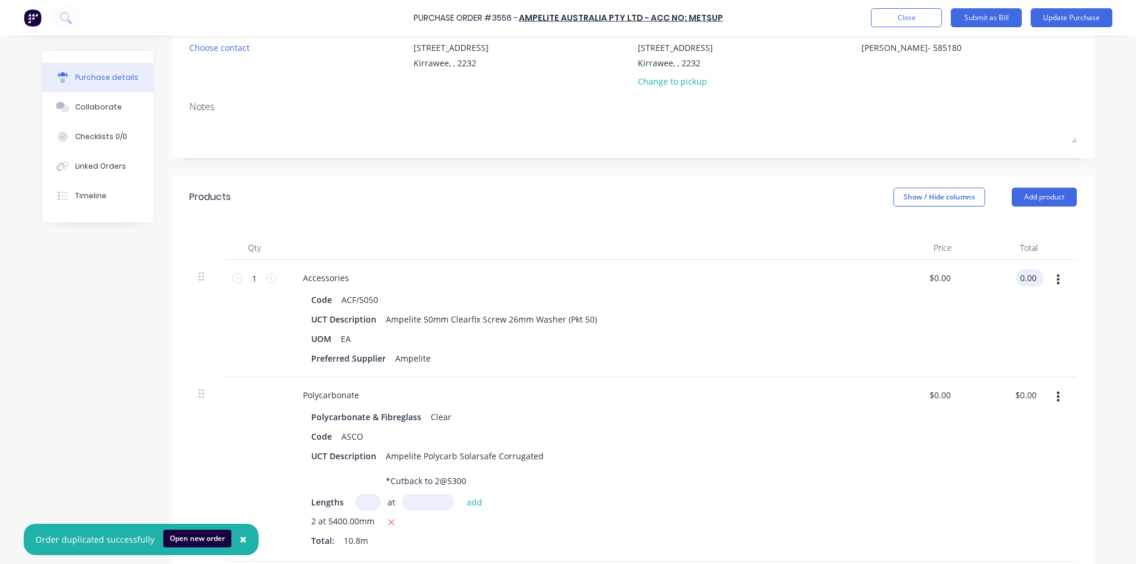
click at [1025, 272] on input "0.00" at bounding box center [1028, 277] width 22 height 17
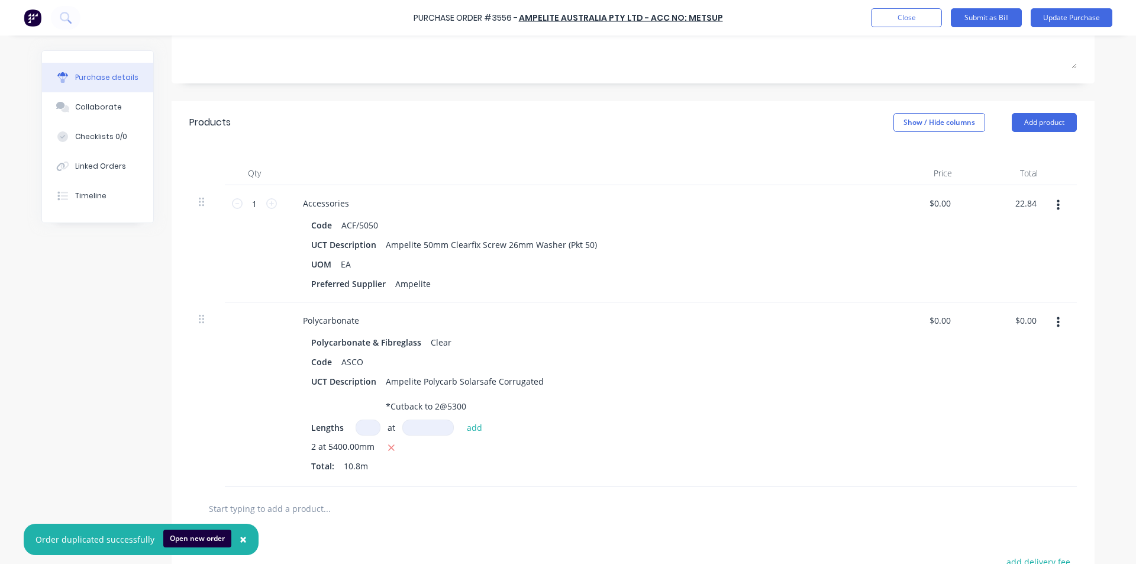
scroll to position [296, 0]
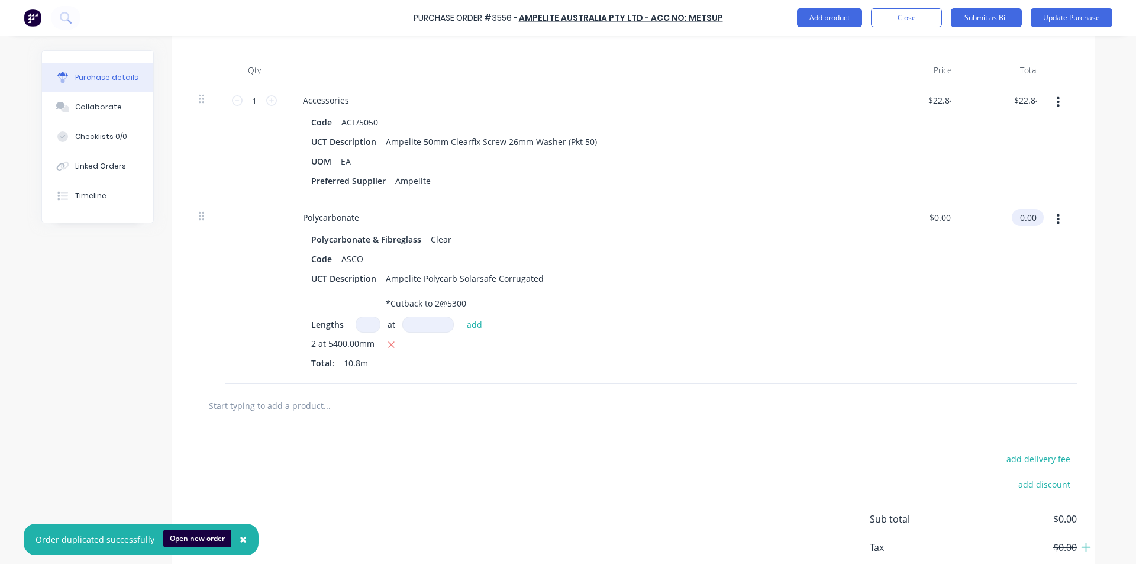
click at [1020, 219] on input "0.00" at bounding box center [1025, 217] width 27 height 17
click at [1020, 219] on input "0.00" at bounding box center [1028, 217] width 22 height 17
click at [679, 241] on div "Polycarbonate & Fibreglass Clear" at bounding box center [579, 239] width 537 height 17
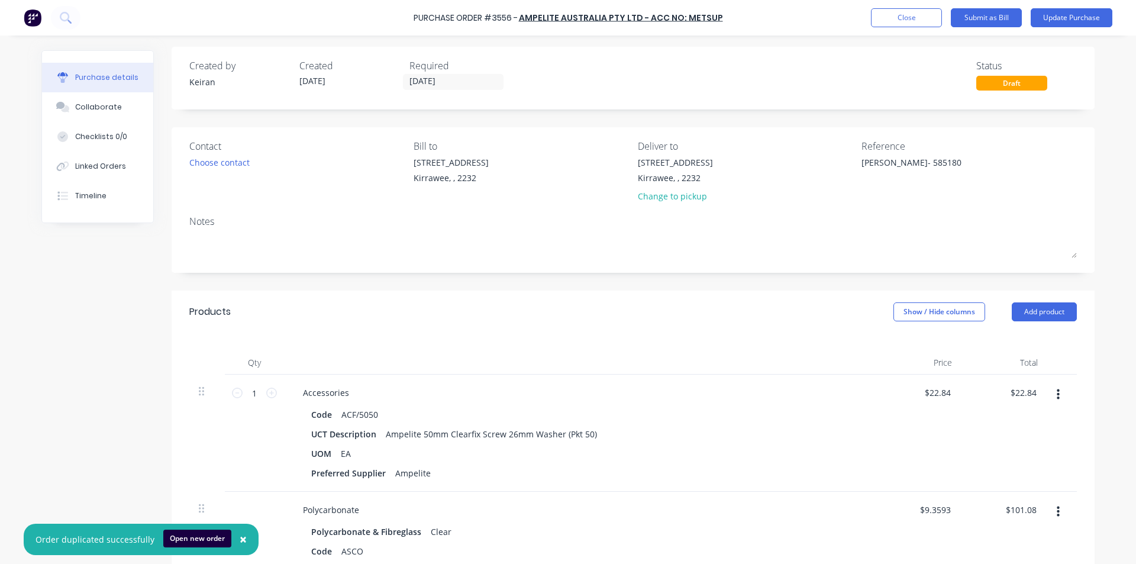
scroll to position [0, 0]
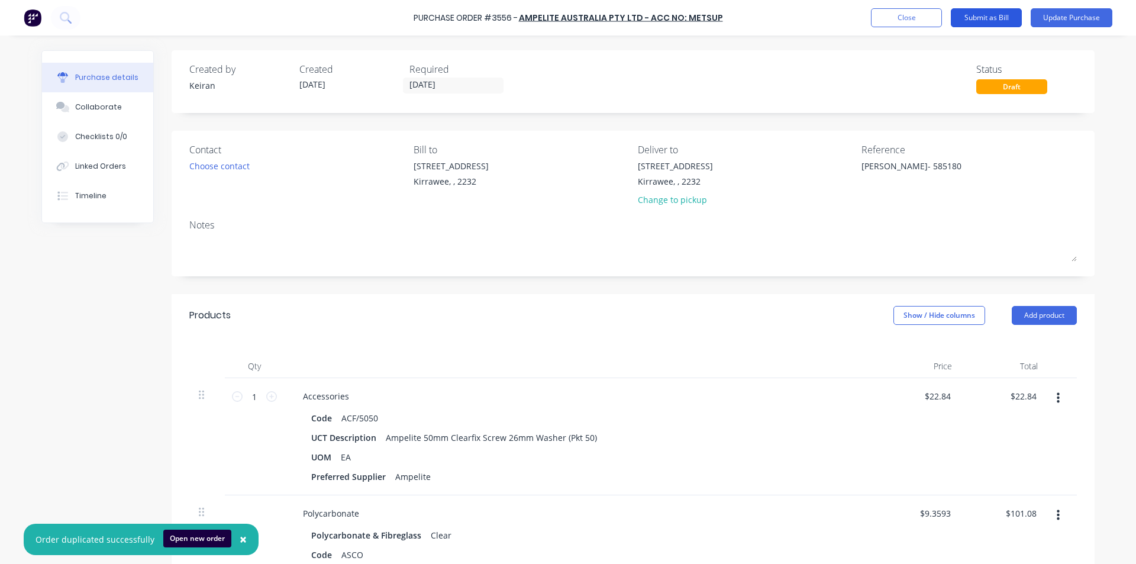
click at [990, 17] on button "Submit as Bill" at bounding box center [986, 17] width 71 height 19
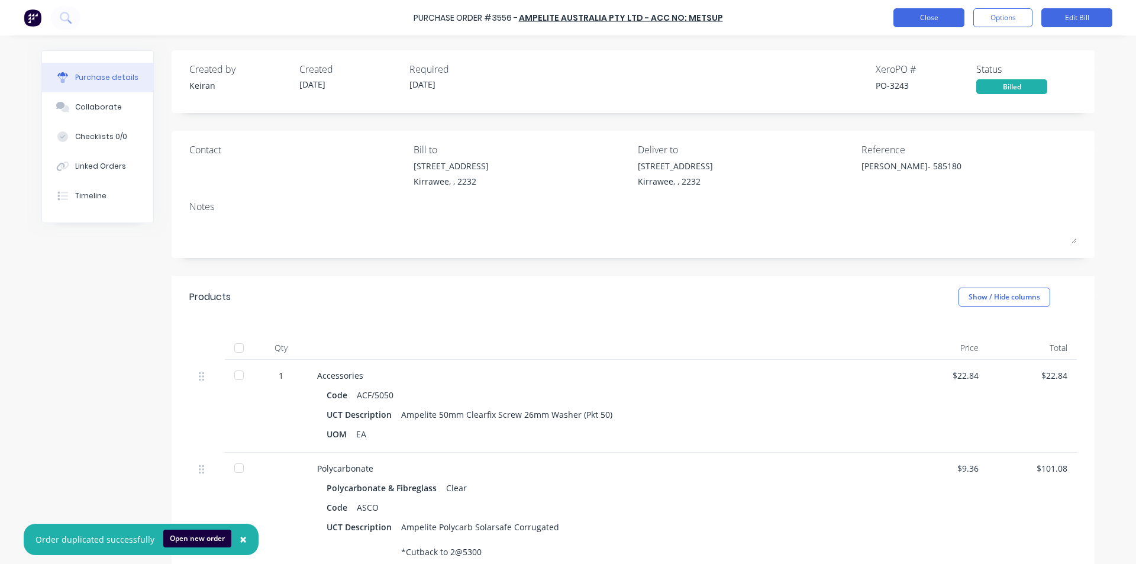
click at [930, 23] on button "Close" at bounding box center [929, 17] width 71 height 19
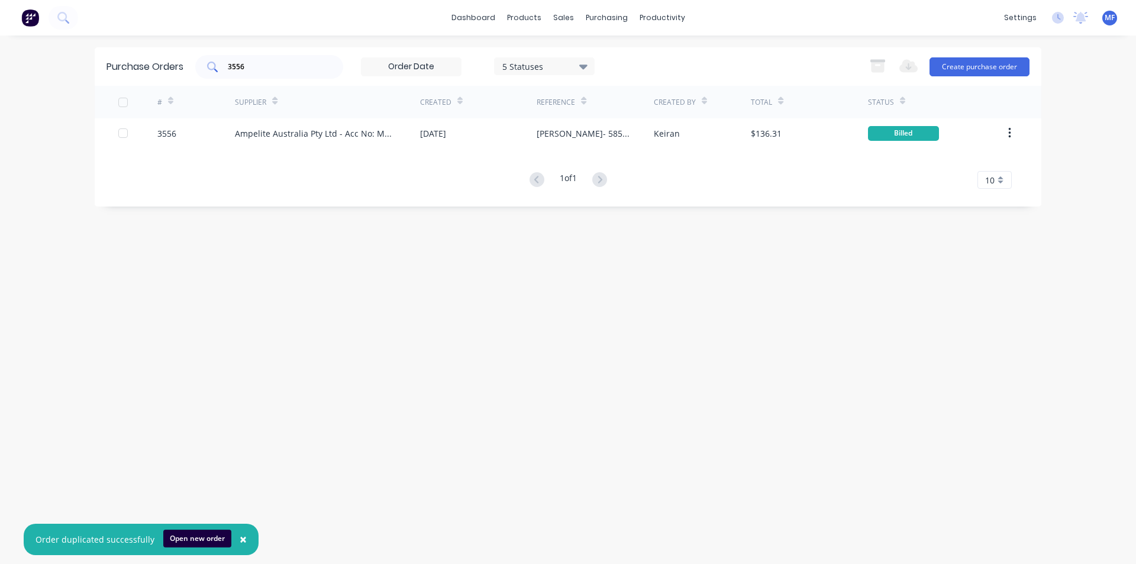
click at [297, 76] on div "3556" at bounding box center [269, 67] width 148 height 24
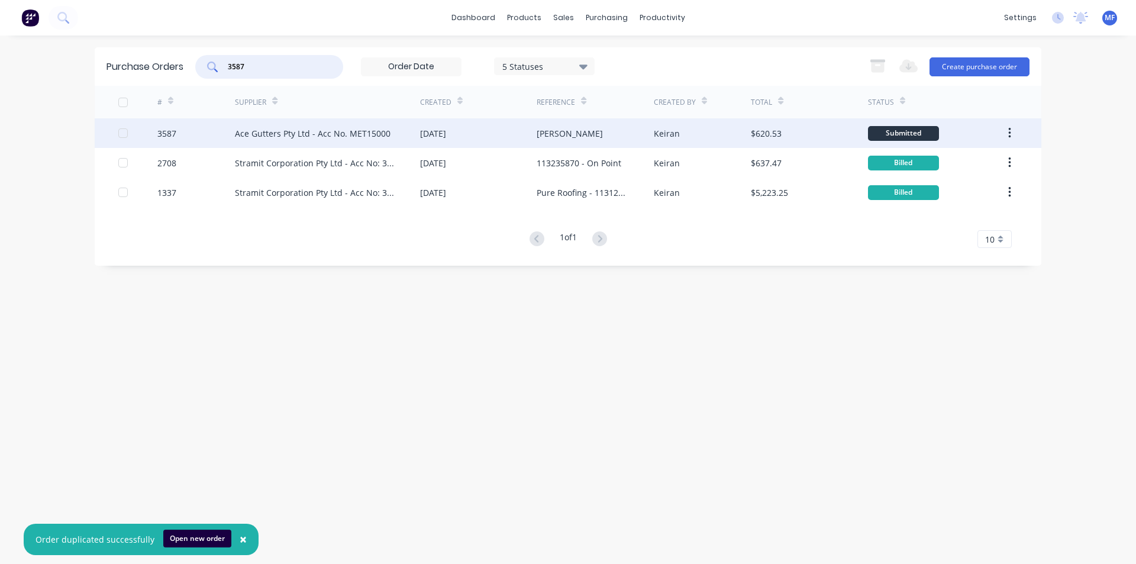
click at [356, 131] on div "Ace Gutters Pty Ltd - Acc No. MET15000" at bounding box center [313, 133] width 156 height 12
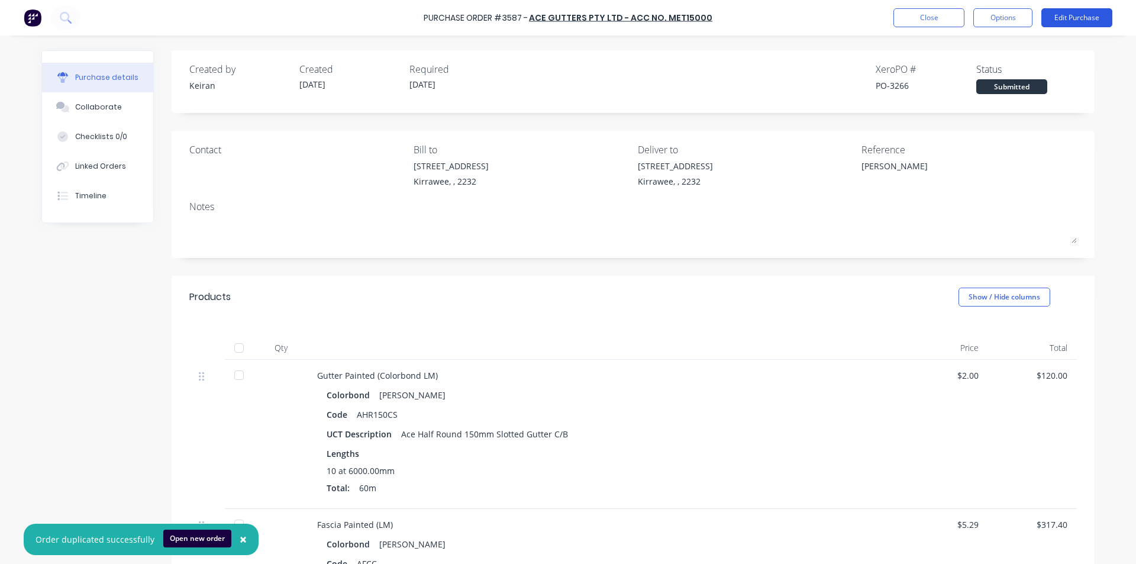
click at [1081, 21] on button "Edit Purchase" at bounding box center [1077, 17] width 71 height 19
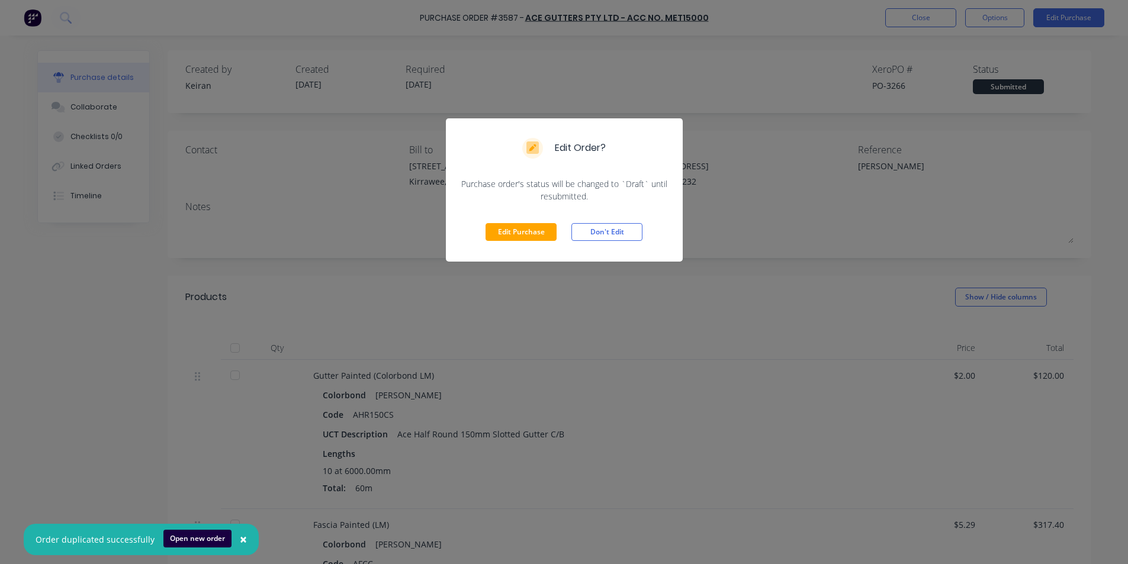
drag, startPoint x: 529, startPoint y: 233, endPoint x: 583, endPoint y: 196, distance: 66.0
click at [530, 231] on button "Edit Purchase" at bounding box center [520, 232] width 71 height 18
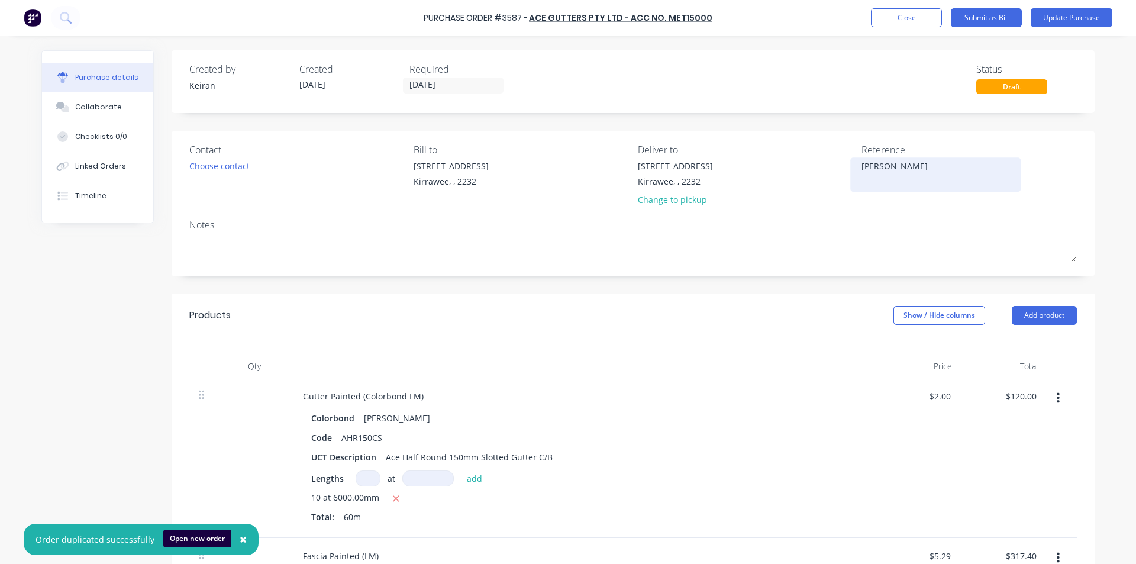
click at [899, 165] on textarea "[PERSON_NAME]" at bounding box center [936, 173] width 148 height 27
click at [714, 494] on div "10 at 6000.00mm" at bounding box center [579, 498] width 537 height 15
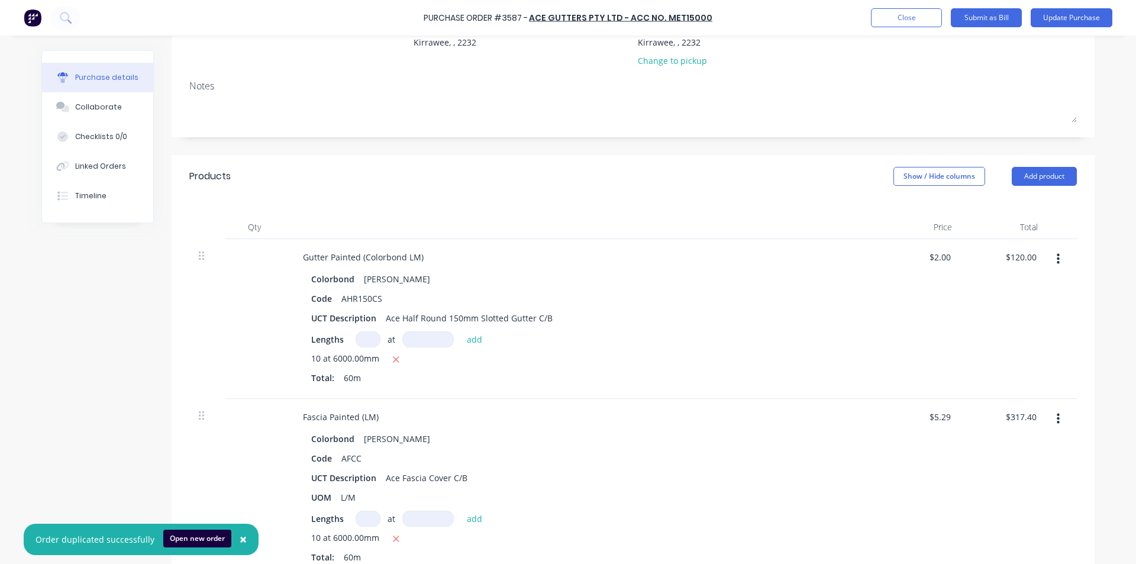
scroll to position [178, 0]
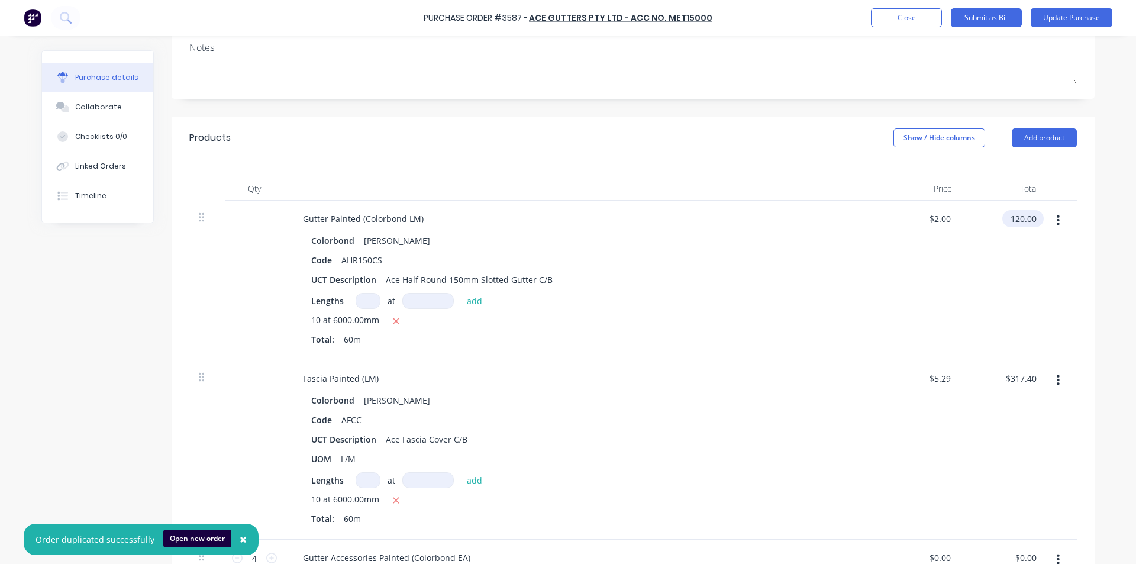
click at [1024, 224] on input "120.00" at bounding box center [1021, 218] width 37 height 17
click at [1024, 224] on input "120.00" at bounding box center [1023, 218] width 32 height 17
click at [562, 417] on div "Code AFCC" at bounding box center [578, 419] width 542 height 17
click at [1023, 377] on input "317.40" at bounding box center [1021, 378] width 37 height 17
click at [1023, 377] on input "317.40" at bounding box center [1023, 378] width 32 height 17
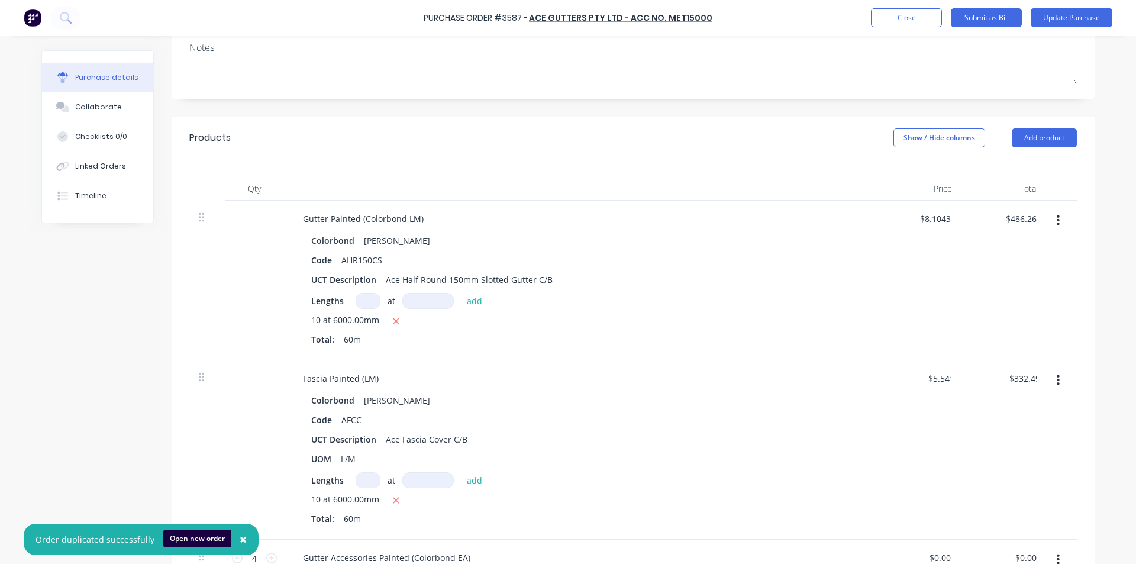
click at [993, 436] on div "$332.49 332.49" at bounding box center [1005, 449] width 86 height 179
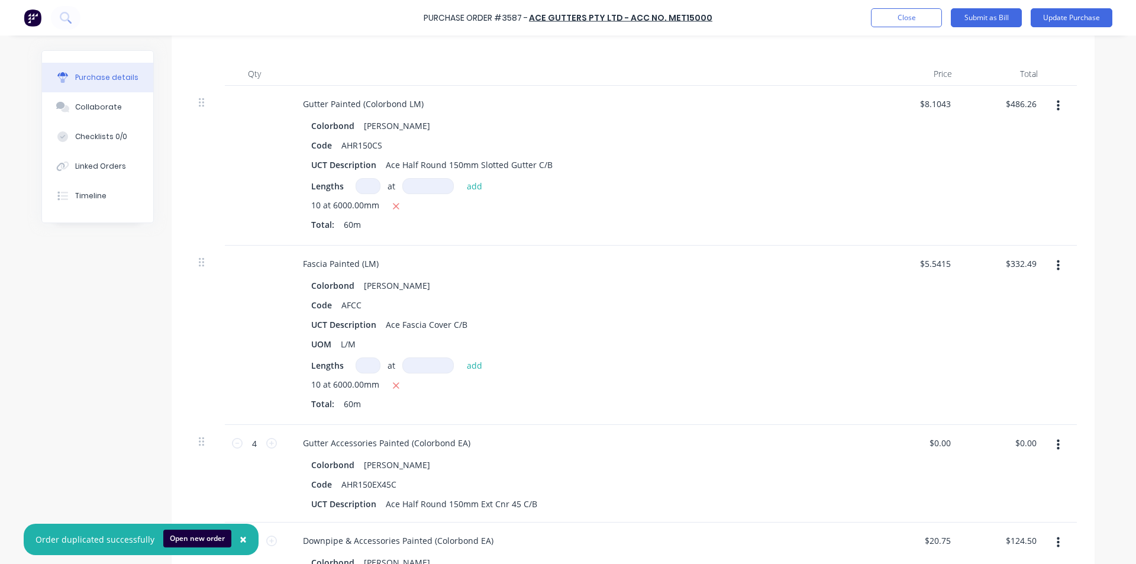
scroll to position [296, 0]
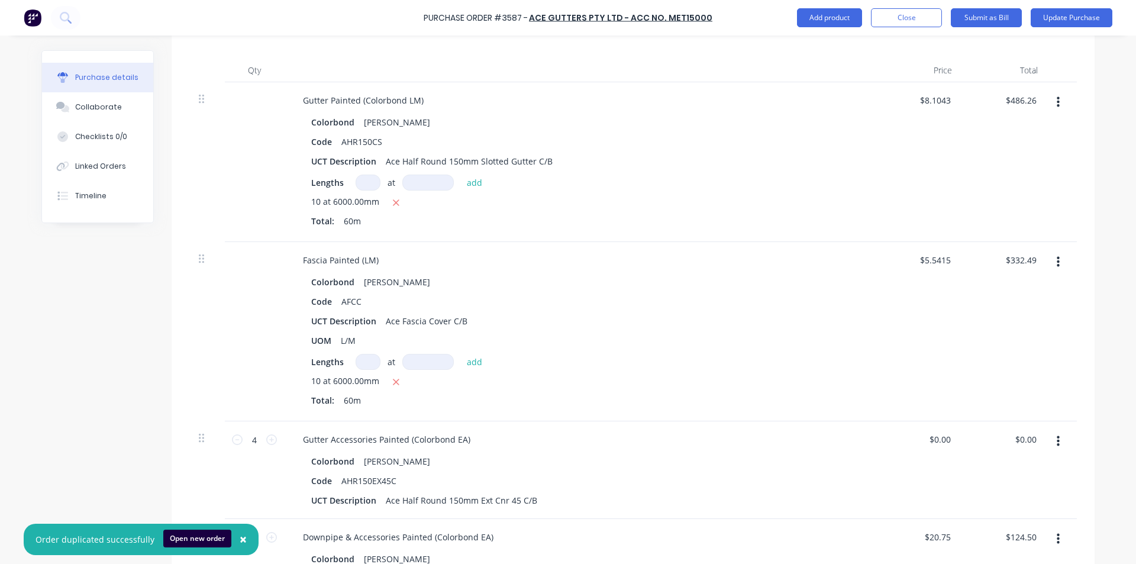
click at [243, 536] on button "×" at bounding box center [243, 540] width 31 height 28
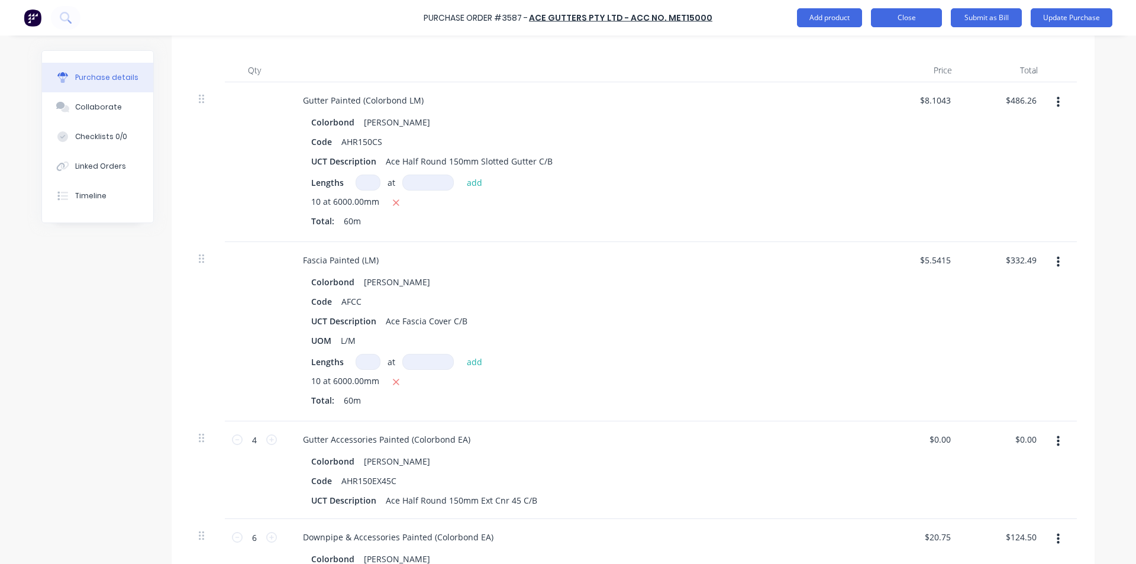
click at [894, 18] on button "Close" at bounding box center [906, 17] width 71 height 19
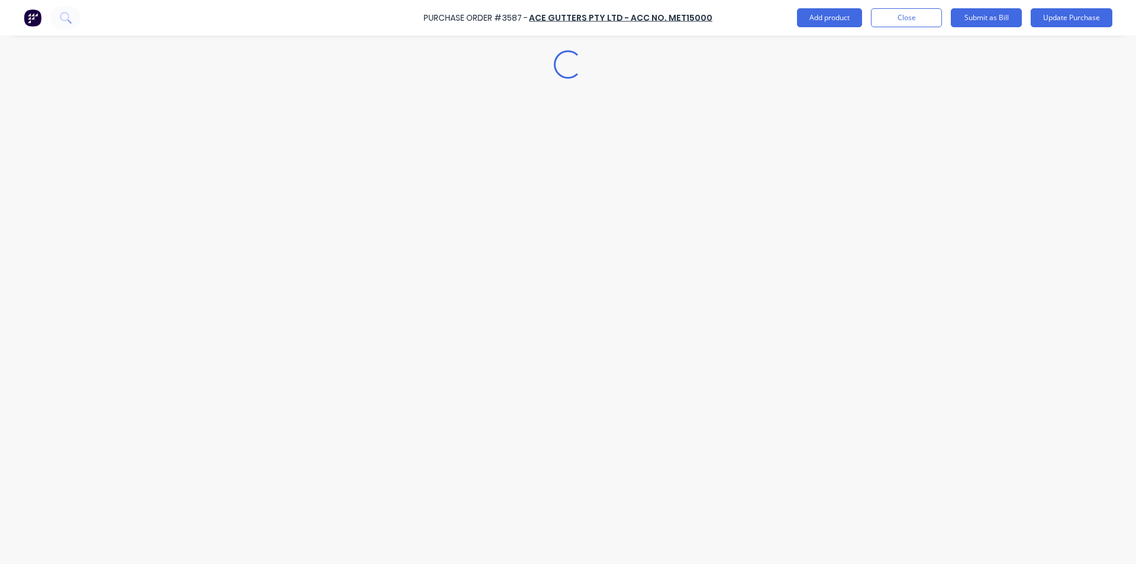
scroll to position [0, 0]
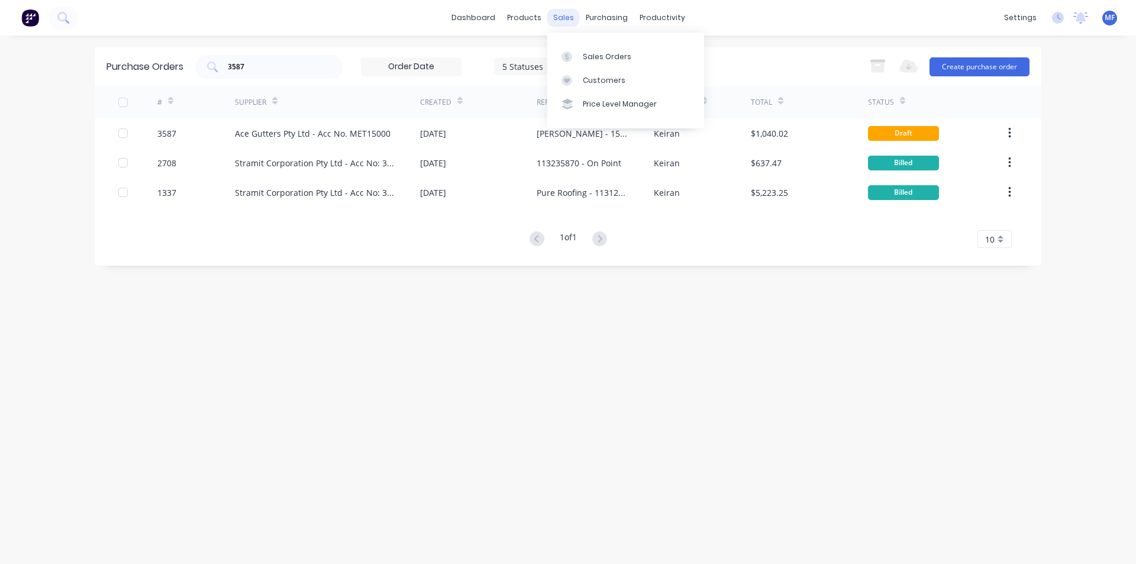
click at [565, 15] on div "sales" at bounding box center [564, 18] width 33 height 18
click at [586, 78] on div "Customers" at bounding box center [604, 80] width 43 height 11
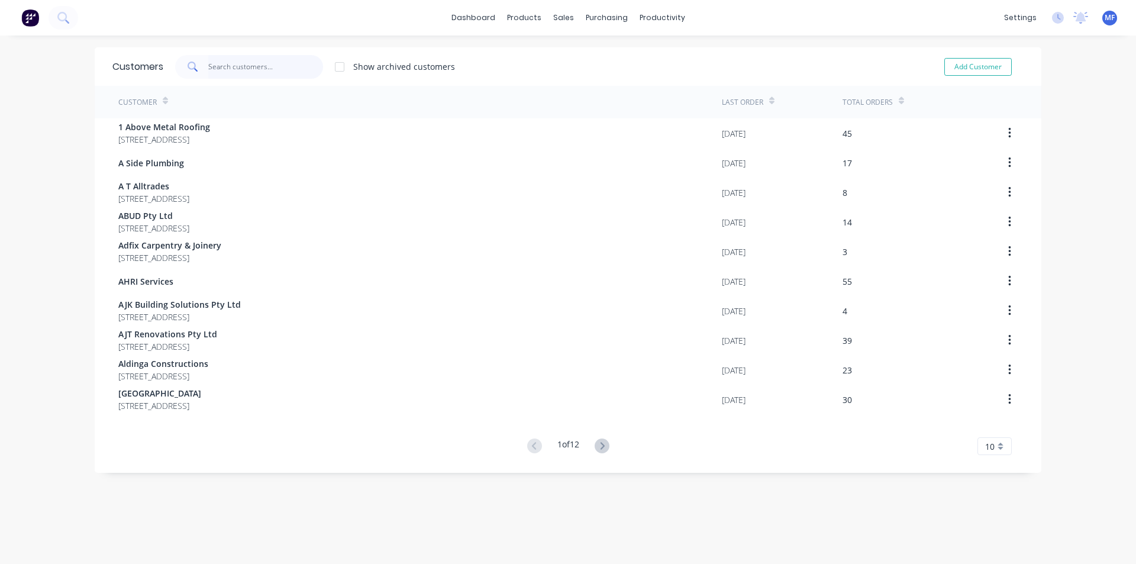
click at [239, 66] on input "text" at bounding box center [265, 67] width 115 height 24
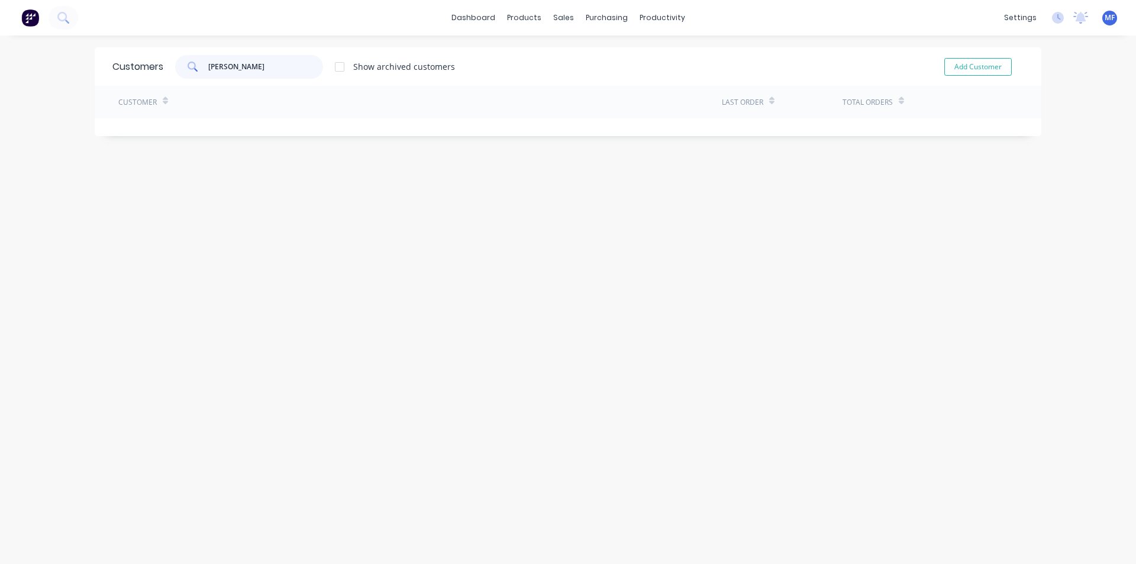
click at [252, 63] on input "[PERSON_NAME]" at bounding box center [265, 67] width 115 height 24
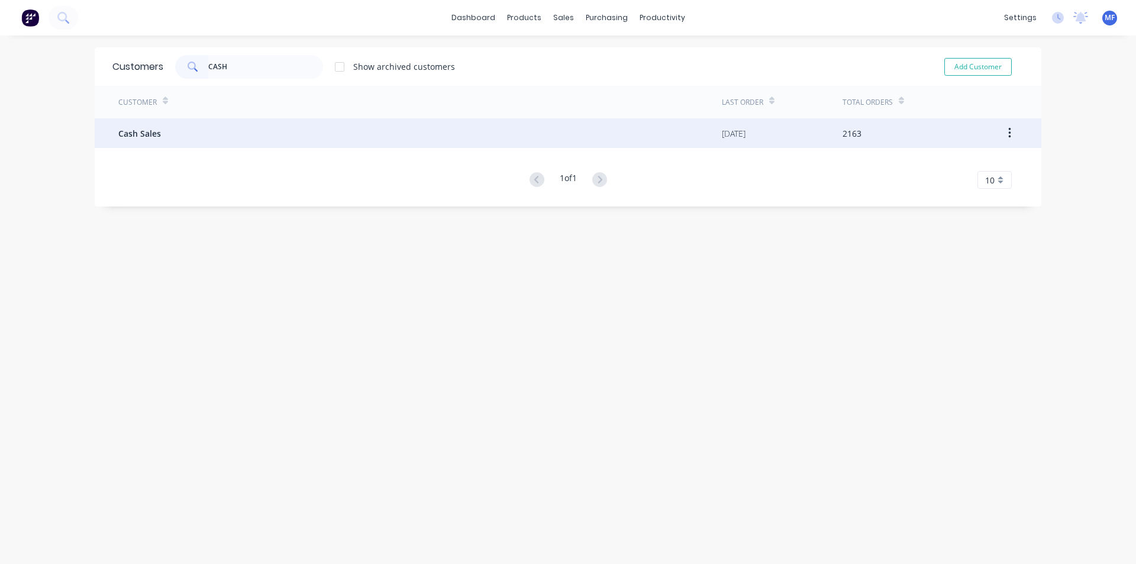
click at [188, 139] on div "Cash Sales" at bounding box center [420, 133] width 604 height 30
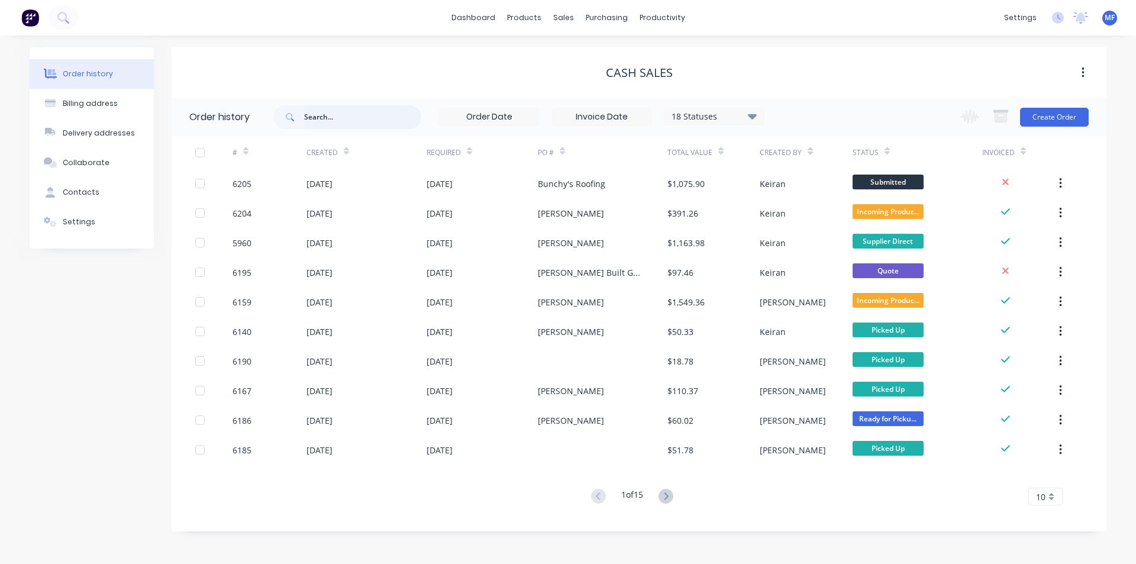
click at [352, 120] on input "text" at bounding box center [362, 117] width 117 height 24
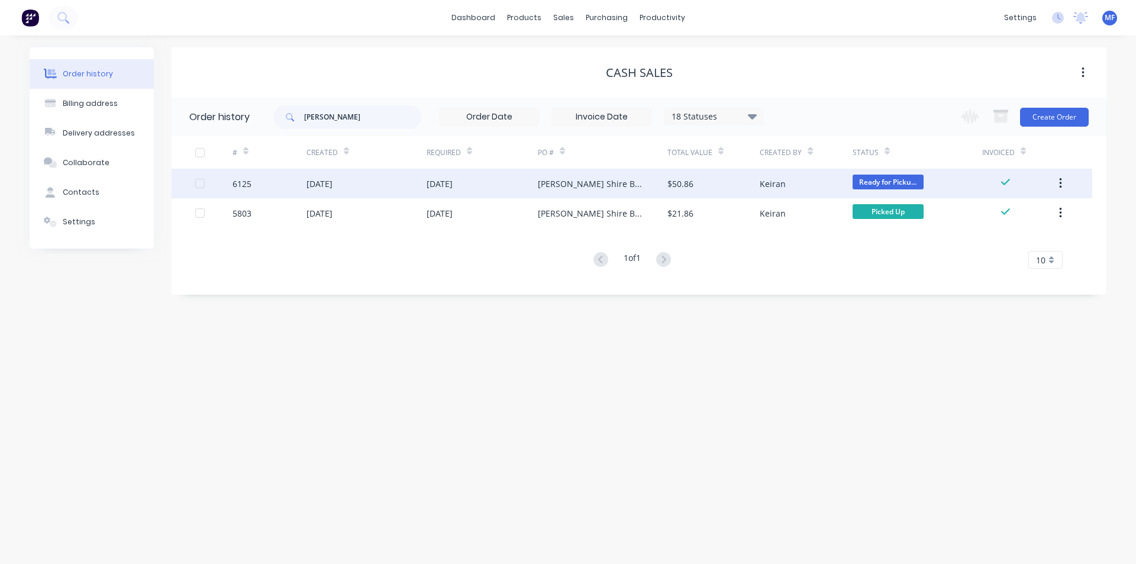
click at [655, 183] on div "[PERSON_NAME] Shire Building Services" at bounding box center [603, 184] width 130 height 30
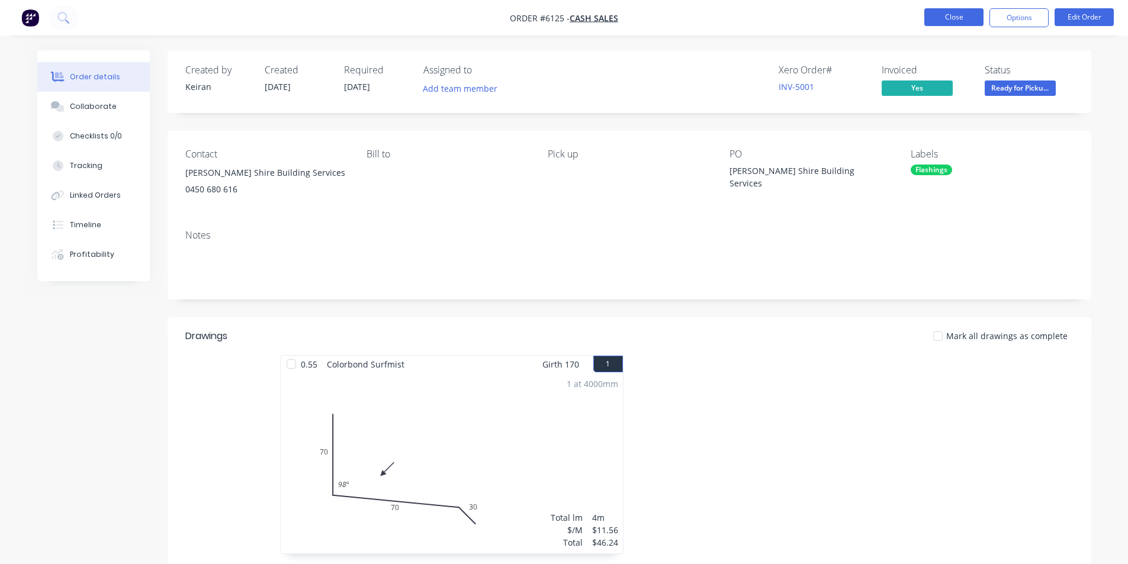
click at [963, 20] on button "Close" at bounding box center [953, 17] width 59 height 18
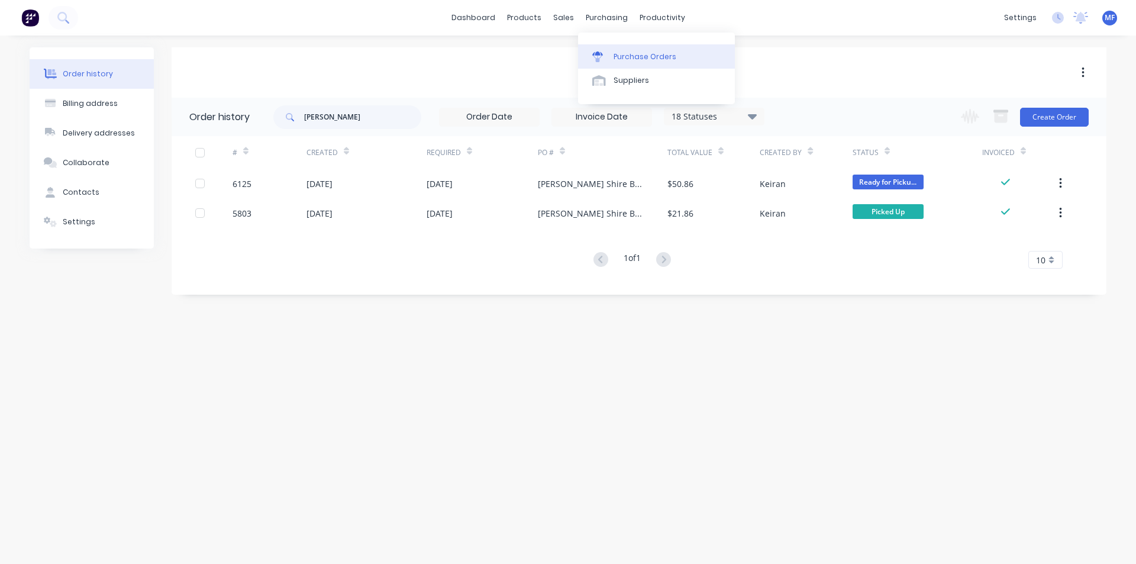
click at [617, 51] on div "Purchase Orders" at bounding box center [645, 56] width 63 height 11
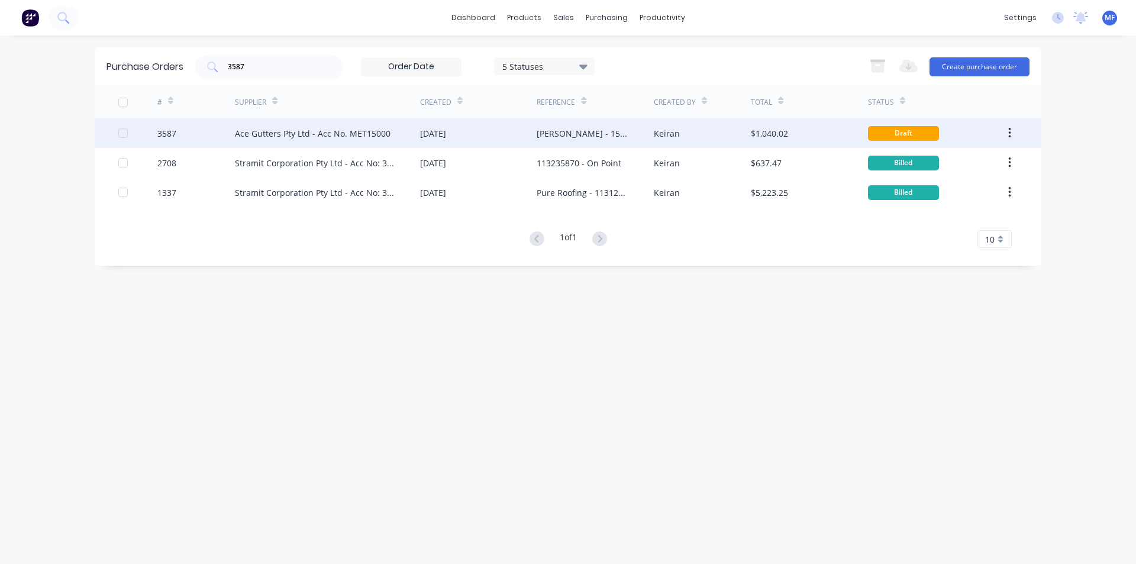
click at [343, 131] on div "Ace Gutters Pty Ltd - Acc No. MET15000" at bounding box center [313, 133] width 156 height 12
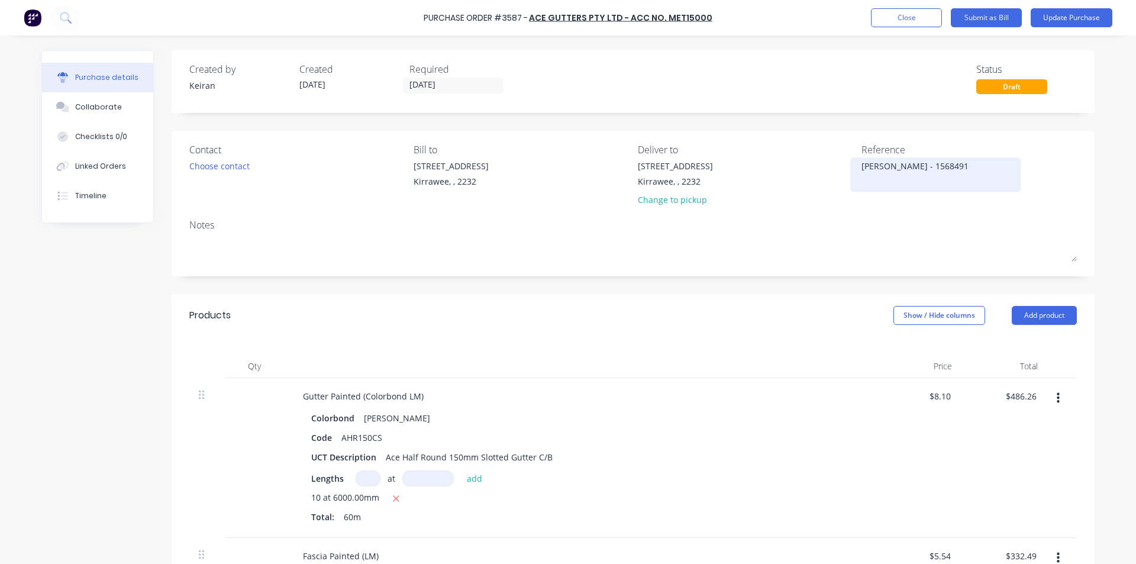
click at [955, 160] on textarea "[PERSON_NAME] - 1568491" at bounding box center [936, 173] width 148 height 27
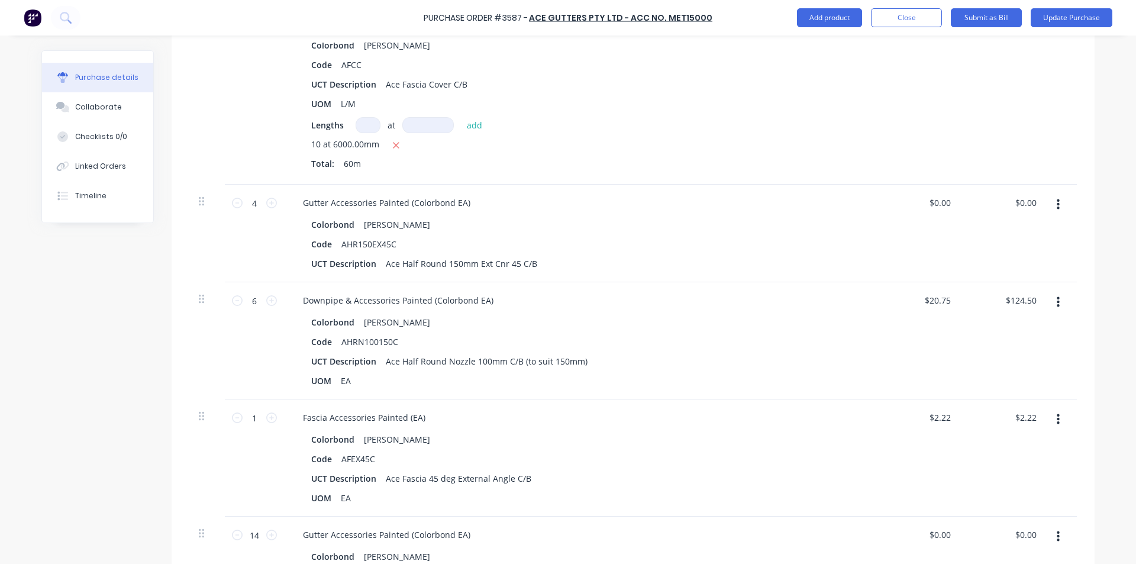
scroll to position [414, 0]
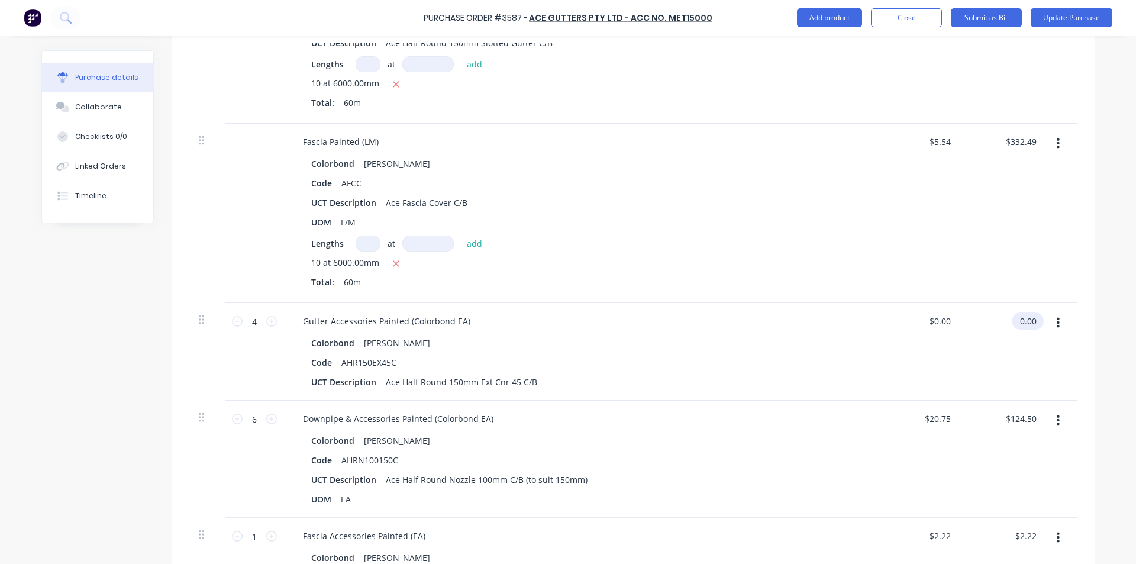
click at [1029, 318] on input "0.00" at bounding box center [1025, 321] width 27 height 17
click at [1026, 318] on input "0.00" at bounding box center [1028, 321] width 22 height 17
click at [1025, 318] on input "0.00" at bounding box center [1028, 321] width 22 height 17
click at [1020, 420] on input "124.50" at bounding box center [1021, 418] width 37 height 17
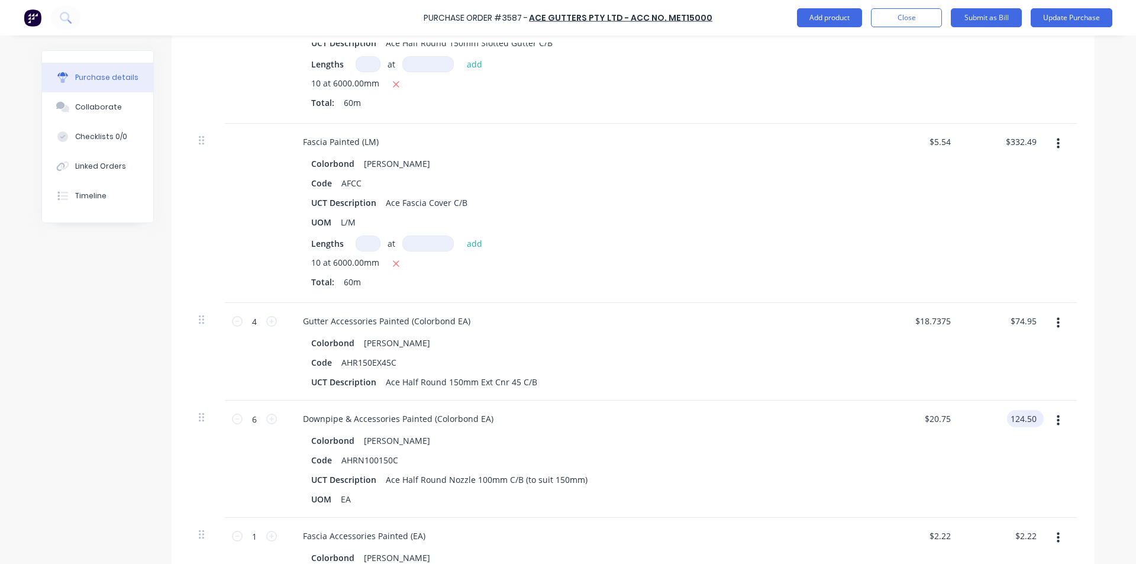
click at [1020, 420] on input "124.50" at bounding box center [1023, 418] width 32 height 17
click at [900, 472] on div "$15.1183 $20.75" at bounding box center [919, 459] width 86 height 117
click at [1029, 540] on input "2.22" at bounding box center [1025, 535] width 27 height 17
click at [1029, 540] on input "2.22" at bounding box center [1028, 535] width 22 height 17
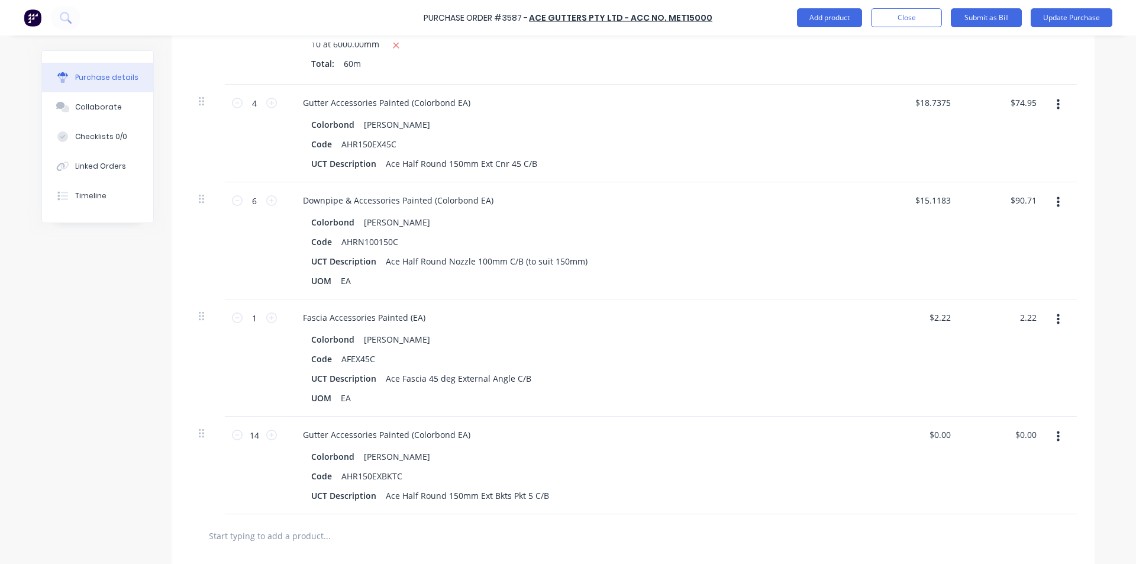
scroll to position [651, 0]
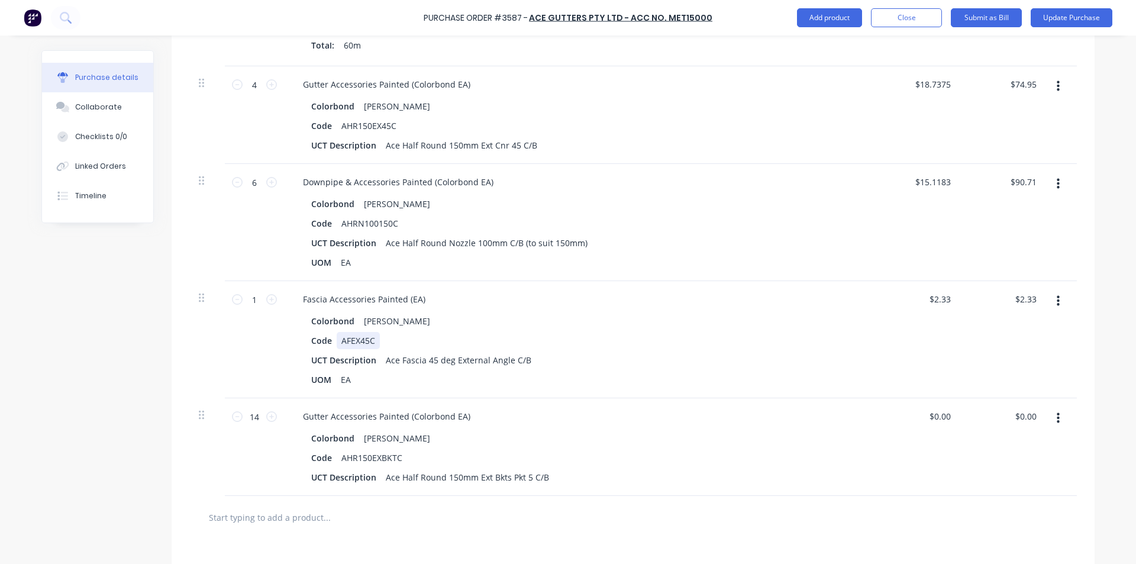
click at [723, 338] on div "Code AFEX45C" at bounding box center [578, 340] width 542 height 17
click at [1032, 417] on input "0.00" at bounding box center [1025, 416] width 27 height 17
click at [1032, 417] on input "0.00" at bounding box center [1028, 416] width 22 height 17
drag, startPoint x: 864, startPoint y: 344, endPoint x: 862, endPoint y: 351, distance: 7.3
click at [863, 347] on div "Fascia Accessories Painted (EA) Colorbond Shale Grey Code AFEX45C UCT Descripti…" at bounding box center [580, 339] width 592 height 117
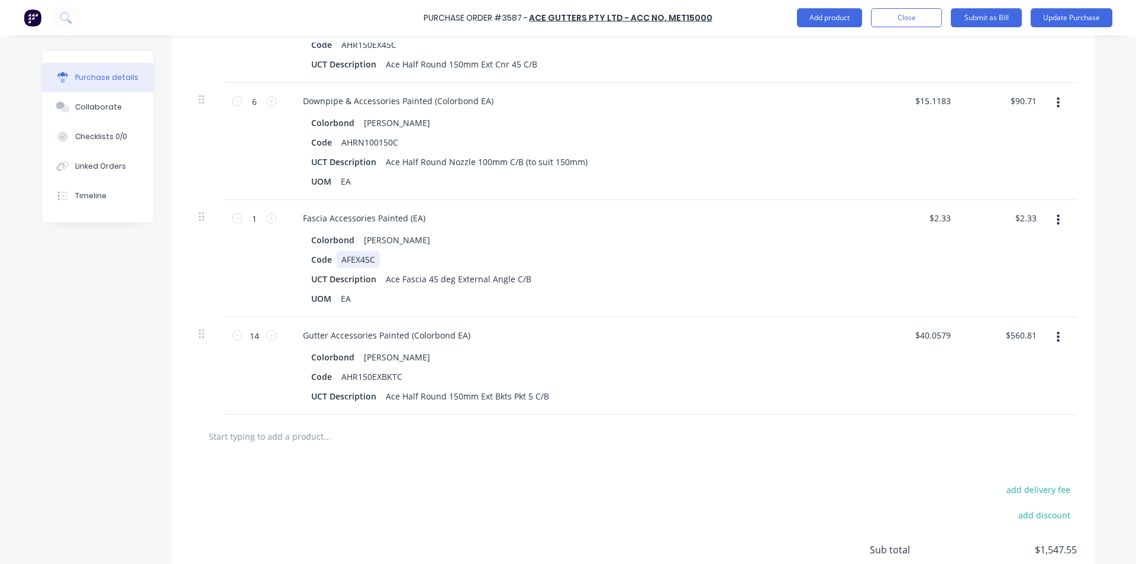
scroll to position [833, 0]
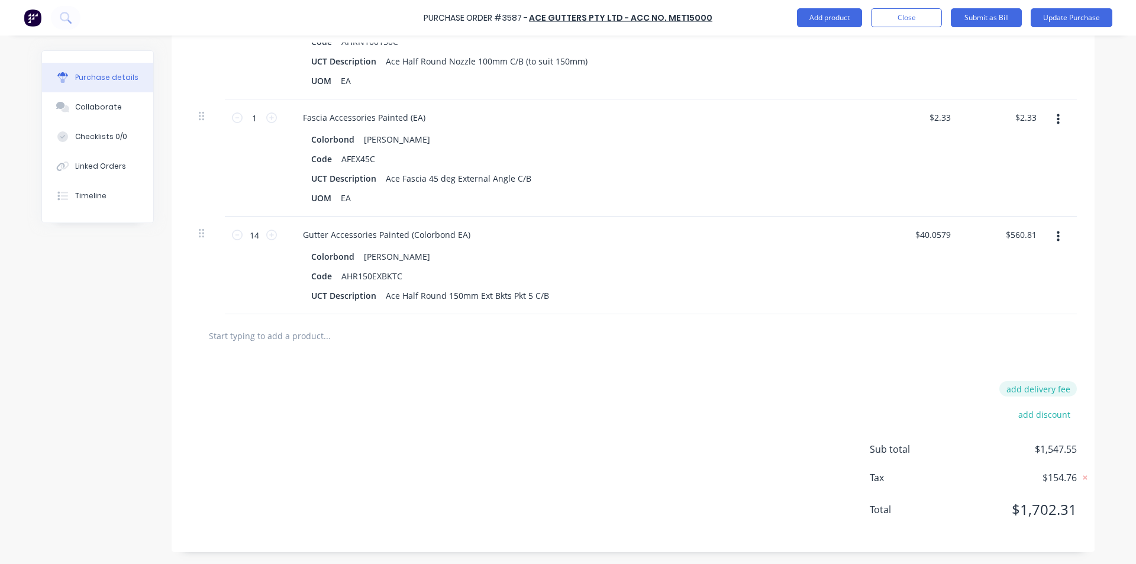
click at [1032, 388] on button "add delivery fee" at bounding box center [1039, 388] width 78 height 15
click at [784, 350] on div at bounding box center [633, 335] width 888 height 43
click at [1004, 20] on button "Submit as Bill" at bounding box center [986, 17] width 71 height 19
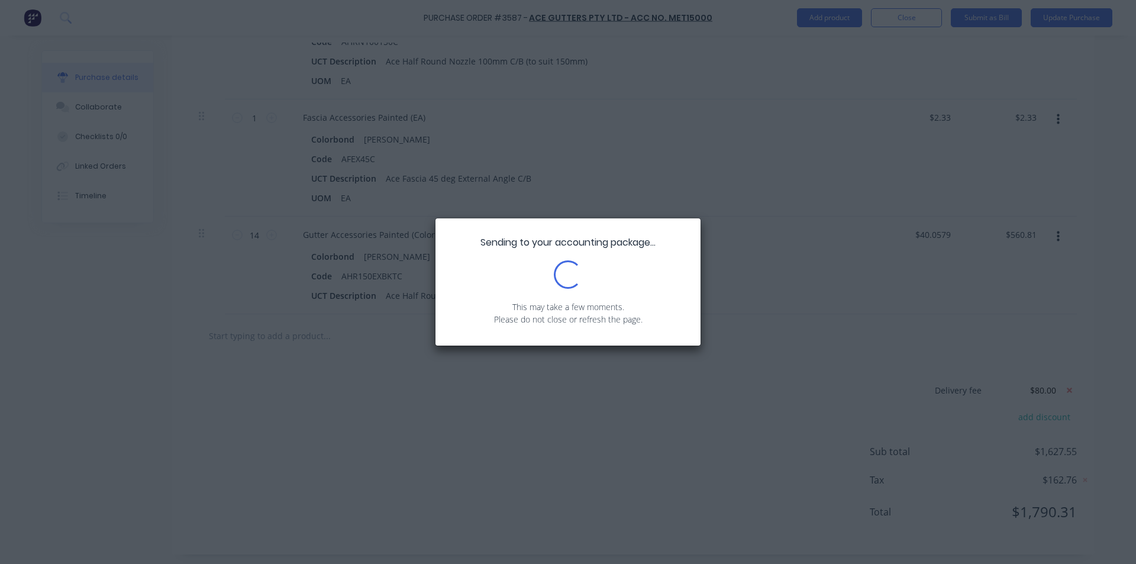
scroll to position [0, 0]
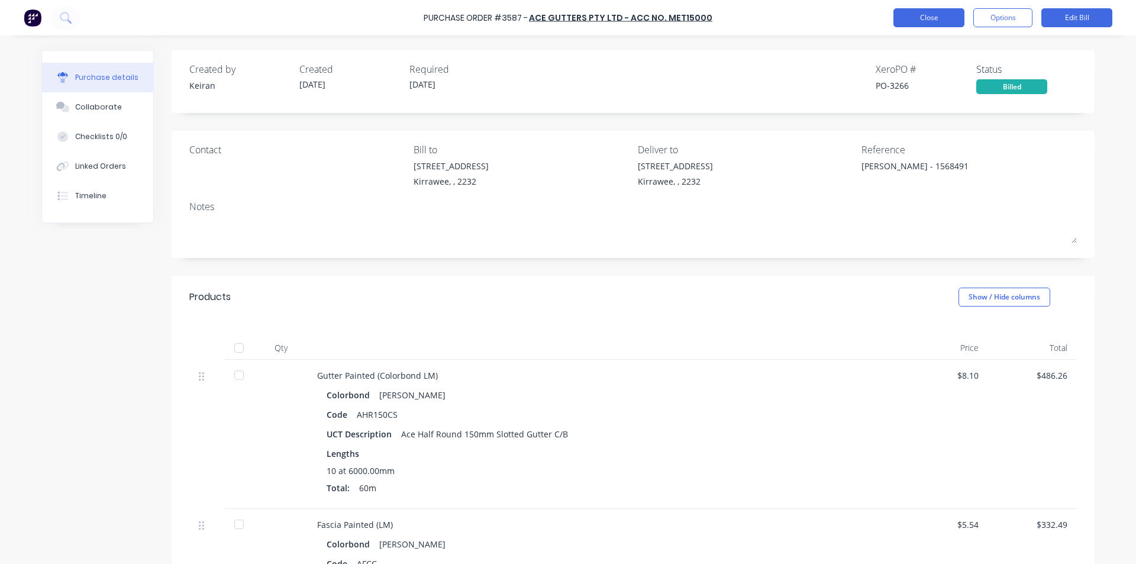
click at [918, 22] on button "Close" at bounding box center [929, 17] width 71 height 19
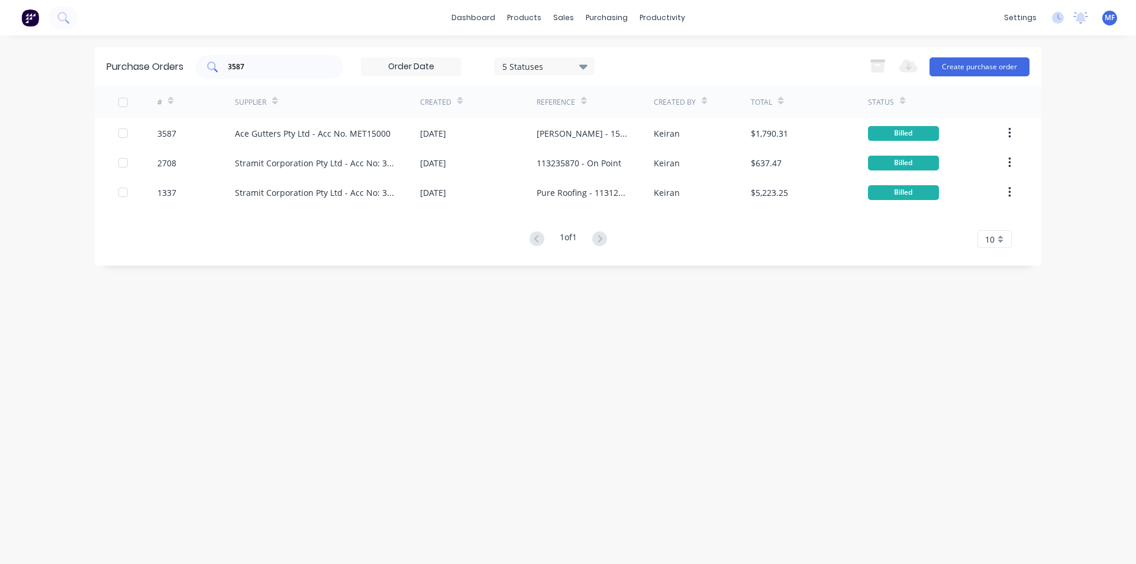
click at [265, 66] on input "3587" at bounding box center [276, 67] width 98 height 12
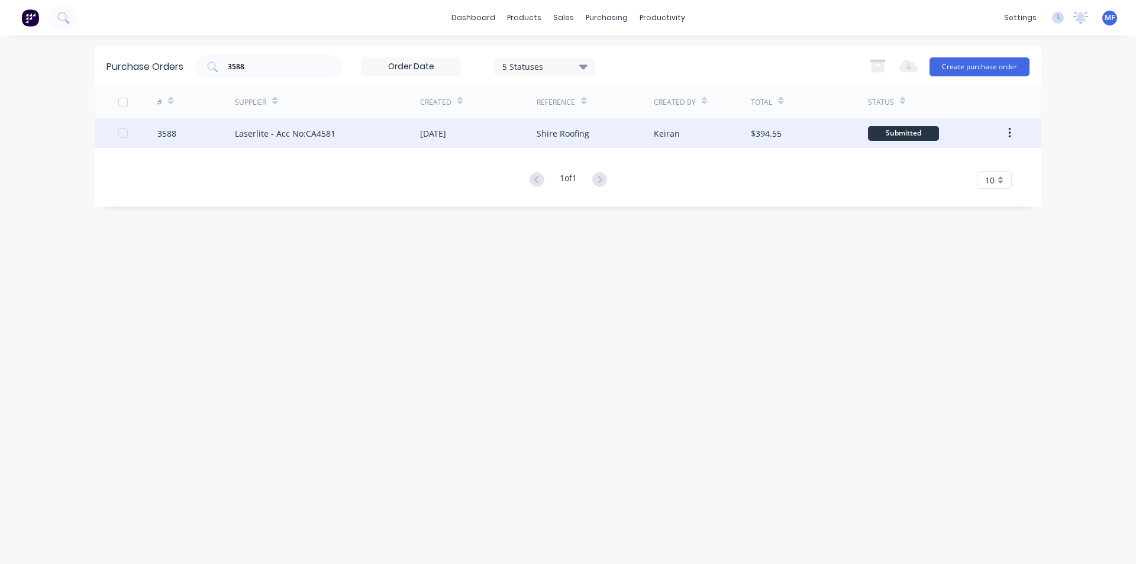
click at [315, 131] on div "Laserlite - Acc No:CA4581" at bounding box center [285, 133] width 101 height 12
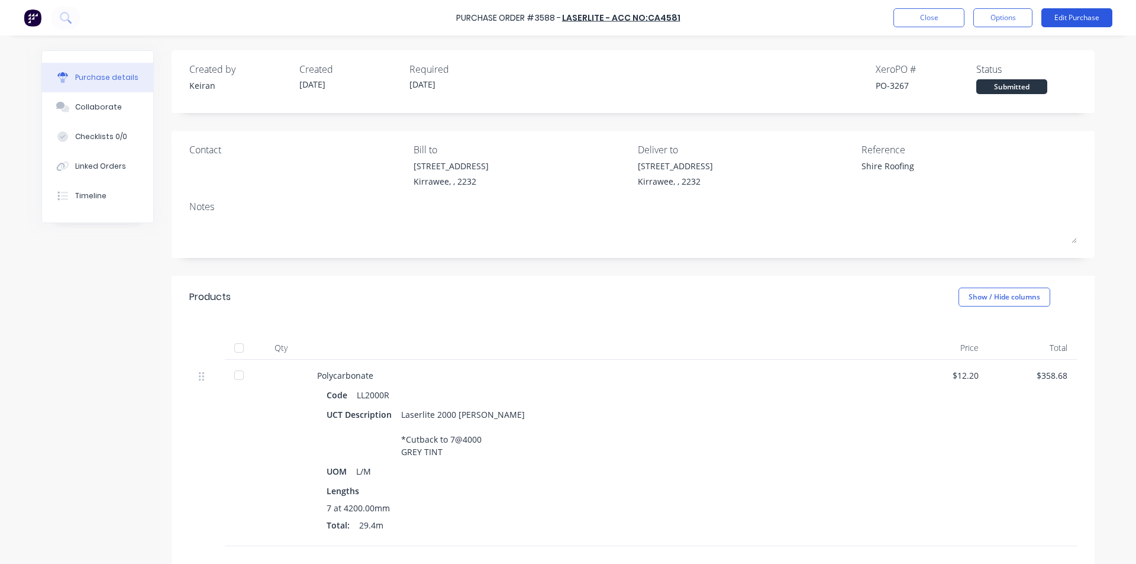
click at [1073, 19] on button "Edit Purchase" at bounding box center [1077, 17] width 71 height 19
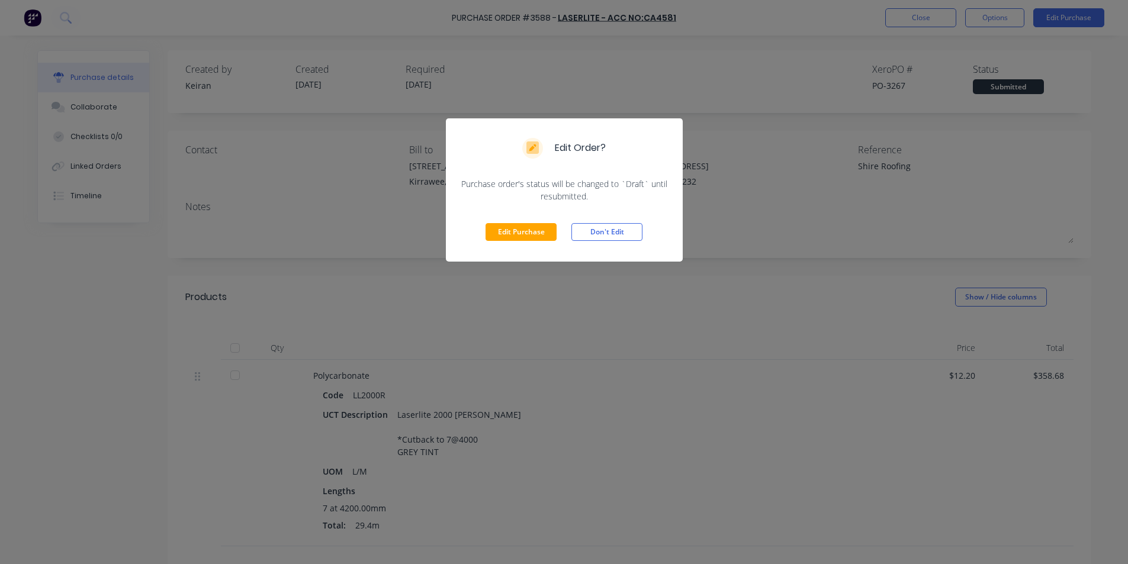
drag, startPoint x: 504, startPoint y: 229, endPoint x: 507, endPoint y: 234, distance: 6.4
click at [504, 229] on button "Edit Purchase" at bounding box center [520, 232] width 71 height 18
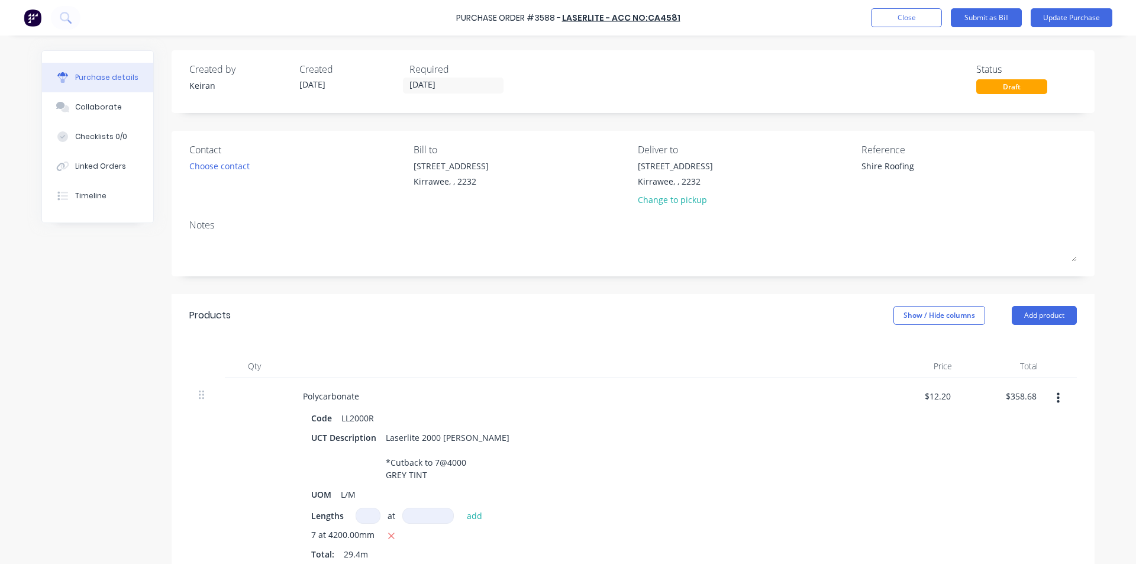
click at [949, 156] on div "Reference" at bounding box center [969, 150] width 215 height 14
click at [946, 168] on textarea "Shire Roofing" at bounding box center [936, 173] width 148 height 27
click at [746, 335] on div "Products Show / Hide columns Add product" at bounding box center [633, 315] width 923 height 43
click at [999, 397] on div "358.68 $358.68" at bounding box center [1005, 476] width 86 height 197
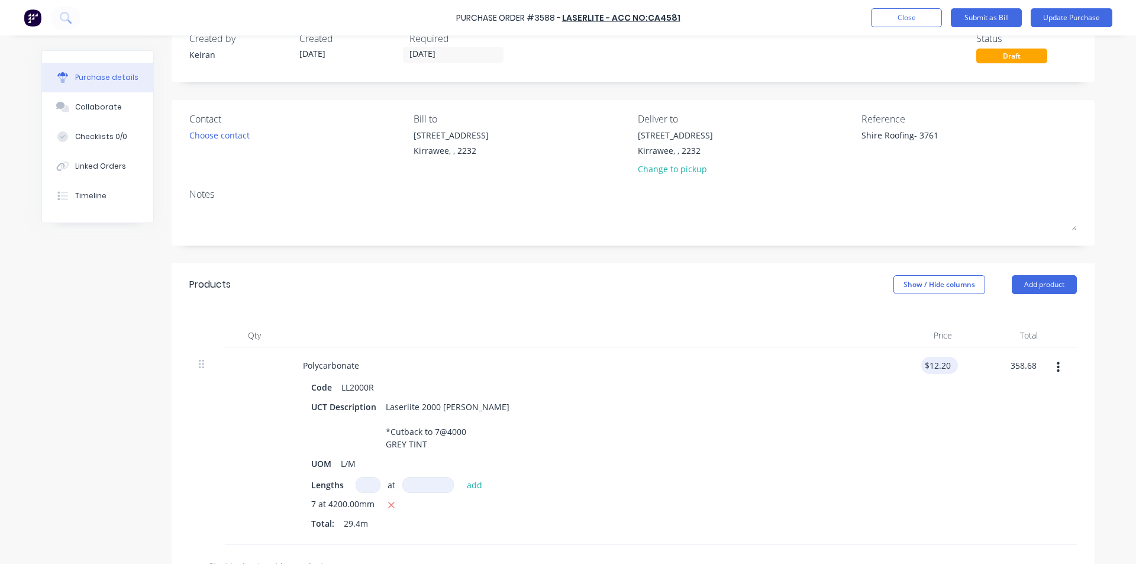
scroll to position [118, 0]
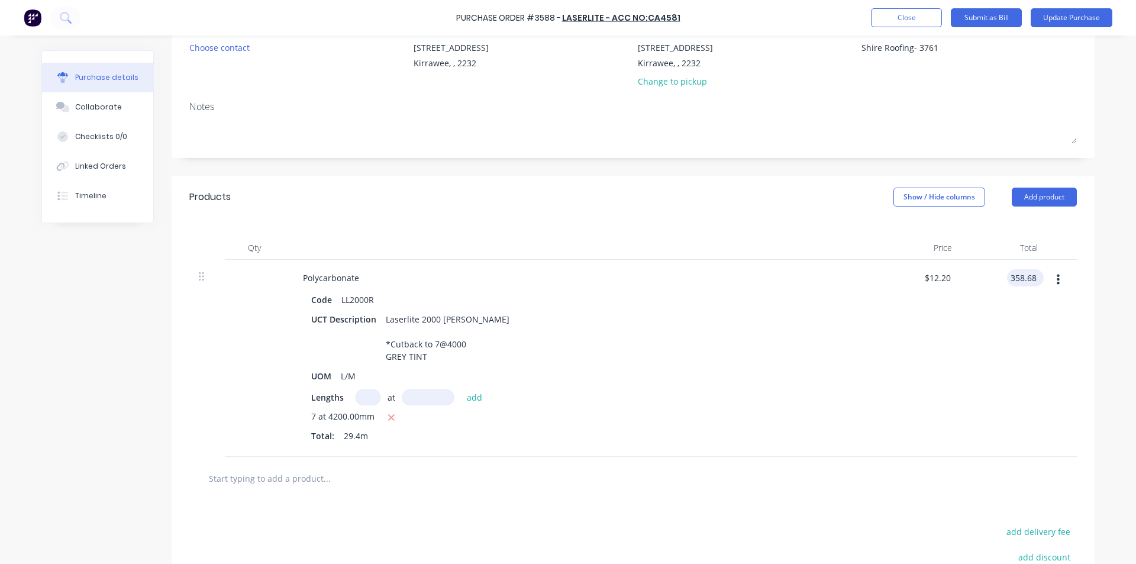
click at [1013, 280] on input "358.68" at bounding box center [1023, 277] width 32 height 17
click at [965, 378] on div "$301.35 $301.35" at bounding box center [1005, 358] width 86 height 197
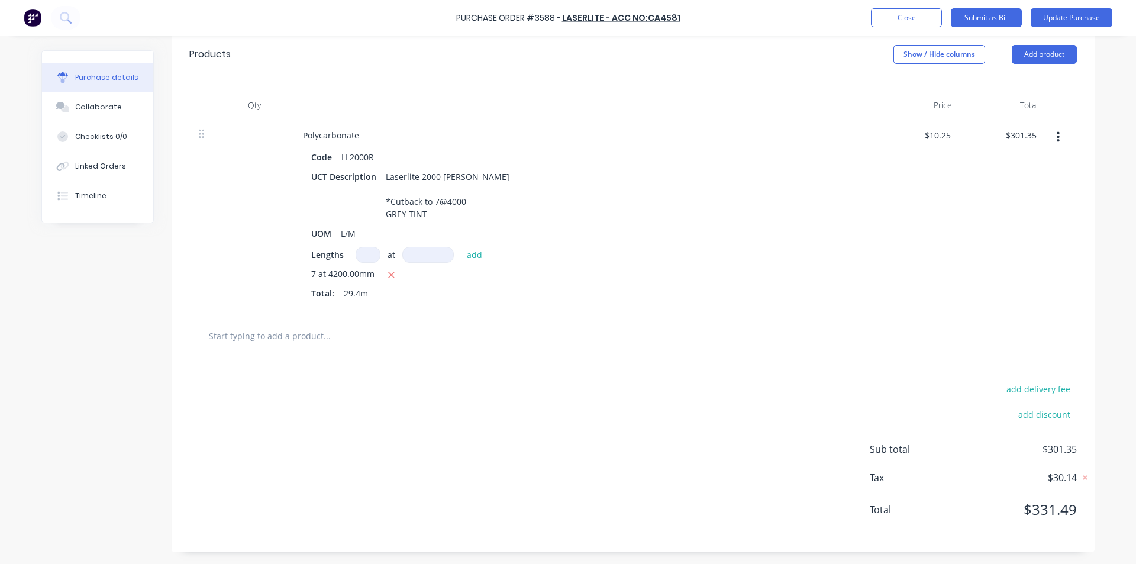
scroll to position [0, 0]
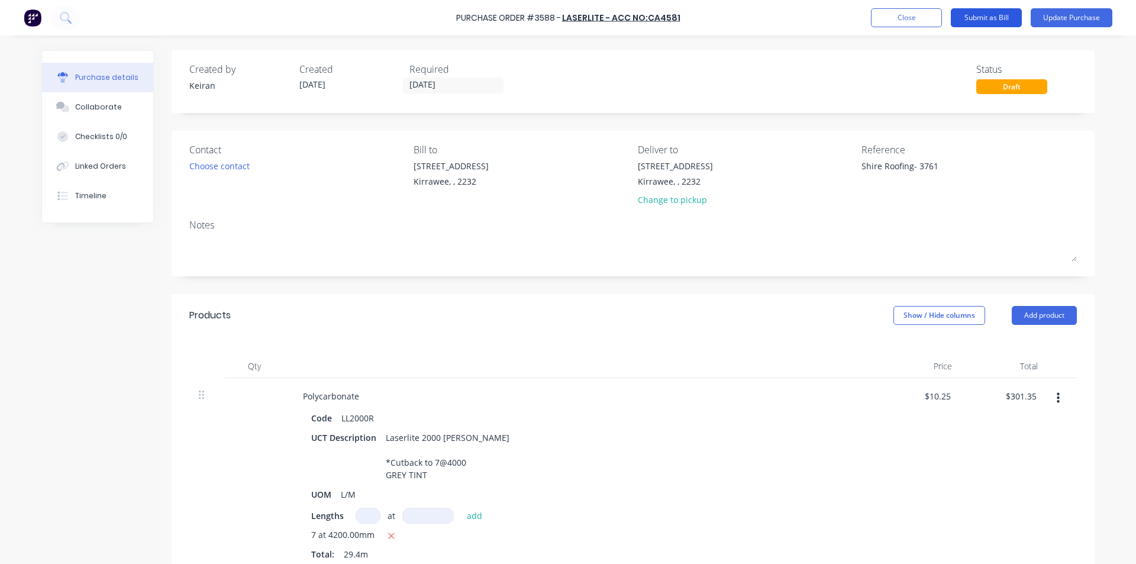
click at [980, 19] on button "Submit as Bill" at bounding box center [986, 17] width 71 height 19
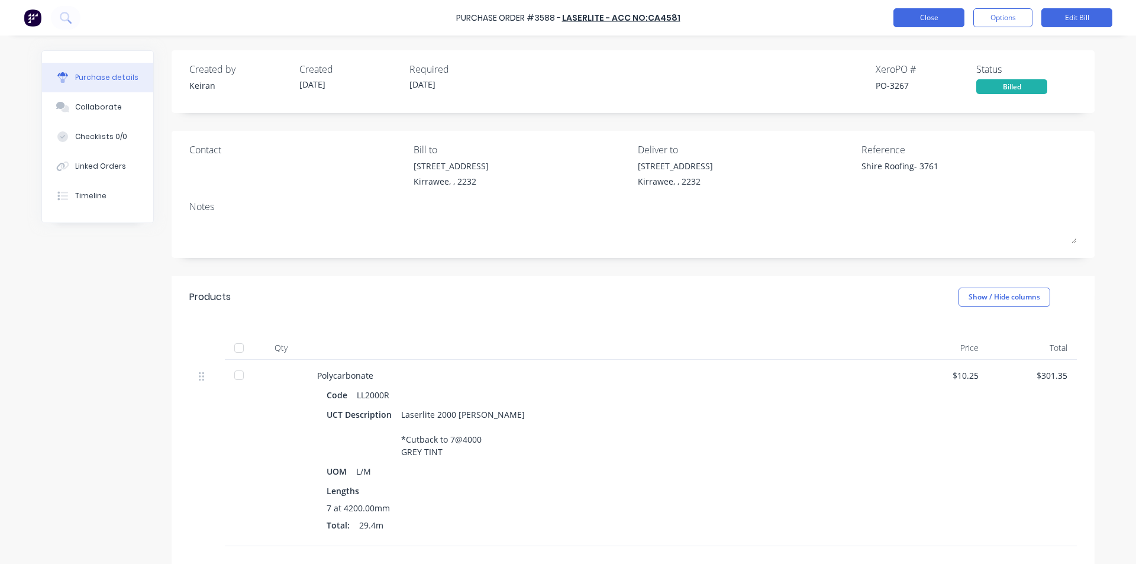
click at [955, 14] on button "Close" at bounding box center [929, 17] width 71 height 19
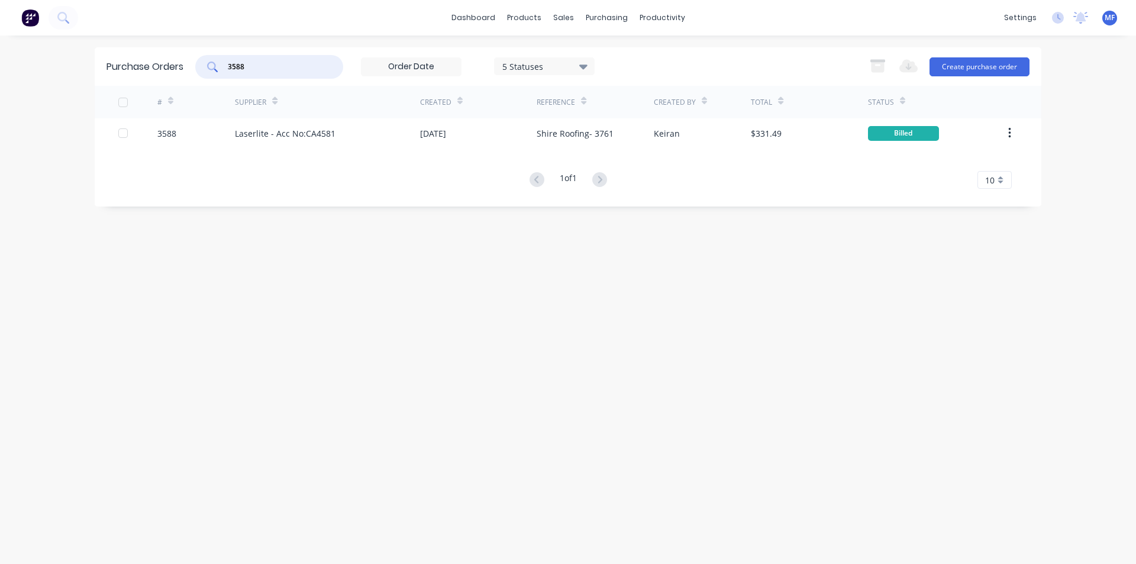
click at [261, 62] on input "3588" at bounding box center [276, 67] width 98 height 12
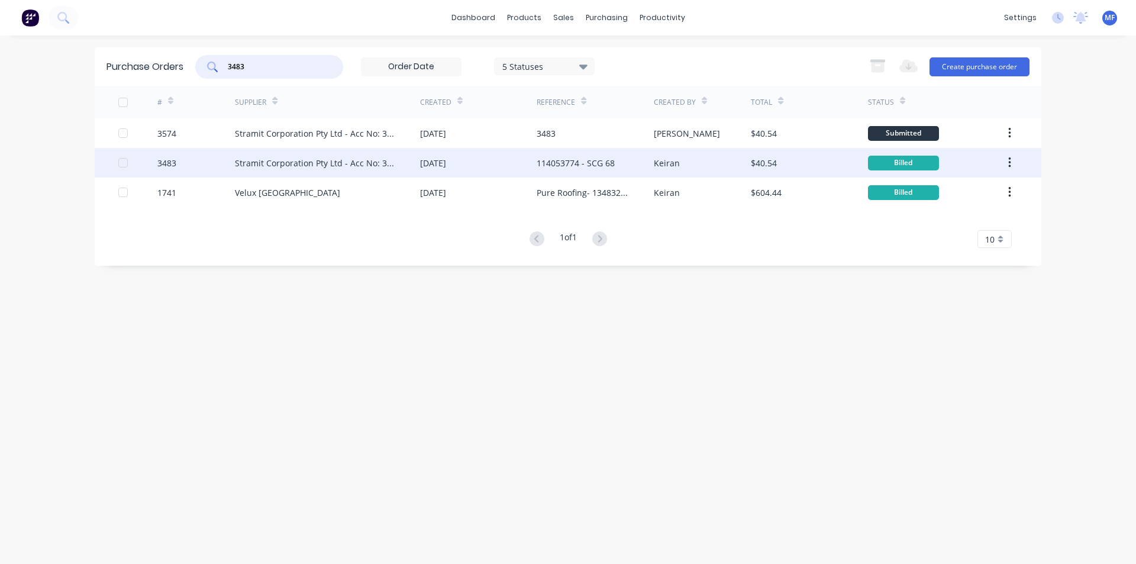
click at [299, 158] on div "Stramit Corporation Pty Ltd - Acc No: 32915" at bounding box center [316, 163] width 162 height 12
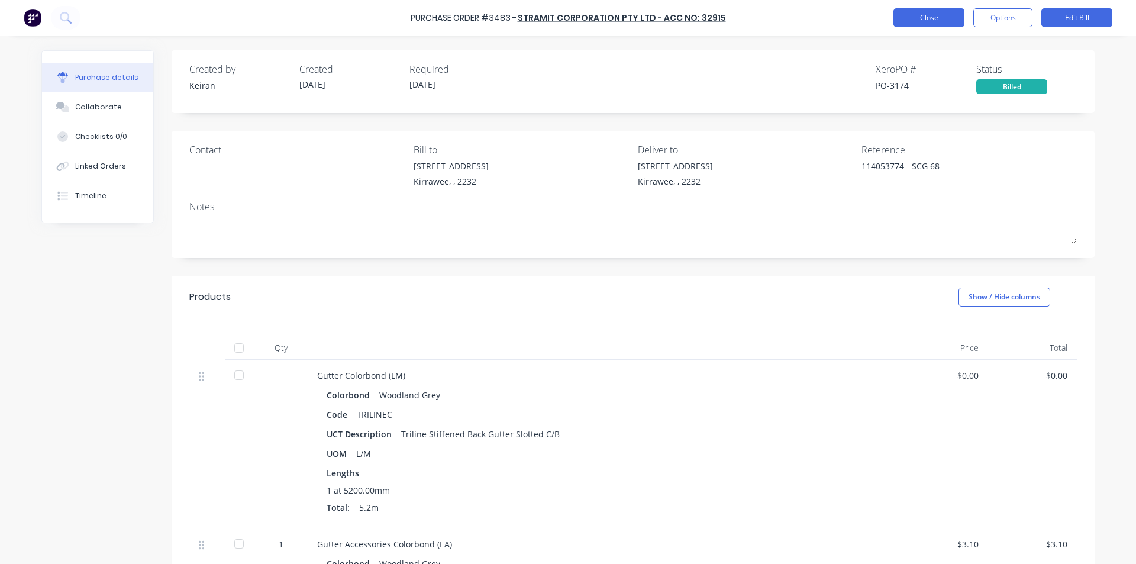
click at [933, 13] on button "Close" at bounding box center [929, 17] width 71 height 19
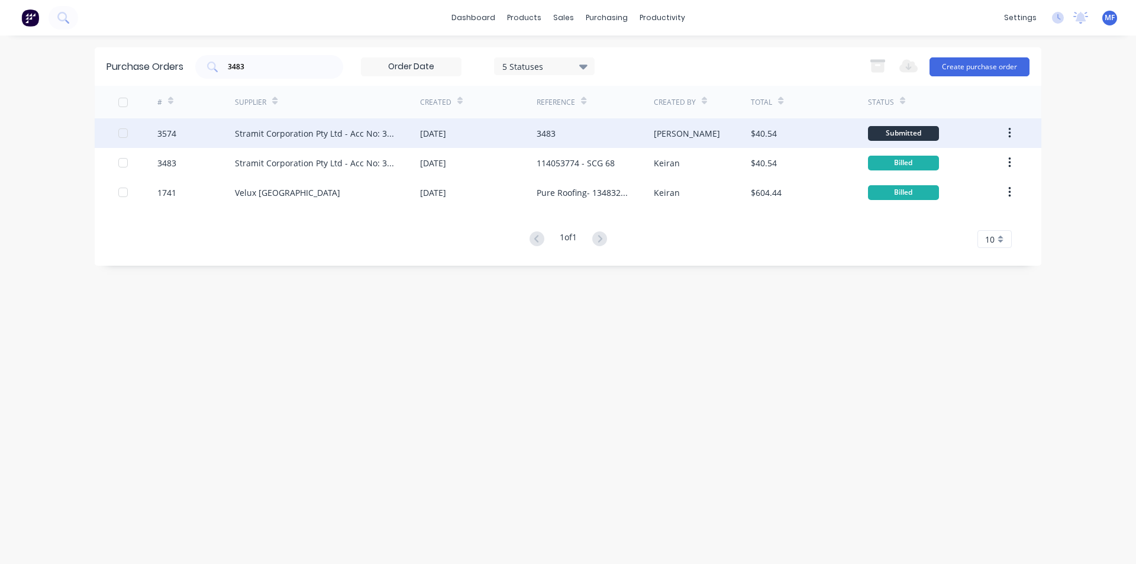
click at [446, 128] on div "[DATE]" at bounding box center [433, 133] width 26 height 12
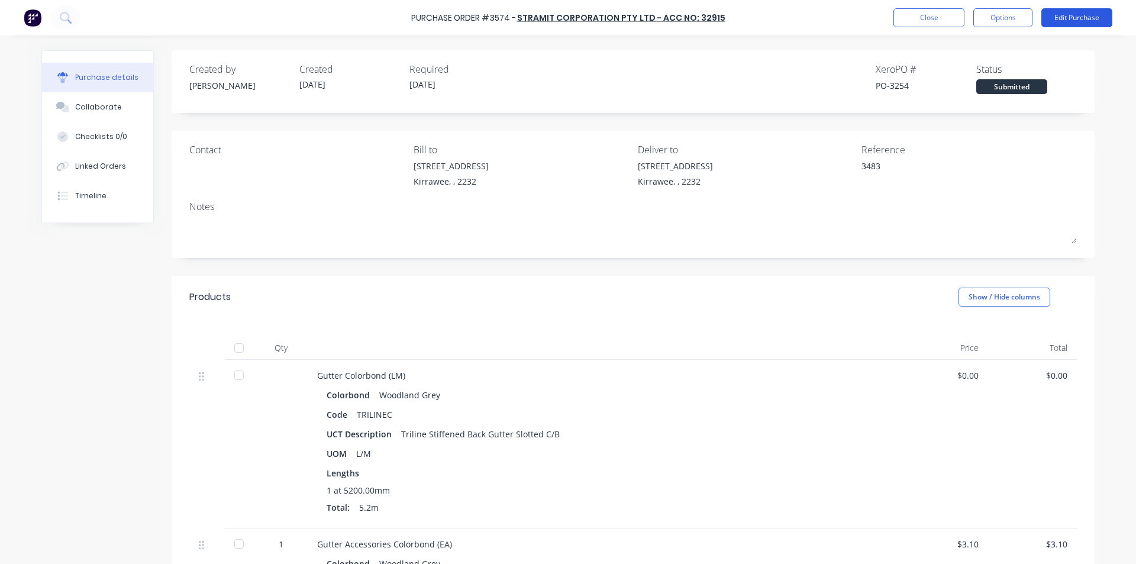
click at [1080, 24] on button "Edit Purchase" at bounding box center [1077, 17] width 71 height 19
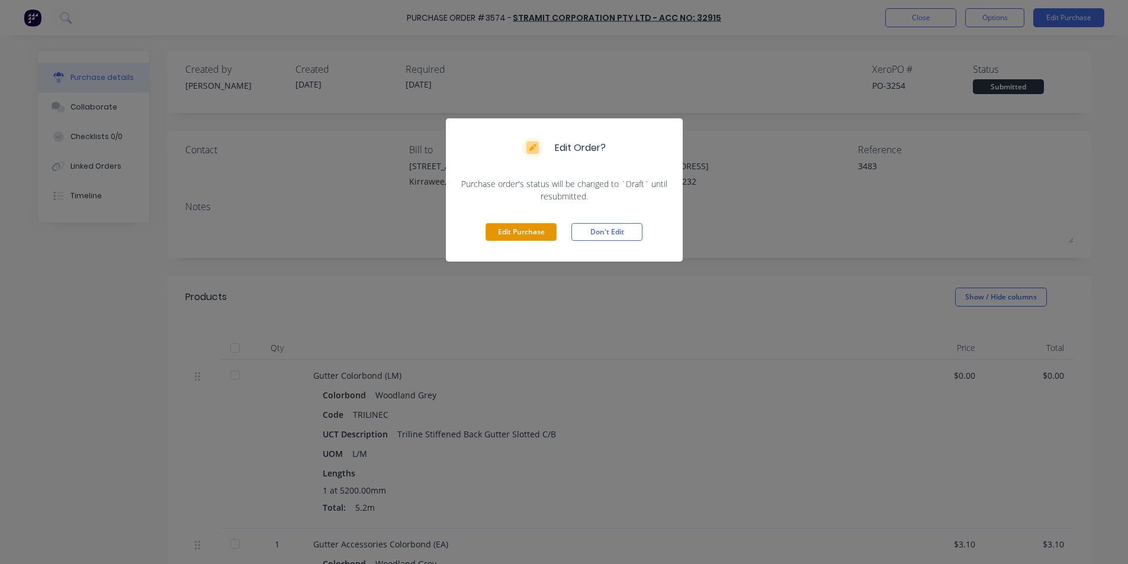
click at [516, 234] on button "Edit Purchase" at bounding box center [520, 232] width 71 height 18
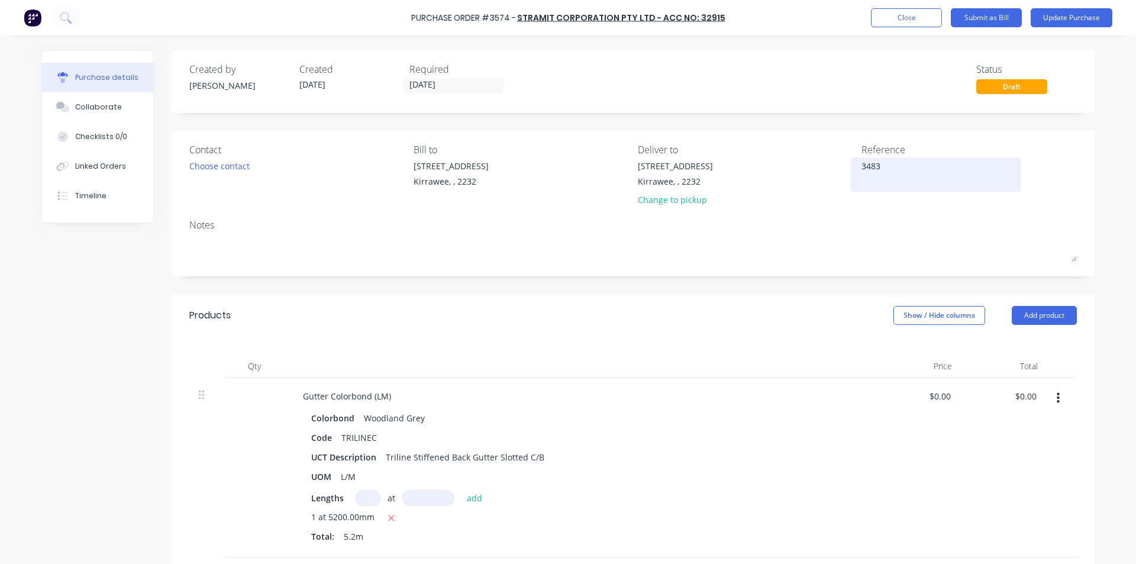
click at [936, 169] on textarea "3483" at bounding box center [936, 173] width 148 height 27
click at [911, 19] on button "Close" at bounding box center [906, 17] width 71 height 19
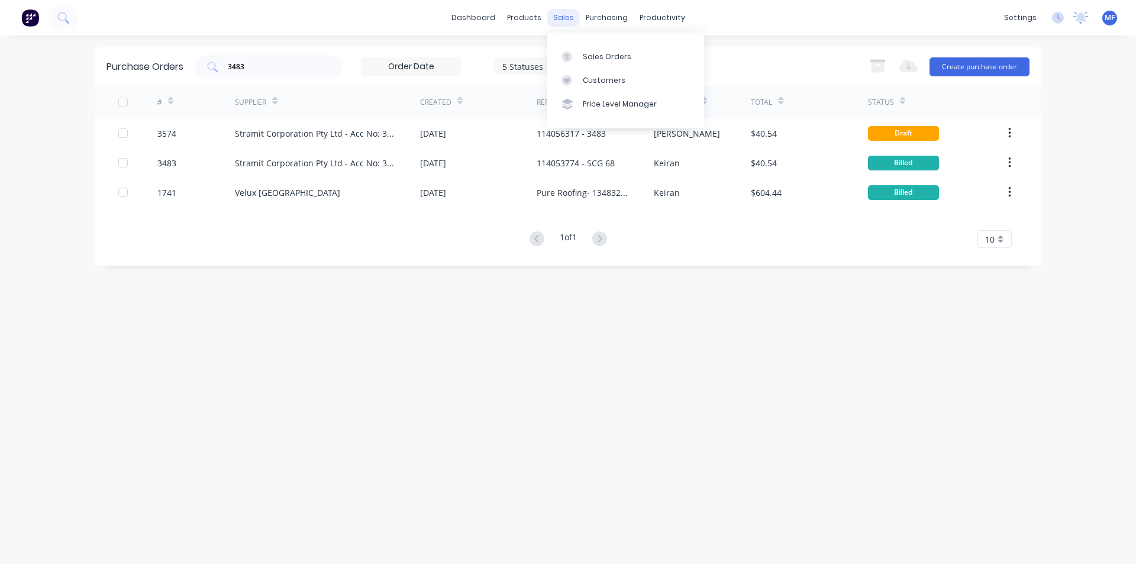
click at [558, 20] on div "sales" at bounding box center [564, 18] width 33 height 18
click at [576, 86] on link "Customers" at bounding box center [626, 81] width 157 height 24
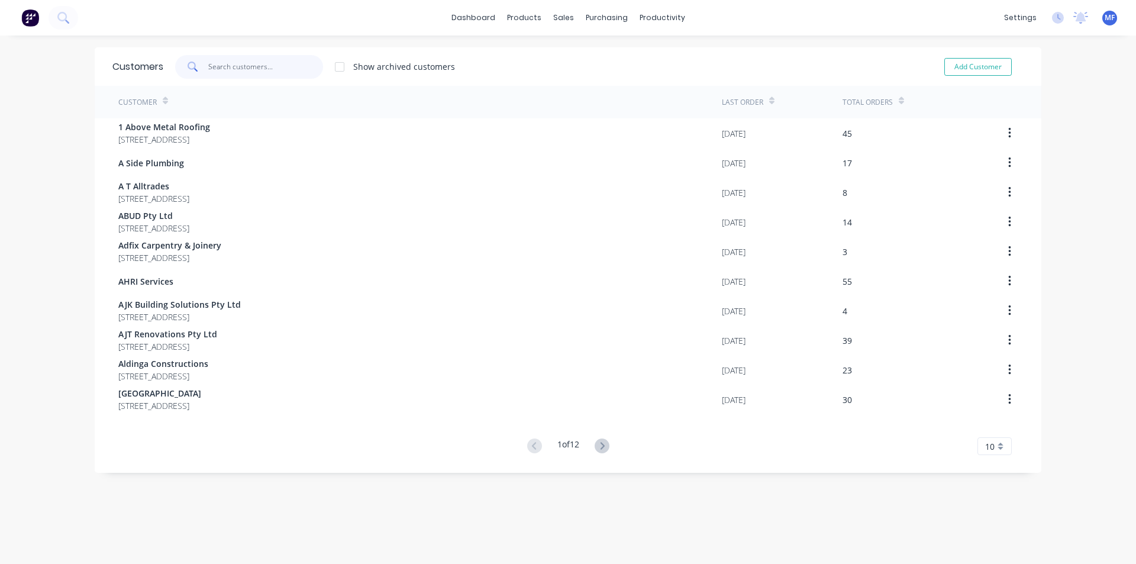
click at [226, 66] on input "text" at bounding box center [265, 67] width 115 height 24
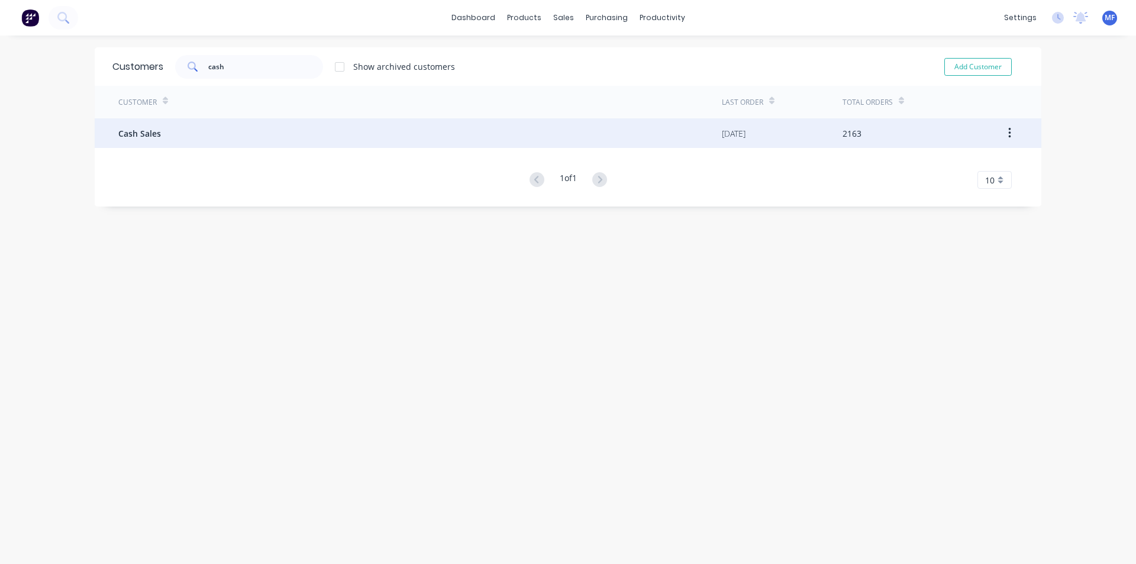
click at [155, 130] on span "Cash Sales" at bounding box center [139, 133] width 43 height 12
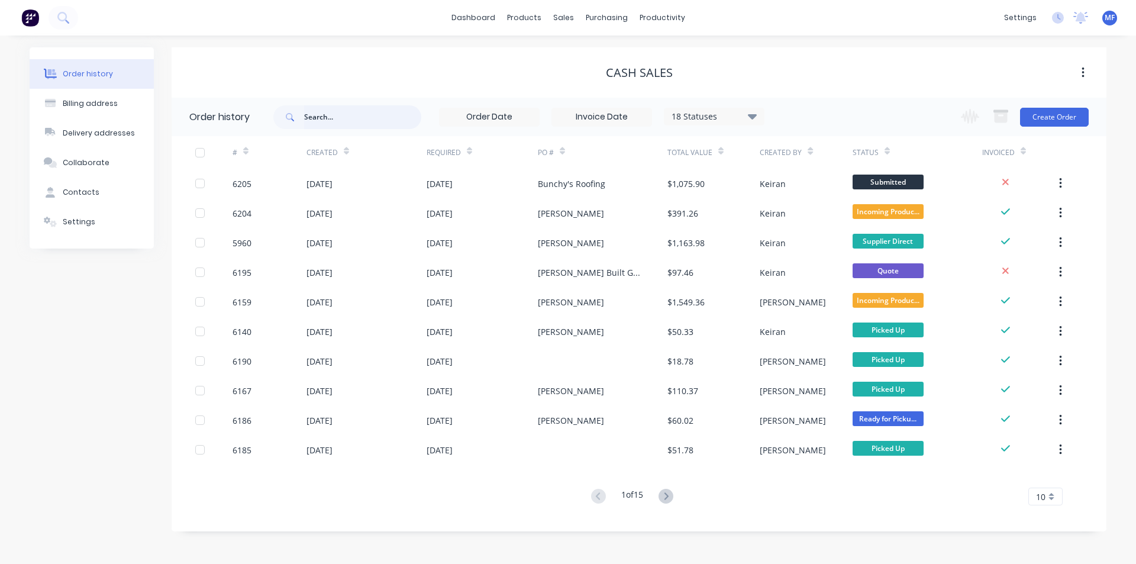
click at [353, 117] on input "text" at bounding box center [362, 117] width 117 height 24
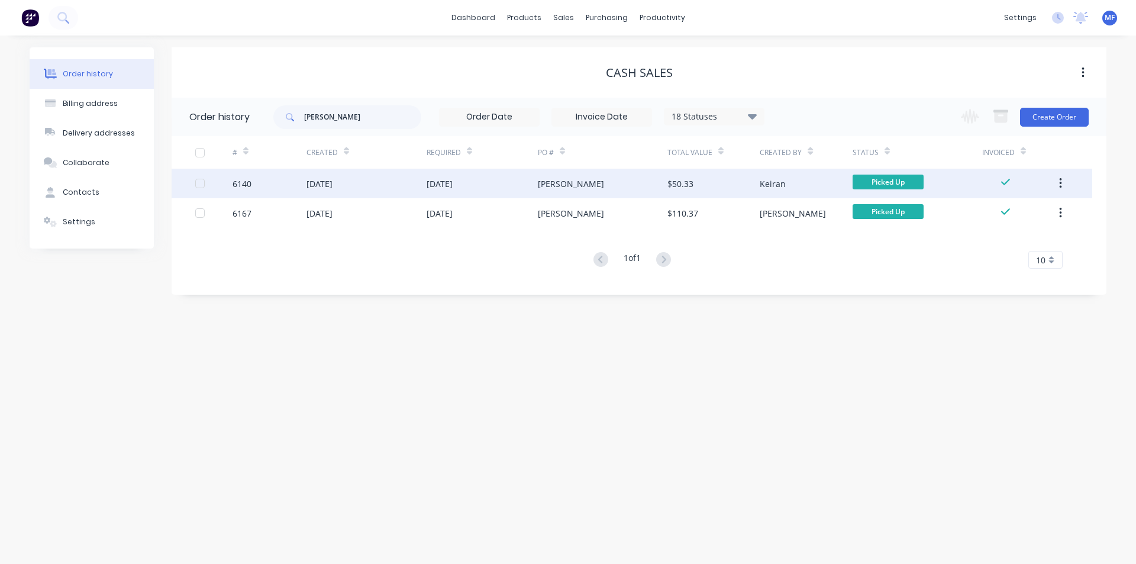
click at [707, 181] on div "$50.33" at bounding box center [714, 184] width 92 height 30
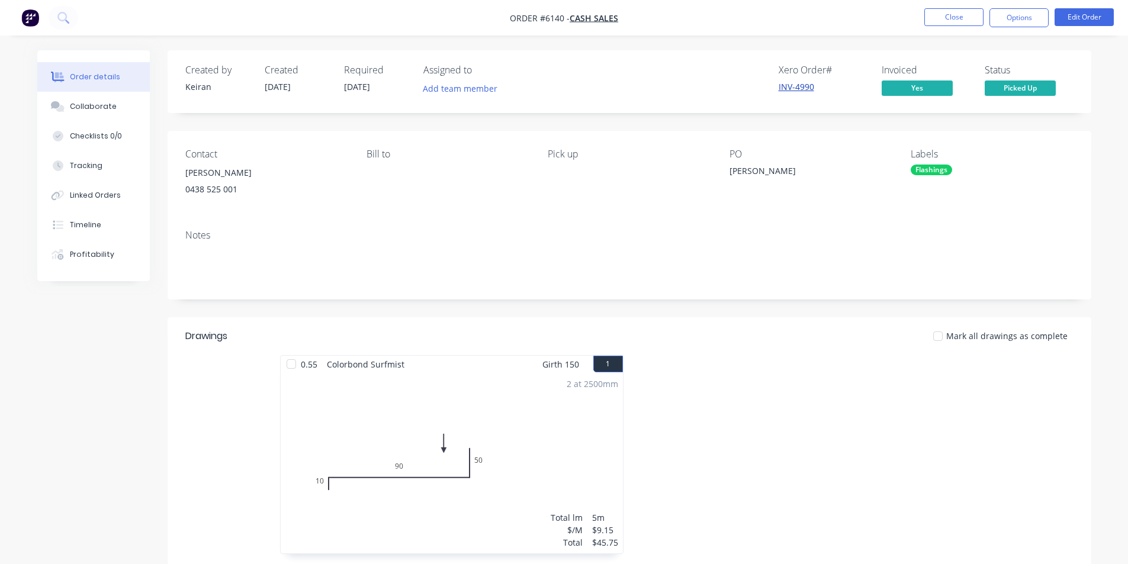
click at [803, 87] on link "INV-4990" at bounding box center [796, 86] width 36 height 11
click at [961, 17] on button "Close" at bounding box center [953, 17] width 59 height 18
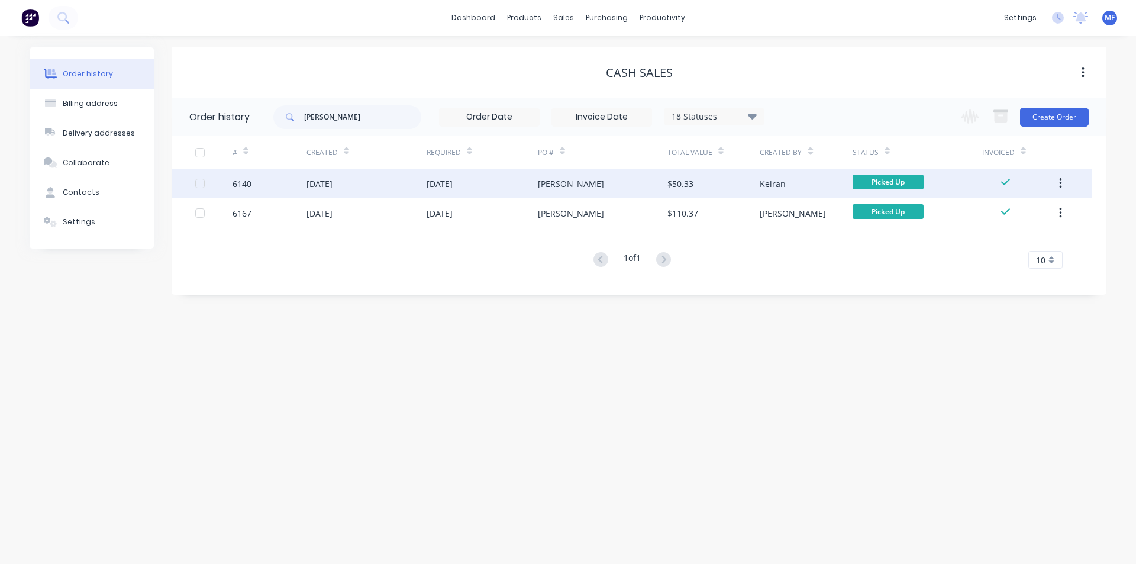
click at [1065, 181] on button "button" at bounding box center [1061, 183] width 28 height 21
click at [1047, 208] on div "Archive" at bounding box center [1018, 214] width 91 height 17
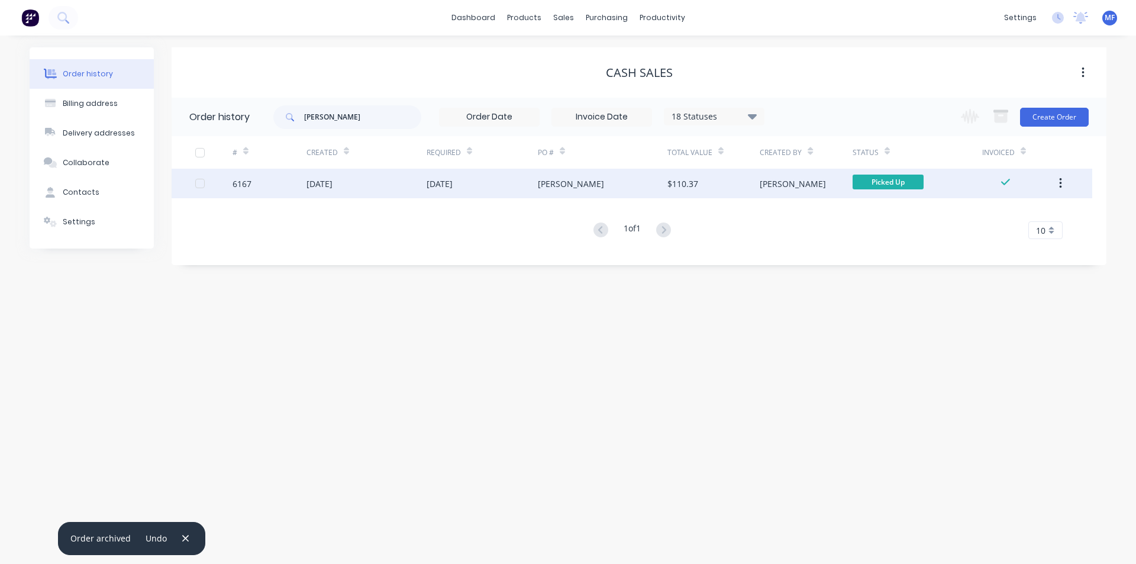
click at [1065, 184] on button "button" at bounding box center [1061, 183] width 28 height 21
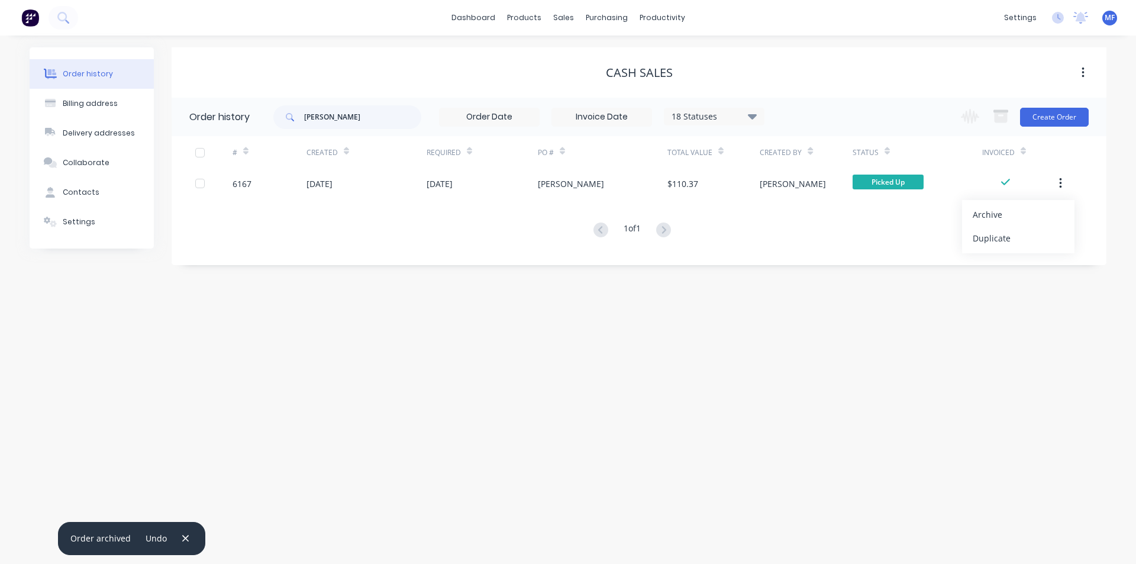
click at [1048, 211] on div "Archive" at bounding box center [1018, 214] width 91 height 17
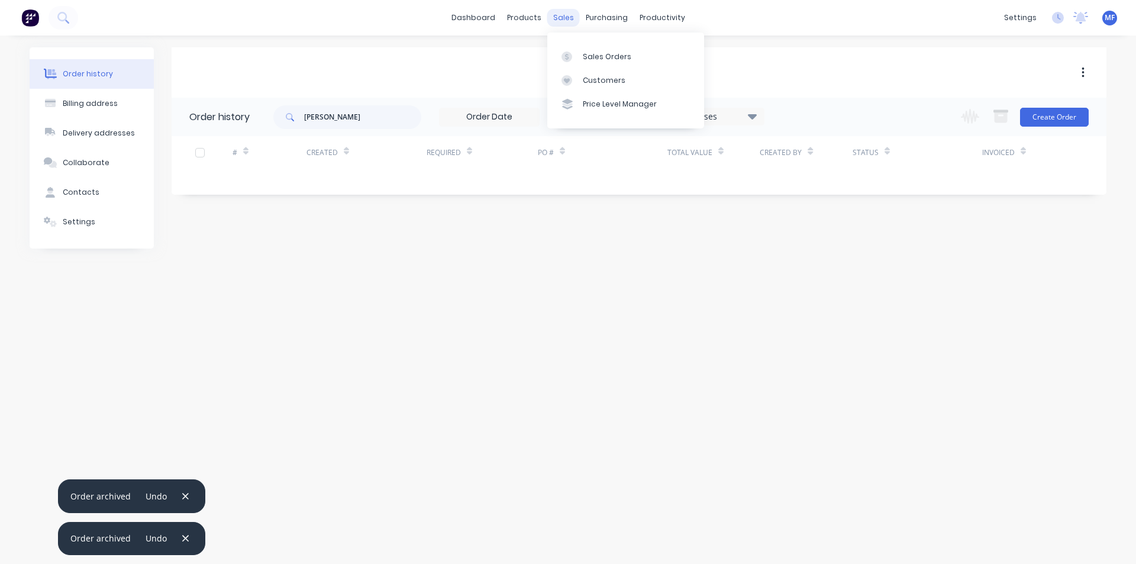
click at [566, 14] on div "sales" at bounding box center [564, 18] width 33 height 18
click at [577, 48] on link "Sales Orders" at bounding box center [626, 56] width 157 height 24
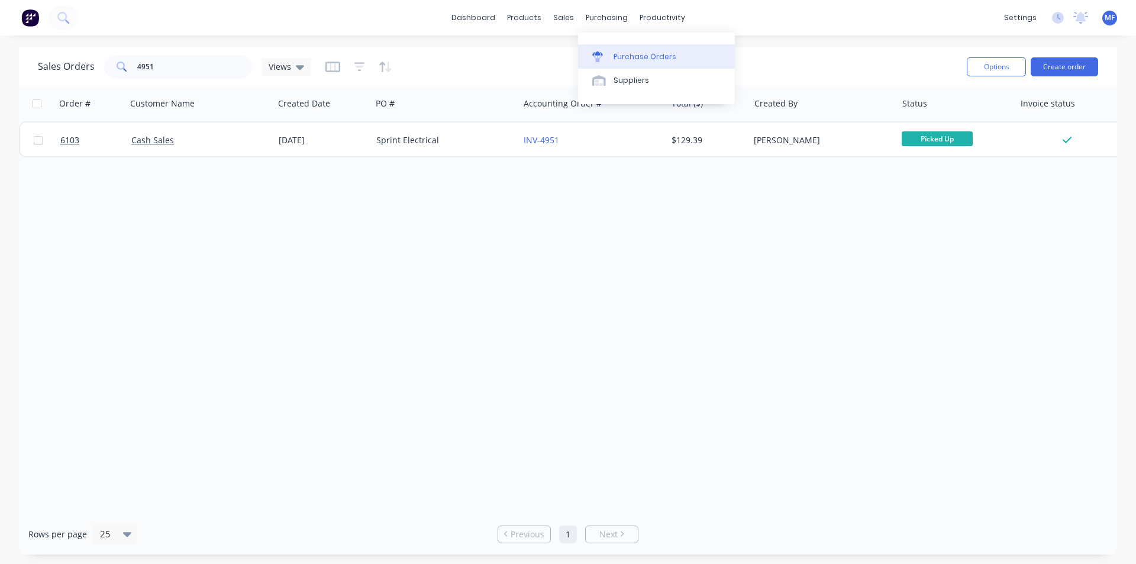
click at [594, 56] on icon at bounding box center [597, 58] width 9 height 7
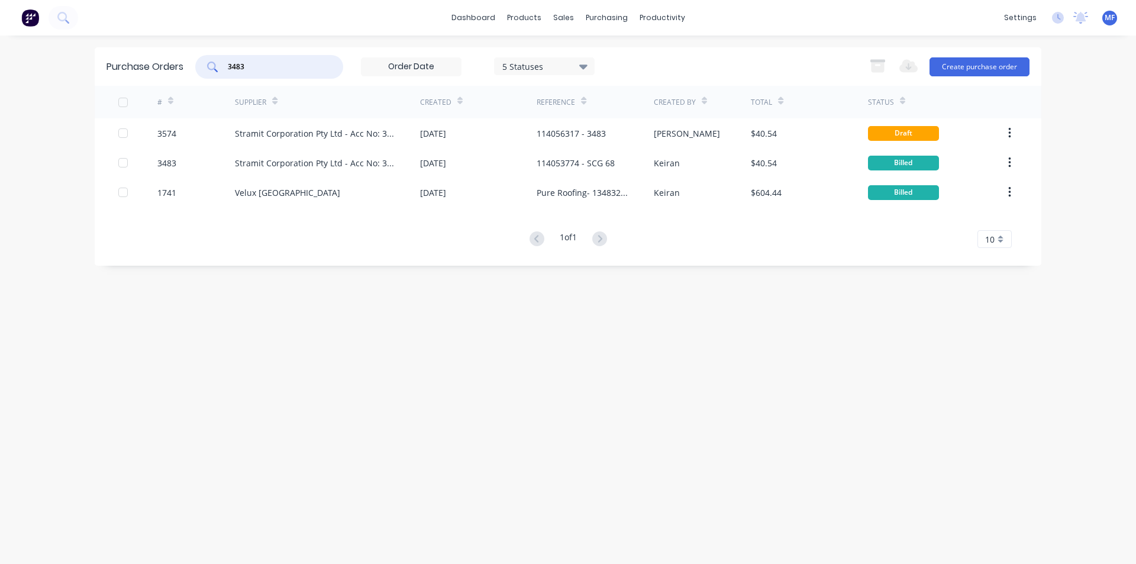
click at [277, 63] on input "3483" at bounding box center [276, 67] width 98 height 12
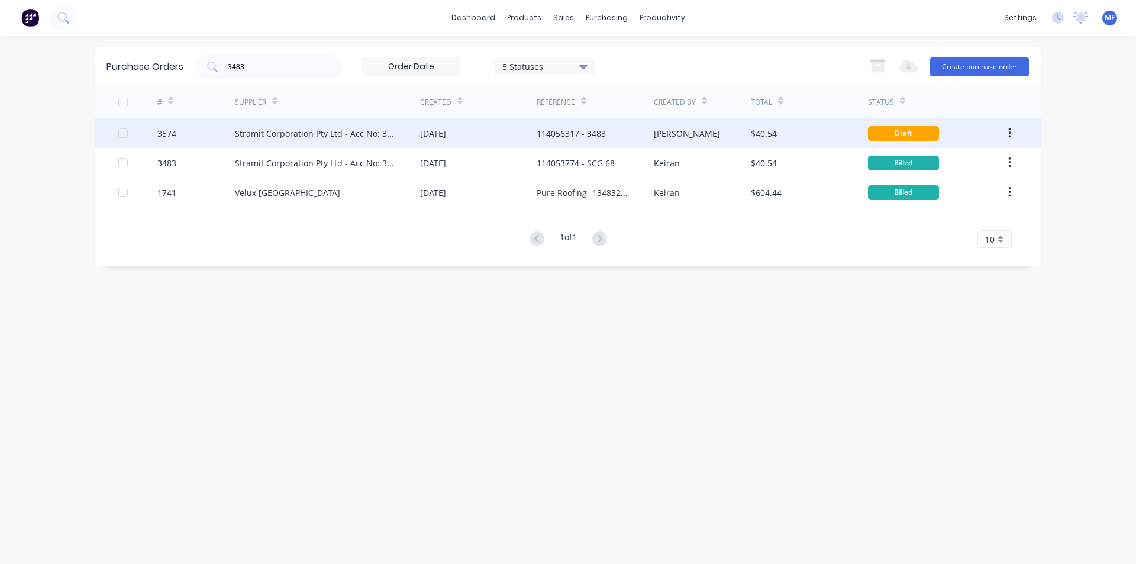
click at [389, 141] on div "Stramit Corporation Pty Ltd - Acc No: 32915" at bounding box center [327, 133] width 185 height 30
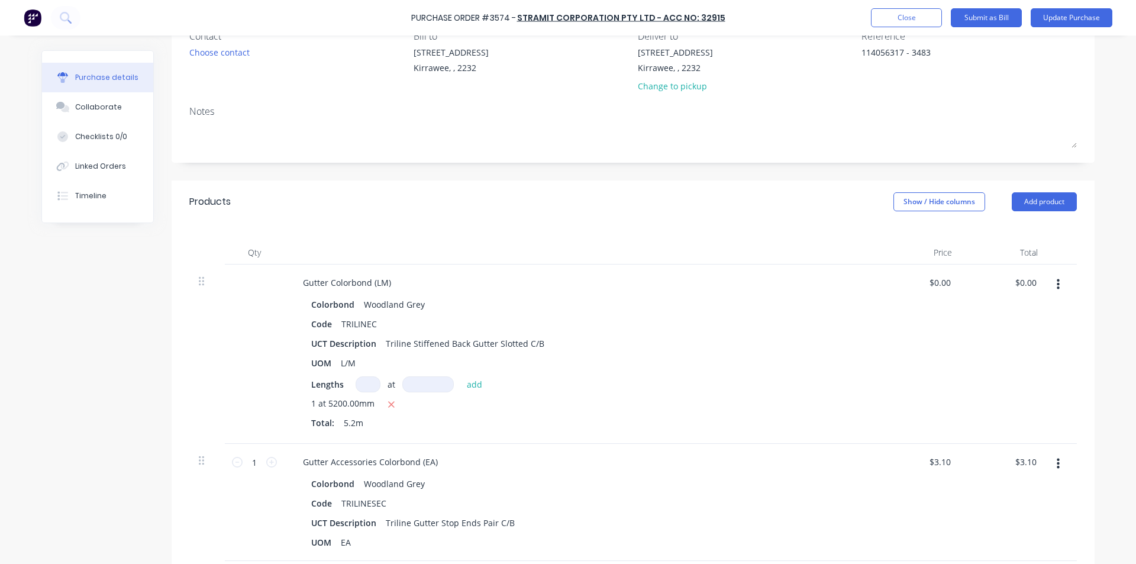
scroll to position [118, 0]
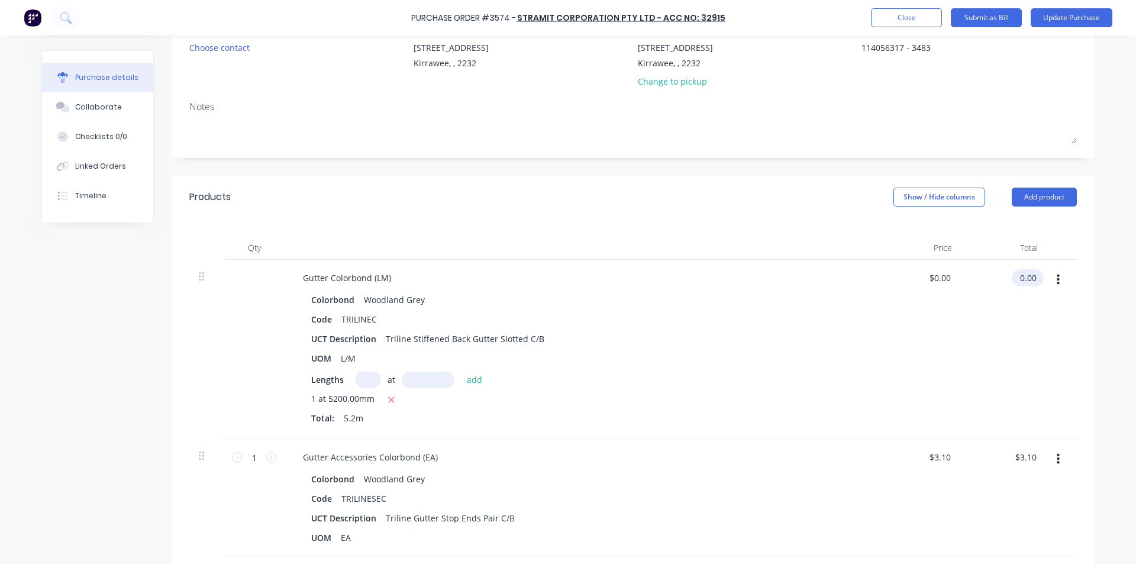
click at [1029, 278] on input "0.00" at bounding box center [1025, 277] width 27 height 17
click at [1029, 278] on input "0.00" at bounding box center [1028, 277] width 22 height 17
click at [954, 339] on div "$9.6808 $9.6808" at bounding box center [919, 349] width 86 height 179
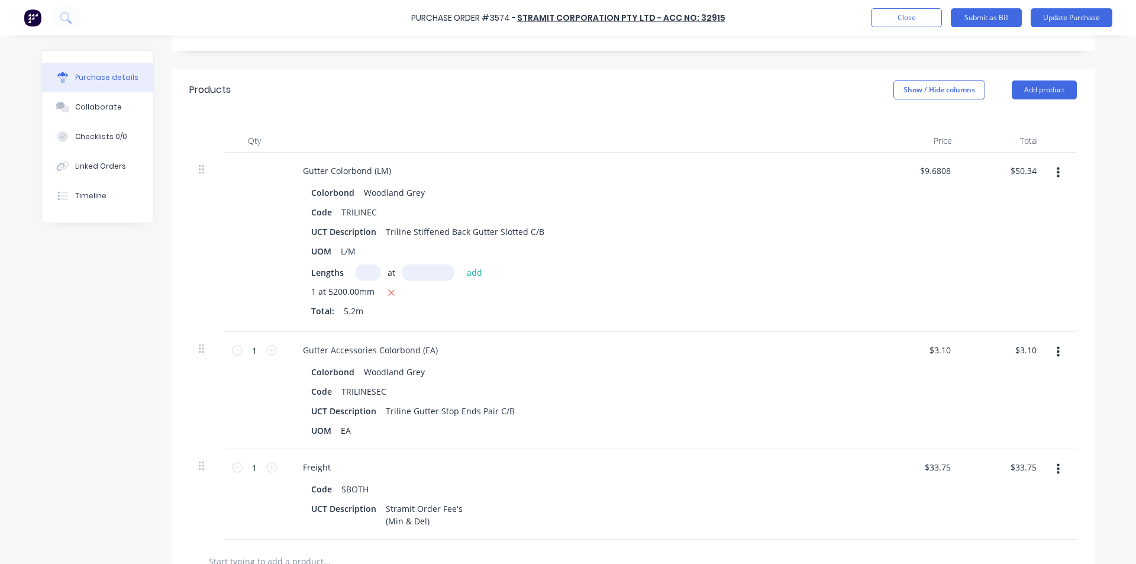
scroll to position [237, 0]
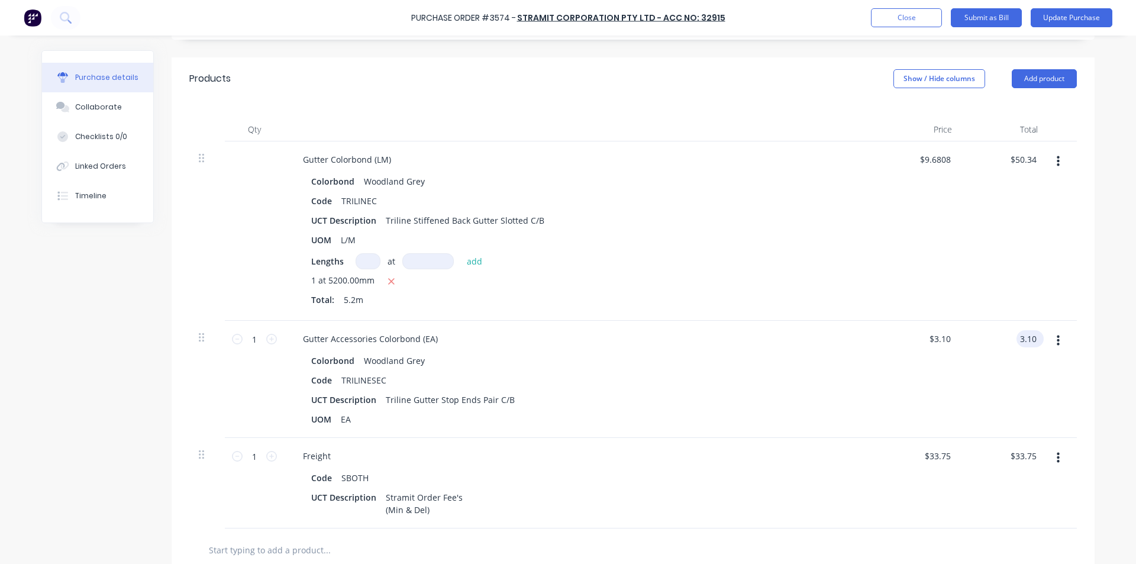
click at [1017, 333] on input "3.10" at bounding box center [1028, 338] width 22 height 17
click at [1023, 335] on input "3.10" at bounding box center [1028, 338] width 22 height 17
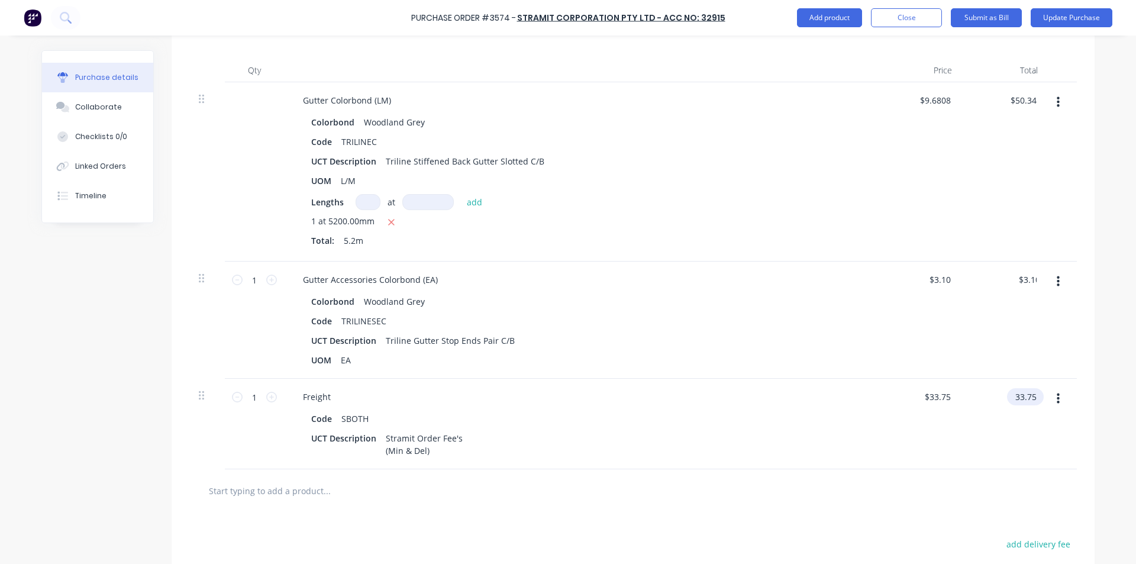
click at [1023, 399] on input "33.75" at bounding box center [1023, 396] width 32 height 17
click at [1024, 402] on input "33.75" at bounding box center [1025, 396] width 27 height 17
click at [1024, 401] on input "33.75" at bounding box center [1025, 396] width 27 height 17
click at [856, 419] on div "Code SBOTH UCT Description Stramit Order Fee's (Min & Del)" at bounding box center [580, 434] width 573 height 49
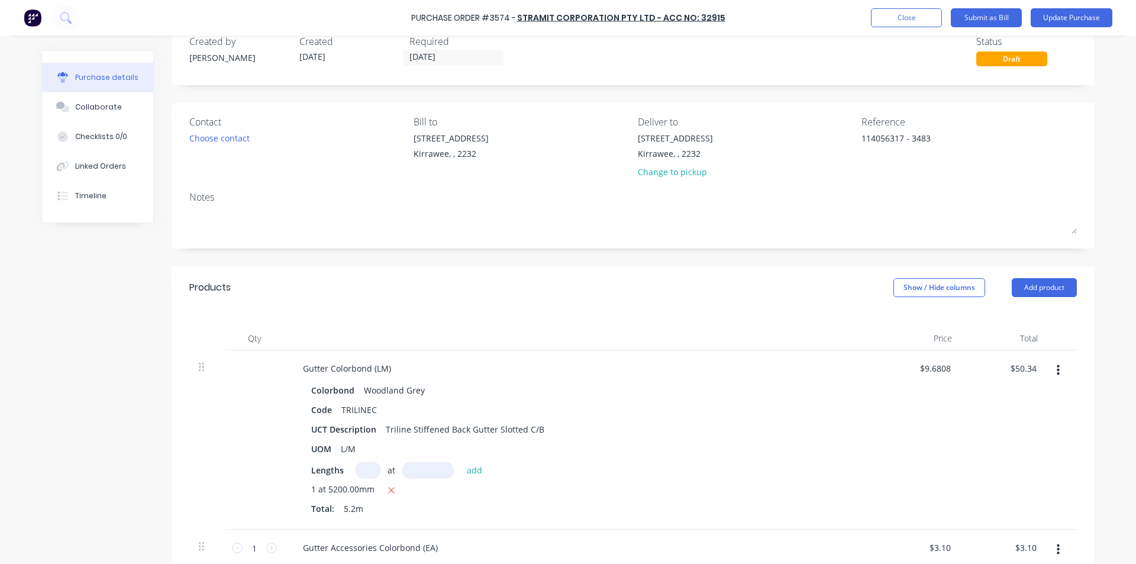
scroll to position [0, 0]
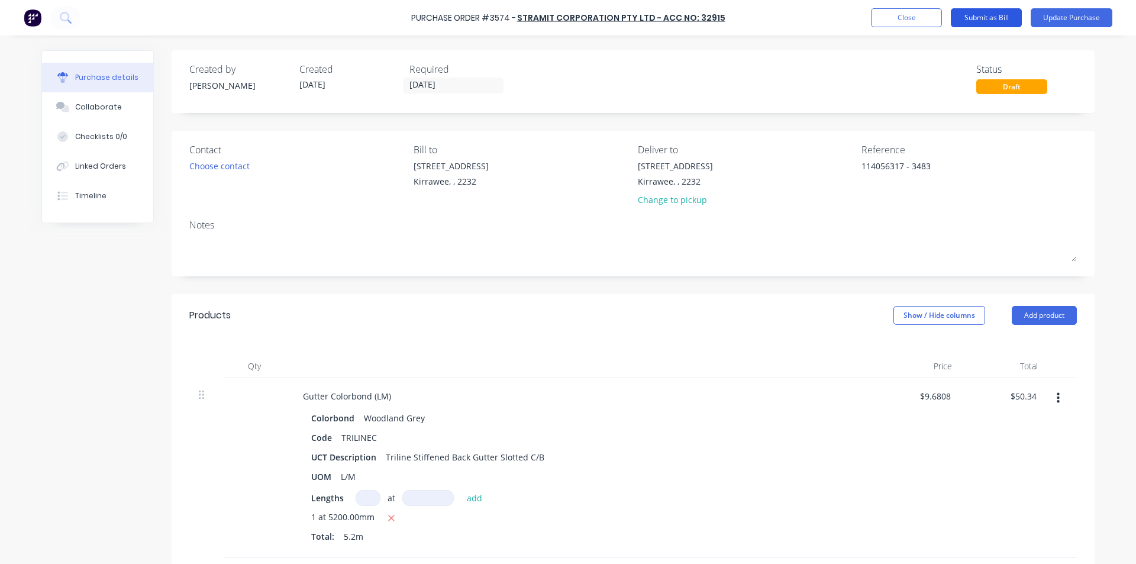
click at [999, 17] on button "Submit as Bill" at bounding box center [986, 17] width 71 height 19
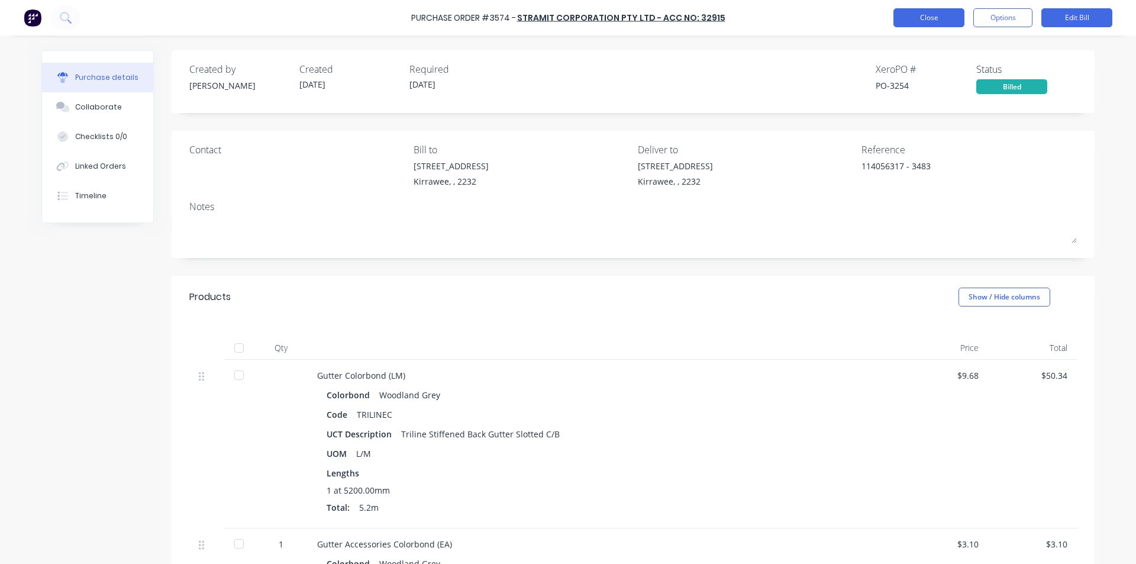
click at [945, 20] on button "Close" at bounding box center [929, 17] width 71 height 19
